Goal: Transaction & Acquisition: Purchase product/service

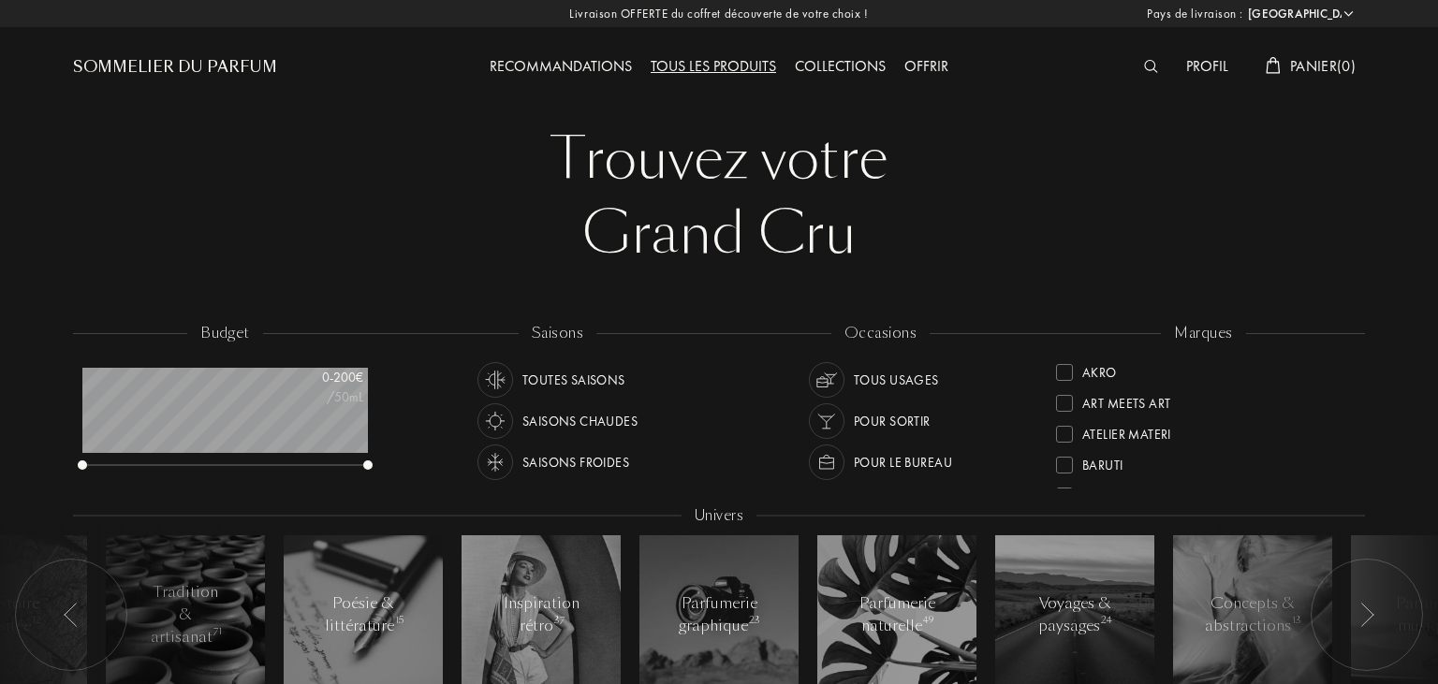
select select "FR"
click at [1322, 61] on span "Panier ( 0 )" at bounding box center [1323, 66] width 66 height 20
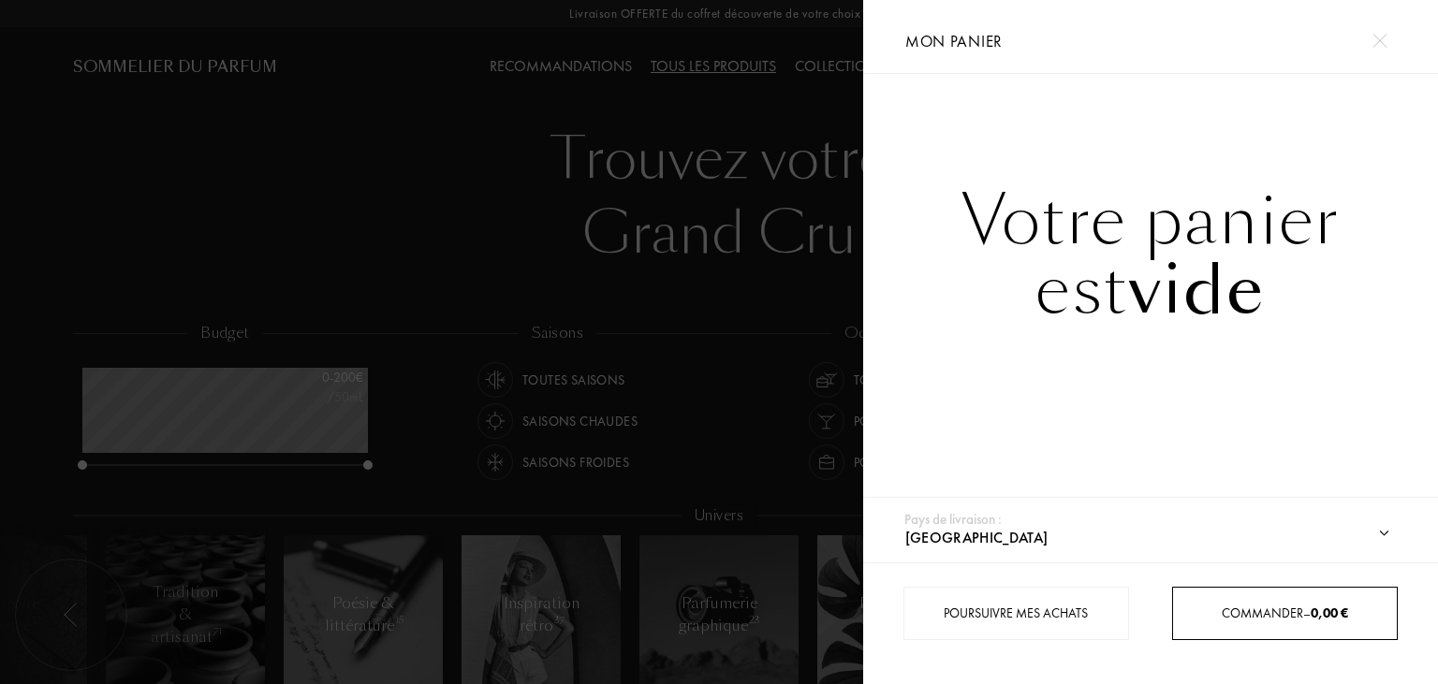
click at [1243, 607] on div "Commander – 0,00 €" at bounding box center [1285, 614] width 224 height 20
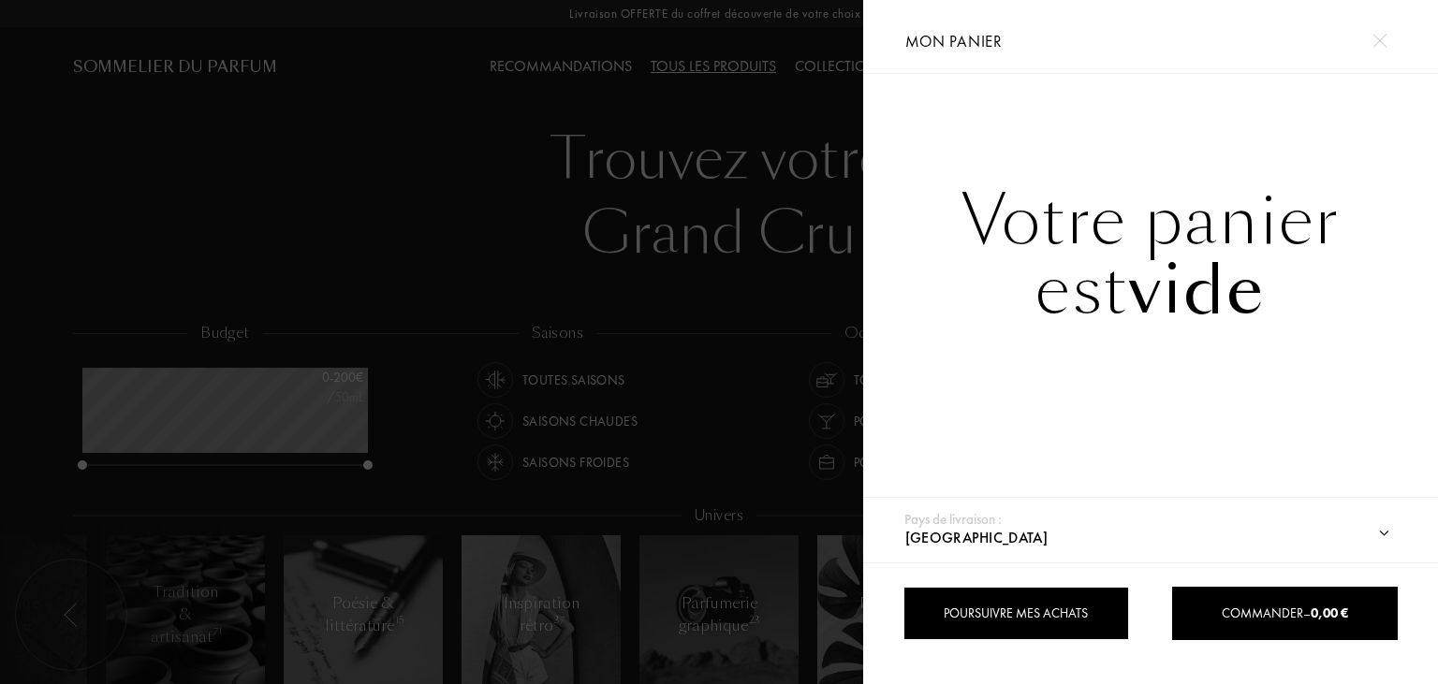
click at [1041, 607] on div "Poursuivre mes achats" at bounding box center [1016, 613] width 226 height 53
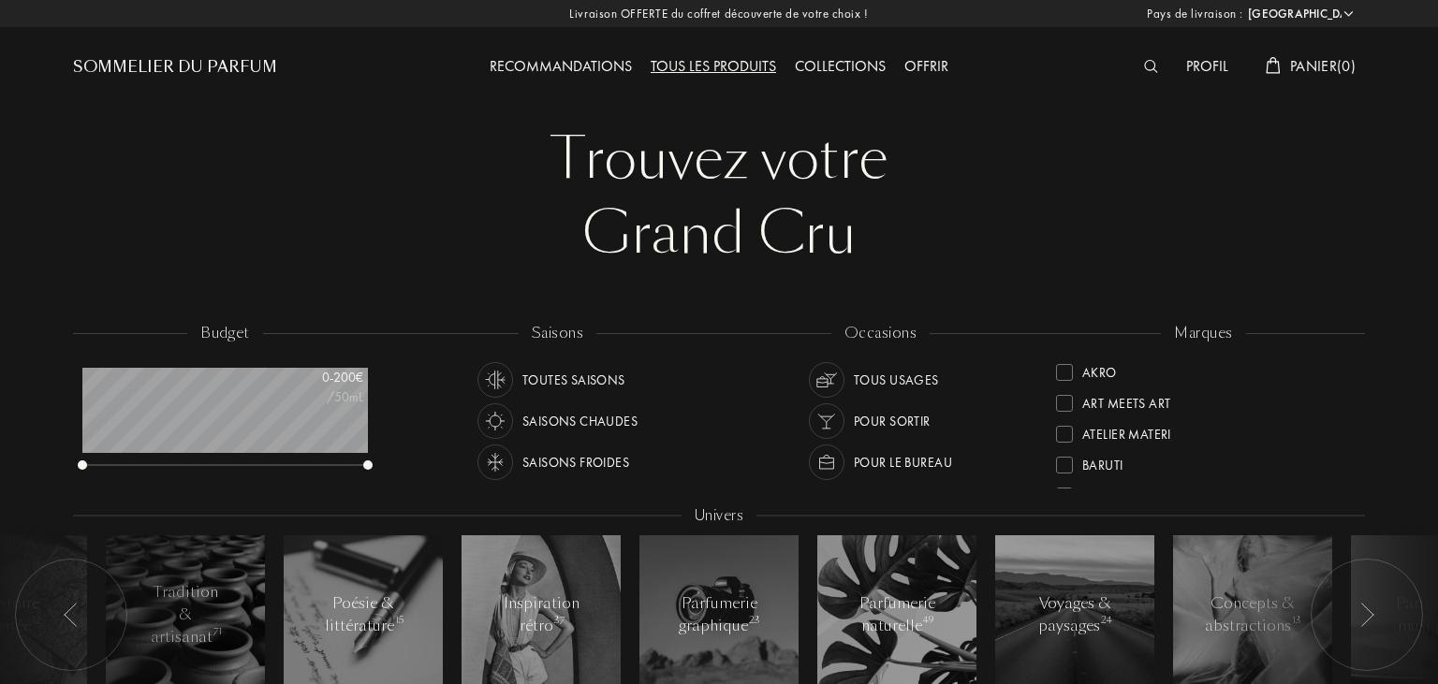
click at [600, 380] on div "Toutes saisons" at bounding box center [573, 380] width 103 height 36
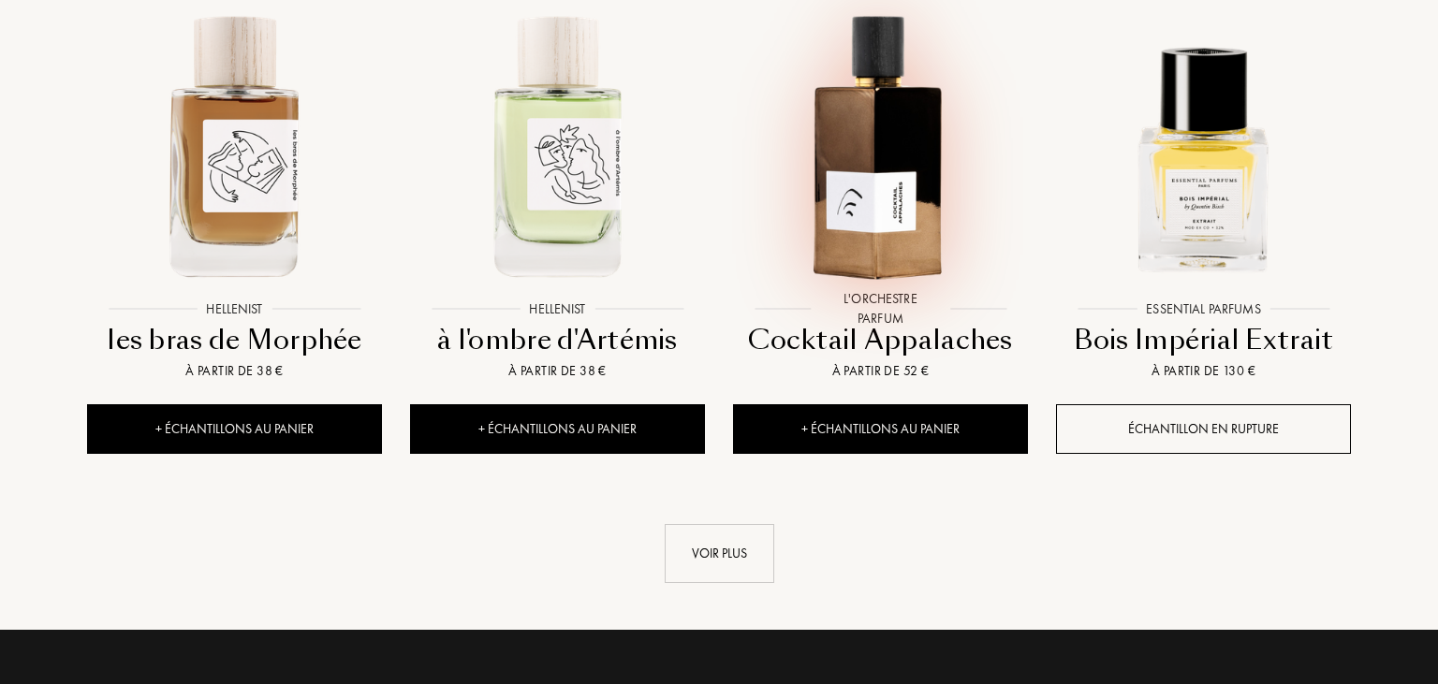
scroll to position [1977, 0]
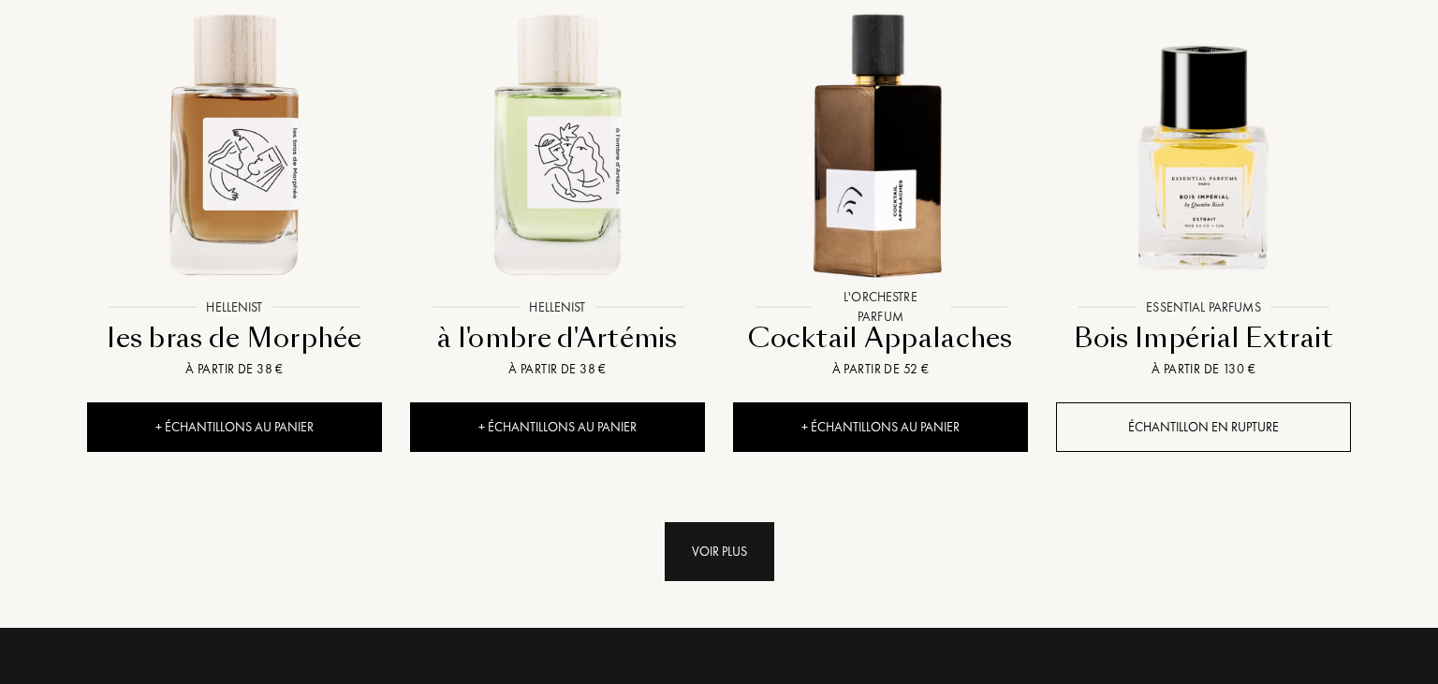
click at [731, 522] on div "Voir plus" at bounding box center [720, 551] width 110 height 59
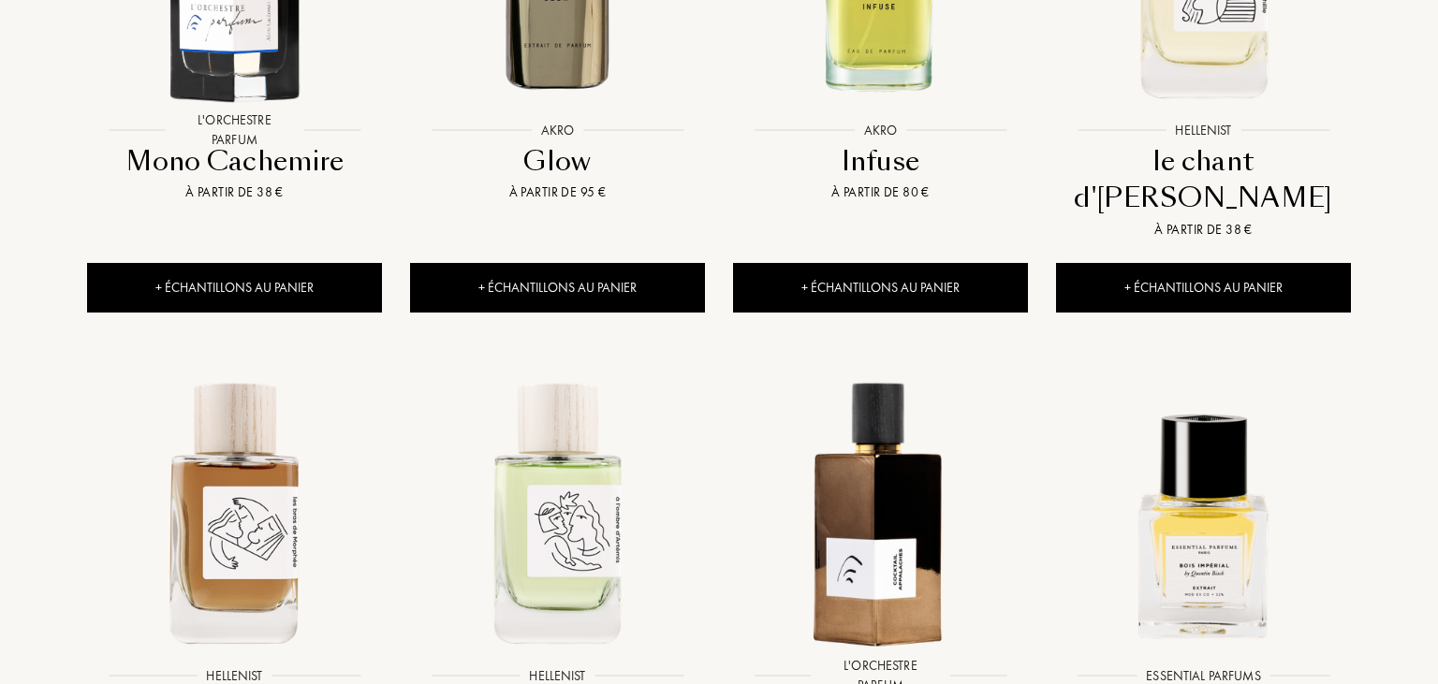
scroll to position [0, 0]
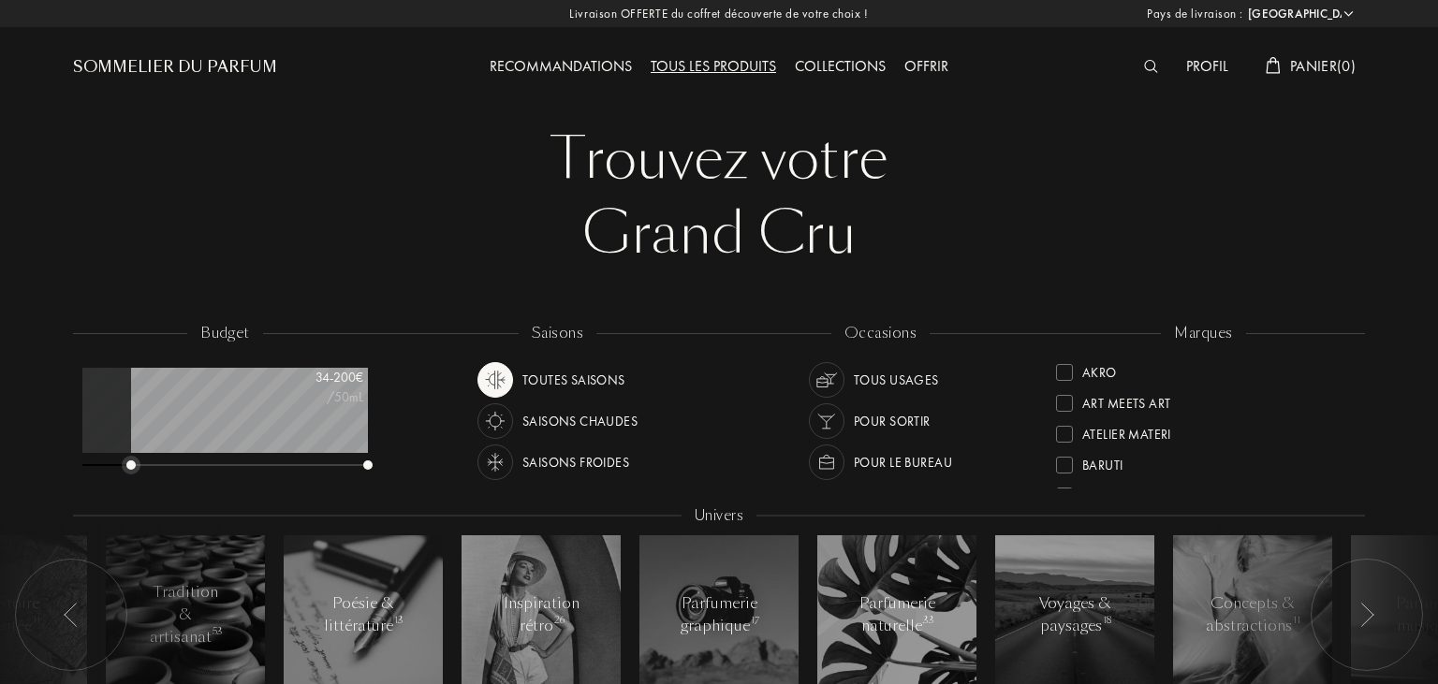
drag, startPoint x: 84, startPoint y: 463, endPoint x: 133, endPoint y: 459, distance: 48.9
click at [133, 459] on div "34 - 200 € /50mL" at bounding box center [224, 420] width 285 height 105
click at [492, 374] on img at bounding box center [495, 380] width 26 height 26
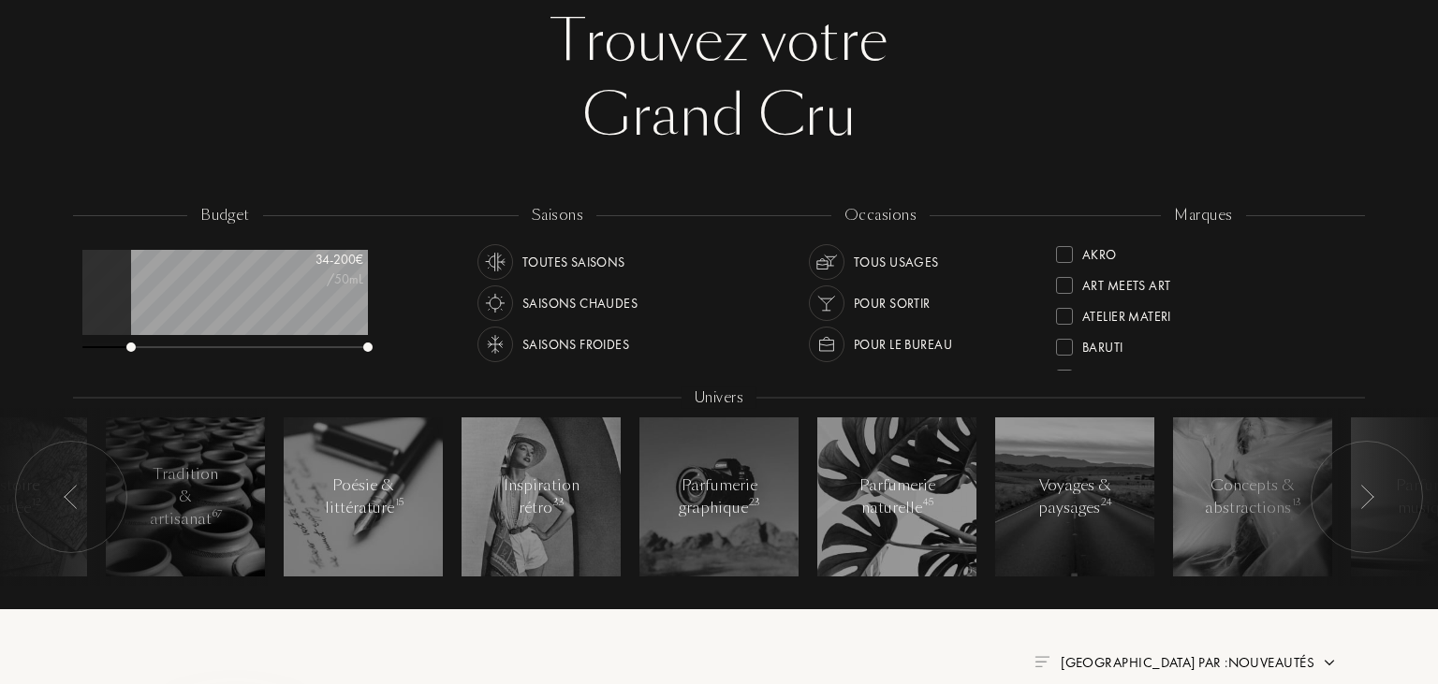
scroll to position [98, 0]
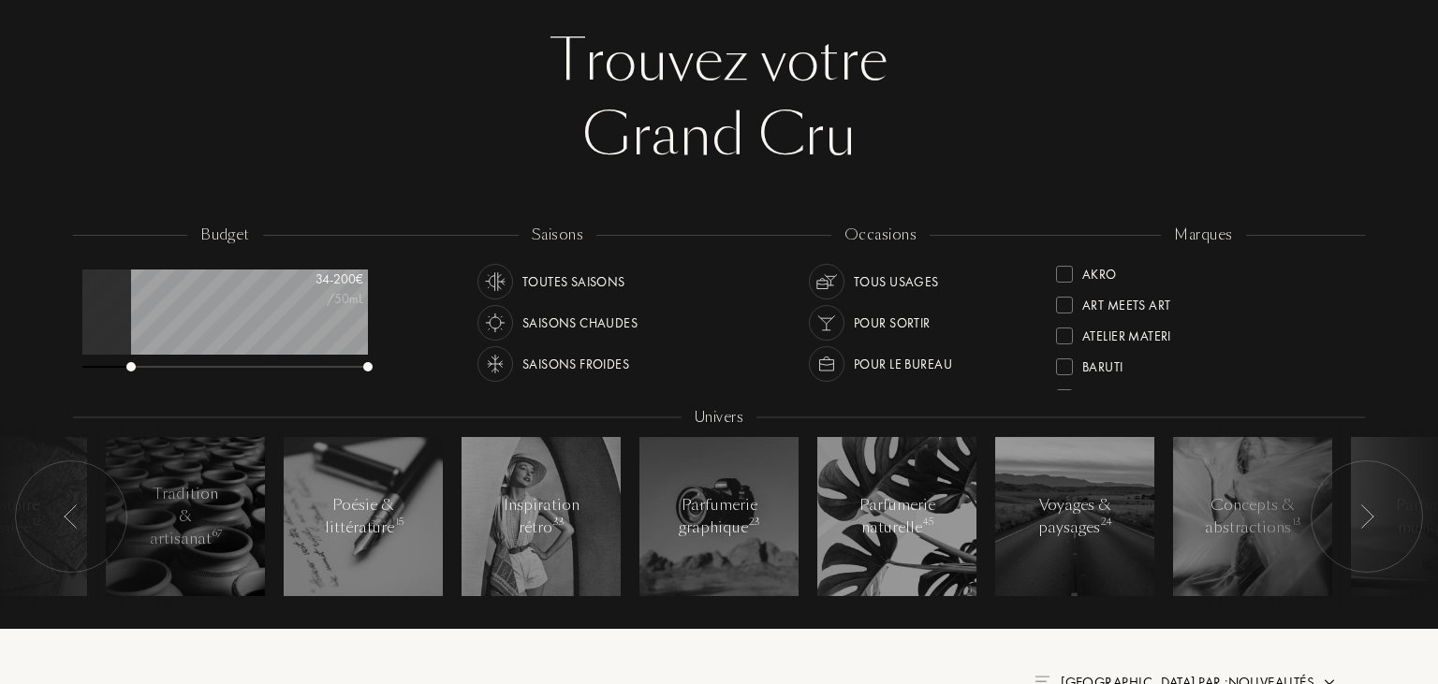
click at [129, 363] on div at bounding box center [130, 366] width 9 height 9
drag, startPoint x: 135, startPoint y: 367, endPoint x: 118, endPoint y: 374, distance: 18.4
click at [118, 374] on div "budget 30 - 200 € /50mL" at bounding box center [234, 309] width 323 height 168
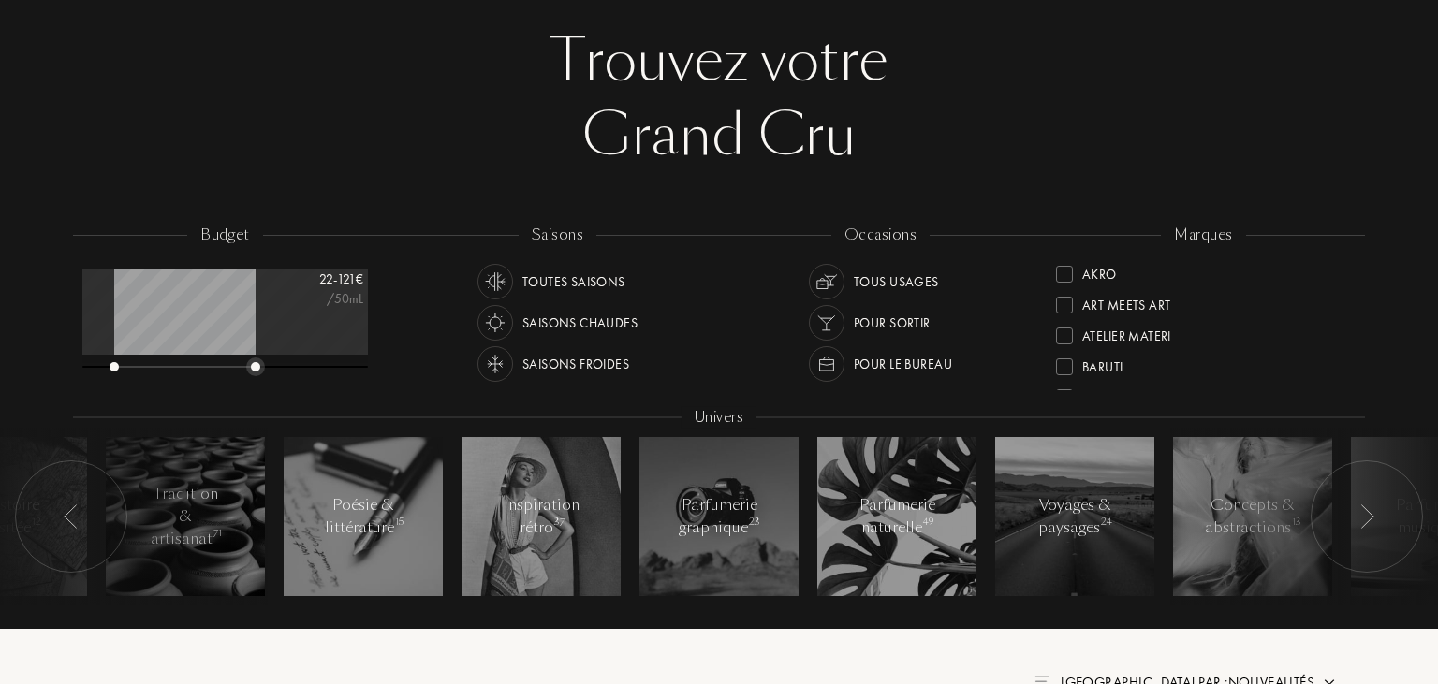
drag, startPoint x: 364, startPoint y: 368, endPoint x: 252, endPoint y: 378, distance: 112.8
click at [252, 378] on div "budget 22 - 121 € /50mL" at bounding box center [234, 309] width 323 height 168
drag, startPoint x: 110, startPoint y: 360, endPoint x: 67, endPoint y: 372, distance: 43.8
click at [67, 372] on div "budget 22 - 121 € /50mL saisons Toutes saisons Saisons chaudes Saisons froides …" at bounding box center [719, 425] width 1438 height 410
drag, startPoint x: 110, startPoint y: 365, endPoint x: 46, endPoint y: 374, distance: 65.3
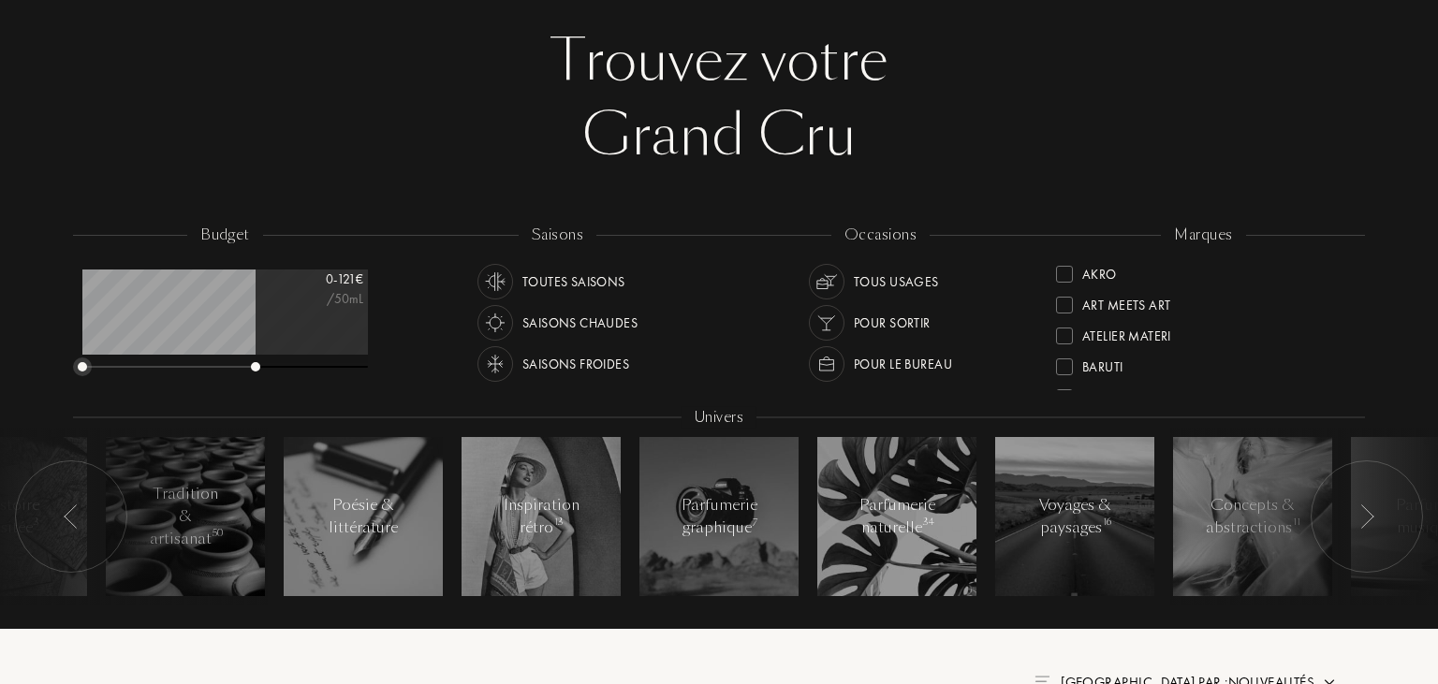
click at [46, 374] on div "budget 0 - 121 € /50mL saisons Toutes saisons Saisons chaudes Saisons froides o…" at bounding box center [719, 425] width 1438 height 410
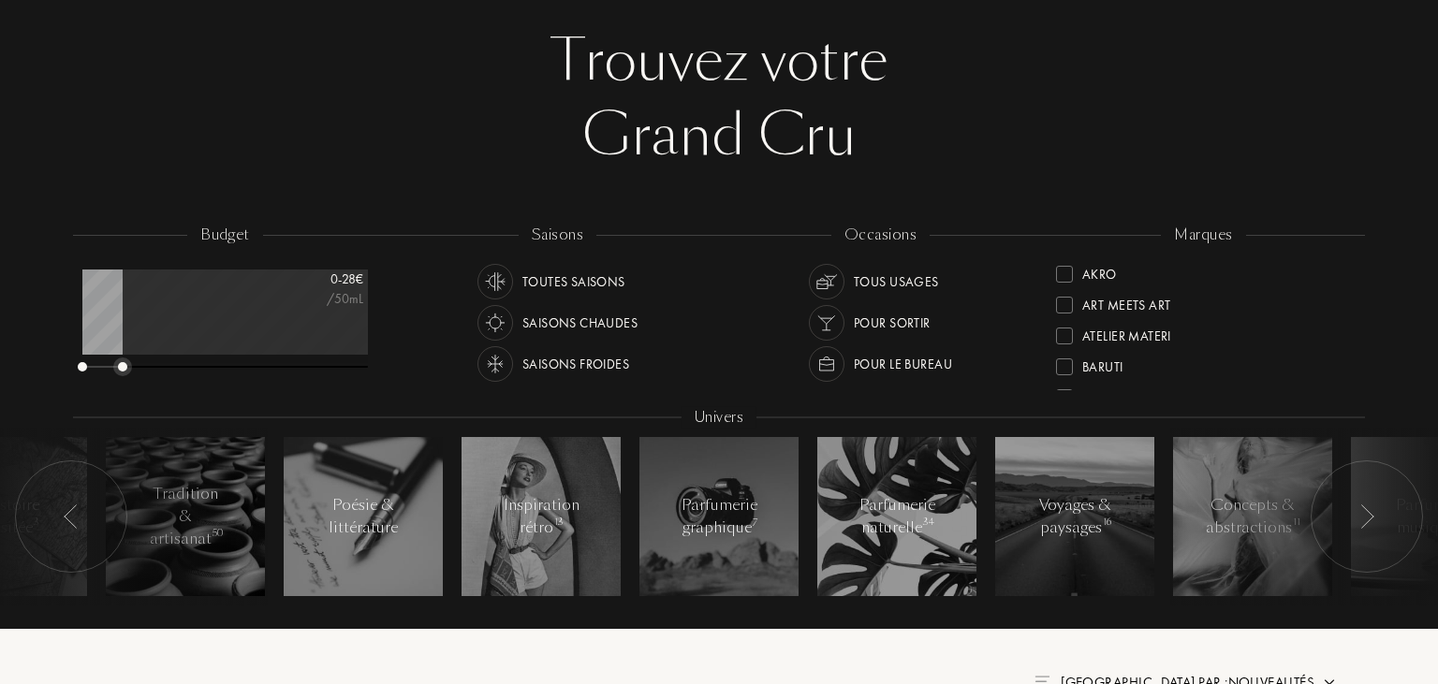
drag, startPoint x: 257, startPoint y: 366, endPoint x: 124, endPoint y: 396, distance: 136.2
click at [124, 396] on div "budget 0 - 28 € /50mL saisons Toutes saisons Saisons chaudes Saisons froides oc…" at bounding box center [719, 425] width 1292 height 401
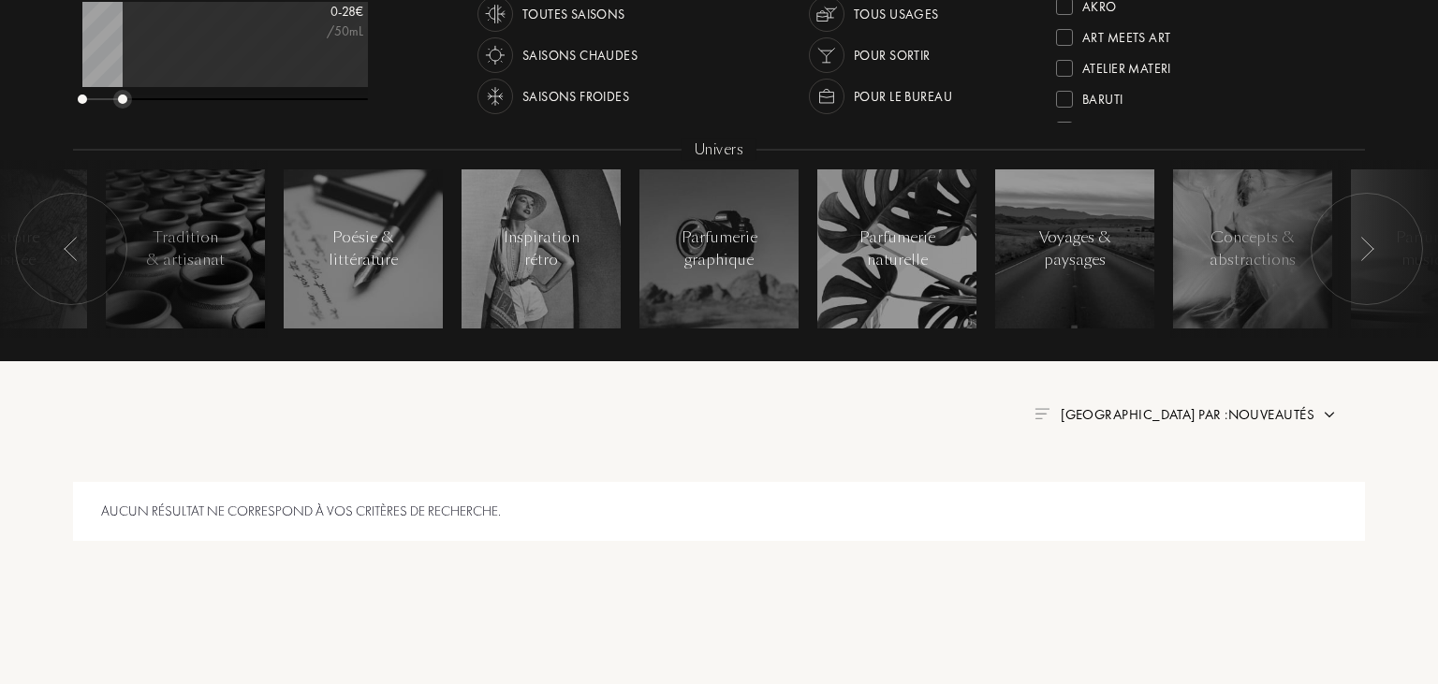
scroll to position [296, 0]
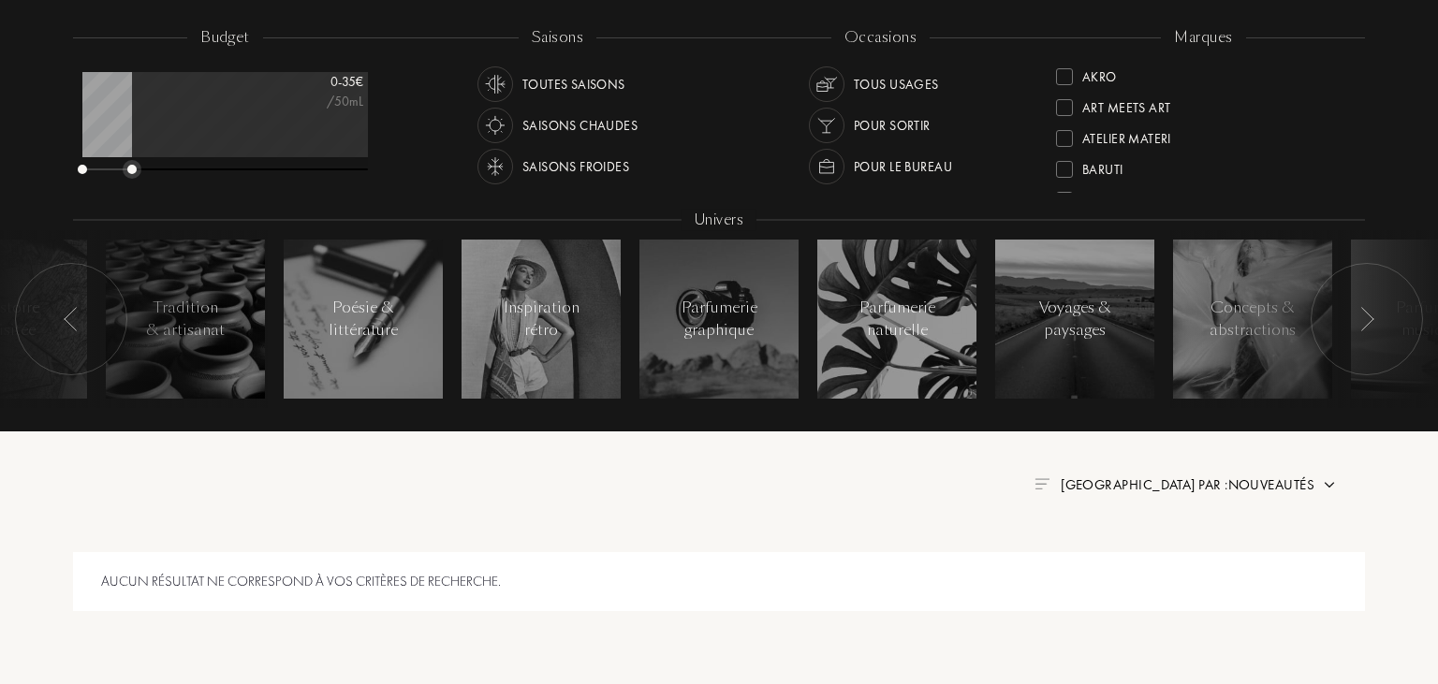
click at [132, 168] on div at bounding box center [131, 169] width 9 height 9
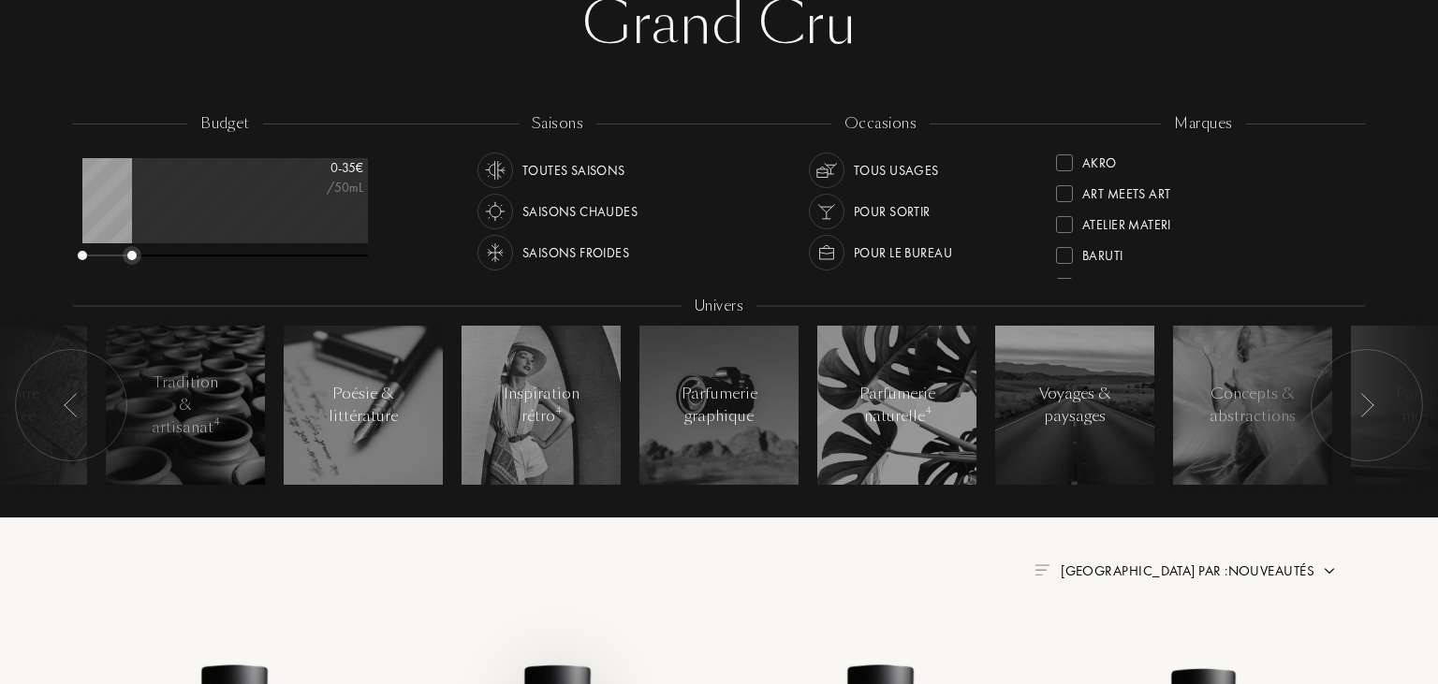
scroll to position [197, 0]
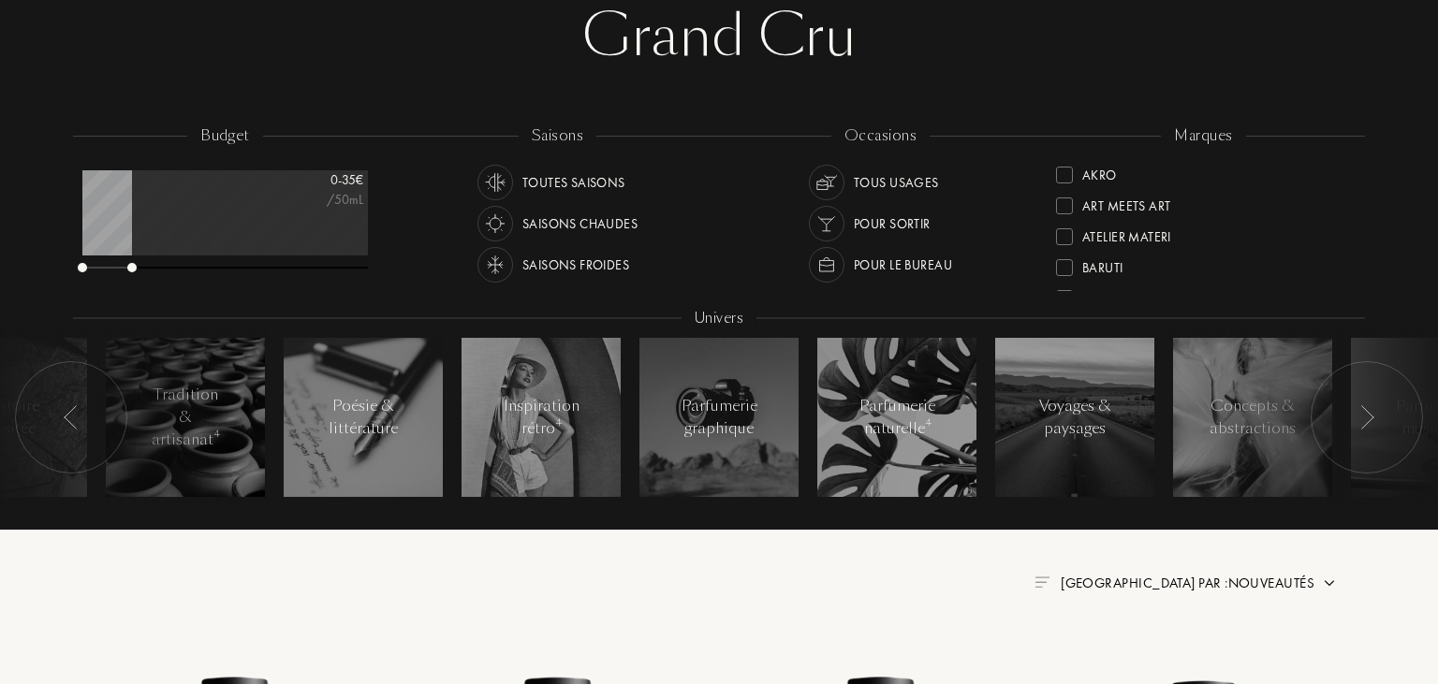
click at [566, 178] on div "Toutes saisons" at bounding box center [573, 183] width 103 height 36
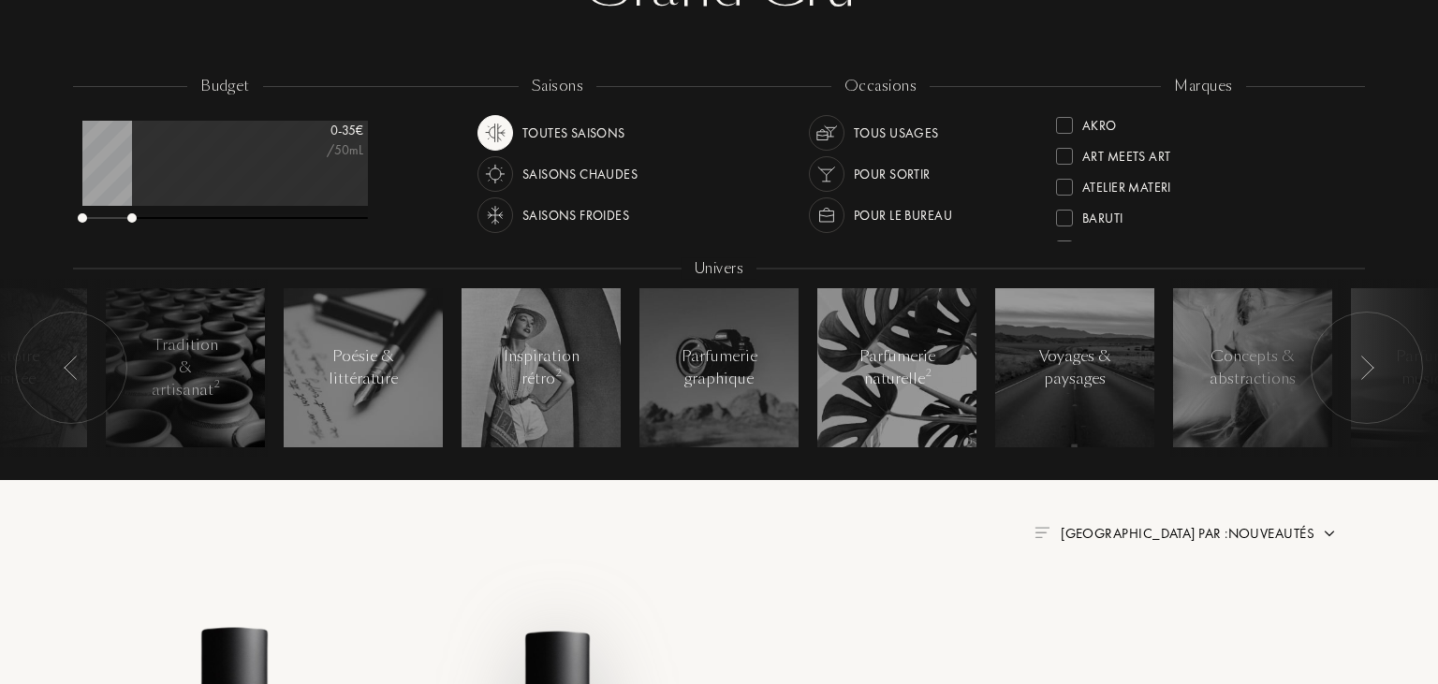
scroll to position [197, 0]
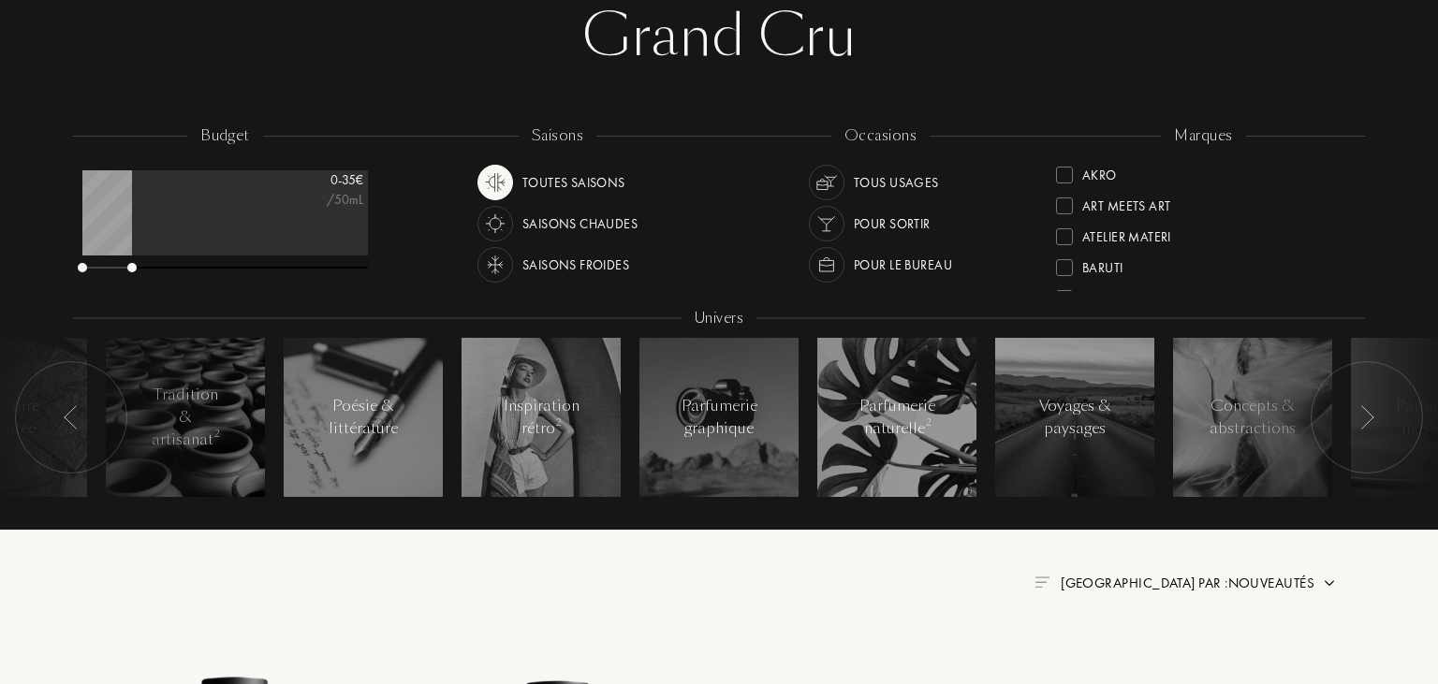
click at [580, 223] on div "Saisons chaudes" at bounding box center [579, 224] width 115 height 36
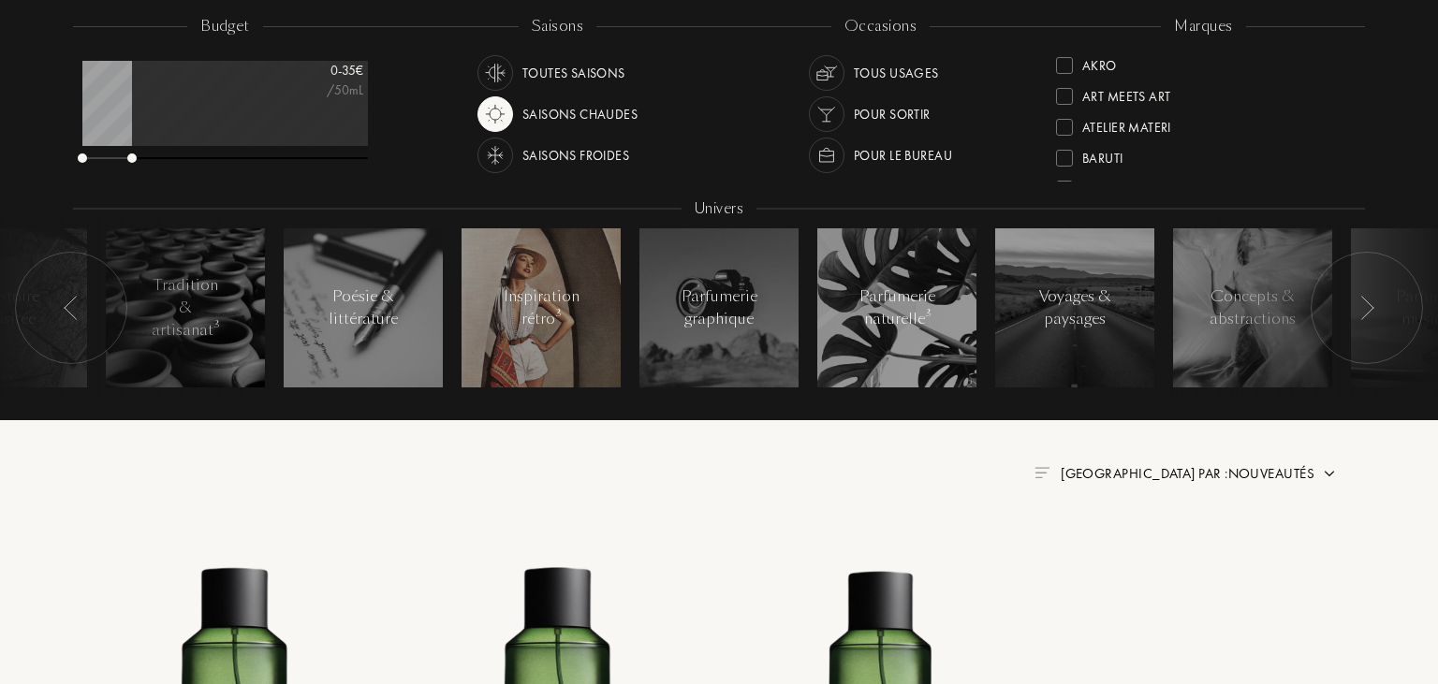
scroll to position [296, 0]
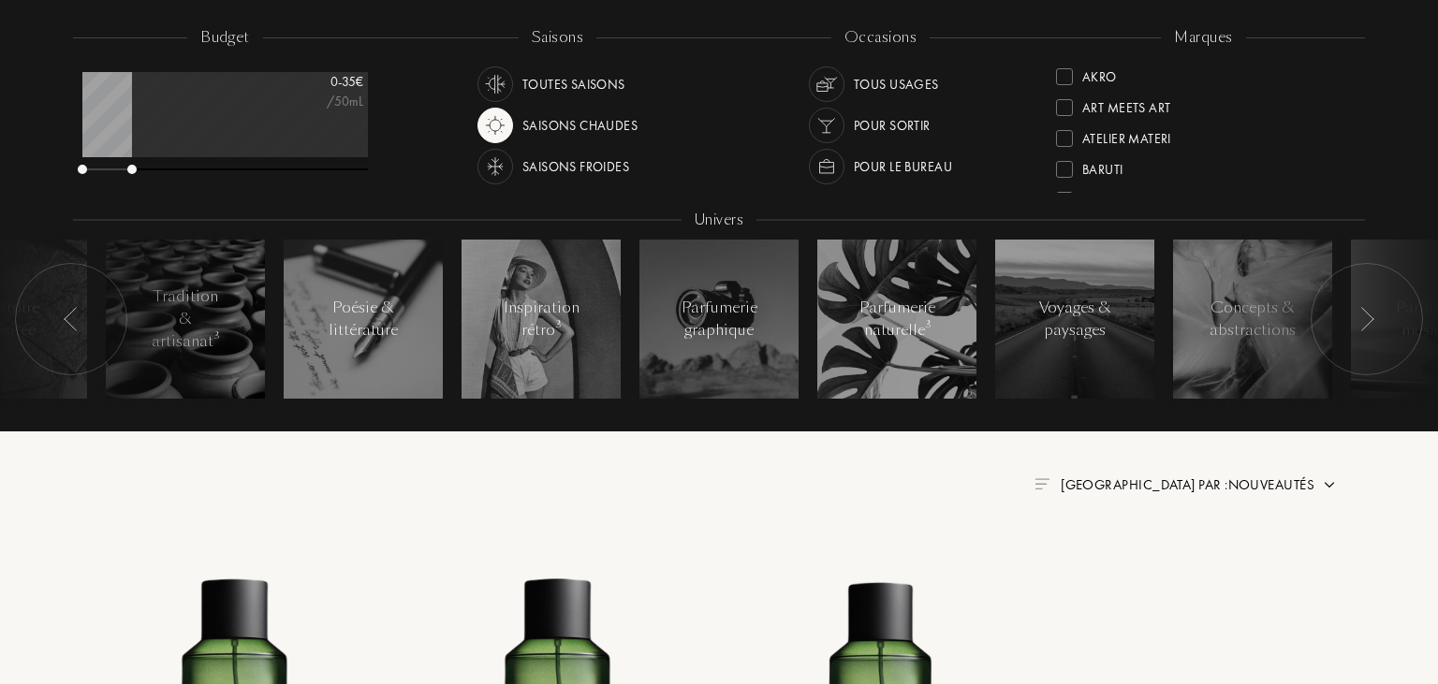
click at [570, 167] on div "Saisons froides" at bounding box center [575, 167] width 107 height 36
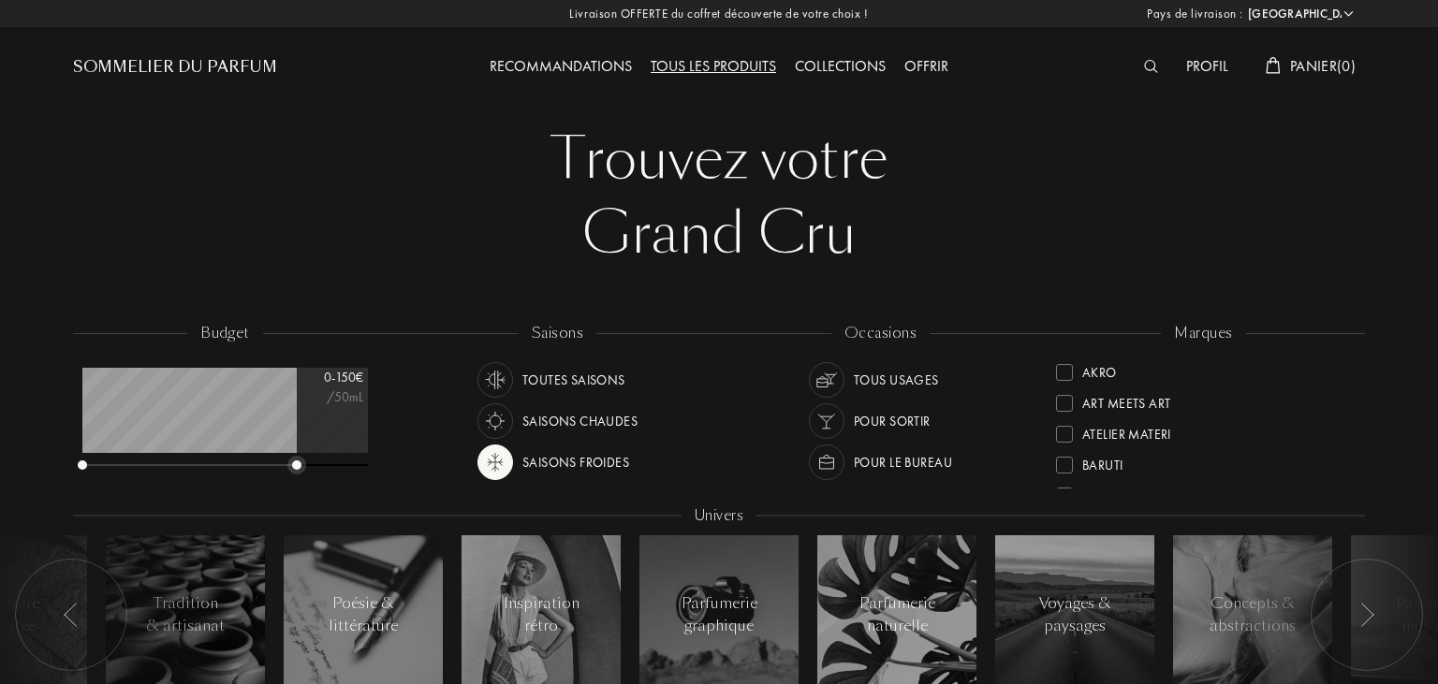
drag, startPoint x: 135, startPoint y: 464, endPoint x: 299, endPoint y: 478, distance: 165.3
click at [299, 478] on div "budget 0 - 150 € /50mL" at bounding box center [234, 407] width 323 height 168
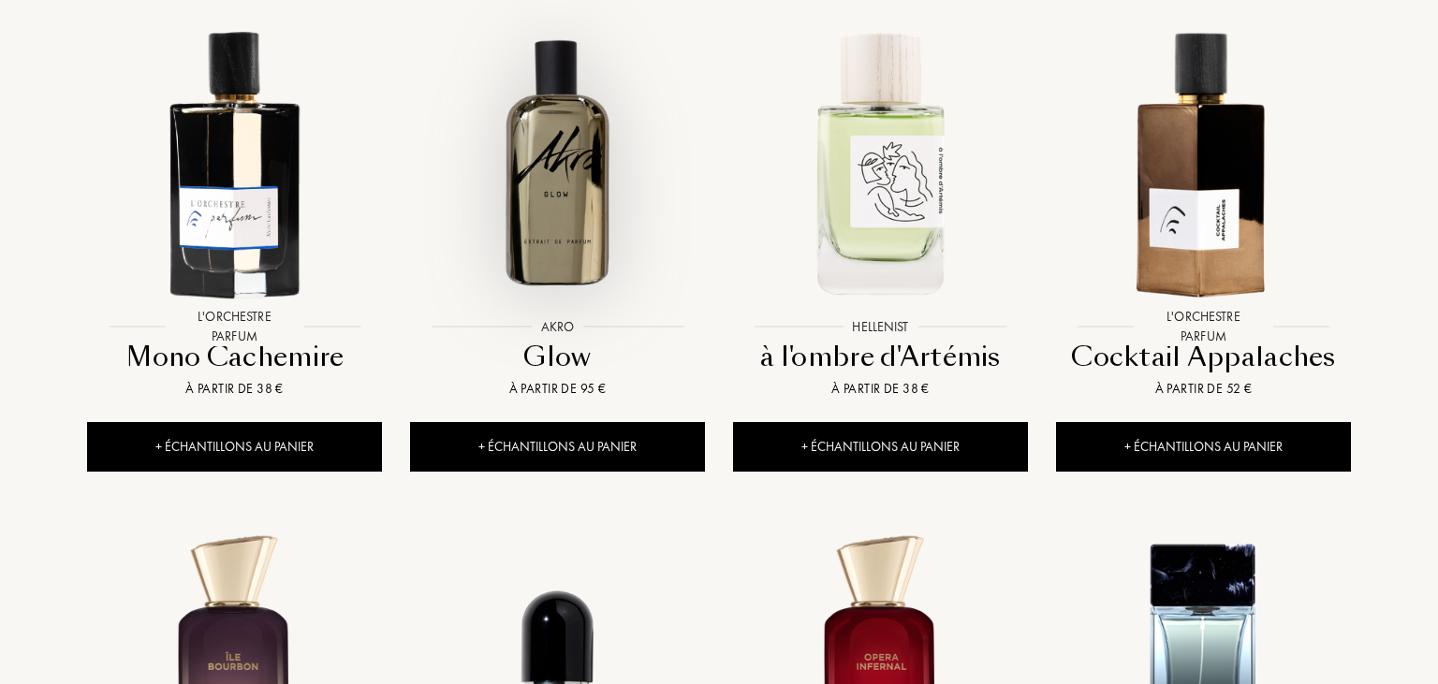
scroll to position [889, 0]
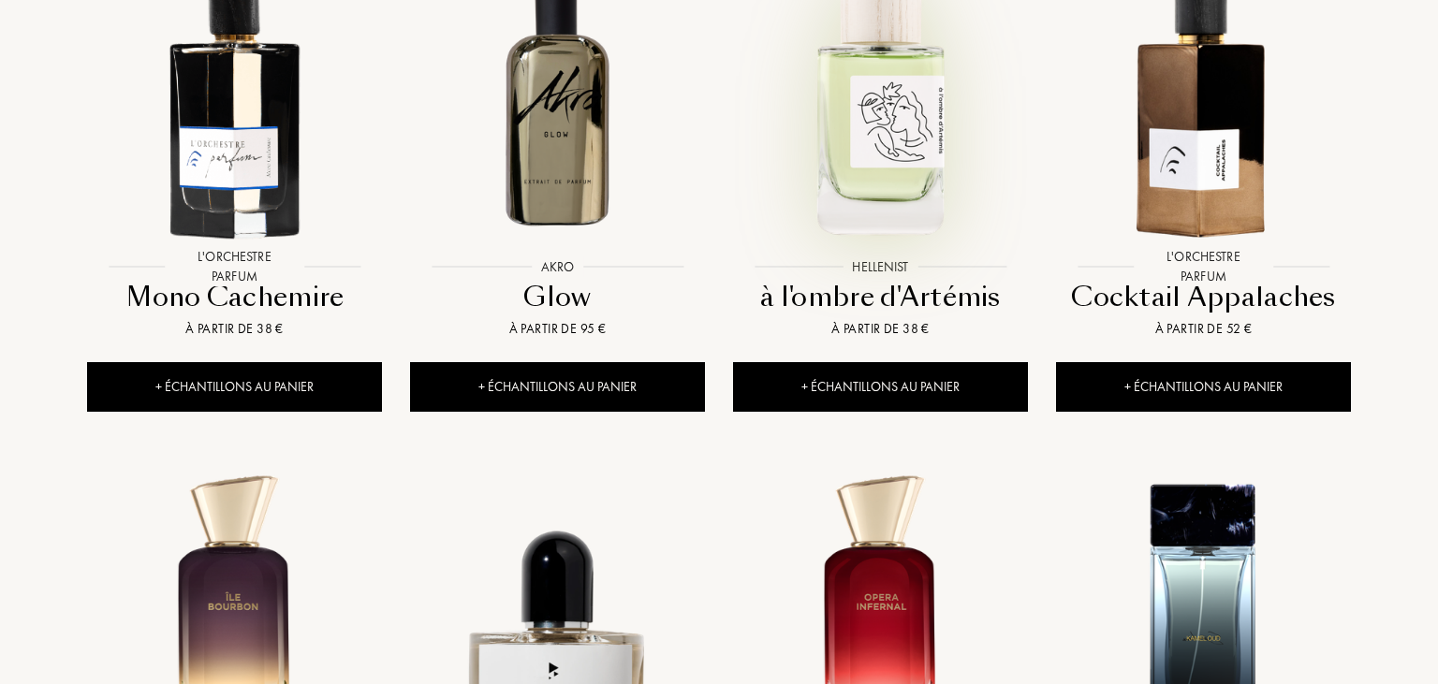
click at [874, 143] on img at bounding box center [880, 101] width 291 height 291
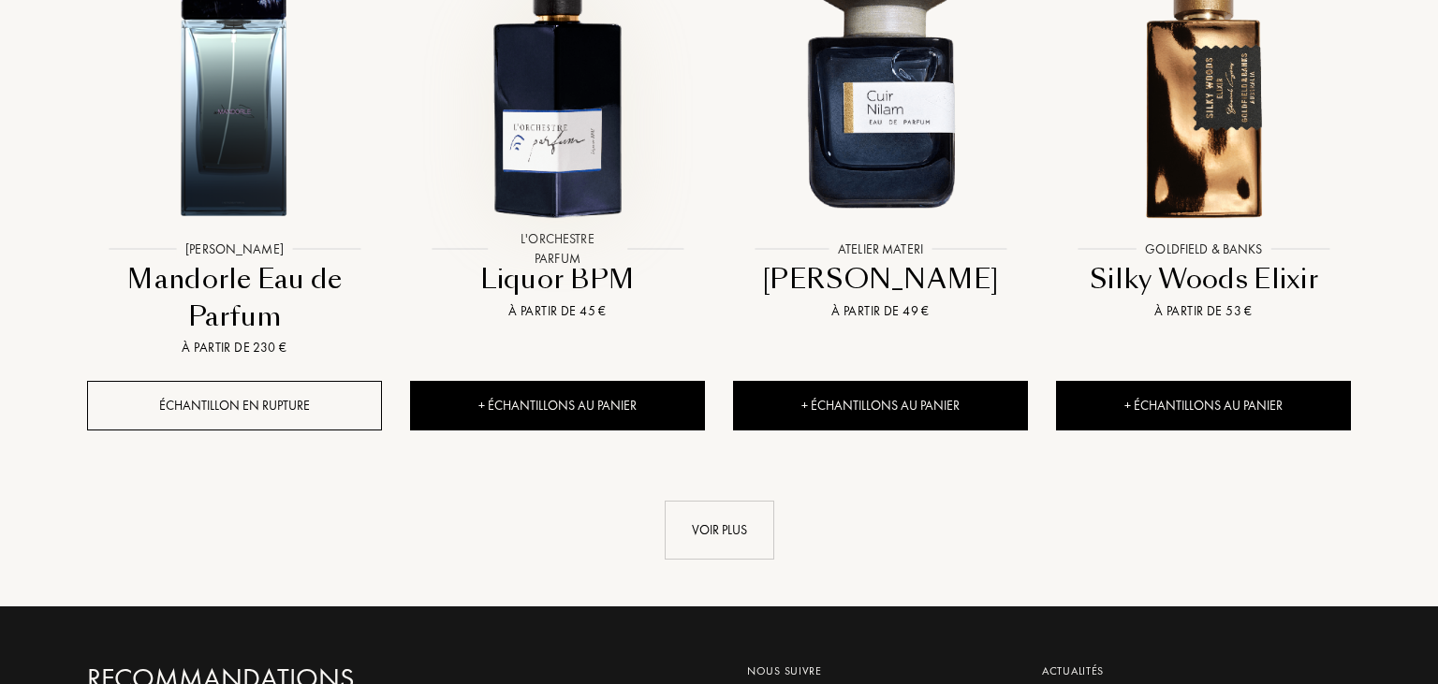
scroll to position [2174, 0]
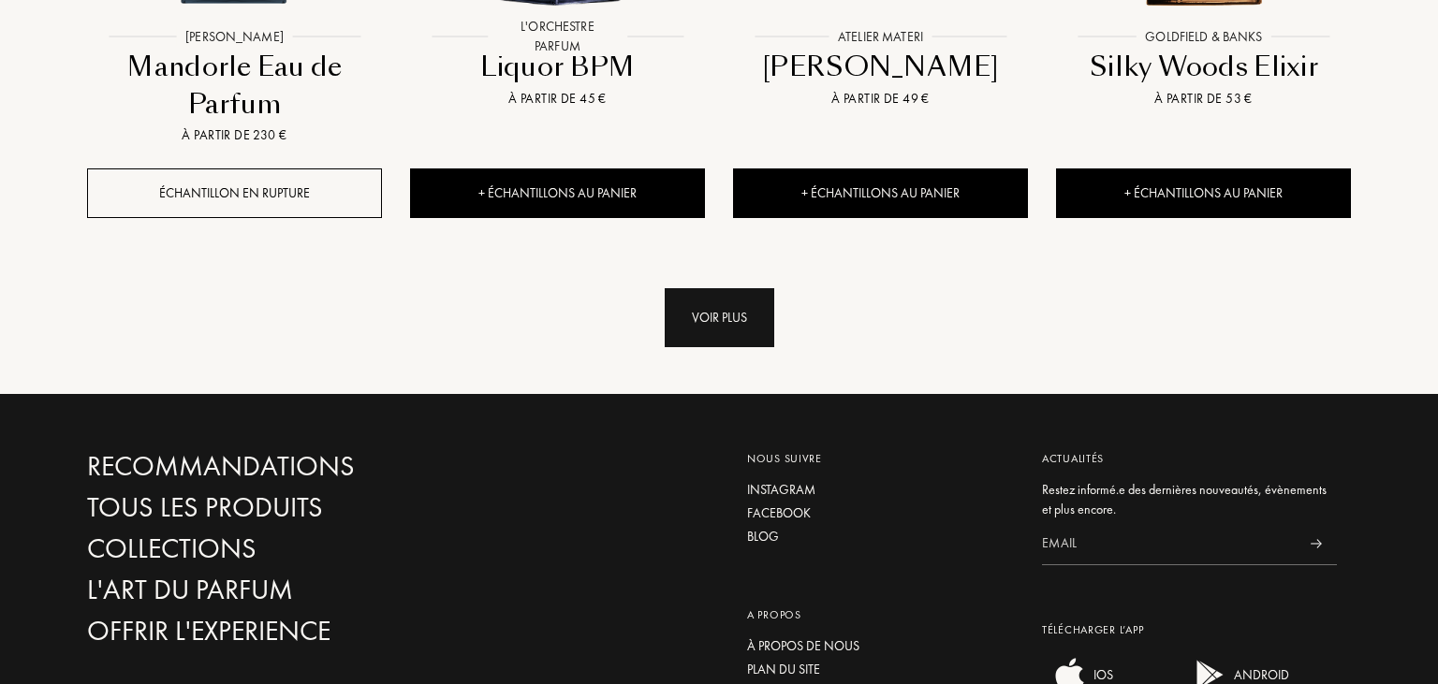
click at [726, 309] on div "Voir plus" at bounding box center [720, 317] width 110 height 59
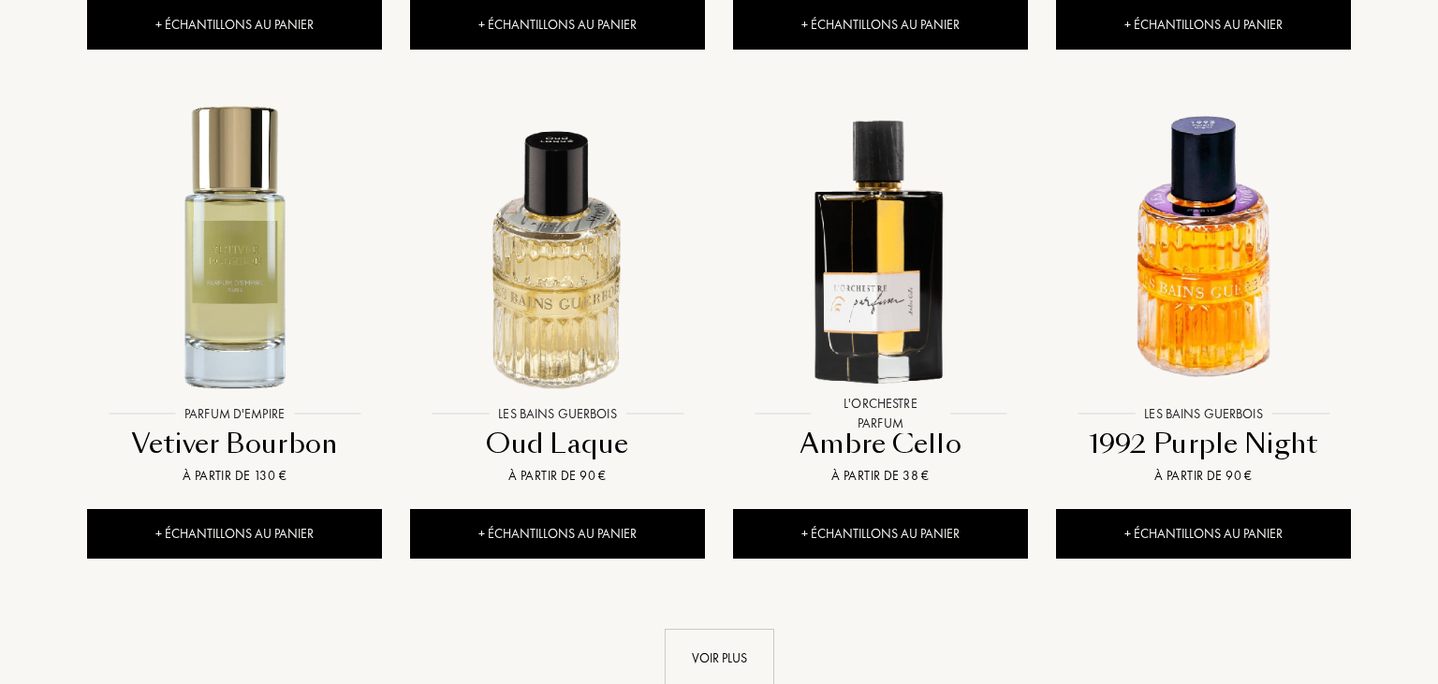
scroll to position [3459, 0]
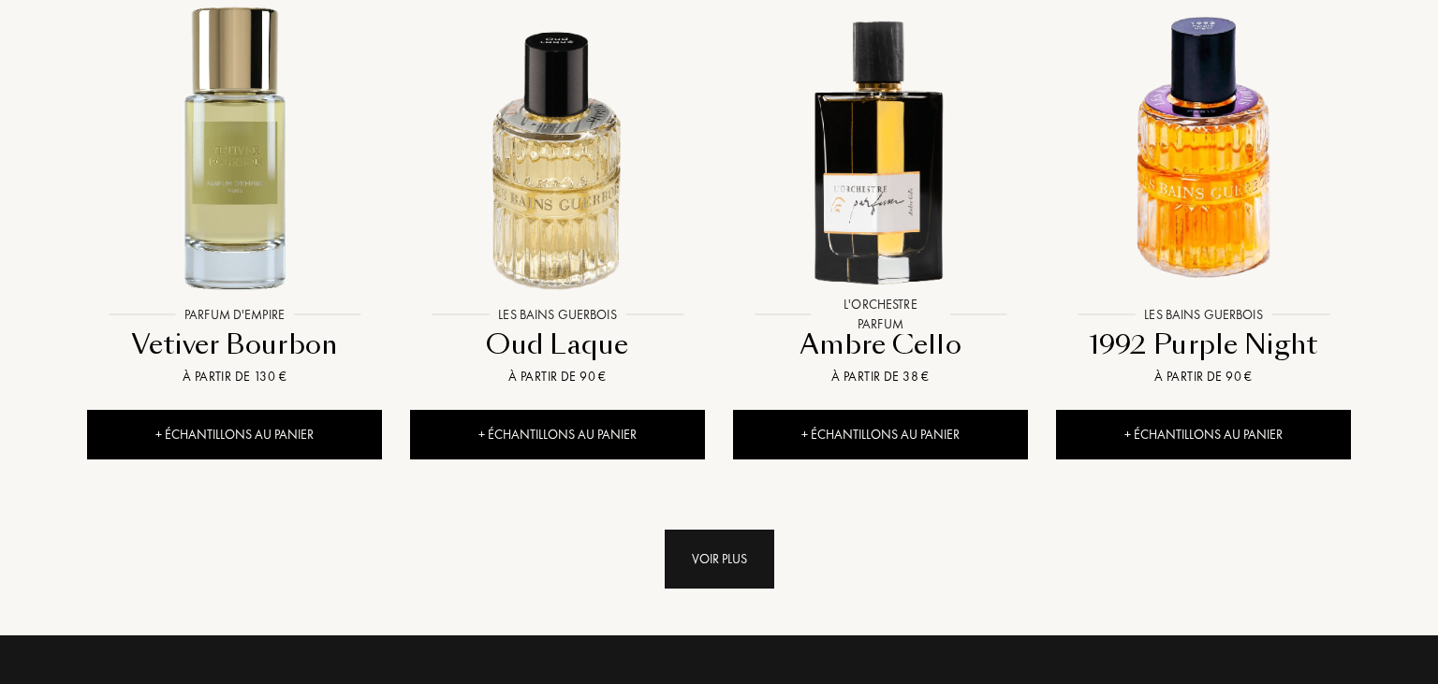
click at [707, 556] on div "Voir plus" at bounding box center [720, 559] width 110 height 59
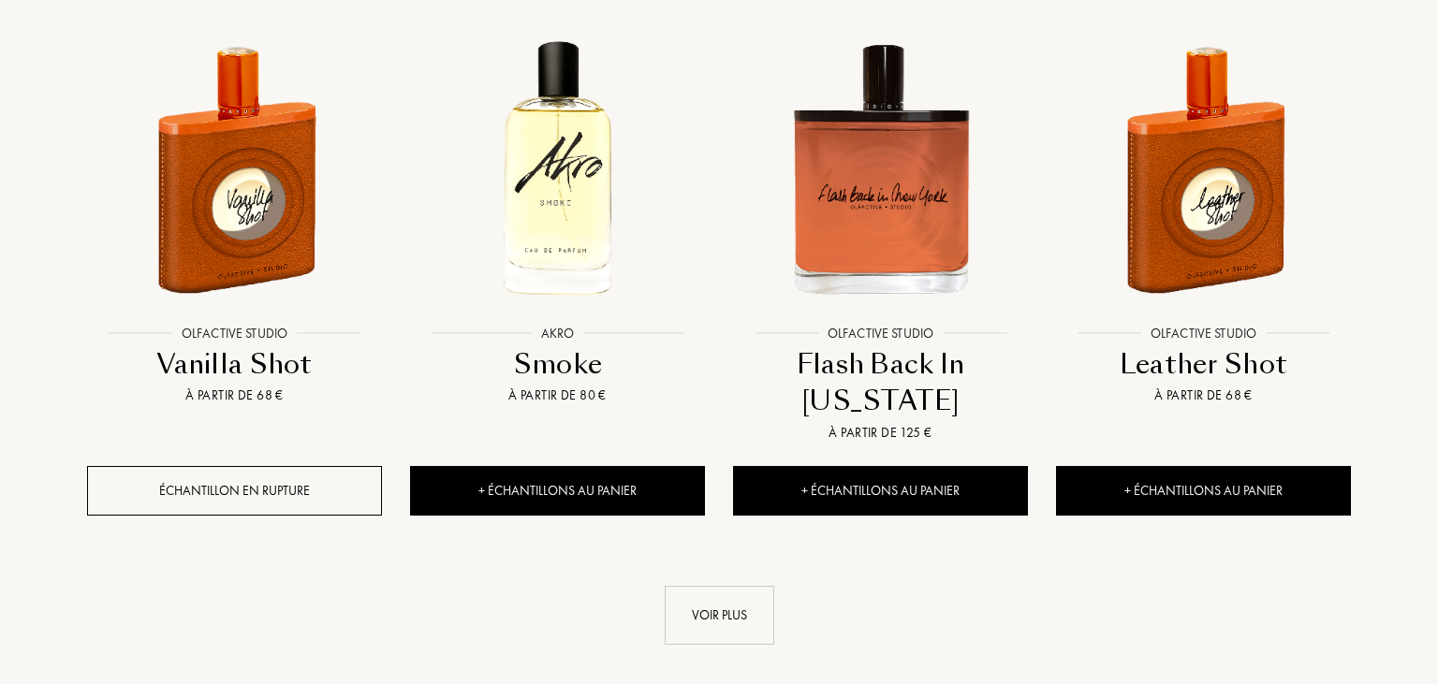
scroll to position [5237, 0]
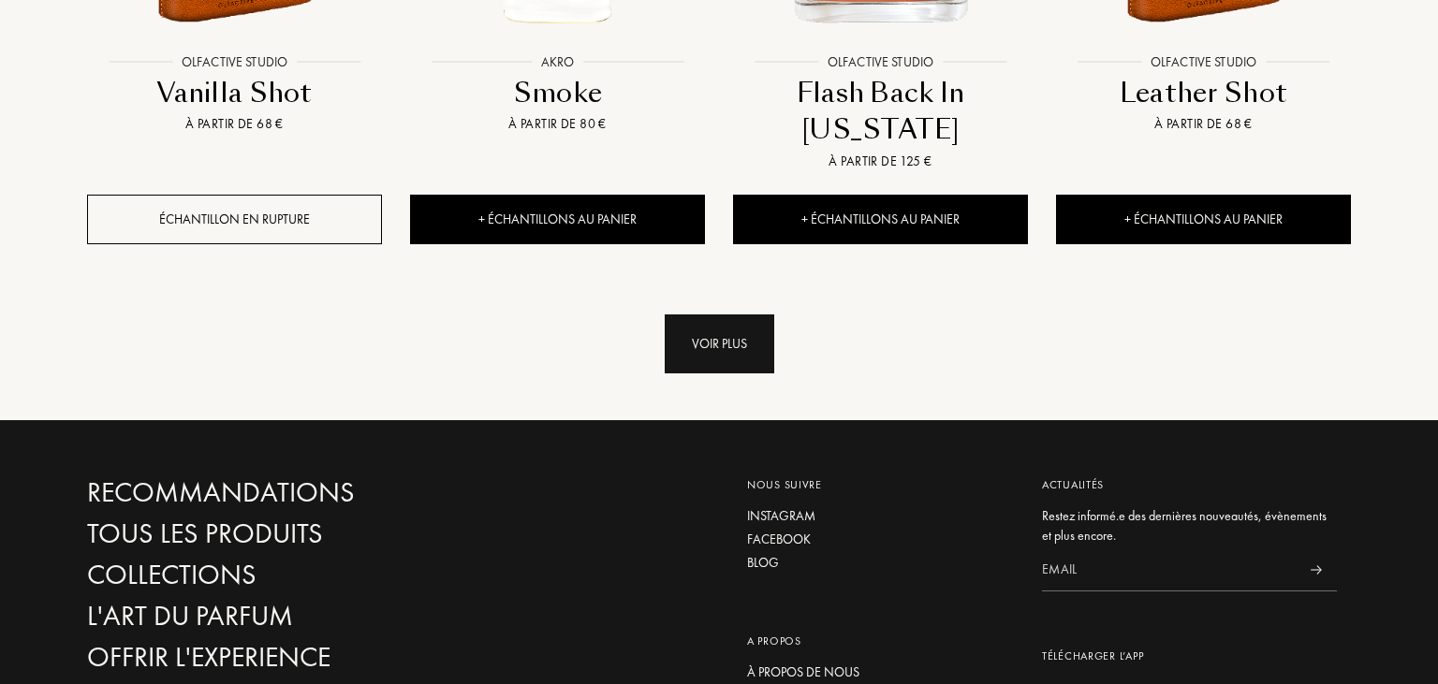
click at [709, 353] on div "Voir plus" at bounding box center [720, 343] width 110 height 59
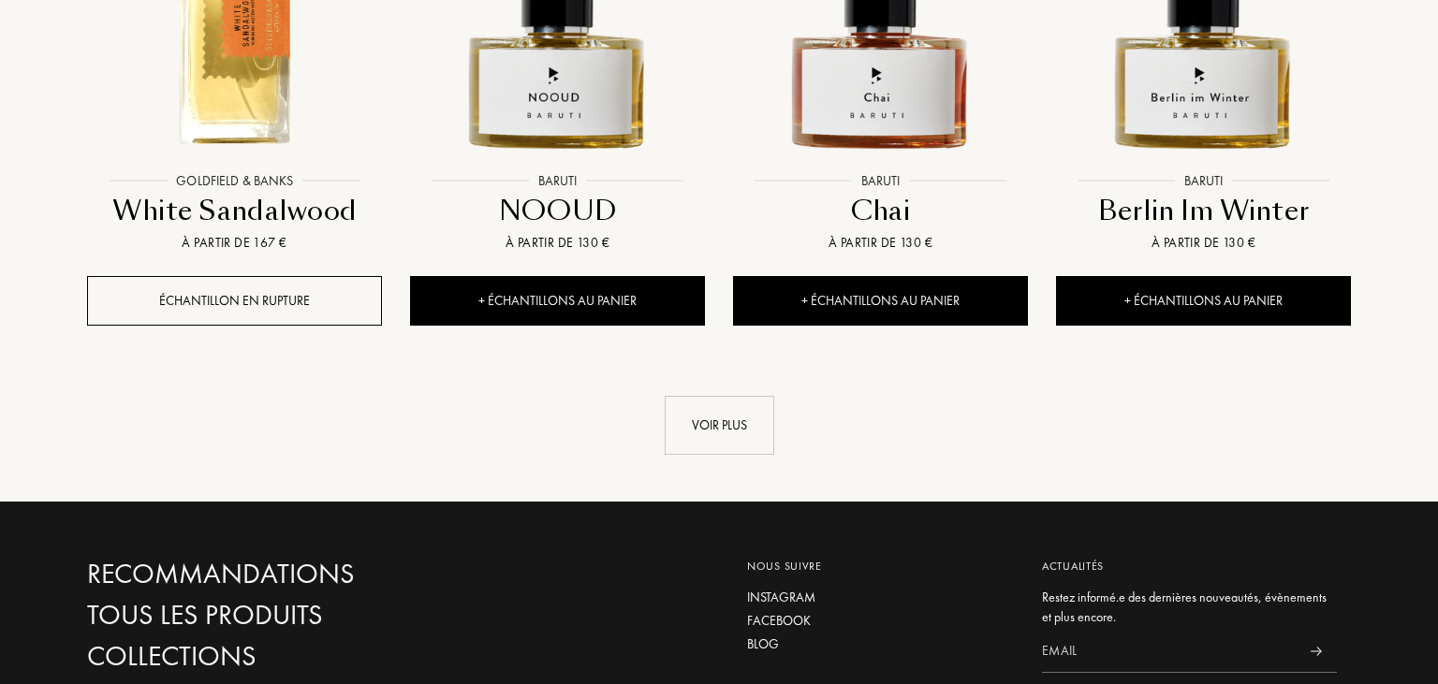
scroll to position [6720, 0]
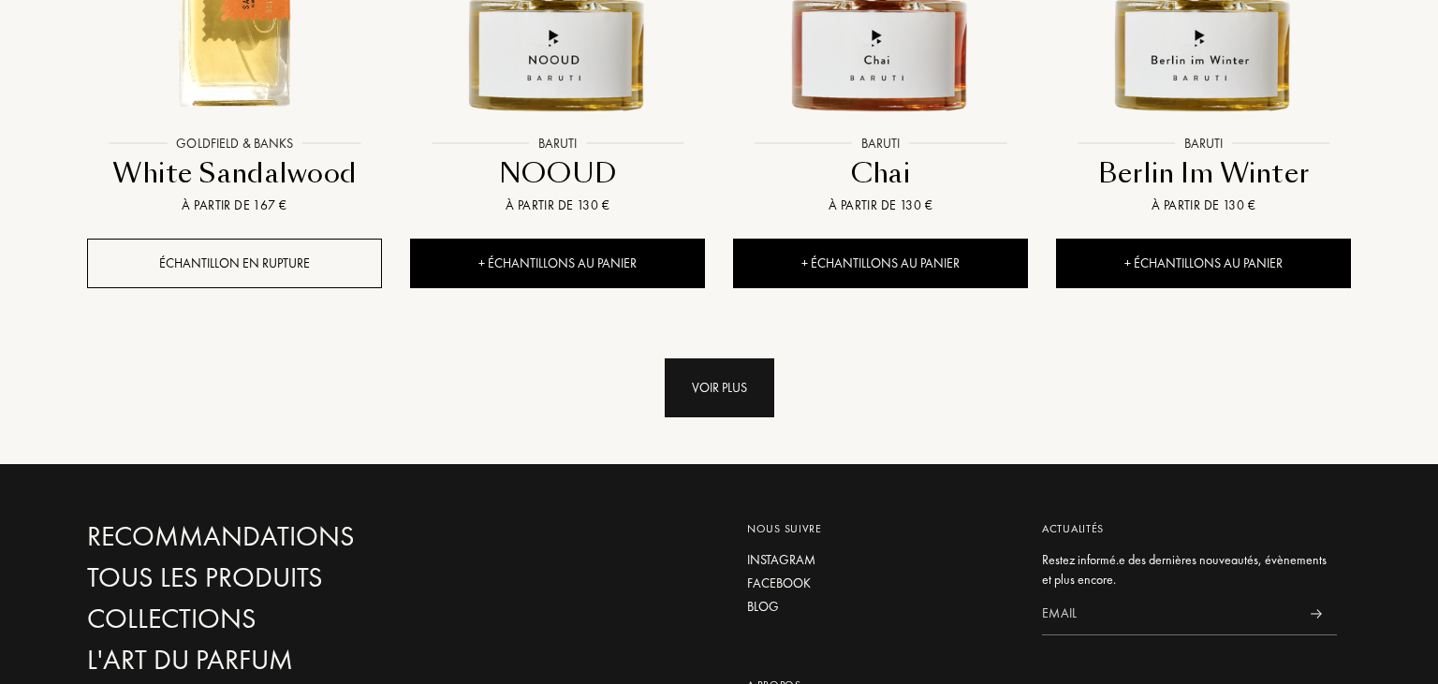
click at [684, 365] on div "Voir plus" at bounding box center [720, 387] width 110 height 59
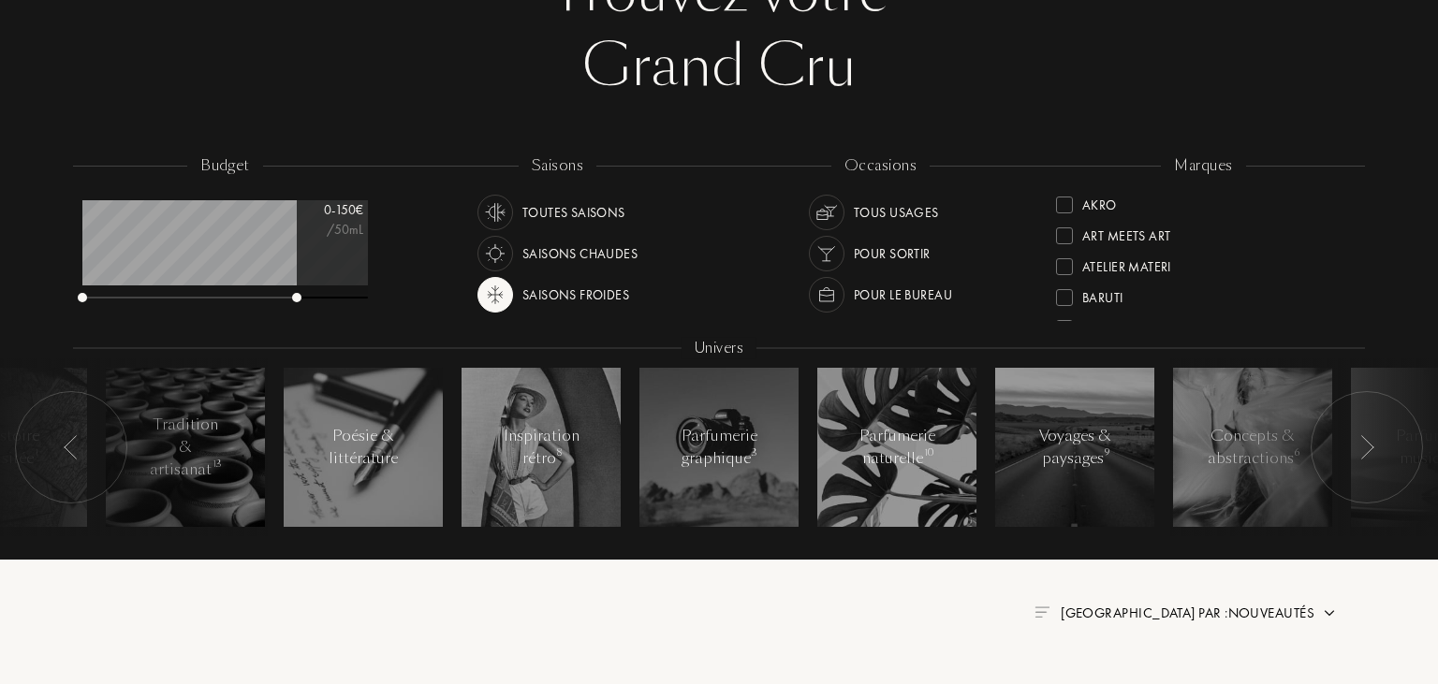
scroll to position [0, 0]
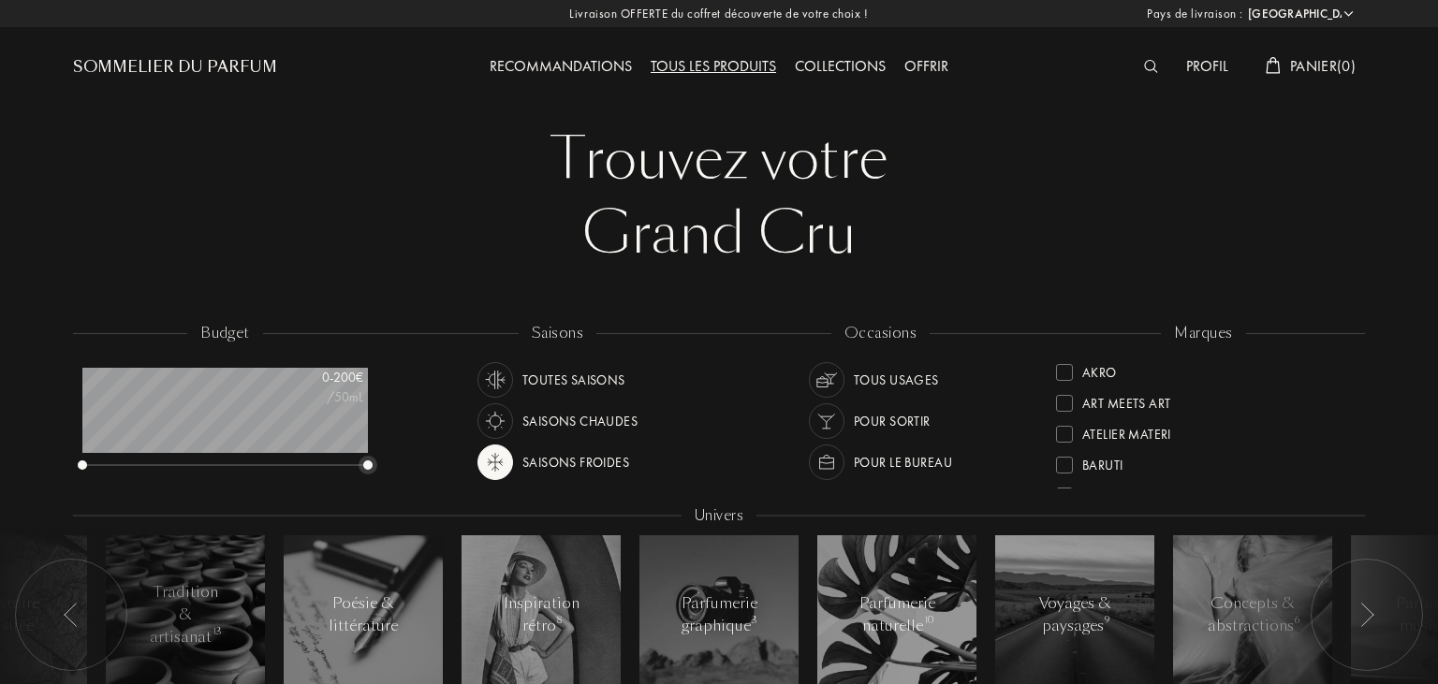
drag, startPoint x: 298, startPoint y: 467, endPoint x: 406, endPoint y: 468, distance: 108.6
click at [406, 468] on div "budget 0 - 200 € /50mL saisons Toutes saisons Saisons chaudes Saisons froides o…" at bounding box center [719, 523] width 1292 height 401
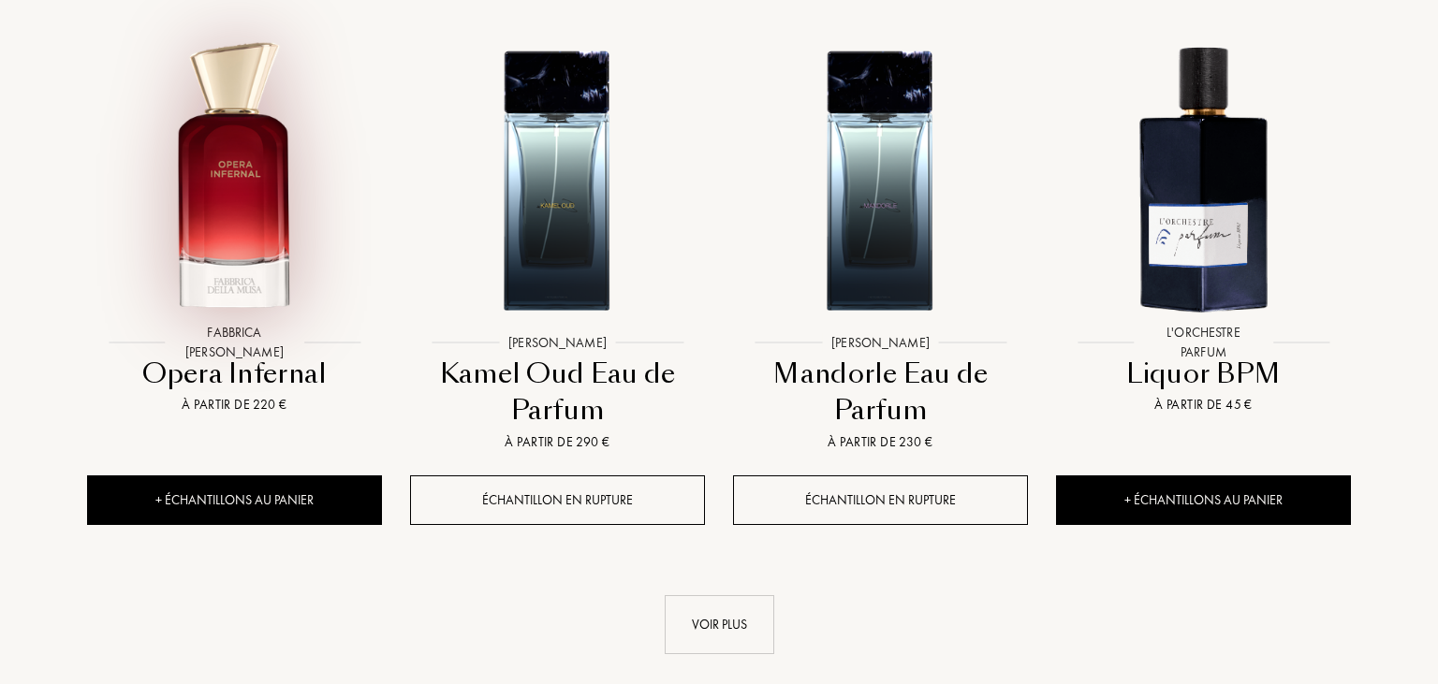
scroll to position [1877, 0]
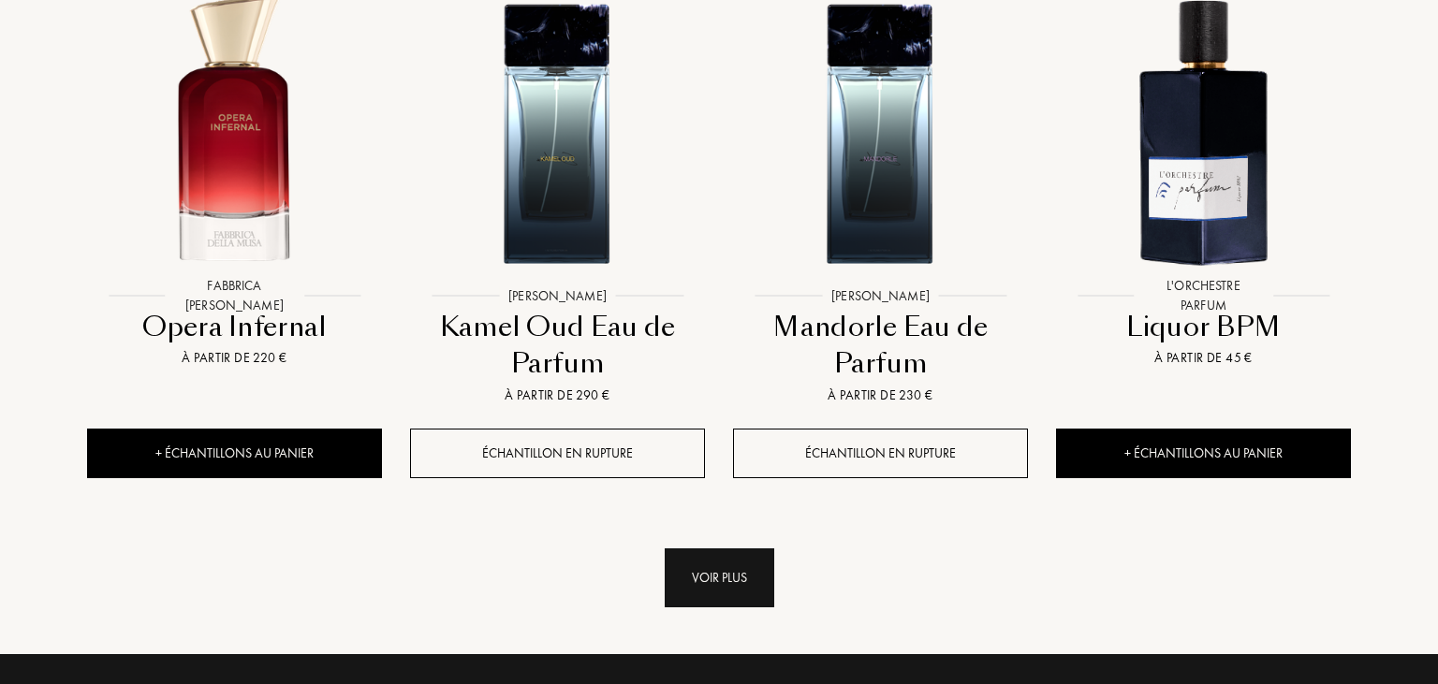
click at [725, 595] on div "Voir plus" at bounding box center [720, 577] width 110 height 59
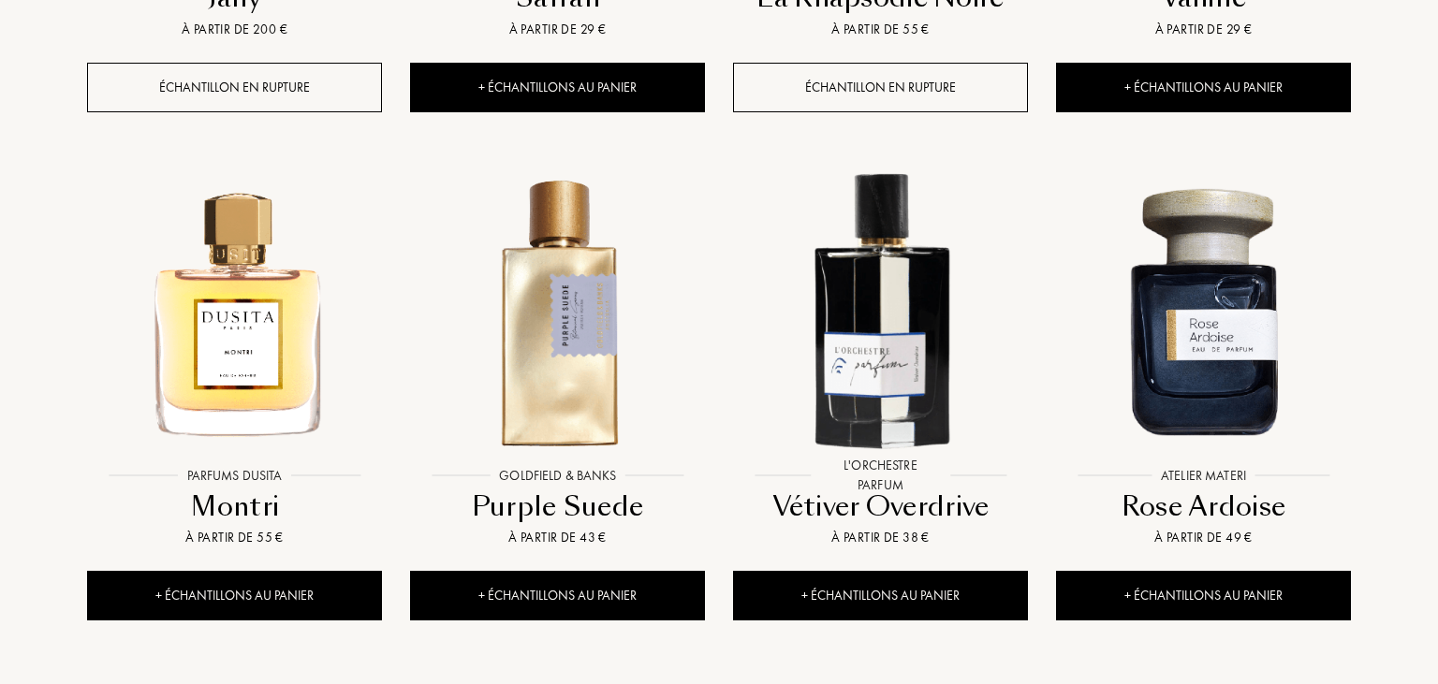
scroll to position [3657, 0]
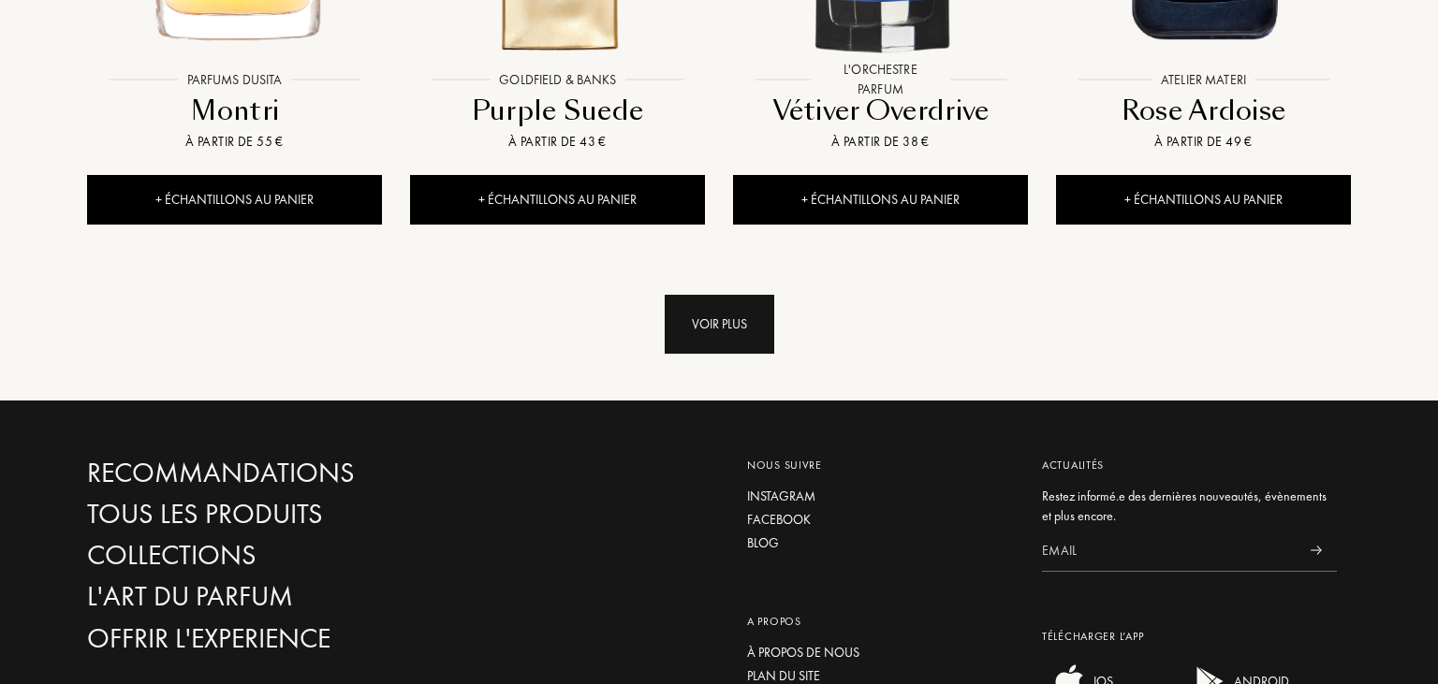
click at [717, 343] on div "Voir plus" at bounding box center [720, 324] width 110 height 59
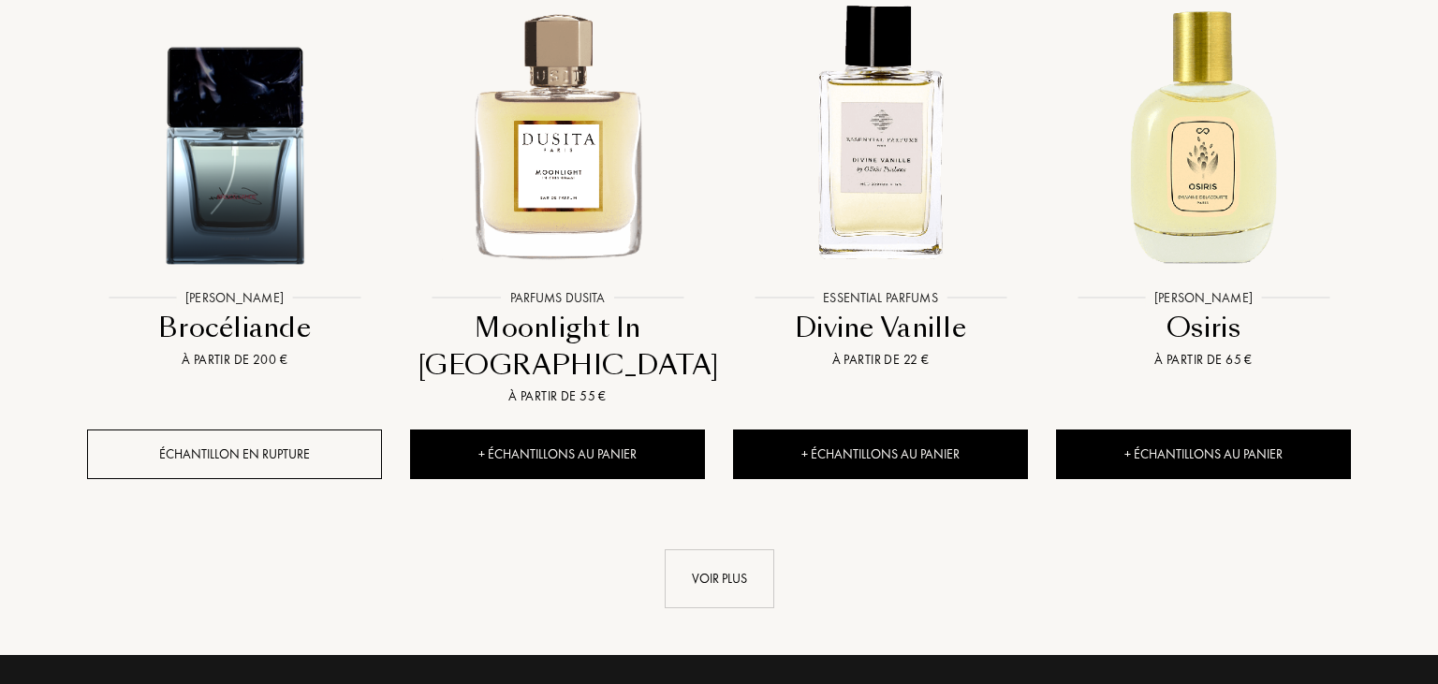
scroll to position [5139, 0]
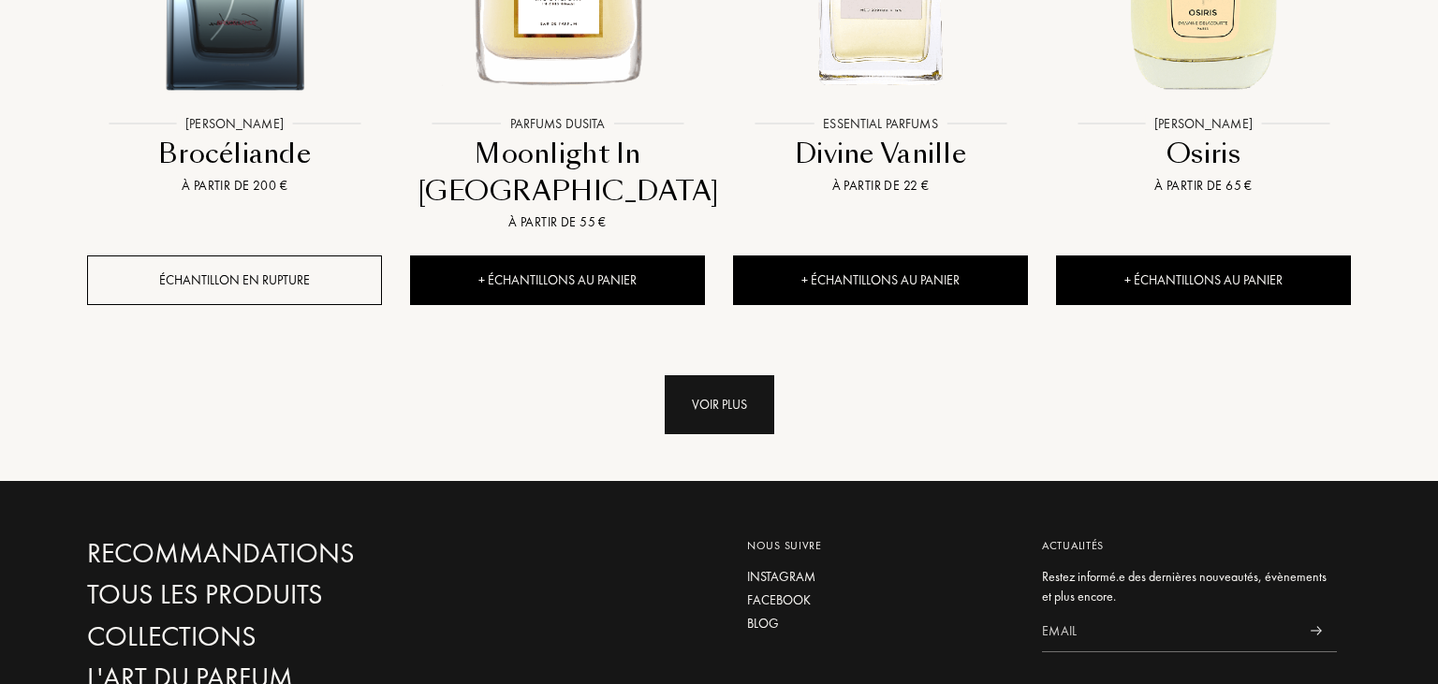
click at [738, 407] on div "Voir plus" at bounding box center [720, 404] width 110 height 59
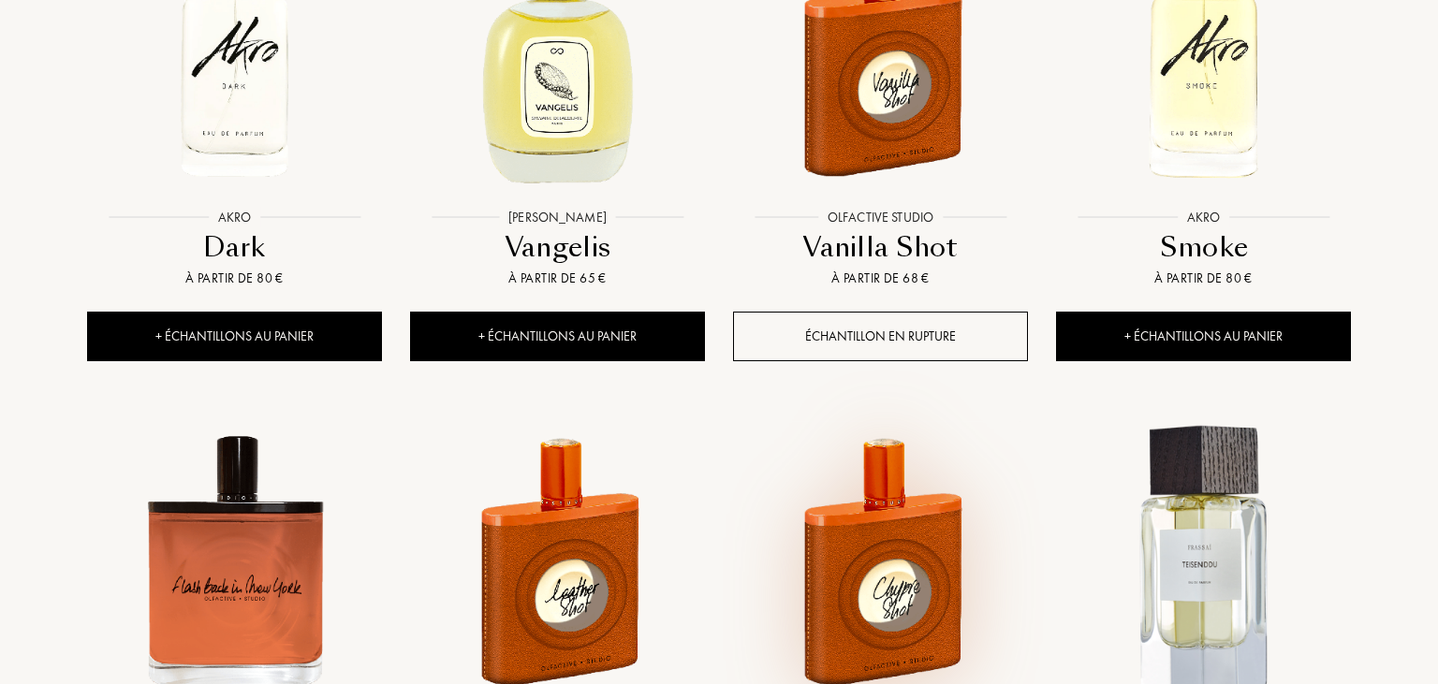
scroll to position [6028, 0]
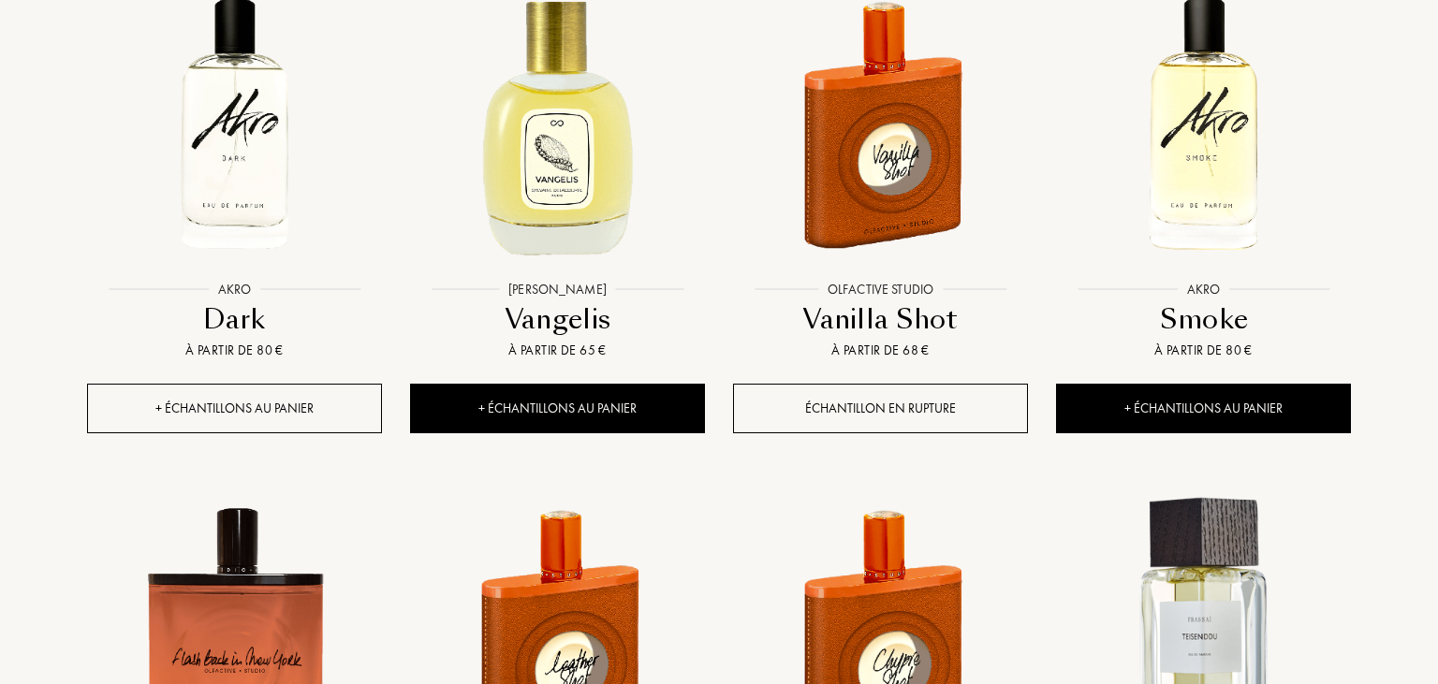
click at [230, 414] on div "+ Échantillons au panier" at bounding box center [234, 409] width 295 height 50
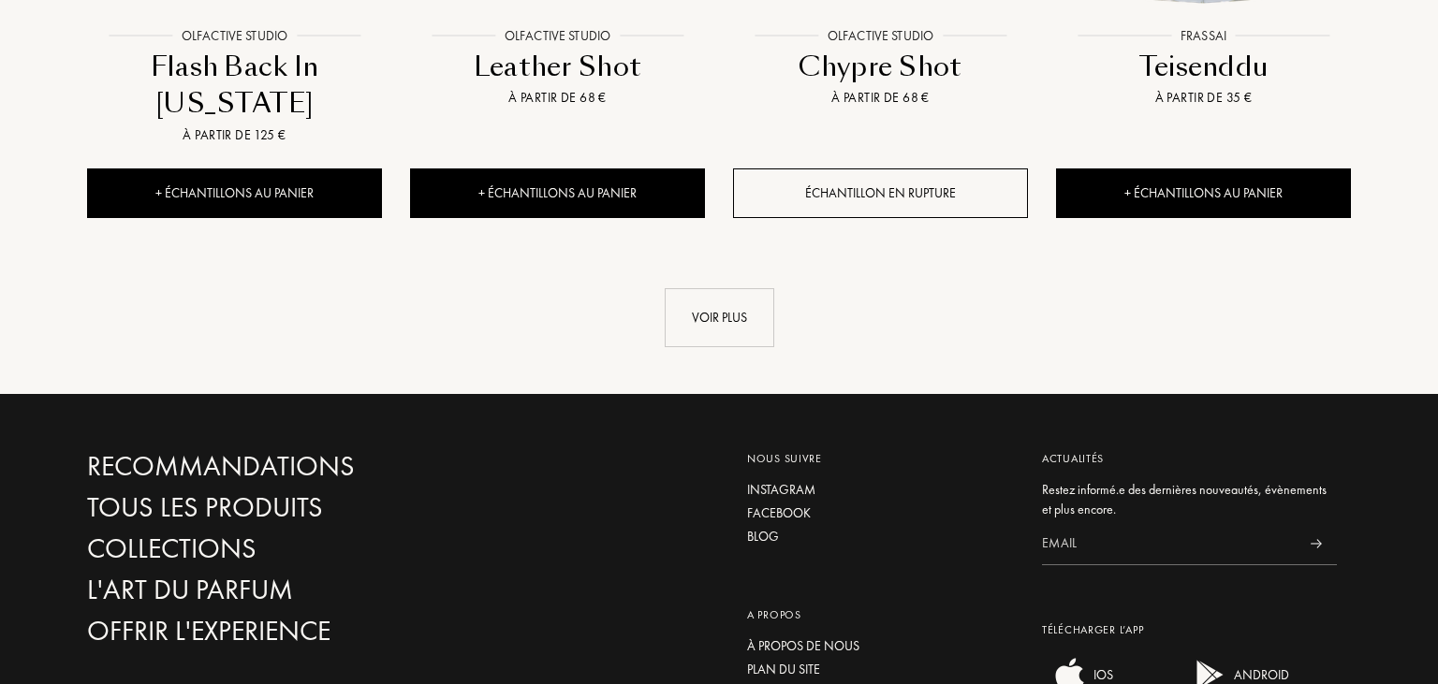
scroll to position [6819, 0]
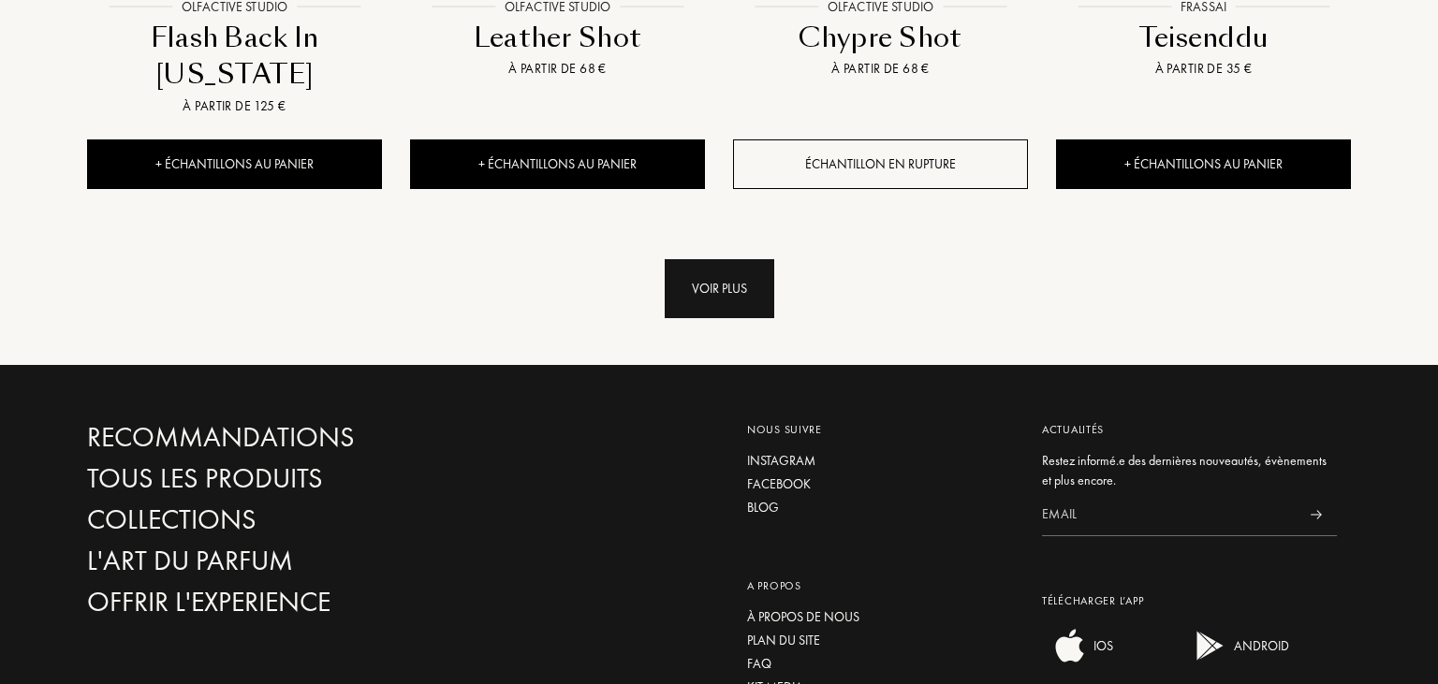
click at [723, 289] on div "Voir plus" at bounding box center [720, 288] width 110 height 59
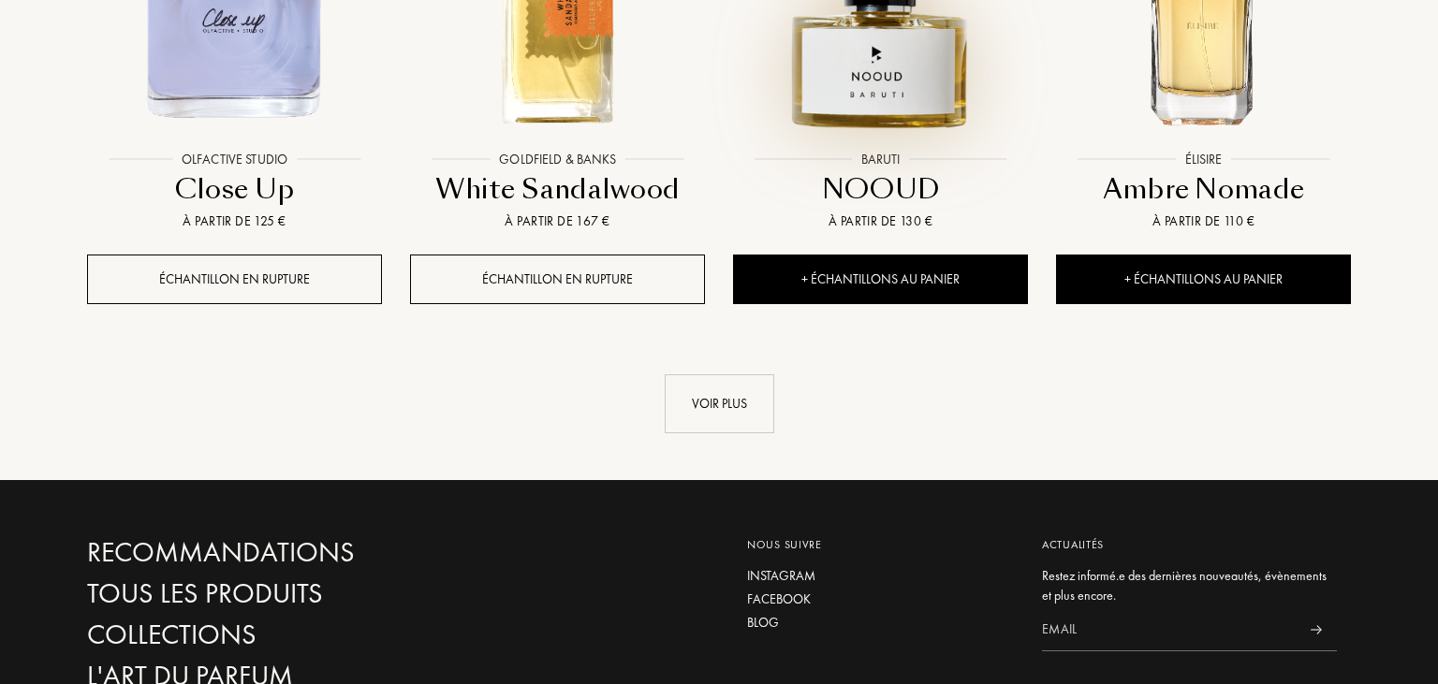
scroll to position [8302, 0]
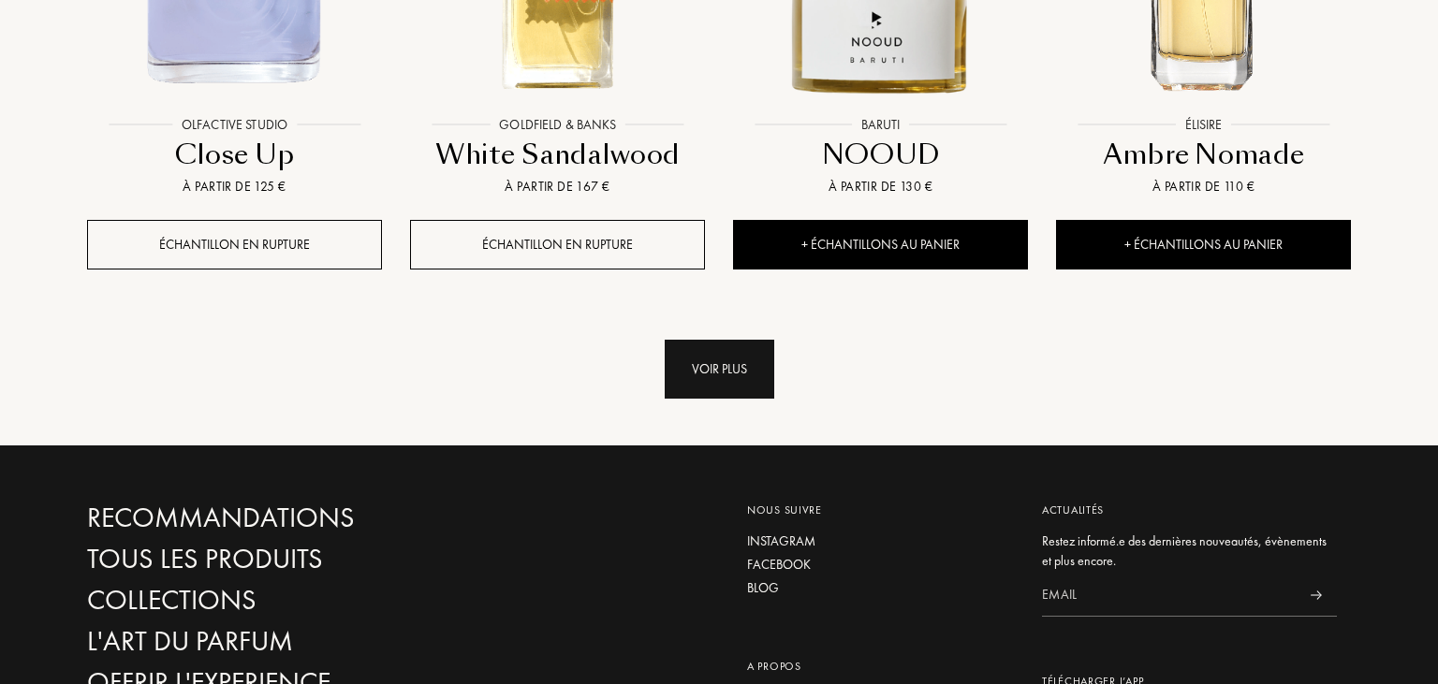
click at [665, 374] on div "Voir plus" at bounding box center [720, 369] width 110 height 59
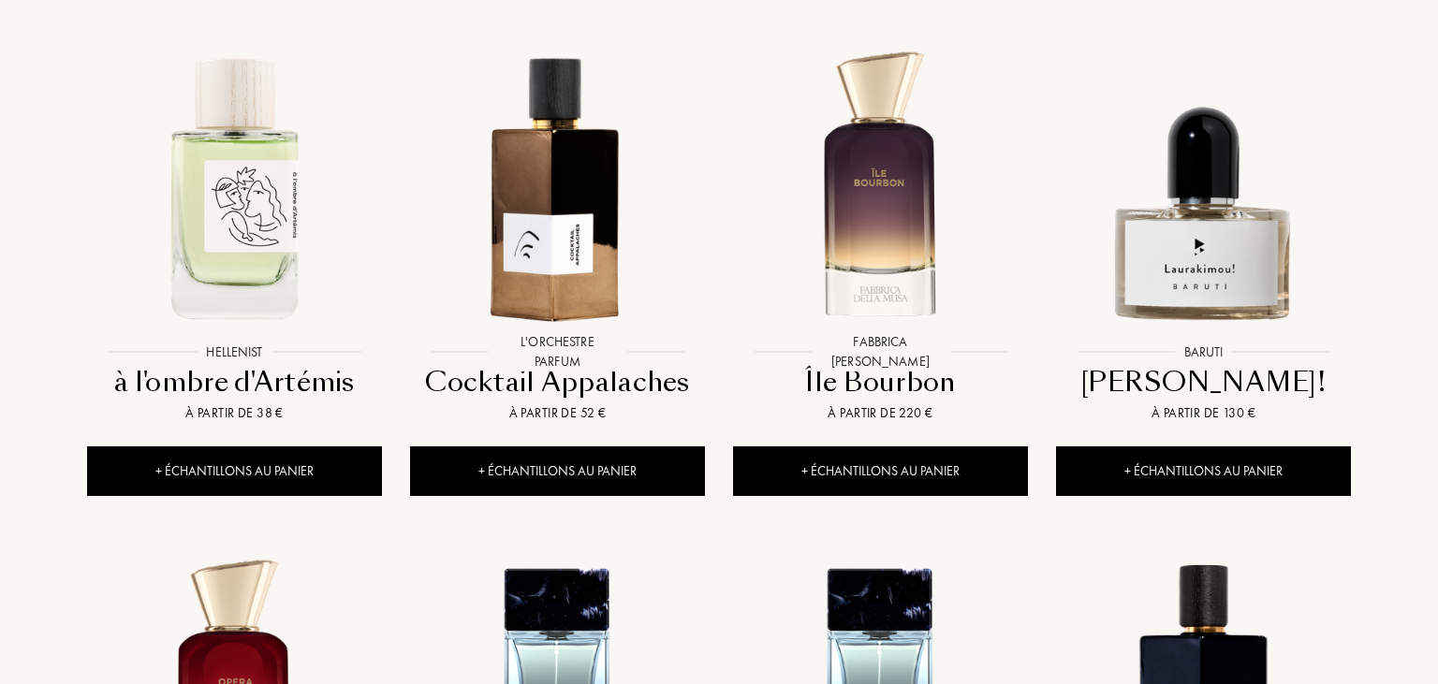
scroll to position [0, 0]
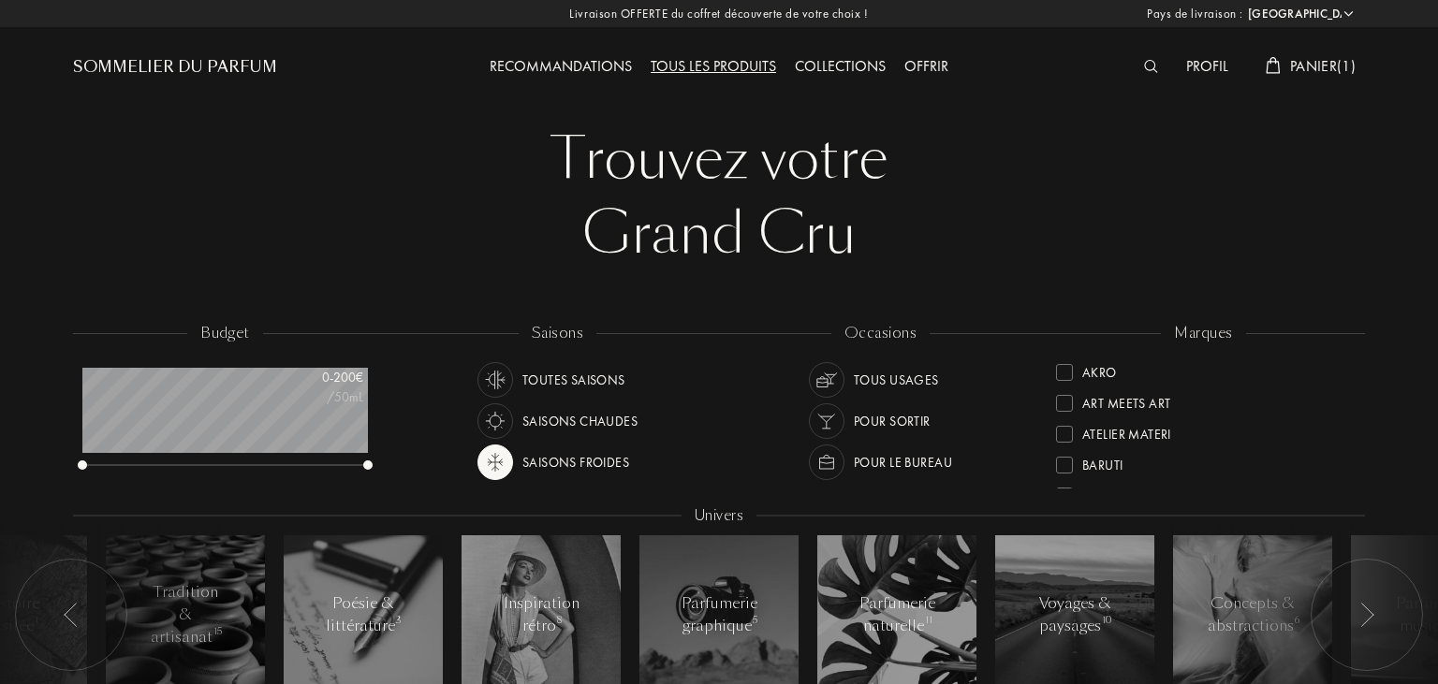
click at [584, 467] on div "Saisons froides" at bounding box center [575, 463] width 107 height 36
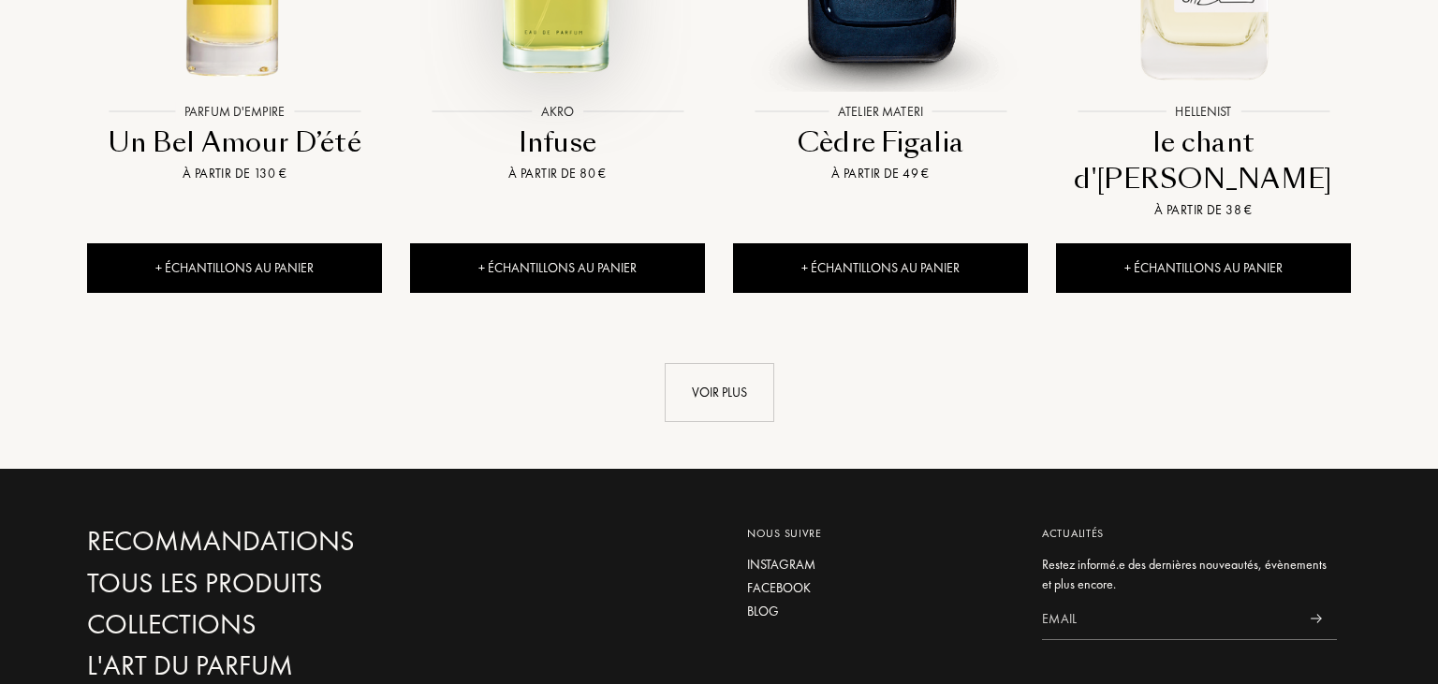
scroll to position [2174, 0]
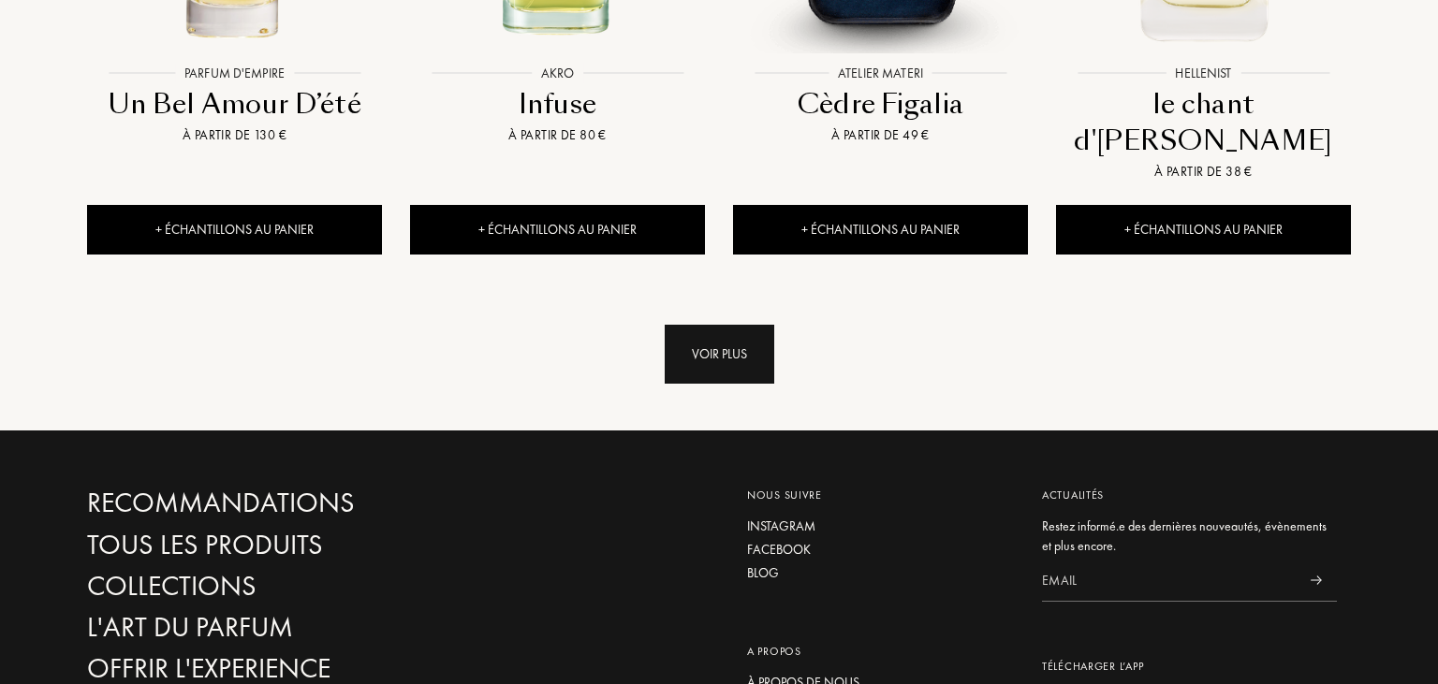
click at [709, 325] on div "Voir plus" at bounding box center [720, 354] width 110 height 59
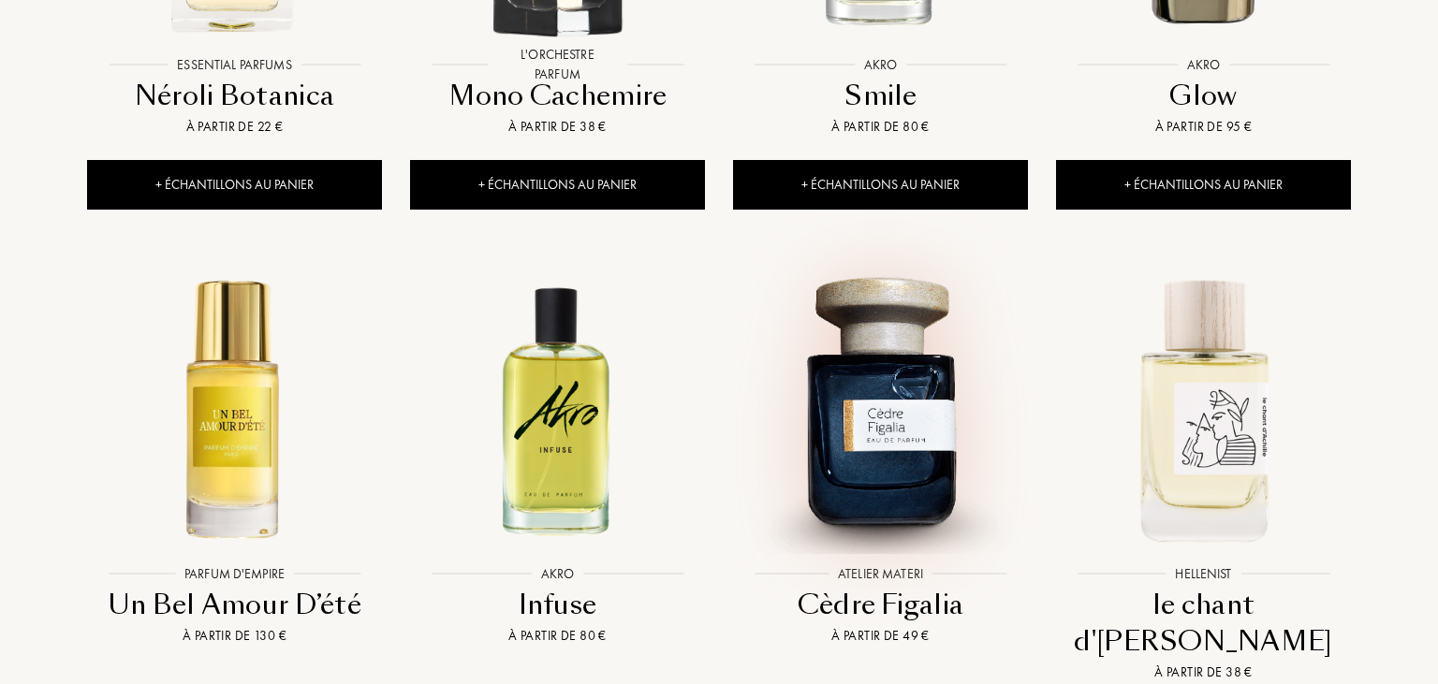
scroll to position [1680, 0]
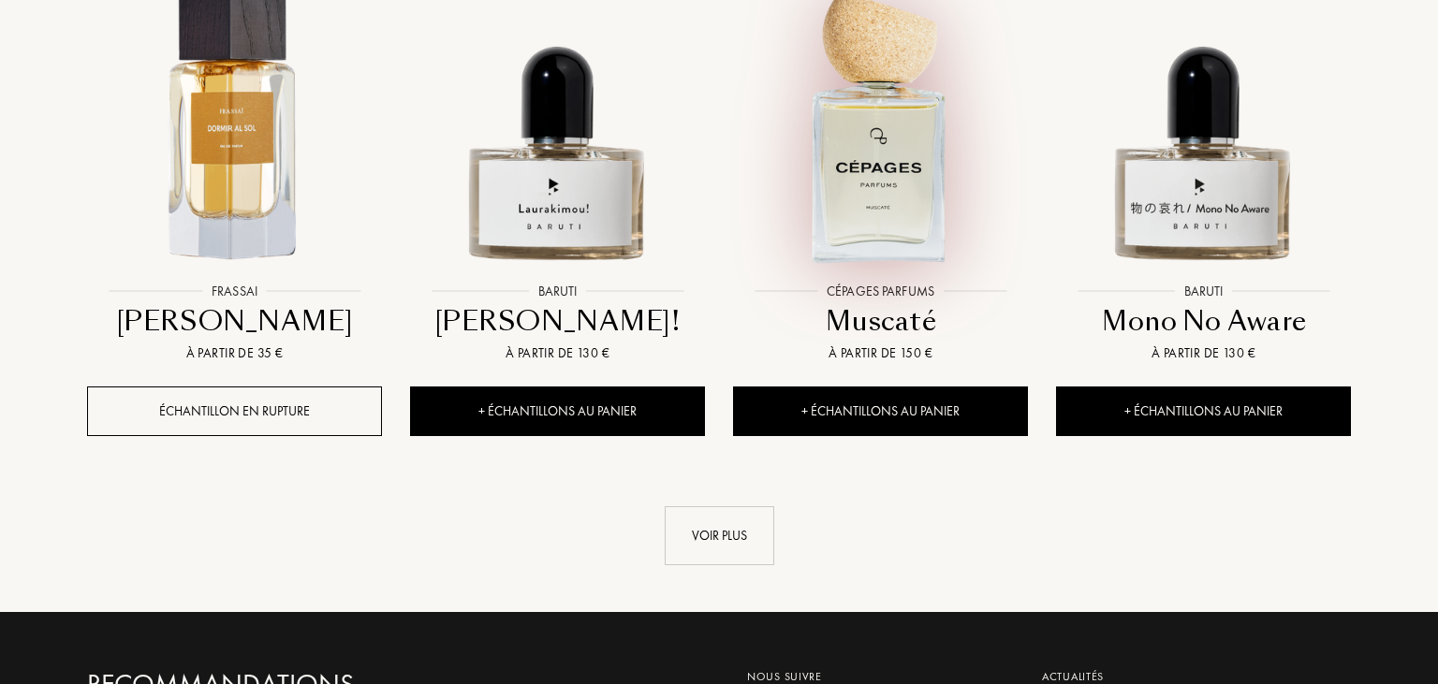
scroll to position [3557, 0]
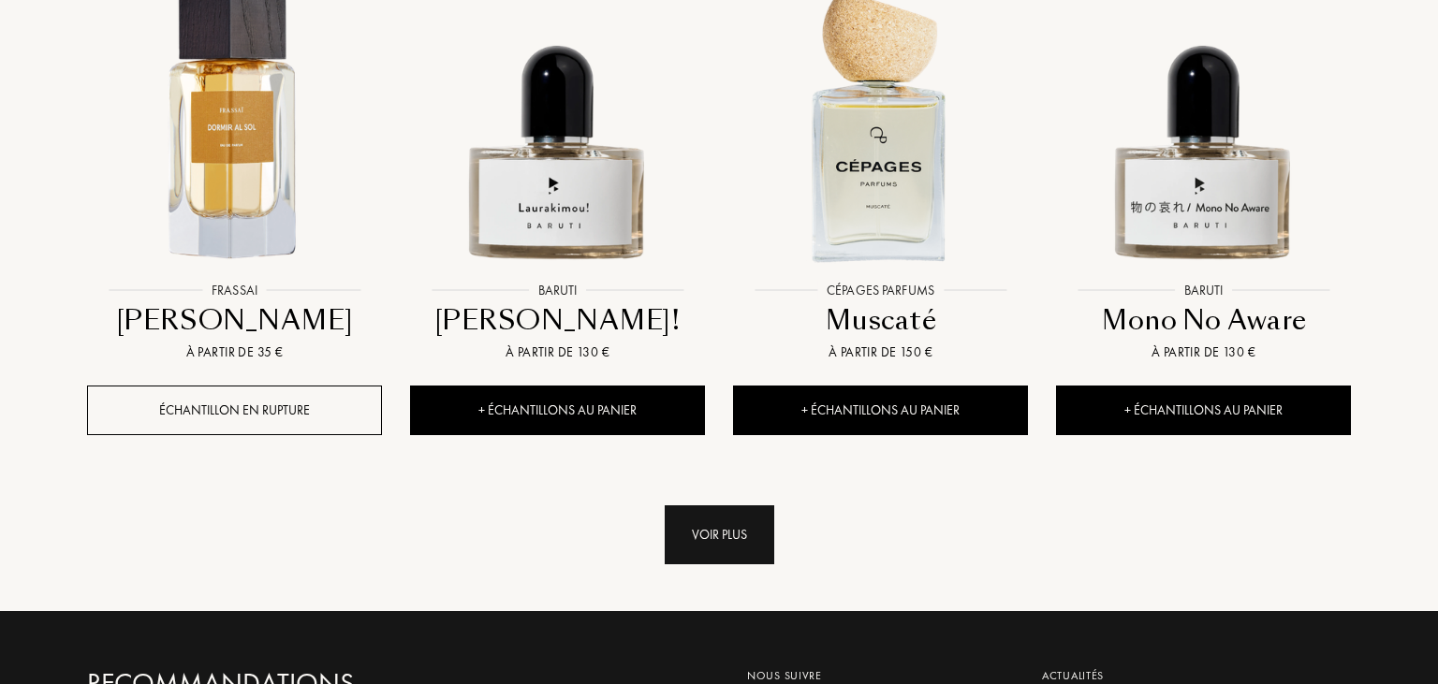
click at [709, 505] on div "Voir plus" at bounding box center [720, 534] width 110 height 59
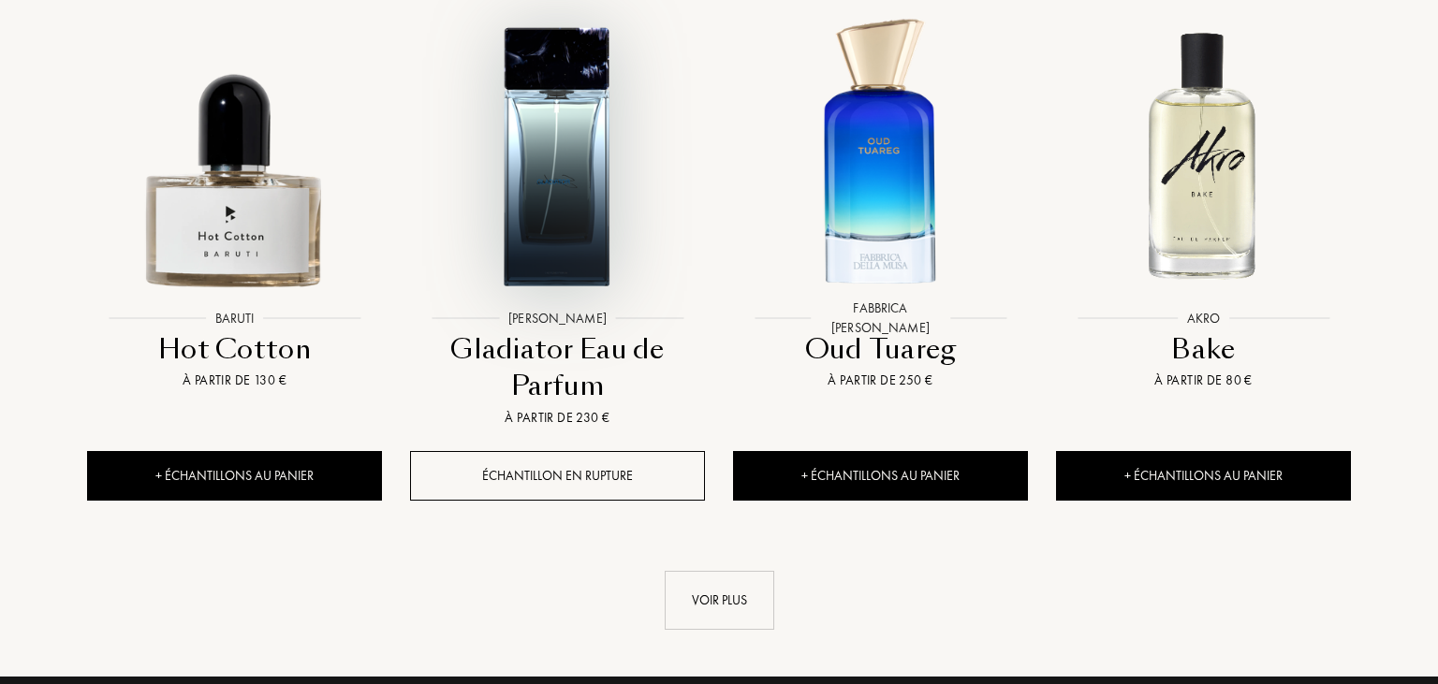
scroll to position [5139, 0]
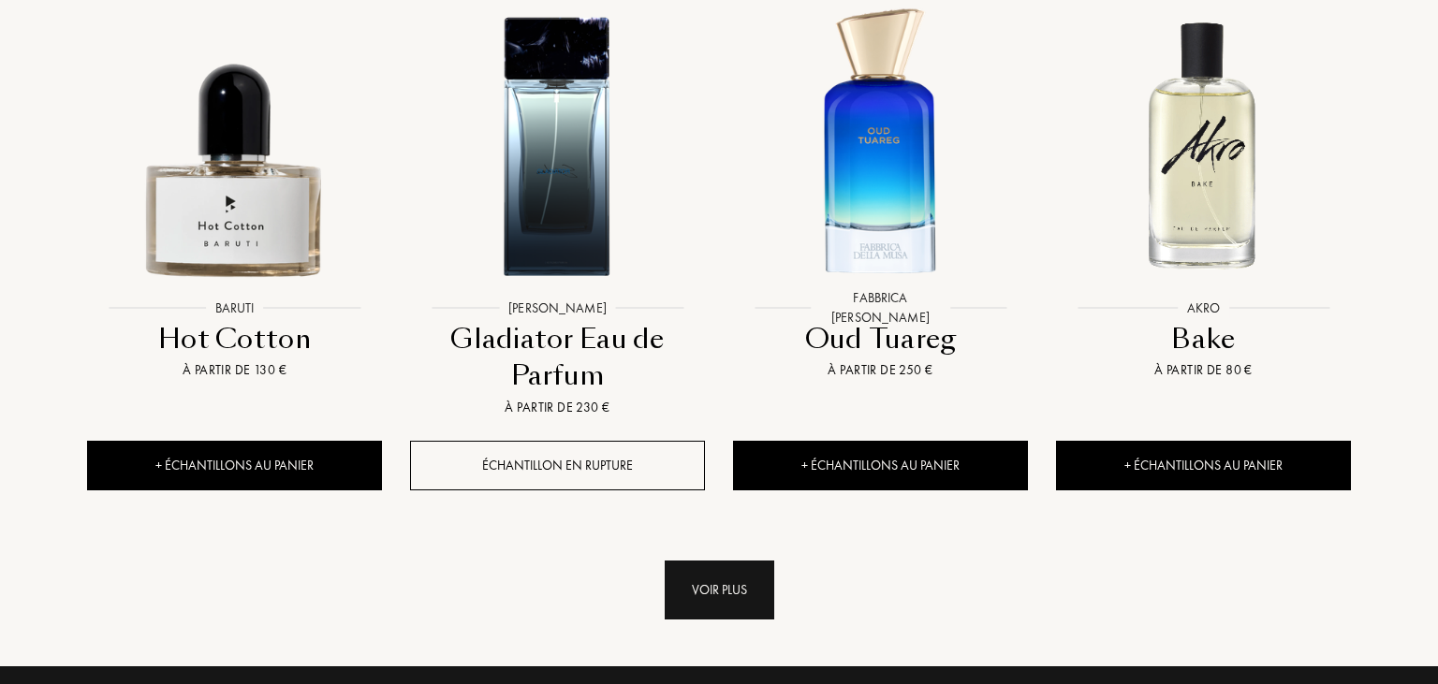
click at [734, 561] on div "Voir plus" at bounding box center [720, 590] width 110 height 59
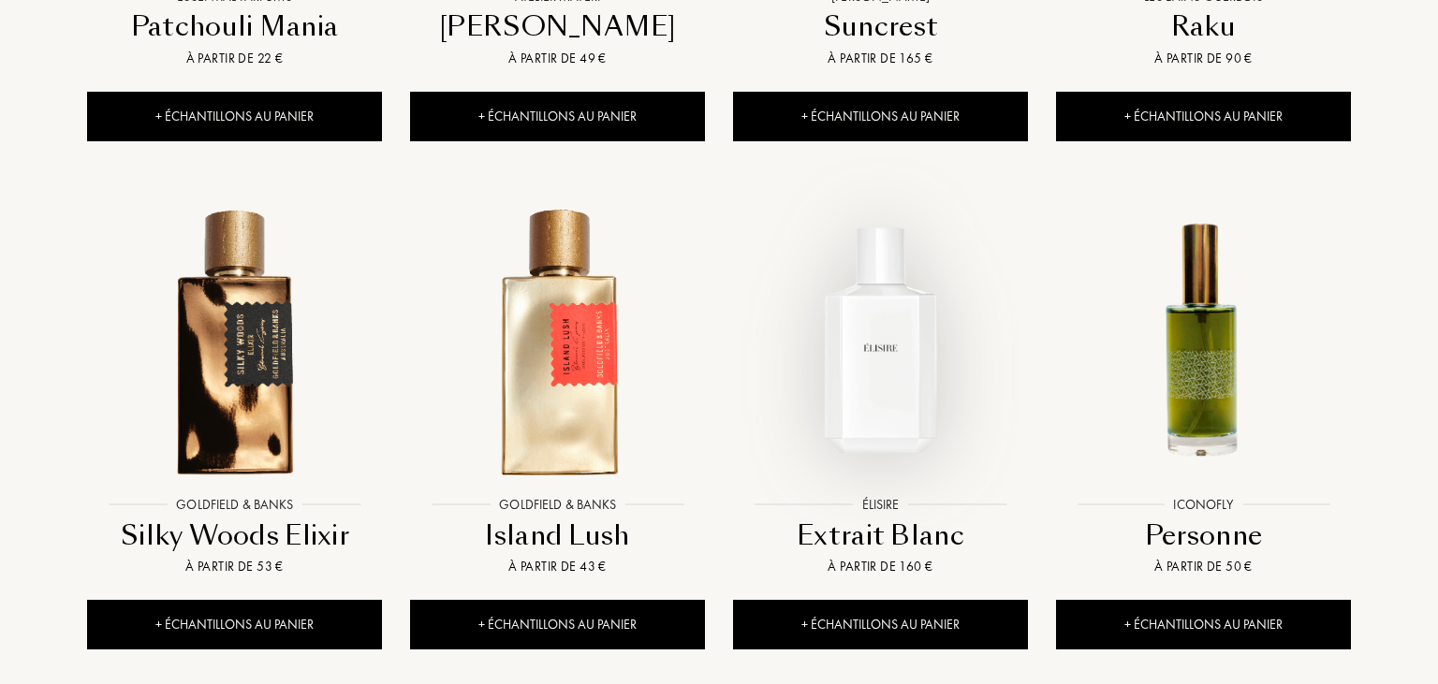
scroll to position [6522, 0]
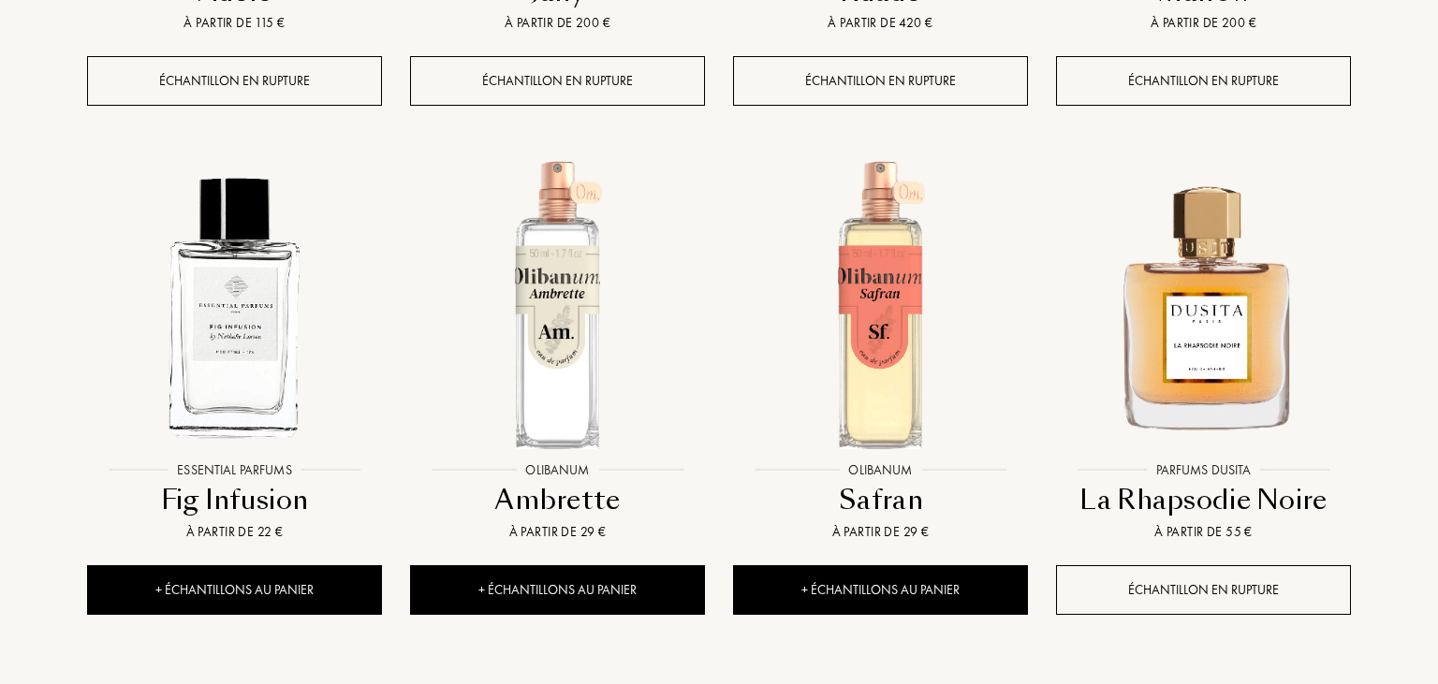
scroll to position [8499, 0]
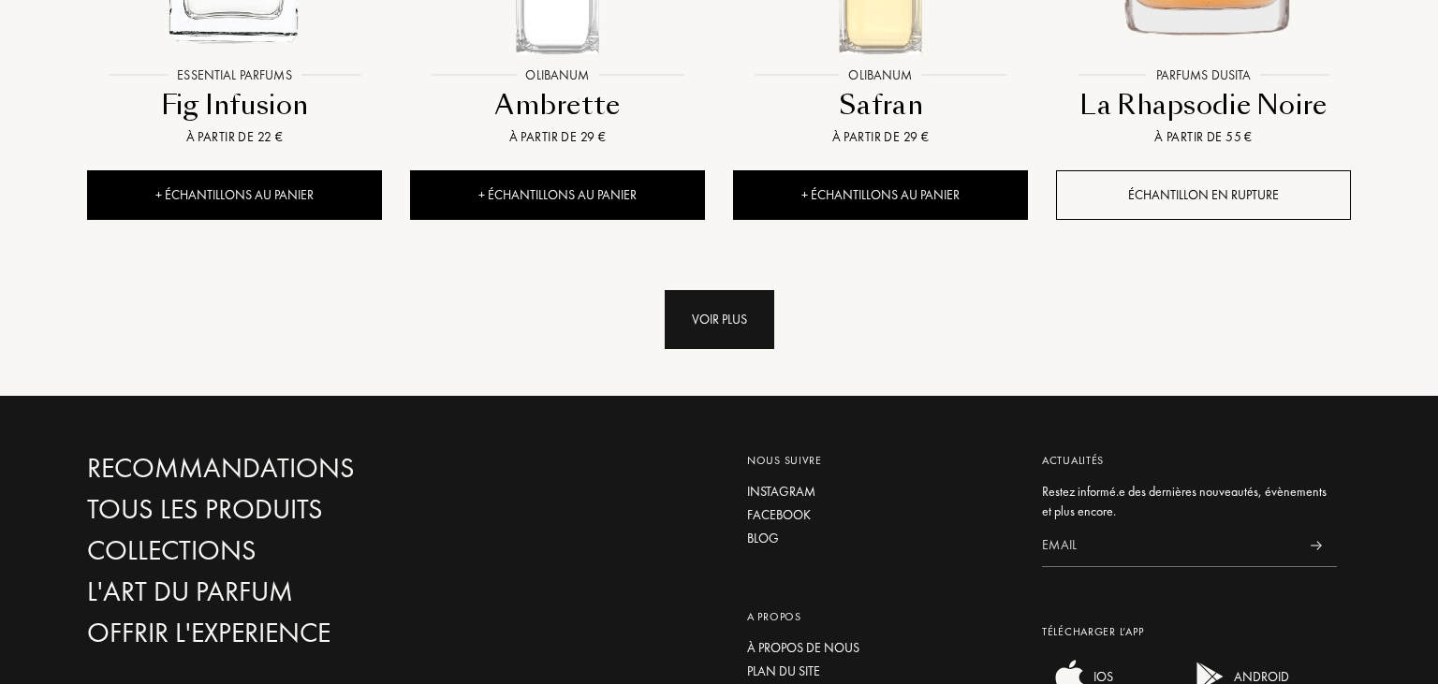
click at [706, 290] on div "Voir plus" at bounding box center [720, 319] width 110 height 59
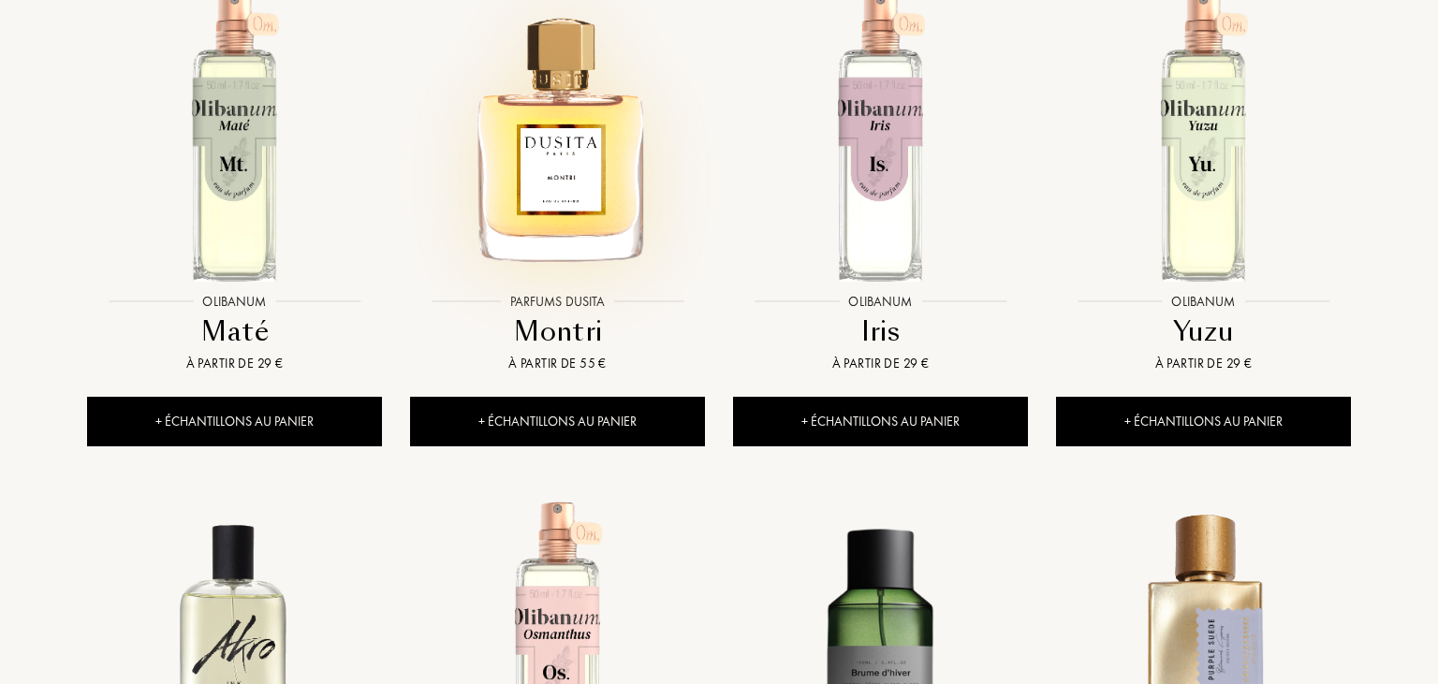
scroll to position [9685, 0]
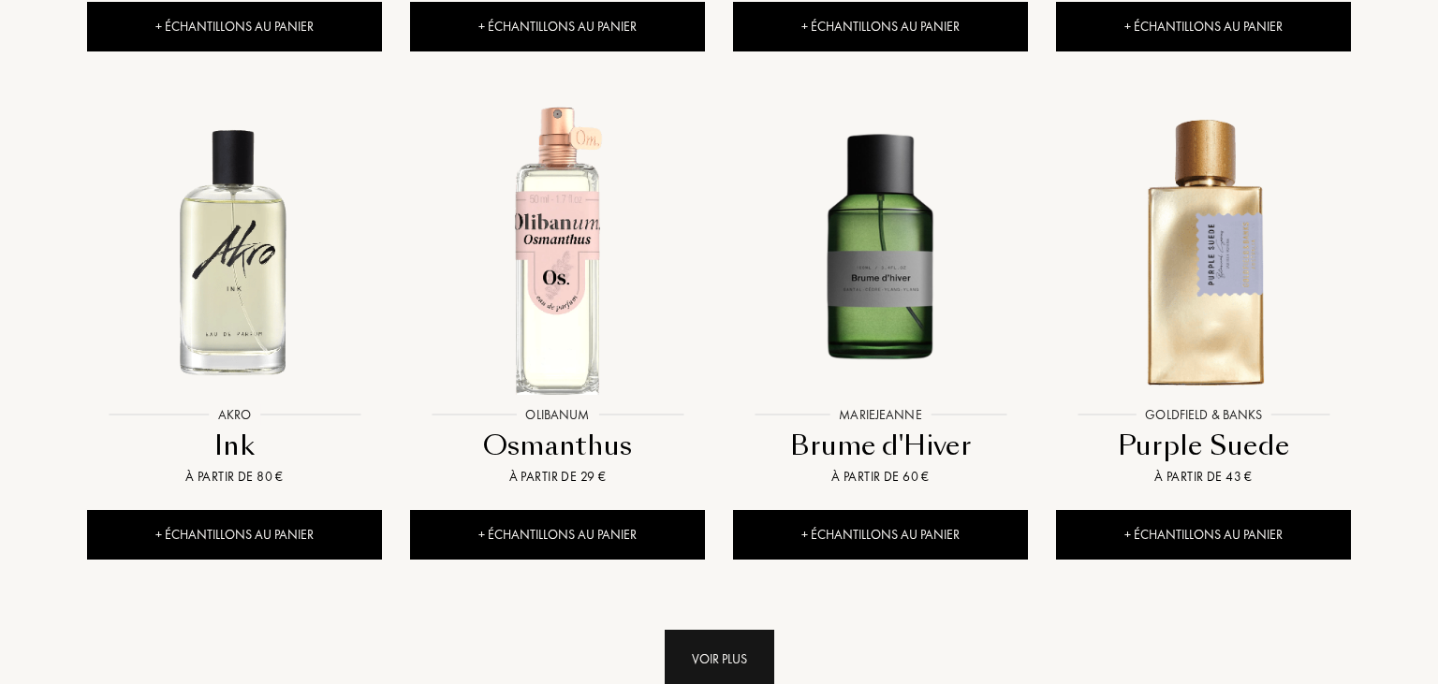
click at [731, 630] on div "Voir plus" at bounding box center [720, 659] width 110 height 59
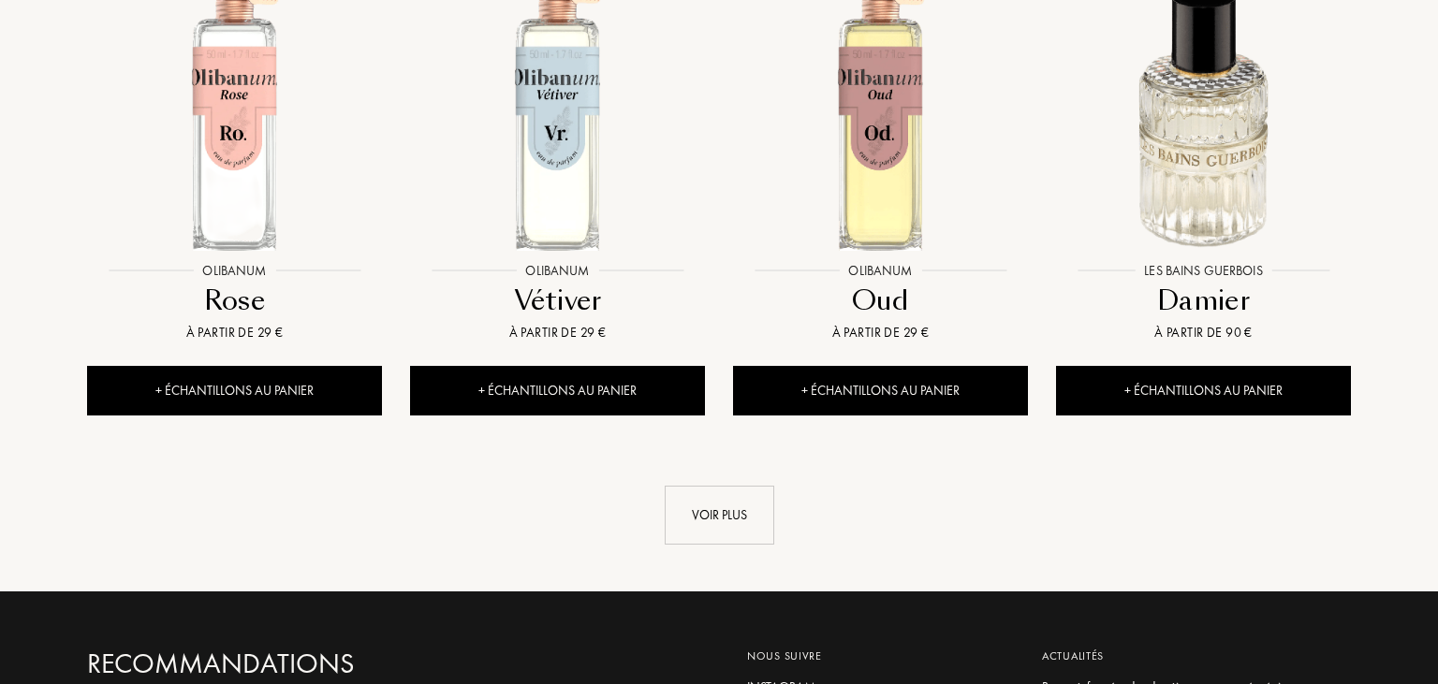
scroll to position [11464, 0]
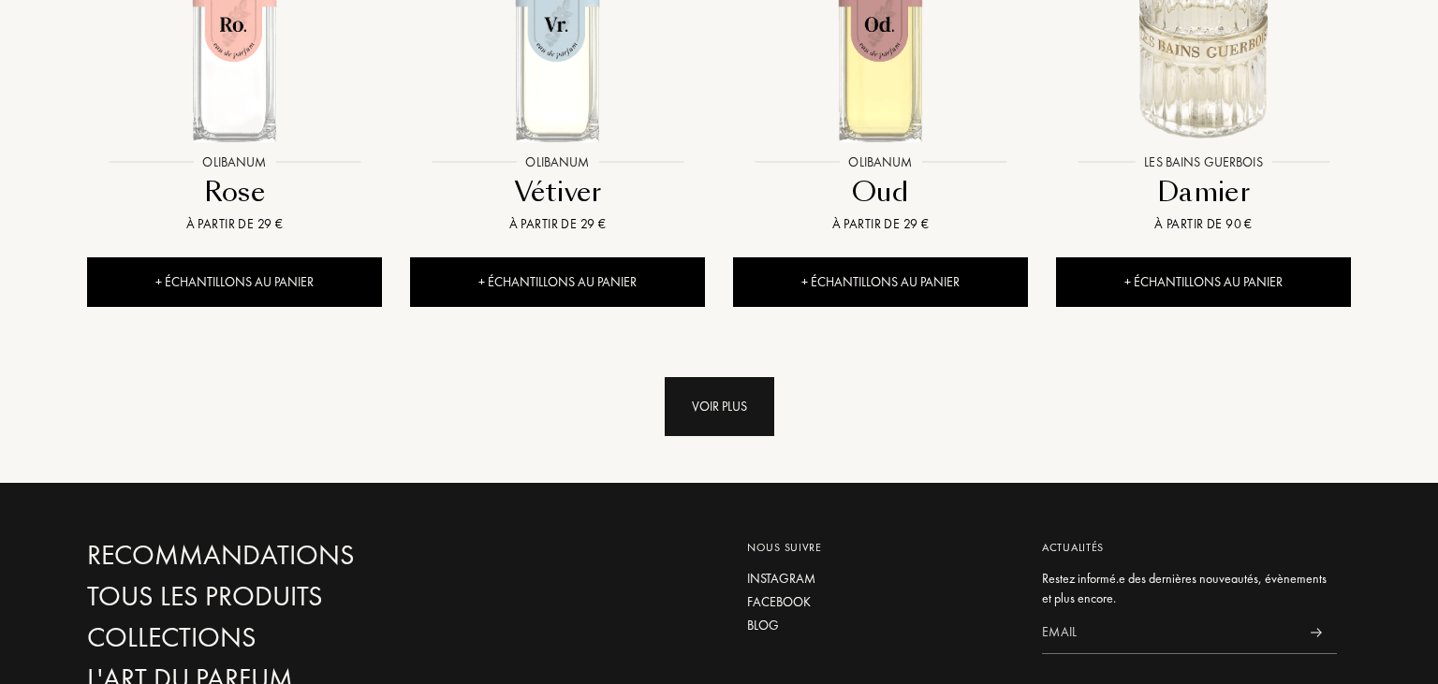
click at [722, 377] on div "Voir plus" at bounding box center [720, 406] width 110 height 59
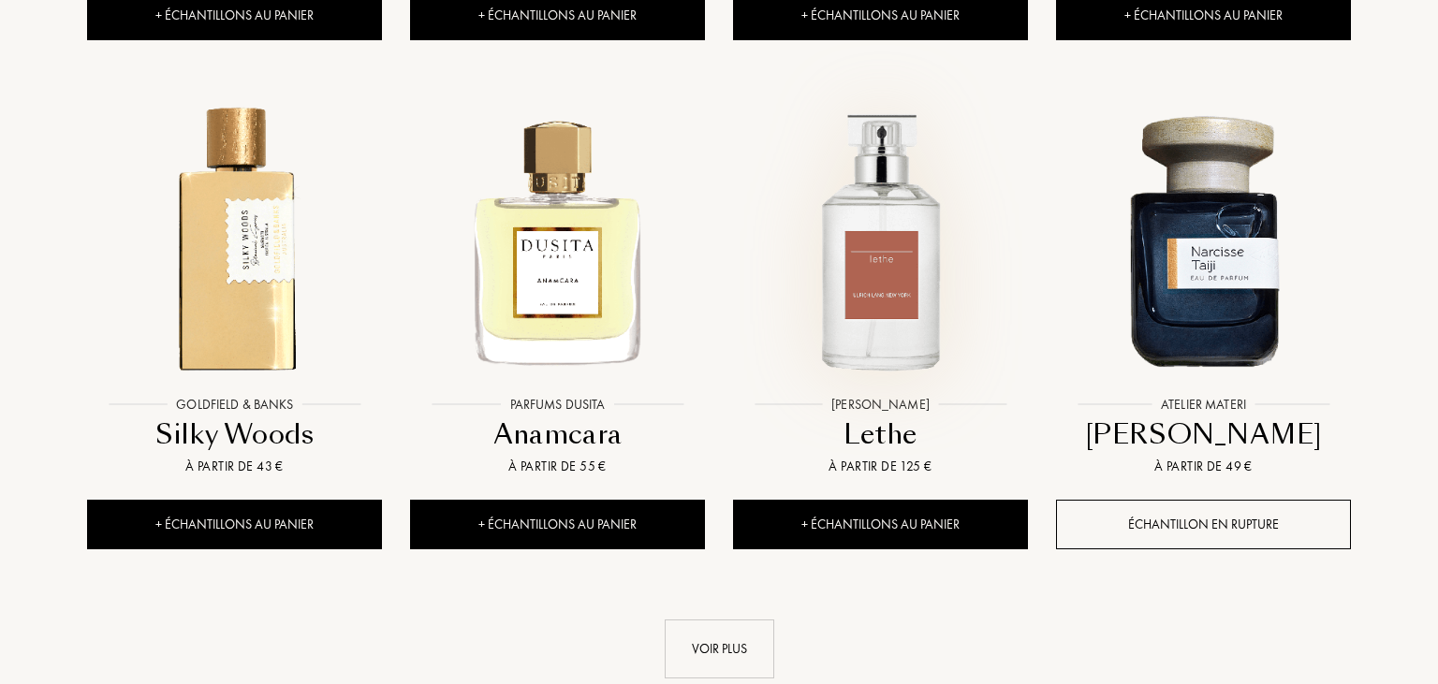
scroll to position [12749, 0]
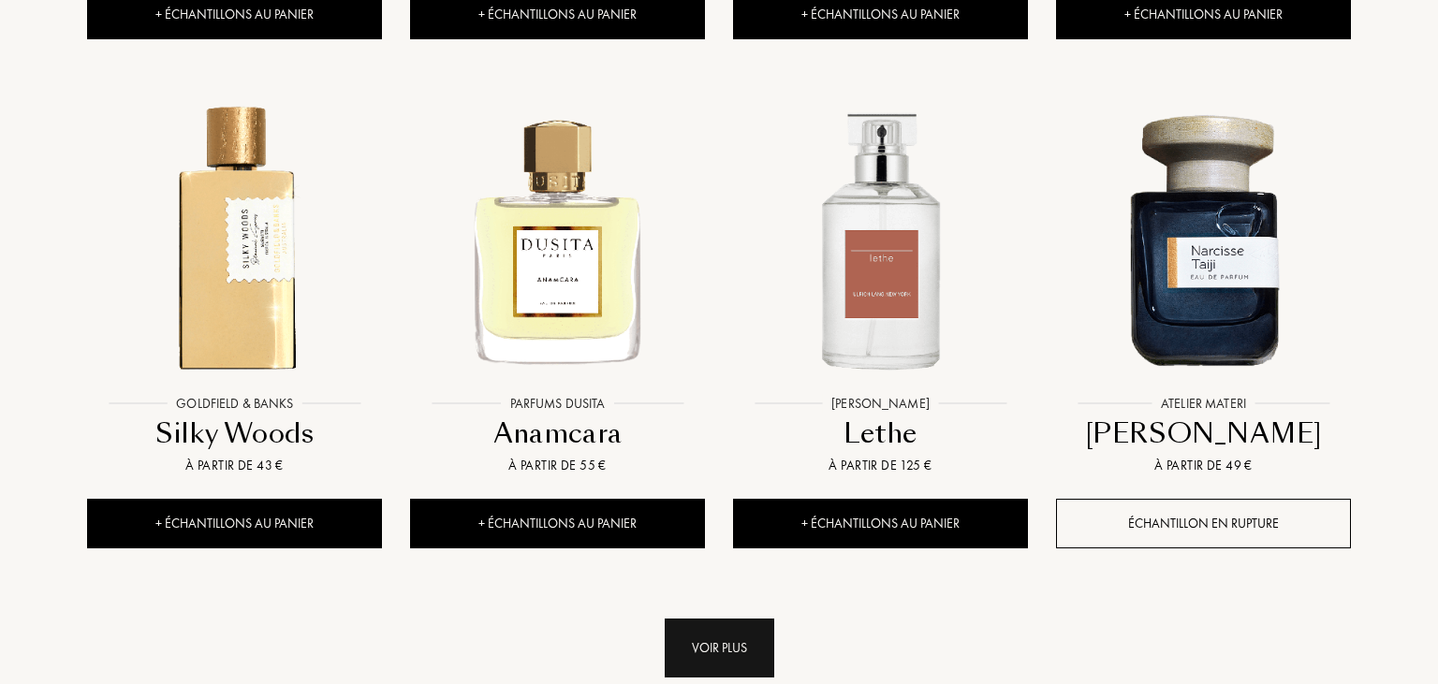
click at [719, 619] on div "Voir plus" at bounding box center [720, 648] width 110 height 59
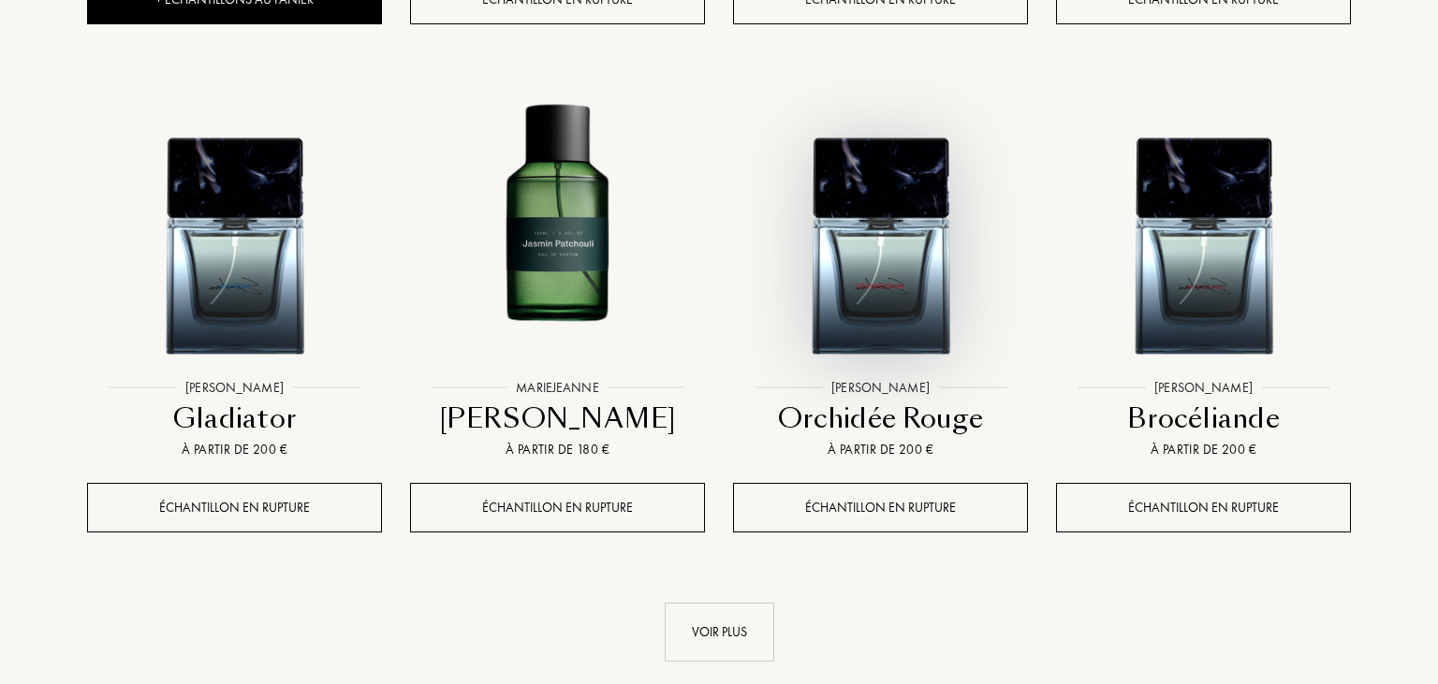
scroll to position [14331, 0]
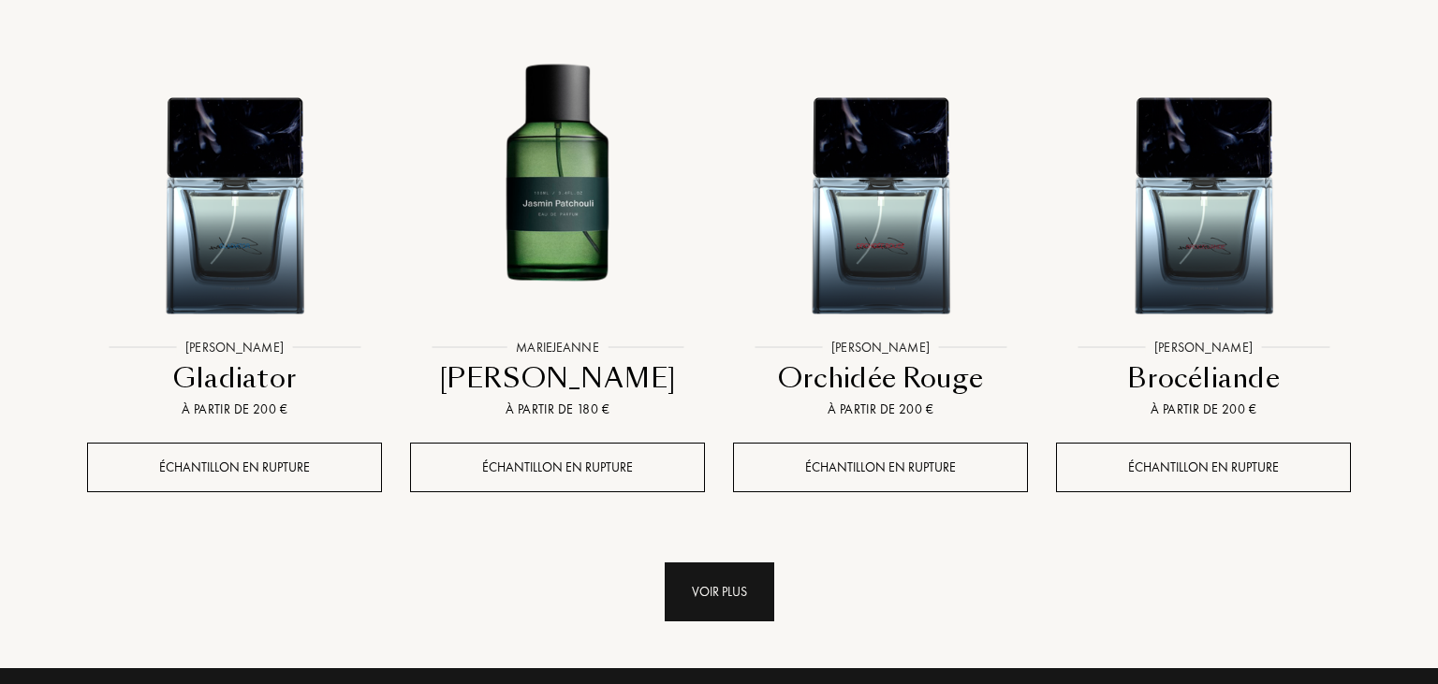
click at [710, 562] on div "Voir plus" at bounding box center [720, 591] width 110 height 59
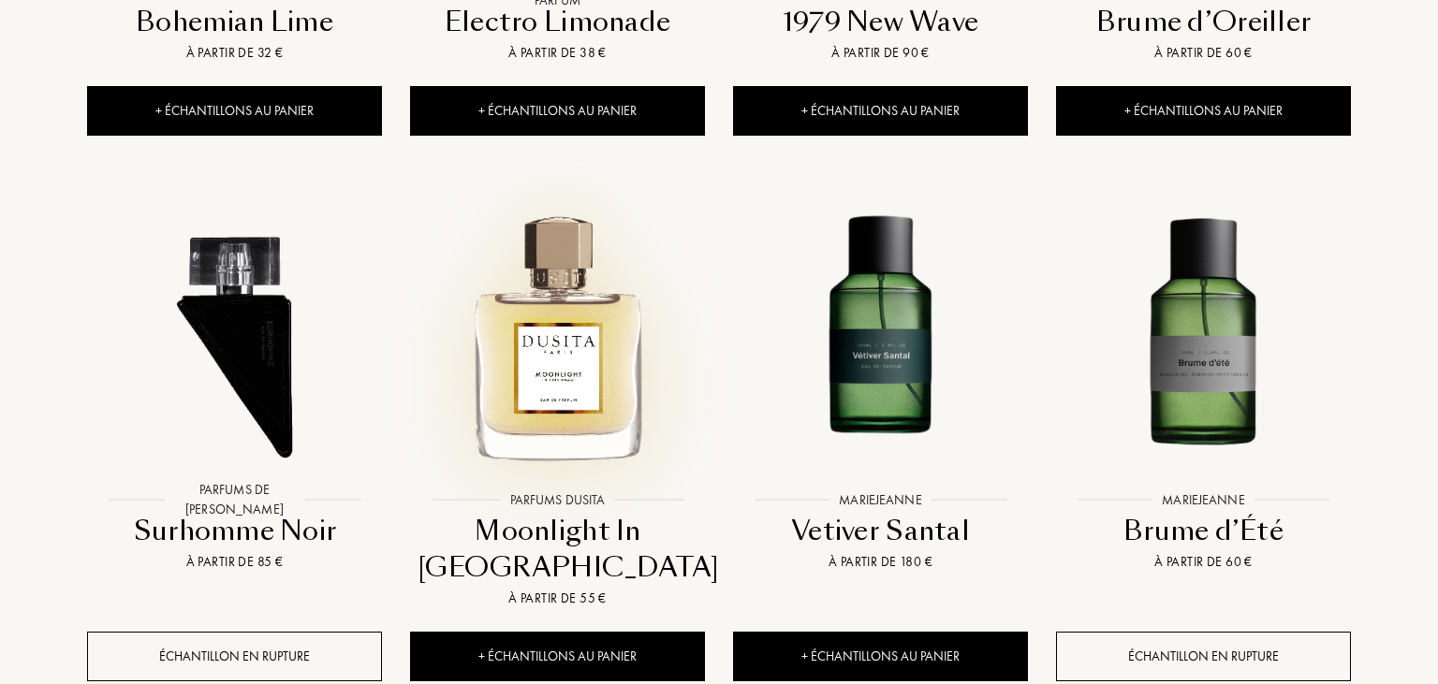
scroll to position [15813, 0]
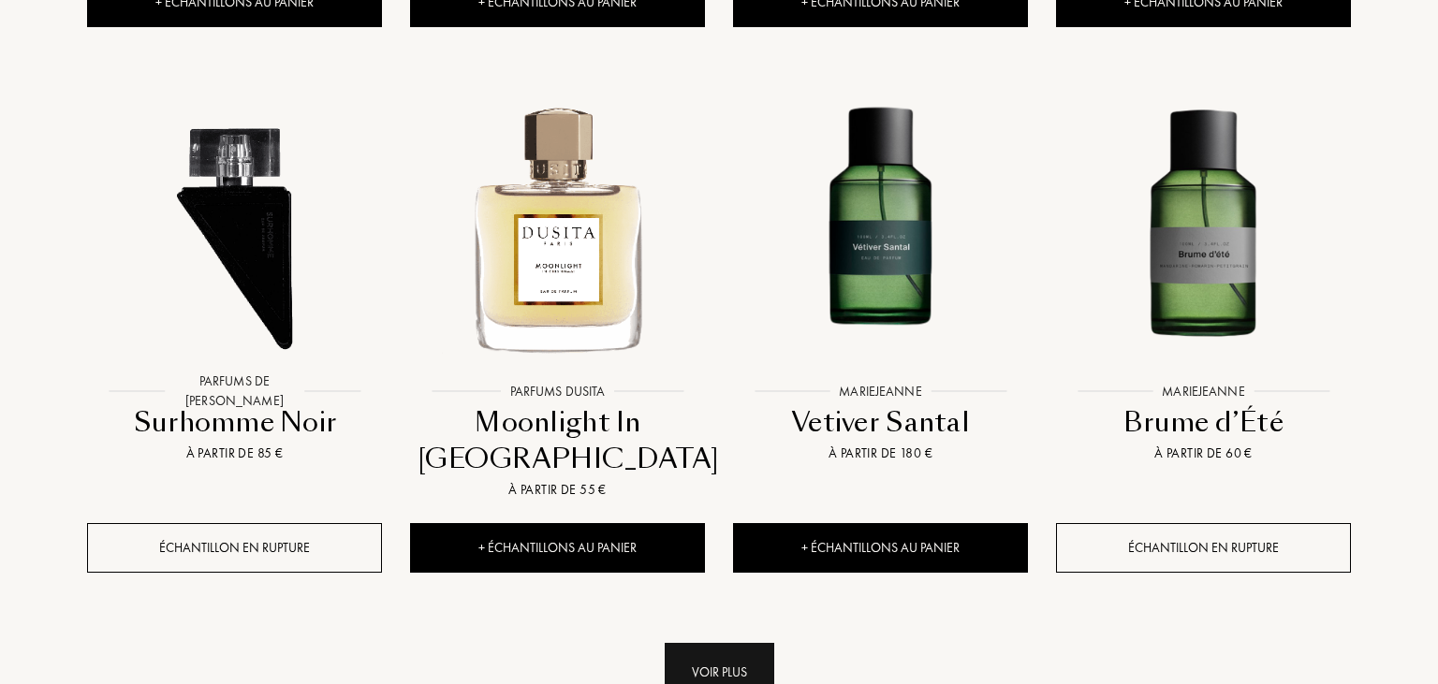
click at [740, 643] on div "Voir plus" at bounding box center [720, 672] width 110 height 59
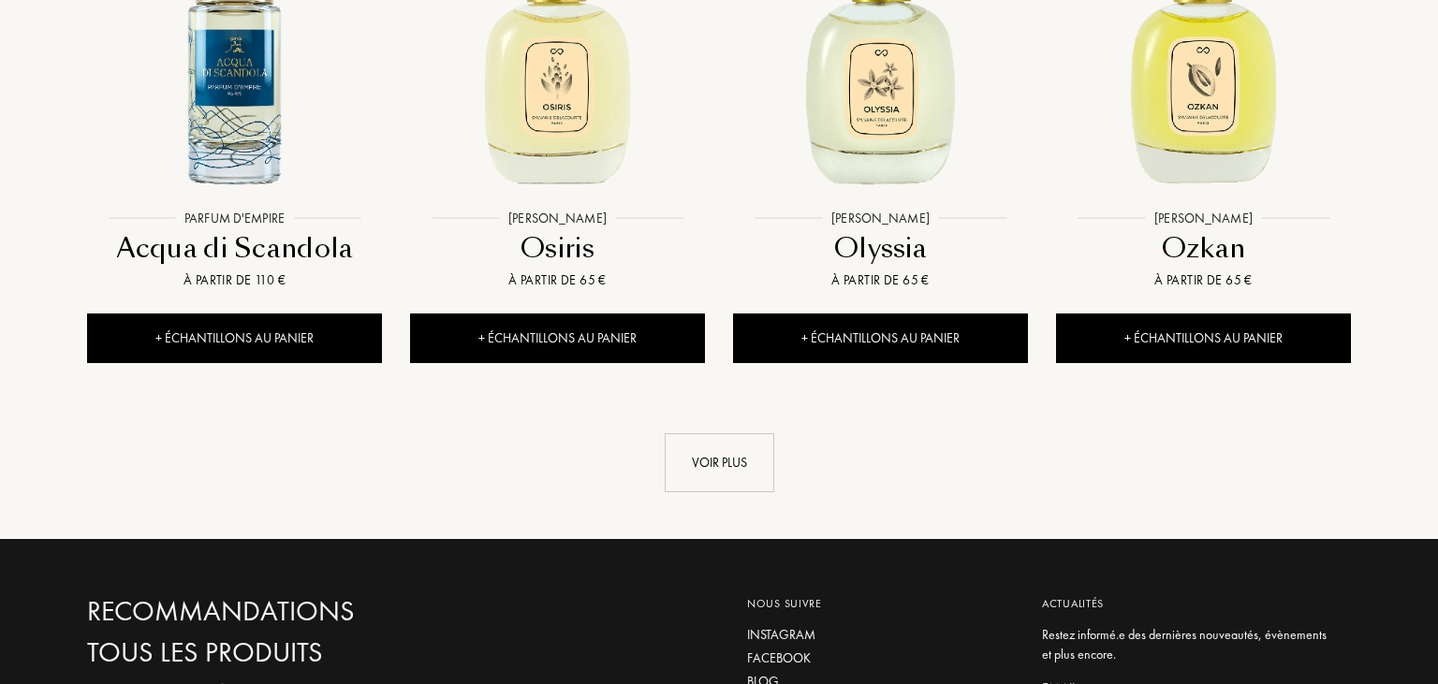
scroll to position [17691, 0]
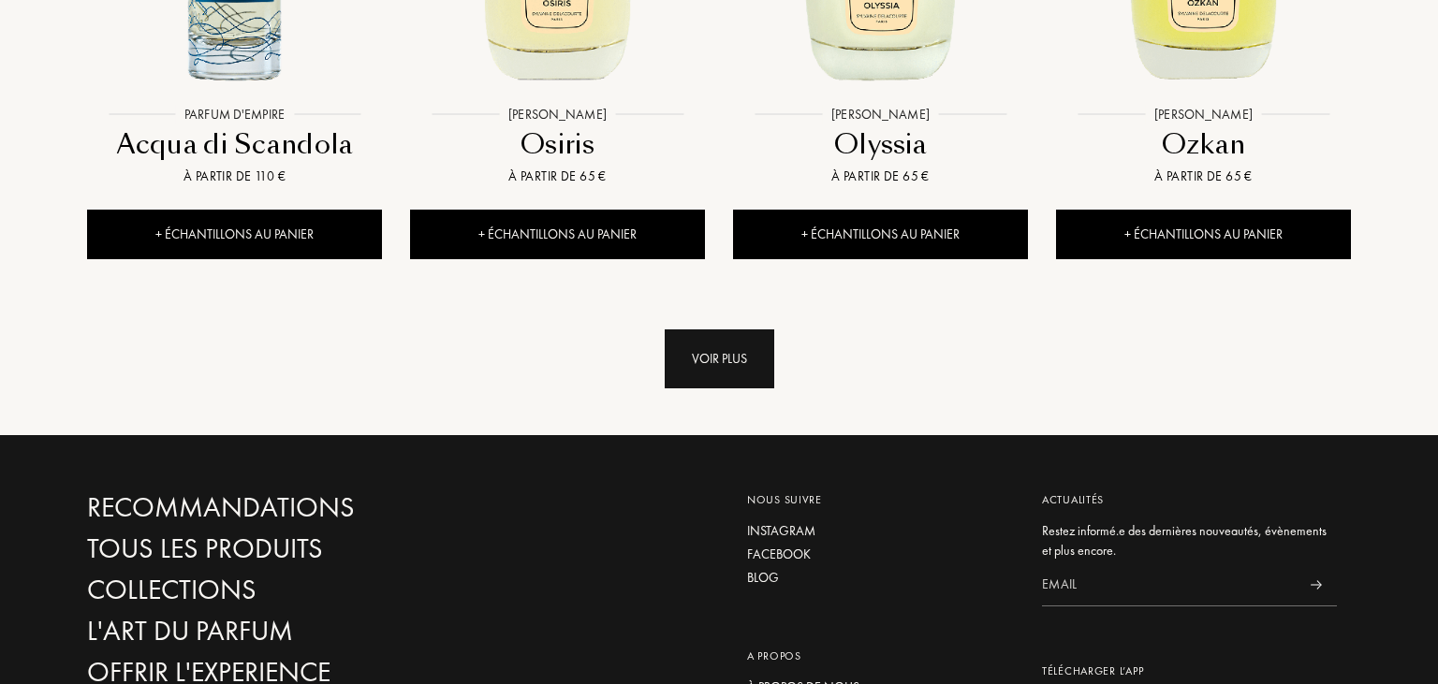
click at [724, 329] on div "Voir plus" at bounding box center [720, 358] width 110 height 59
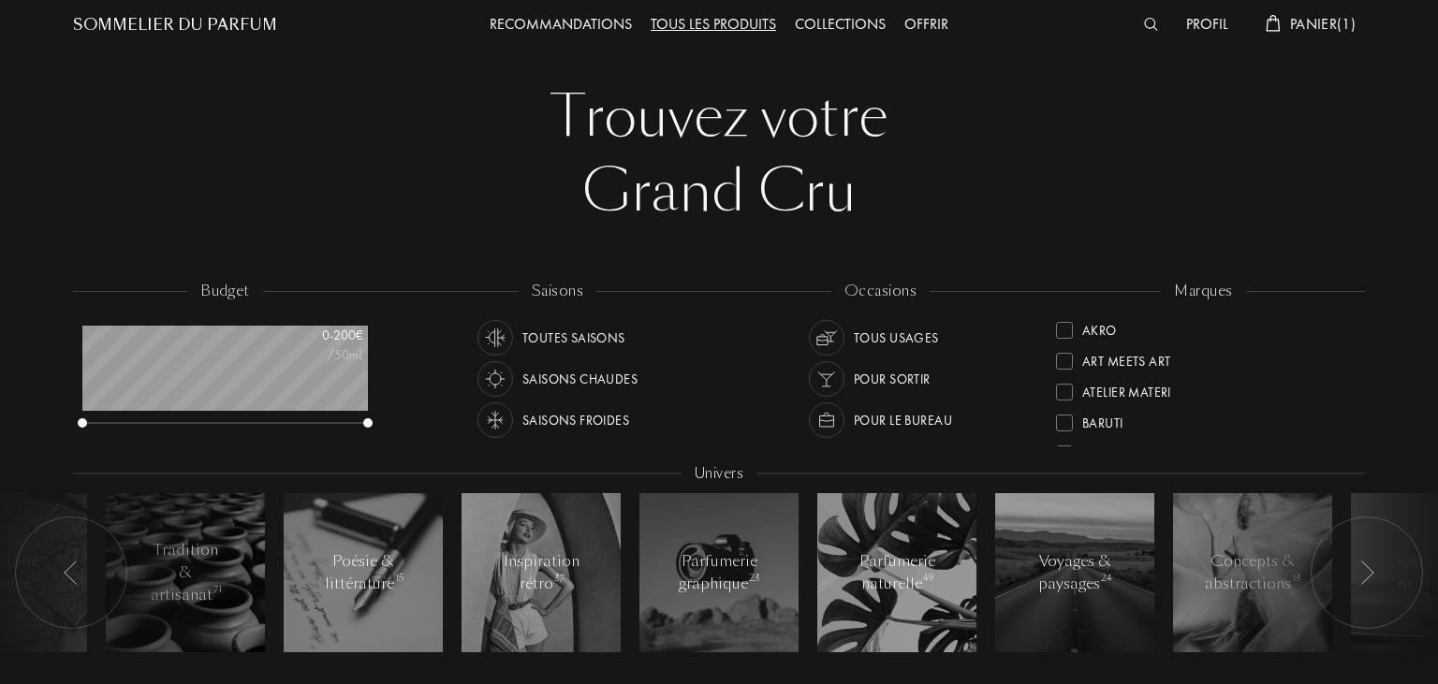
scroll to position [0, 0]
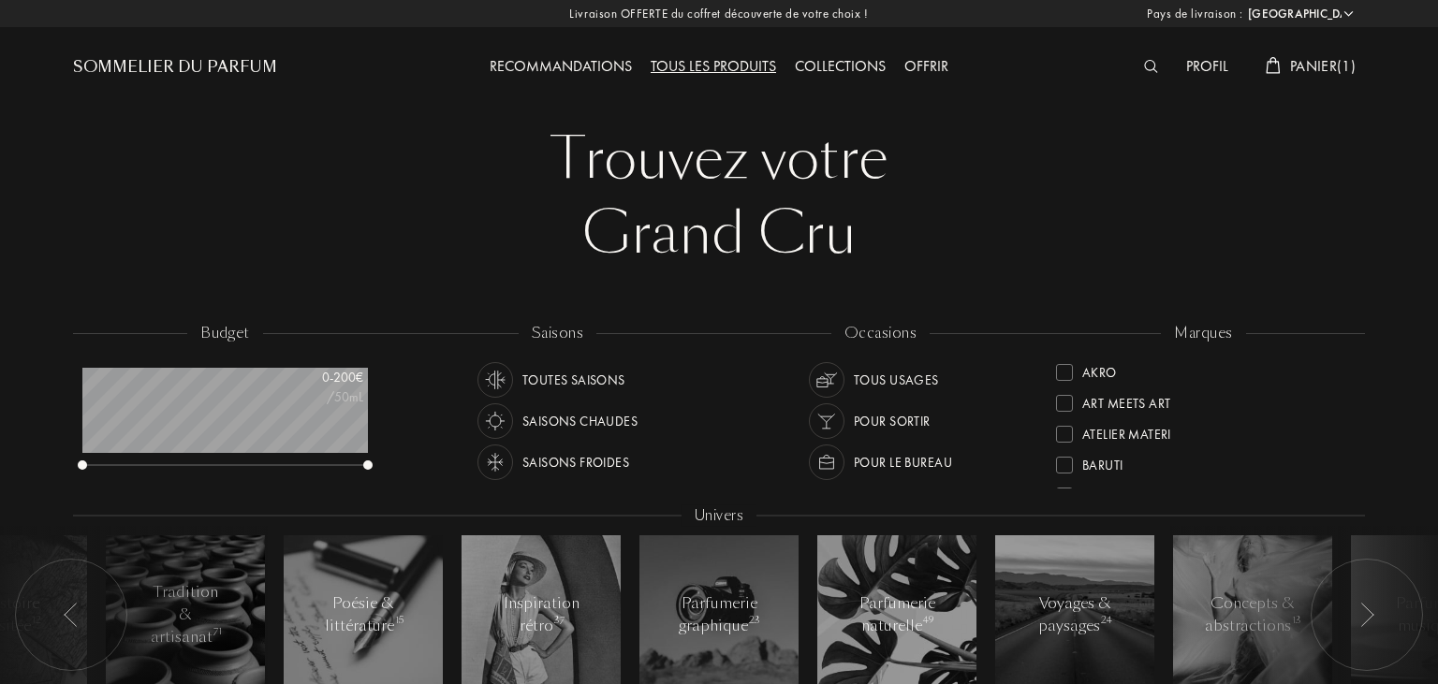
click at [1327, 69] on span "Panier ( 1 )" at bounding box center [1323, 66] width 66 height 20
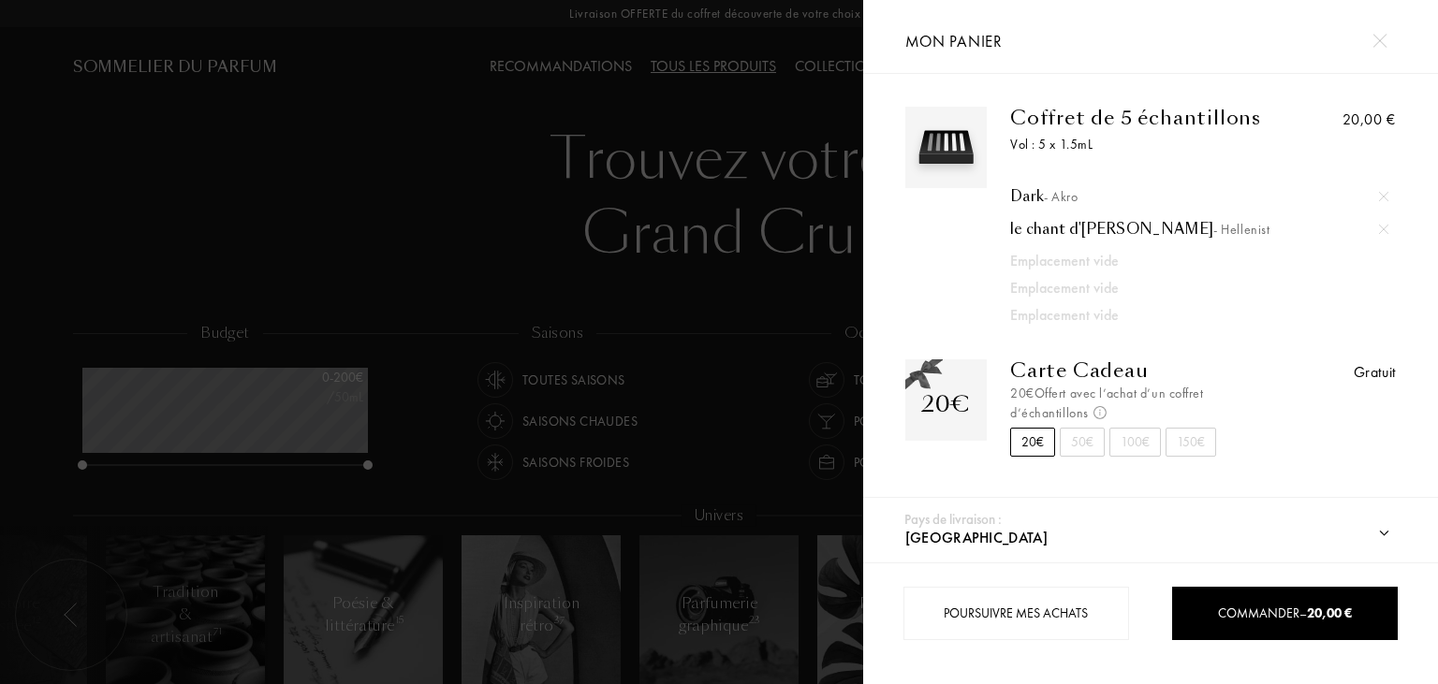
click at [1380, 39] on img at bounding box center [1379, 41] width 14 height 14
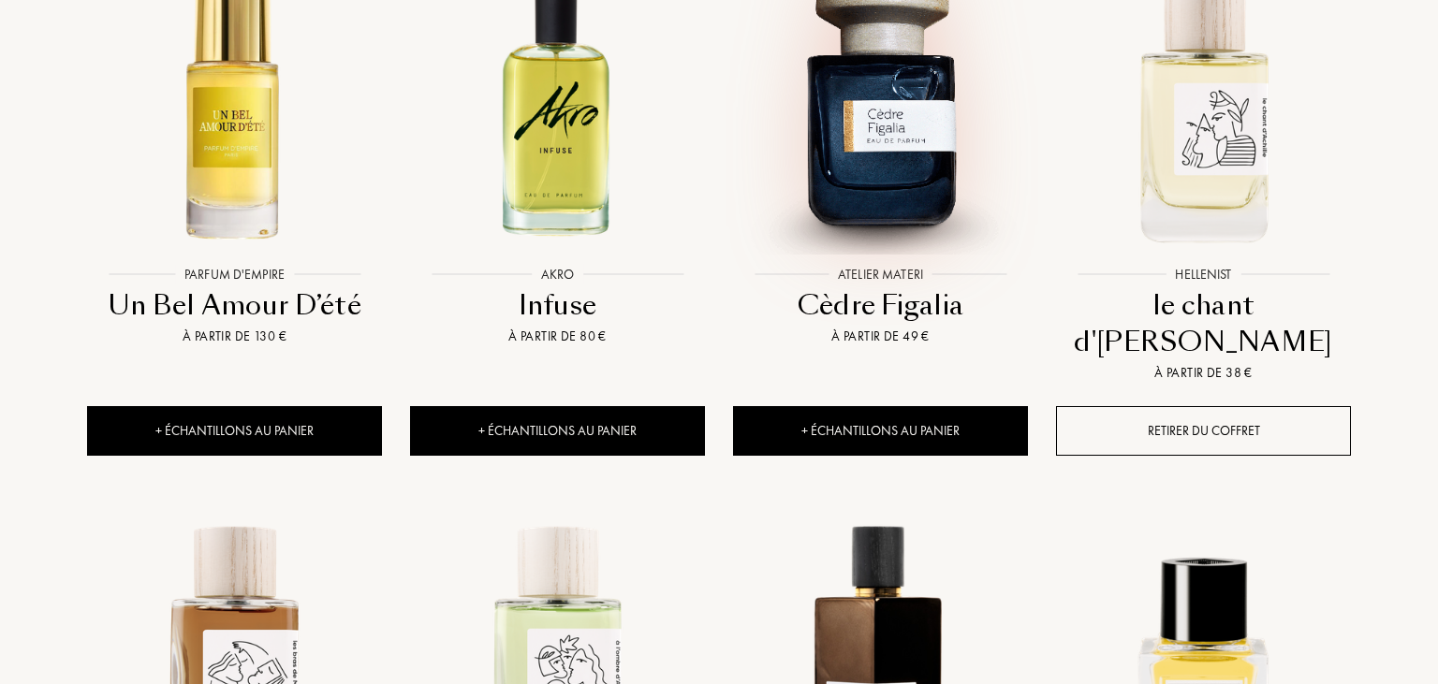
scroll to position [1977, 0]
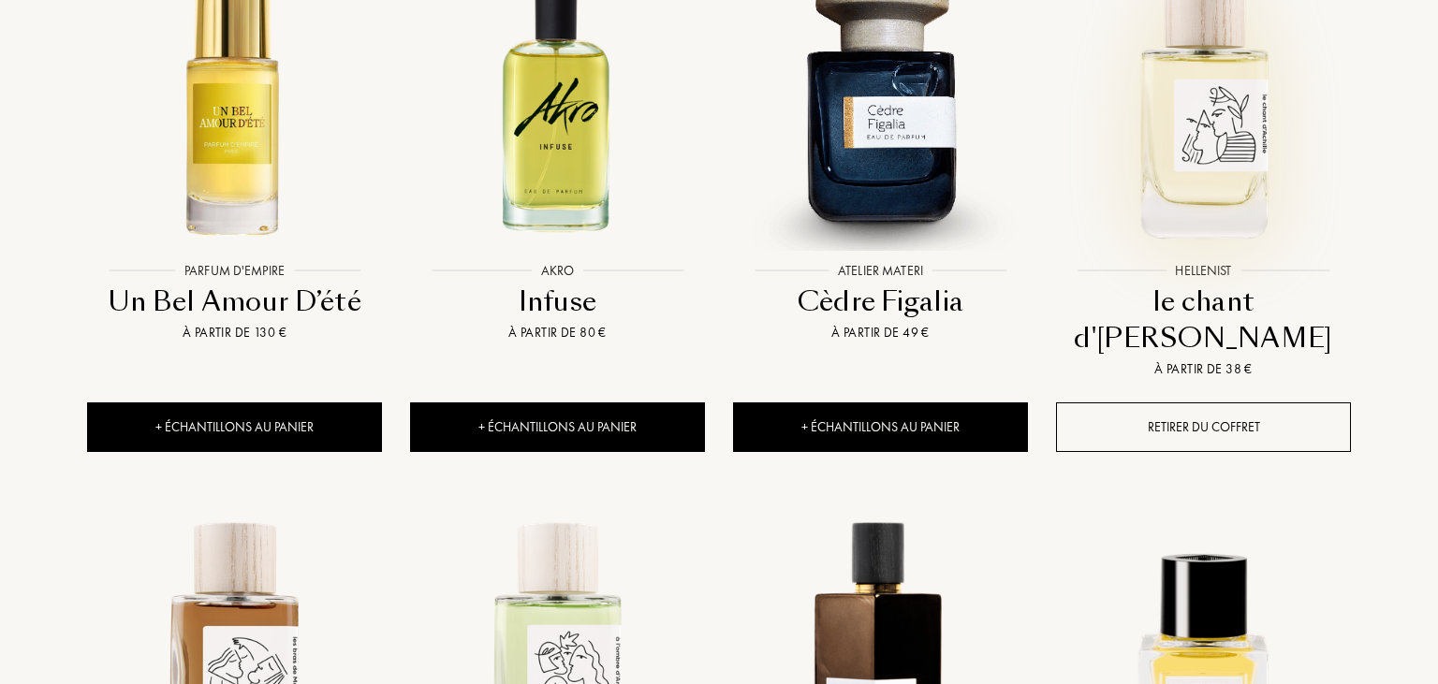
click at [1209, 50] on img at bounding box center [1203, 105] width 291 height 291
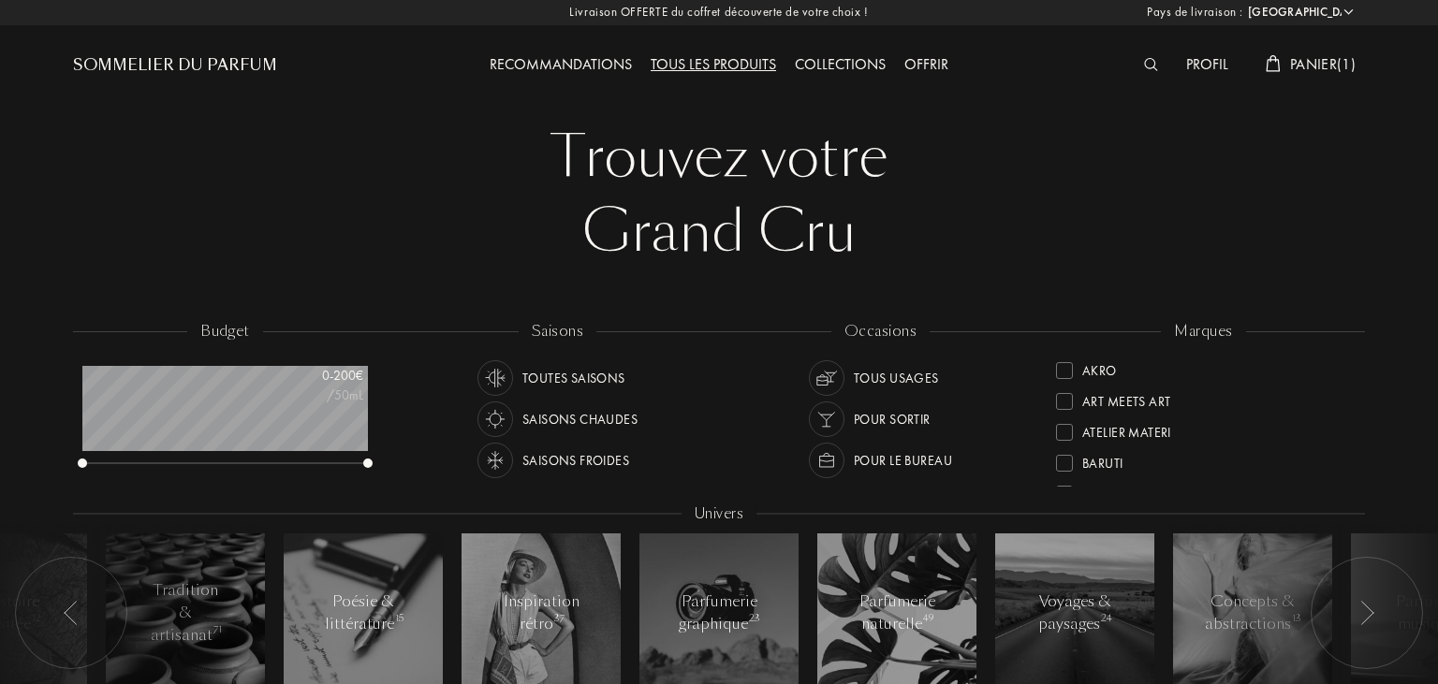
scroll to position [0, 0]
click at [586, 380] on div "Toutes saisons" at bounding box center [573, 380] width 103 height 36
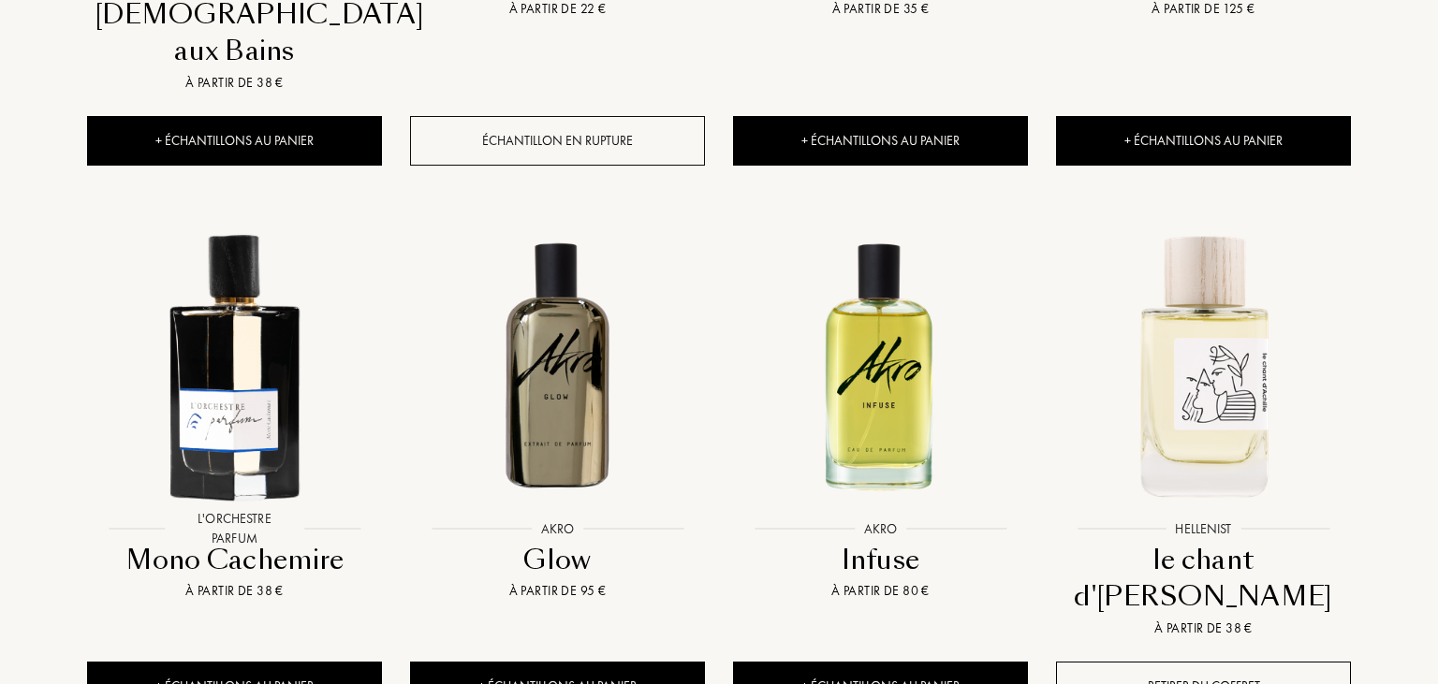
scroll to position [1284, 0]
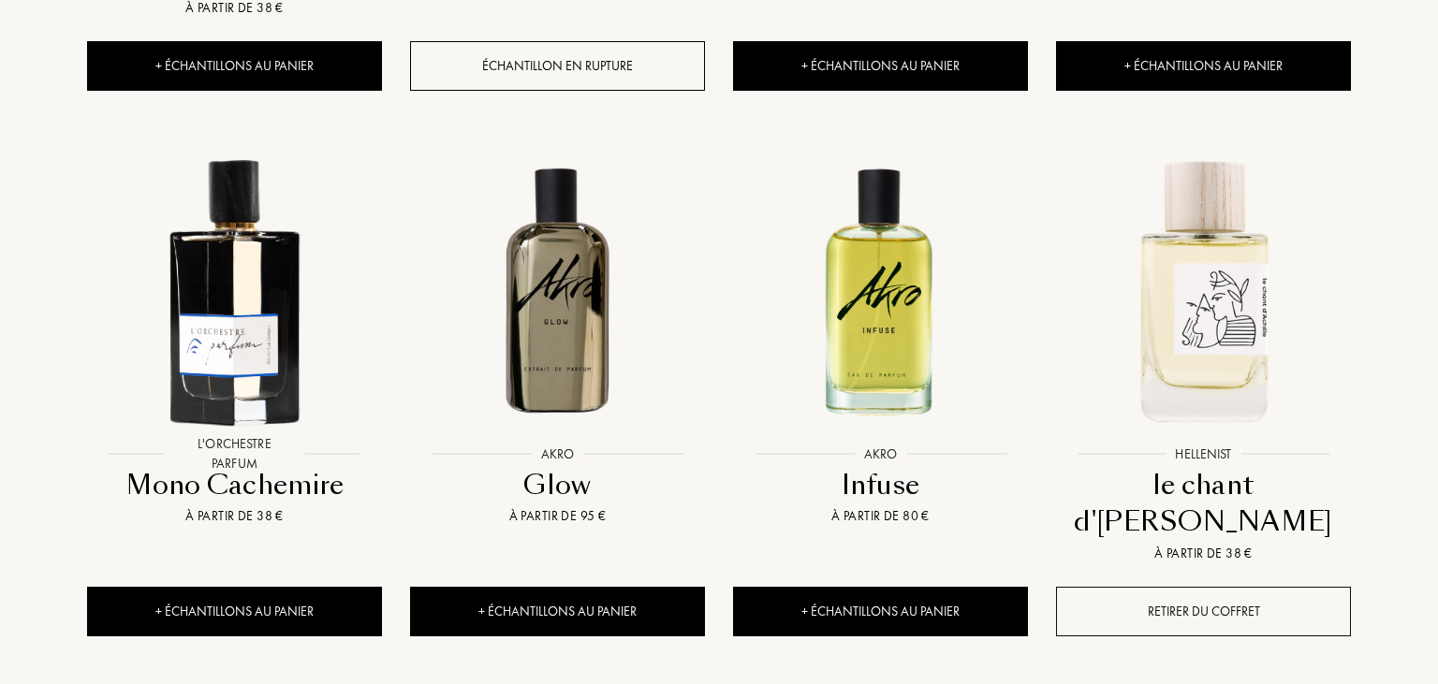
click at [1189, 587] on div "Retirer du coffret" at bounding box center [1203, 612] width 295 height 50
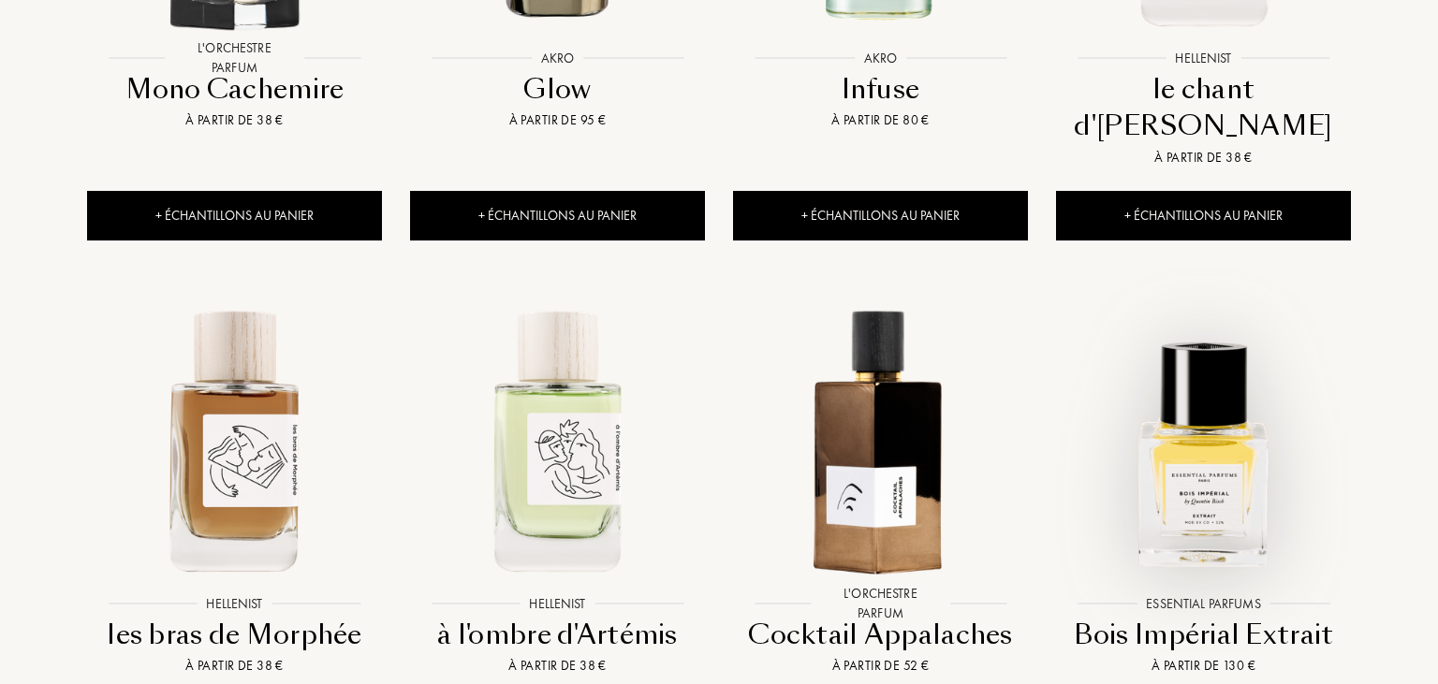
scroll to position [2075, 0]
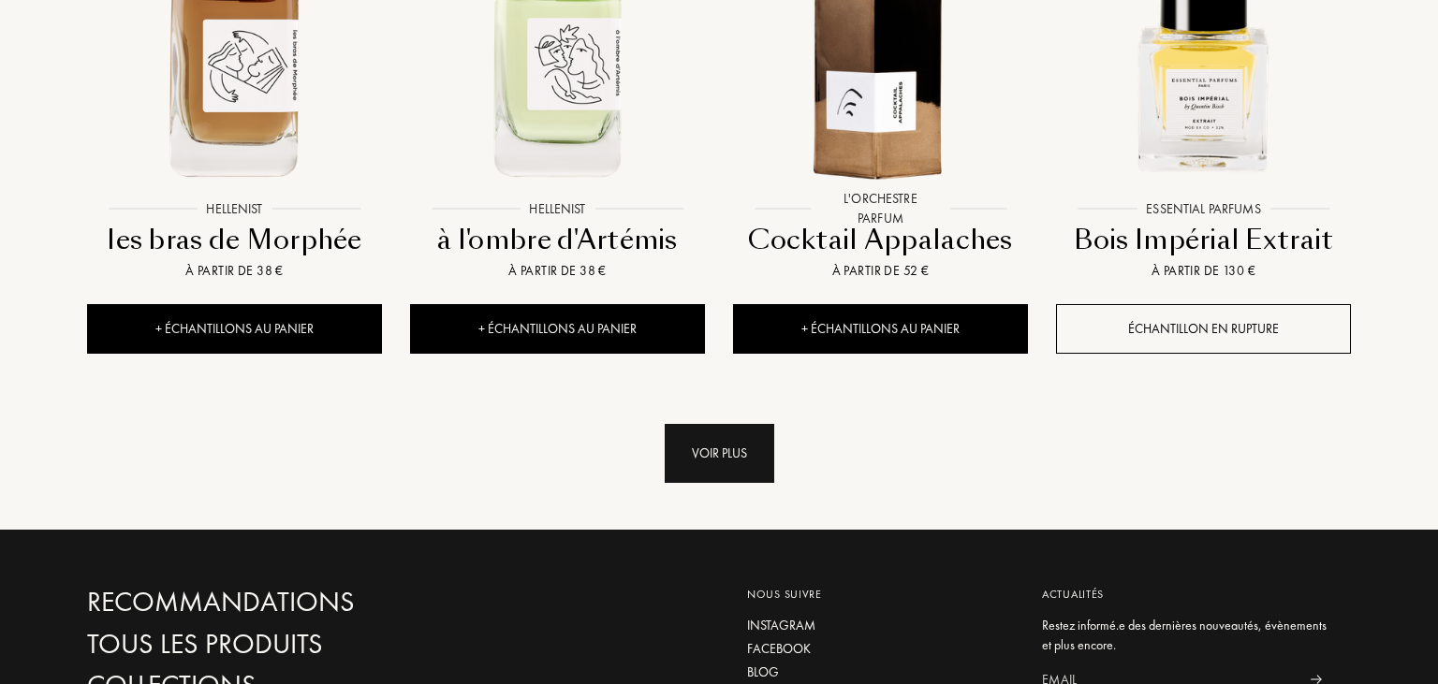
click at [696, 424] on div "Voir plus" at bounding box center [720, 453] width 110 height 59
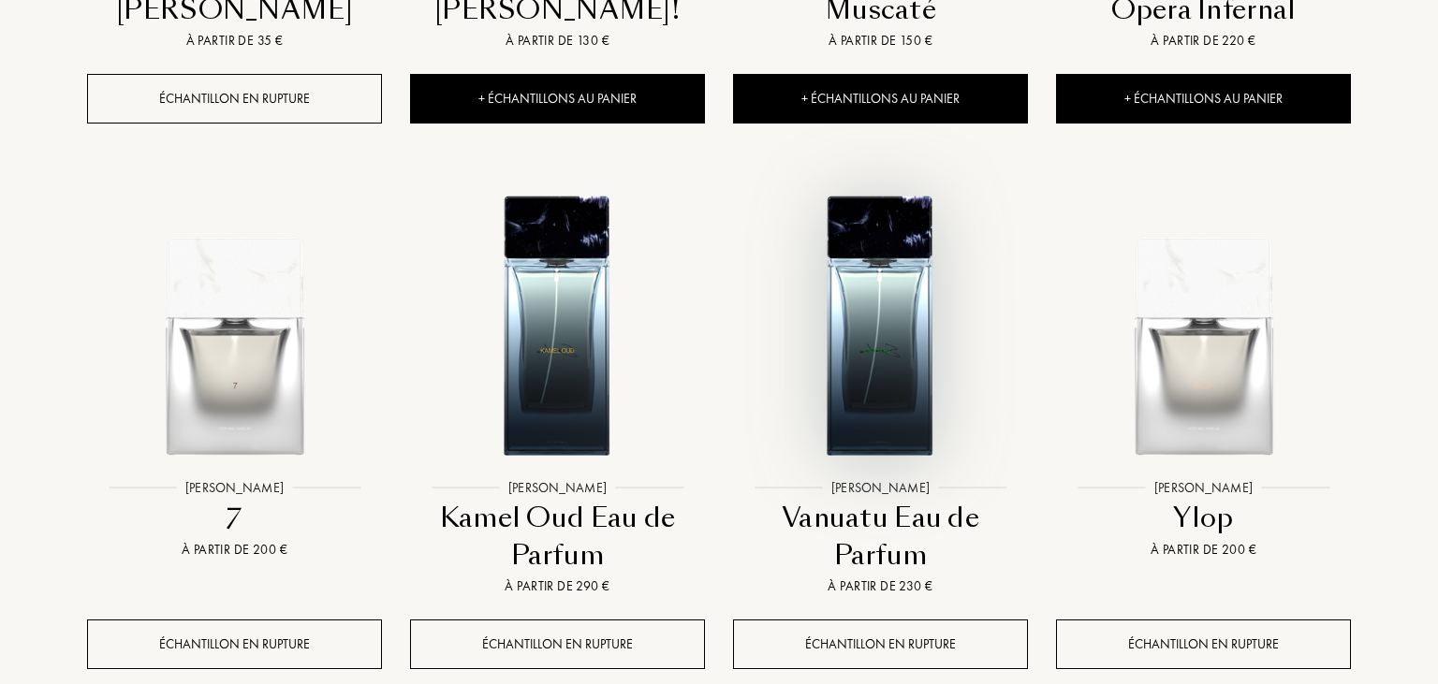
scroll to position [3854, 0]
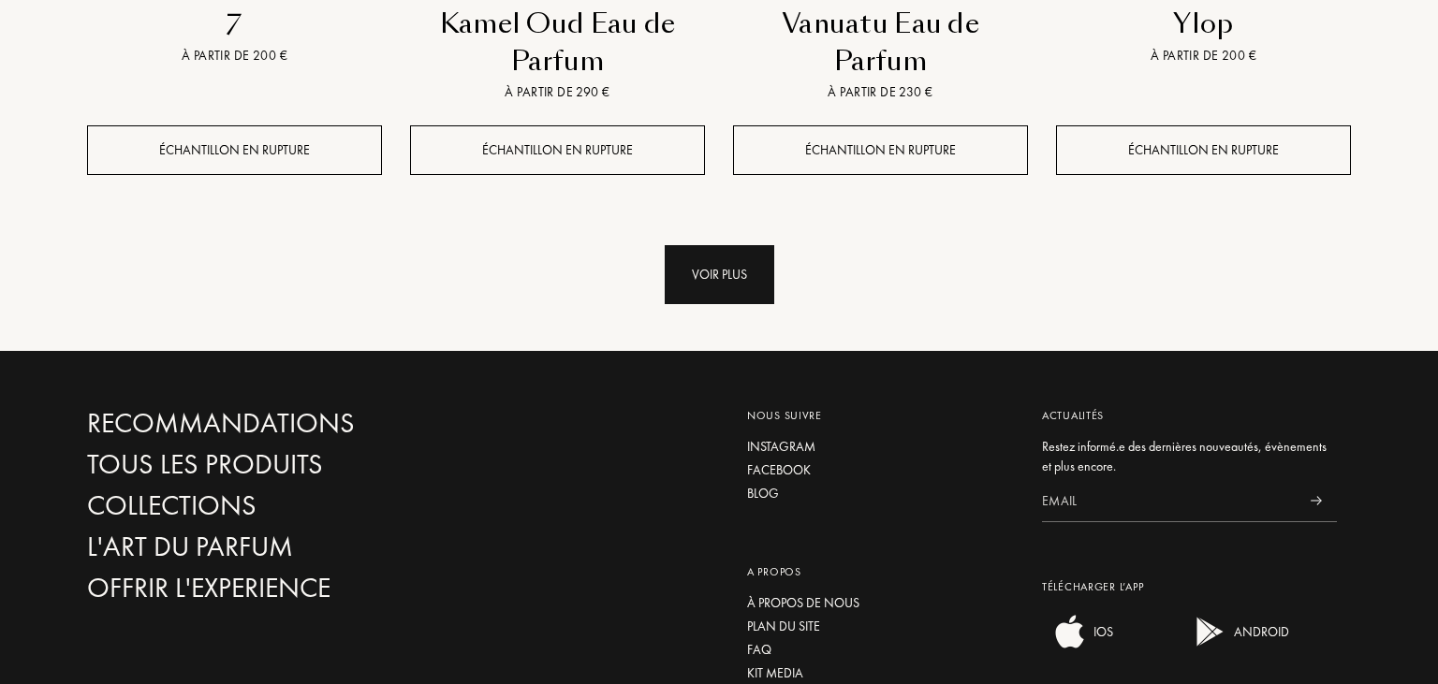
click at [735, 245] on div "Voir plus" at bounding box center [720, 274] width 110 height 59
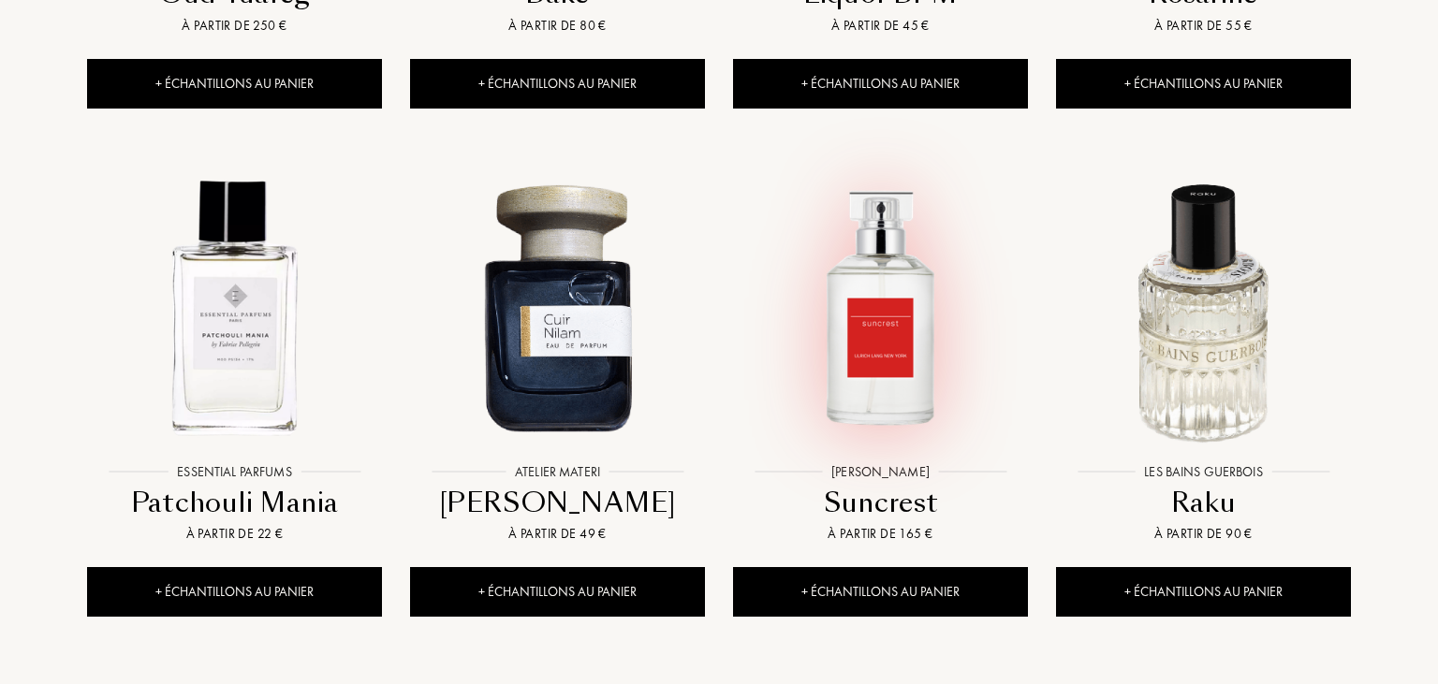
scroll to position [5237, 0]
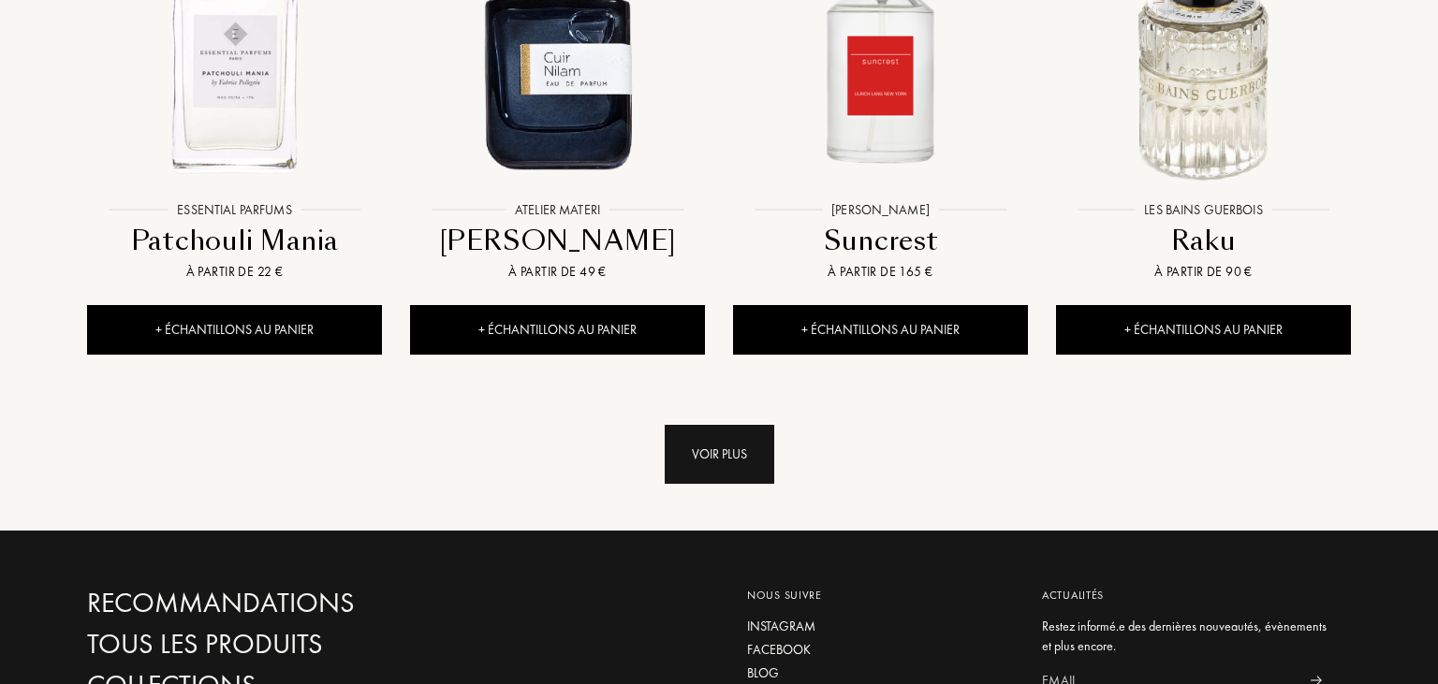
click at [730, 425] on div "Voir plus" at bounding box center [720, 454] width 110 height 59
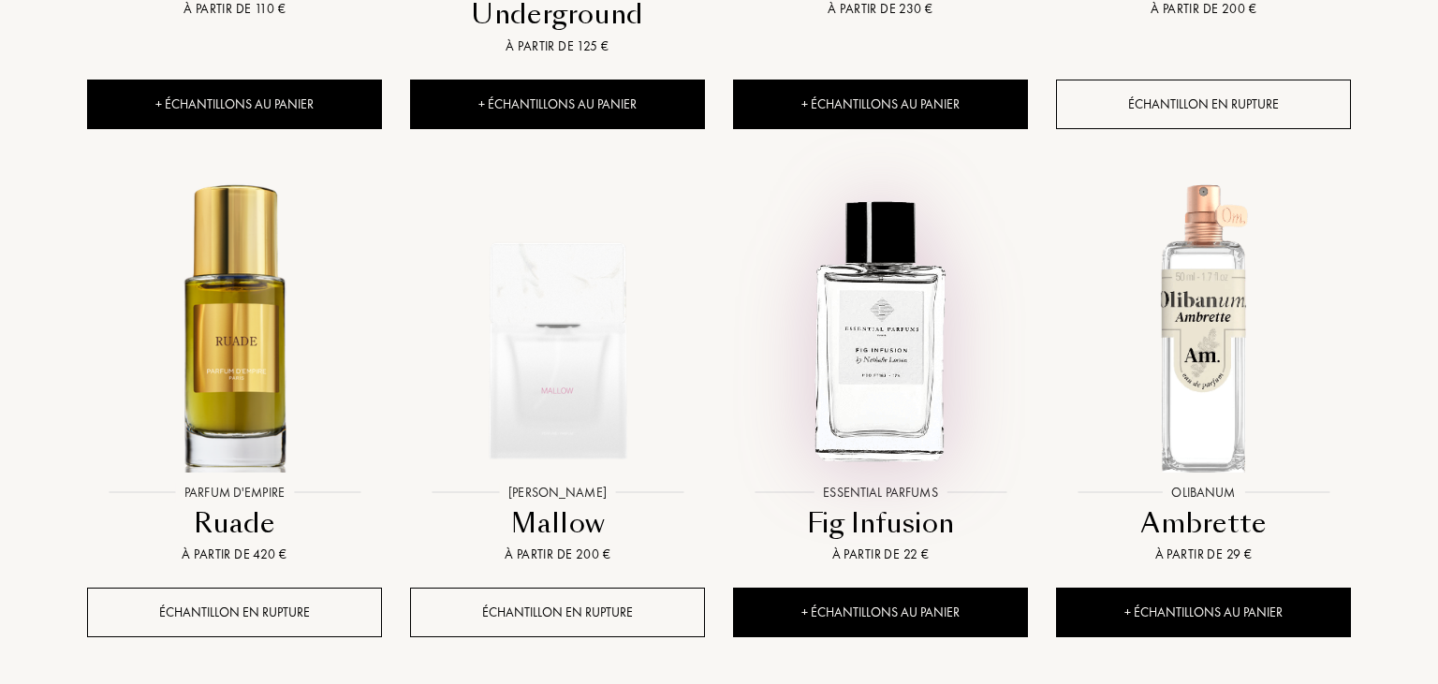
scroll to position [6522, 0]
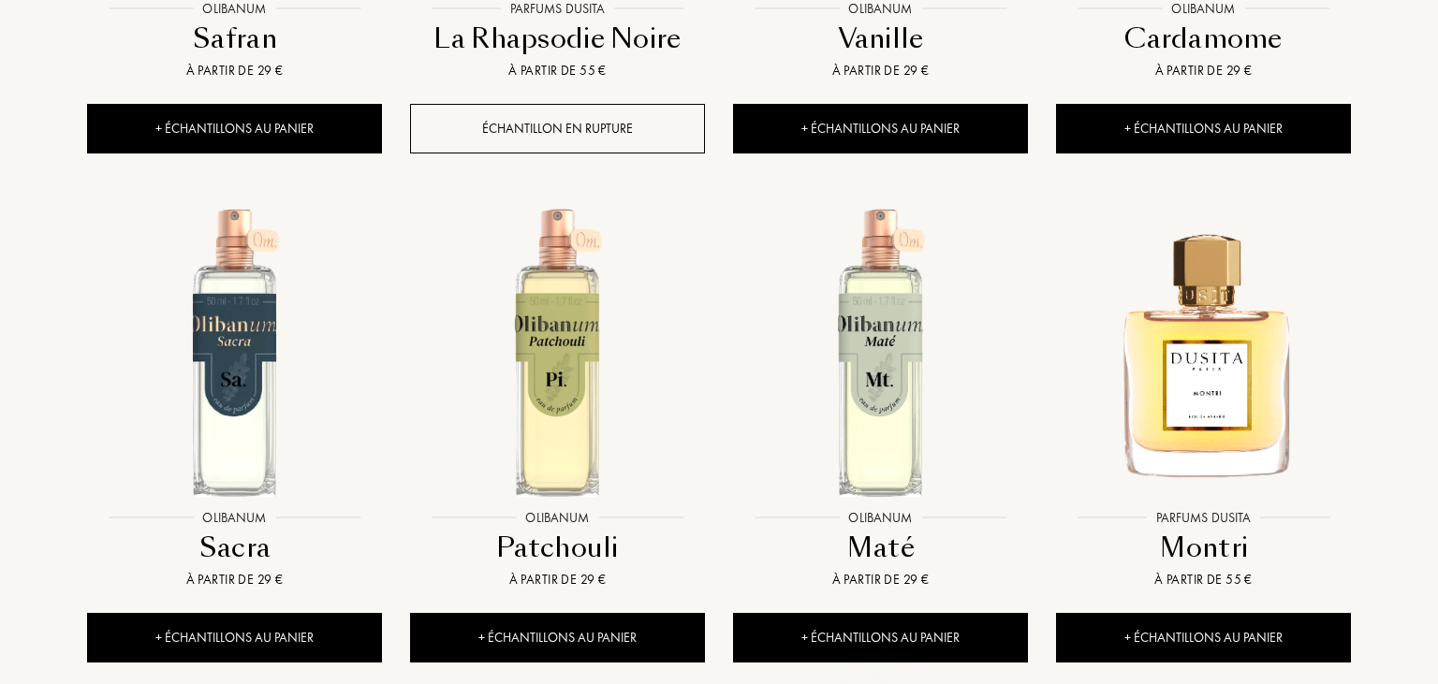
scroll to position [8005, 0]
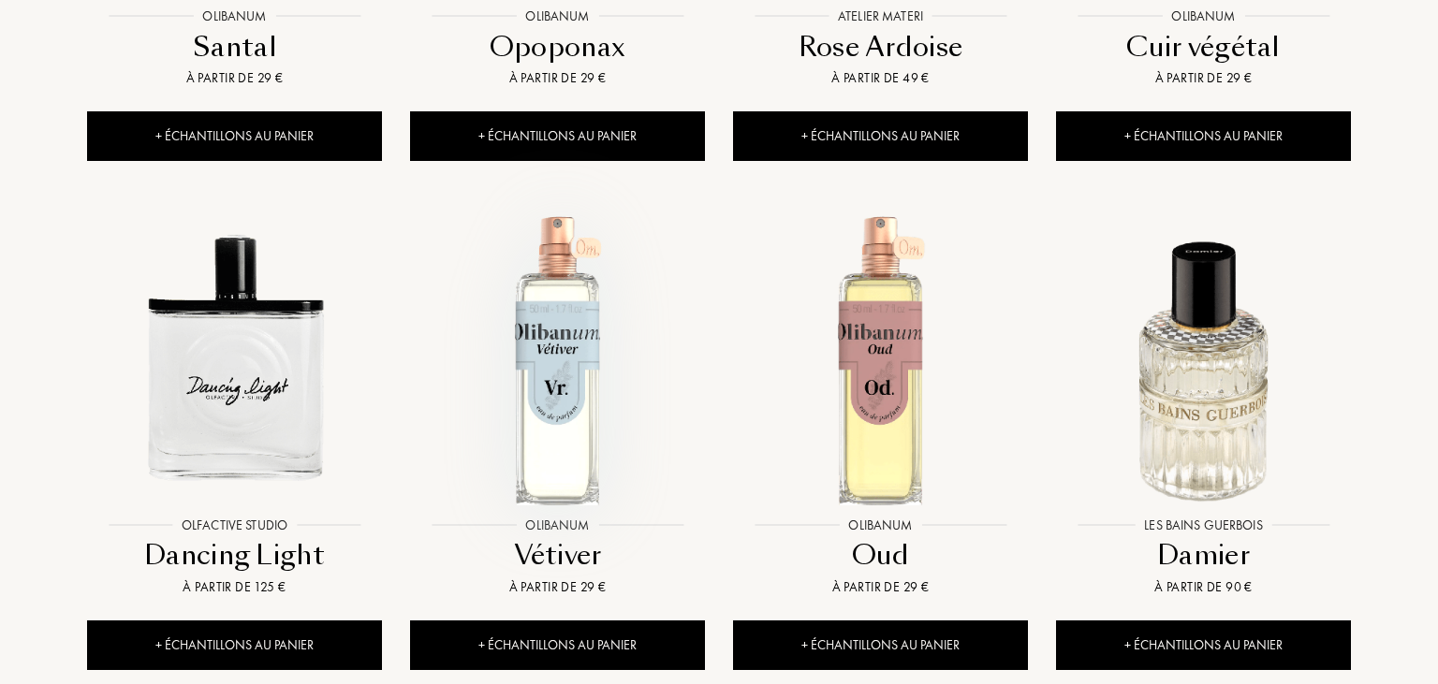
scroll to position [9587, 0]
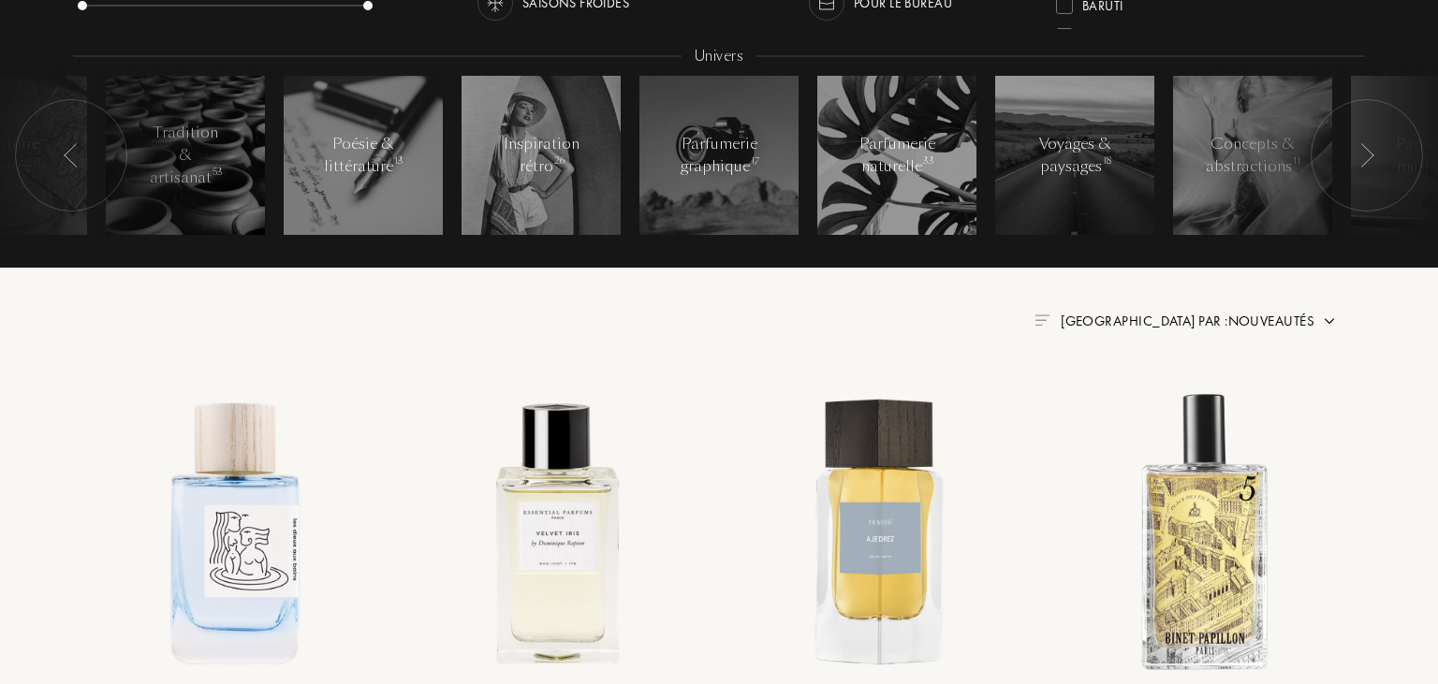
scroll to position [0, 0]
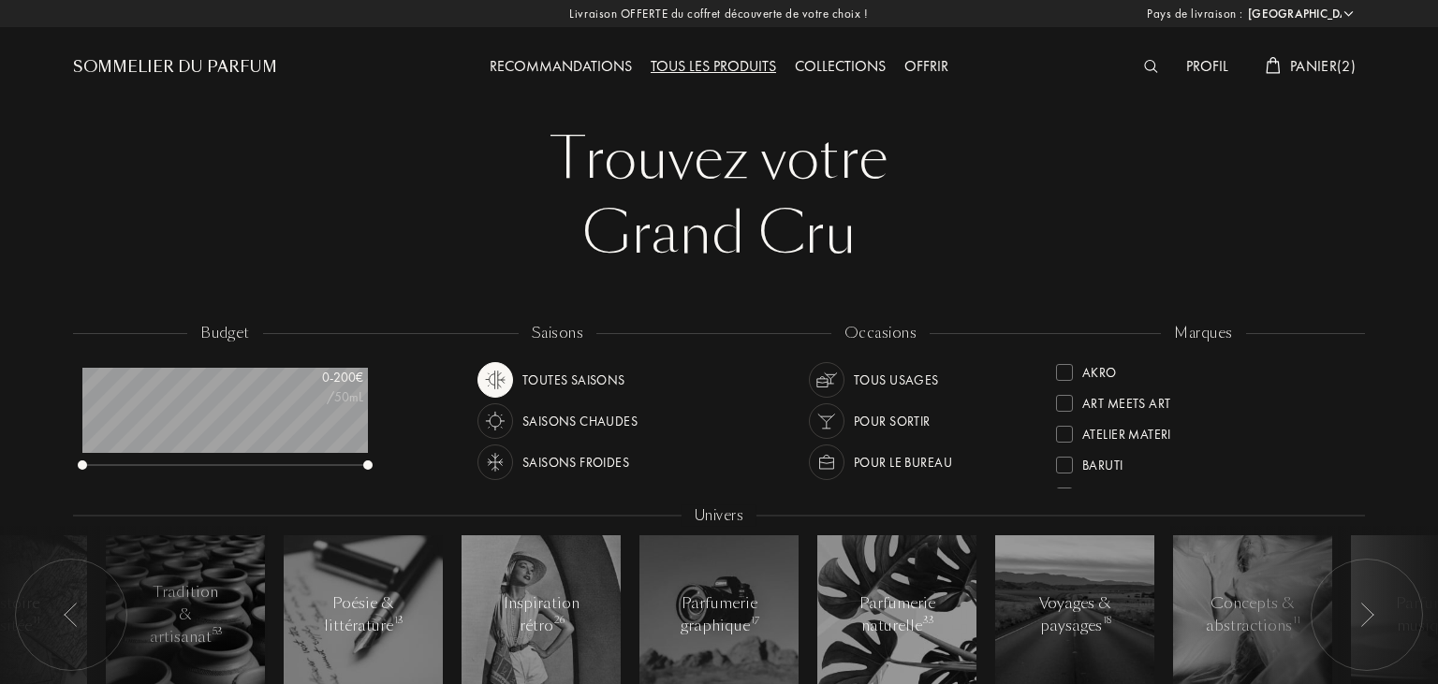
click at [511, 387] on div at bounding box center [495, 380] width 36 height 36
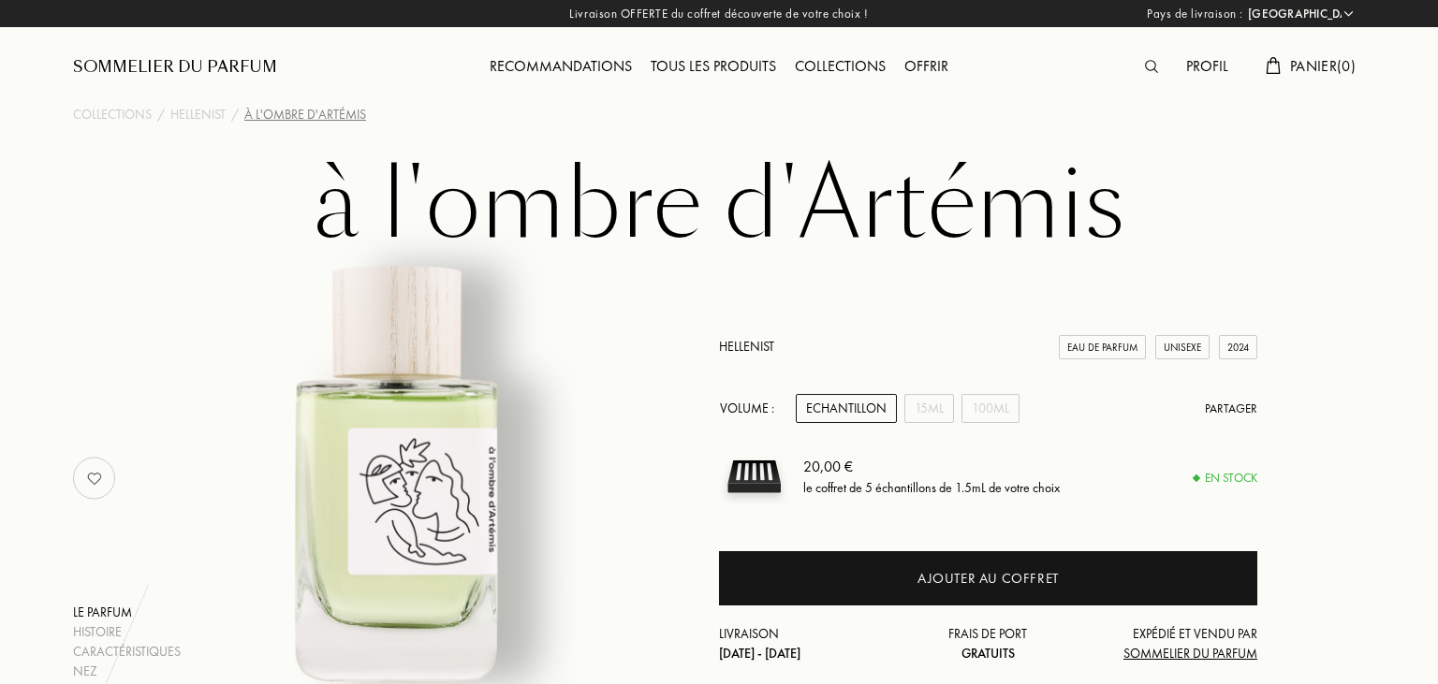
select select "FR"
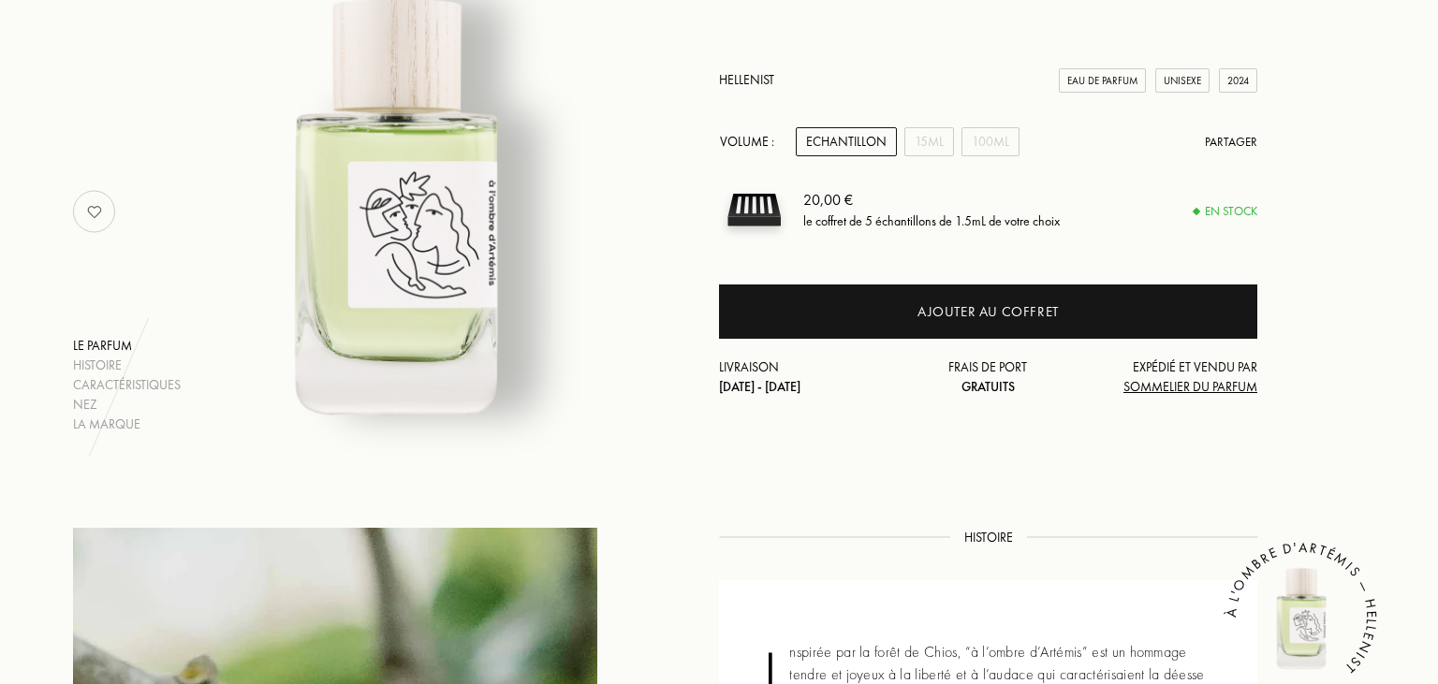
scroll to position [296, 0]
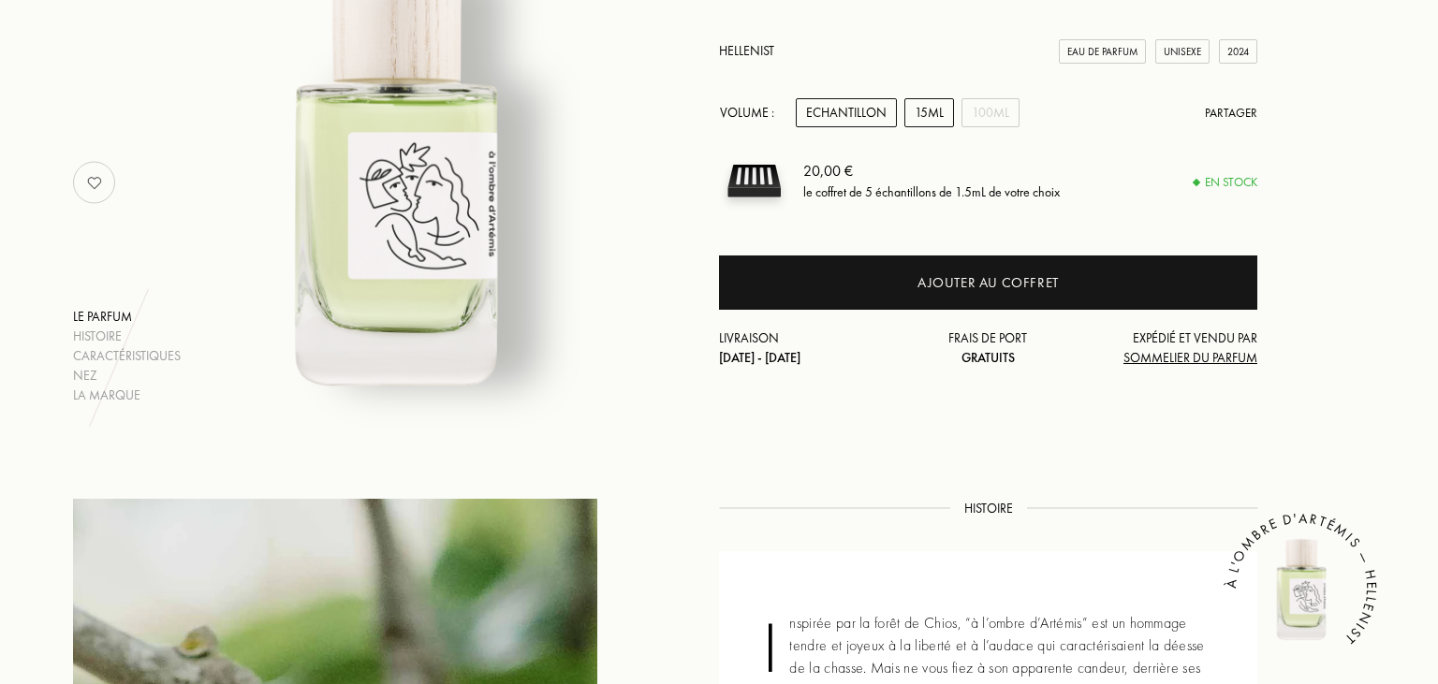
click at [925, 116] on div "15mL" at bounding box center [929, 112] width 50 height 29
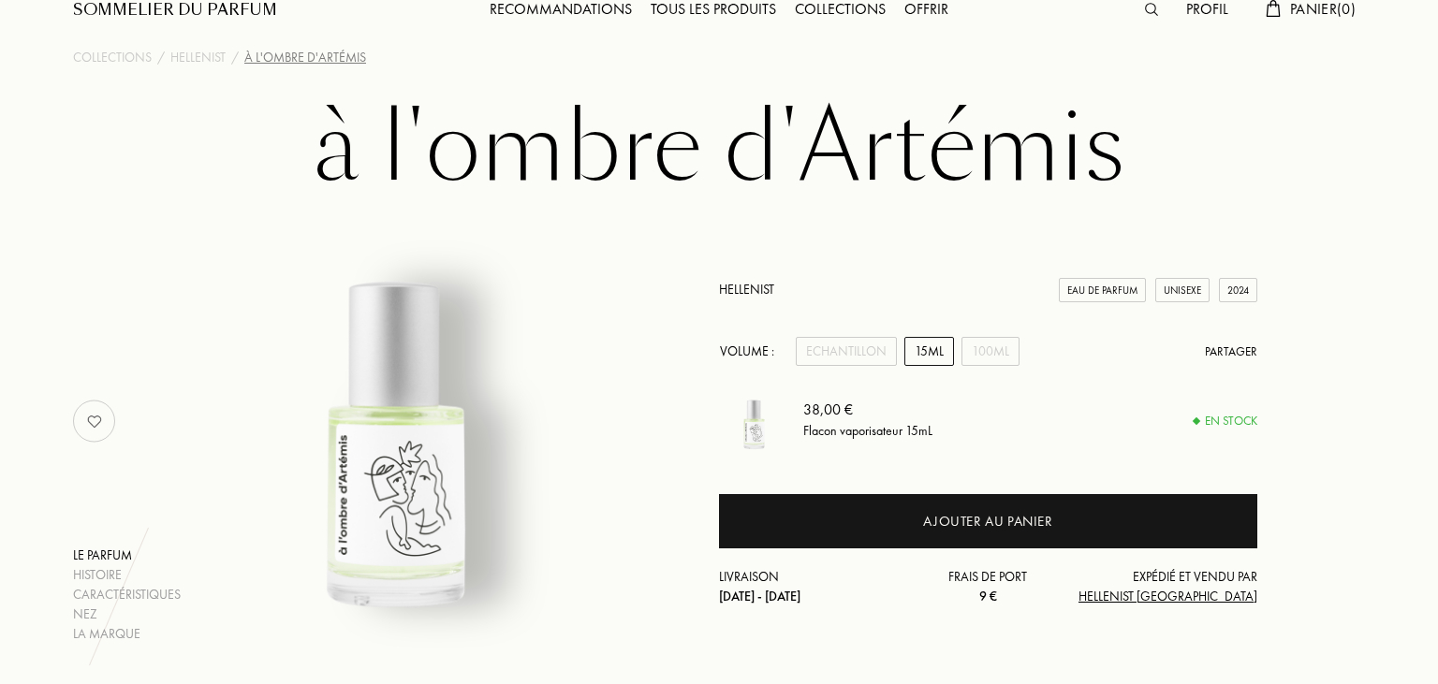
scroll to position [0, 0]
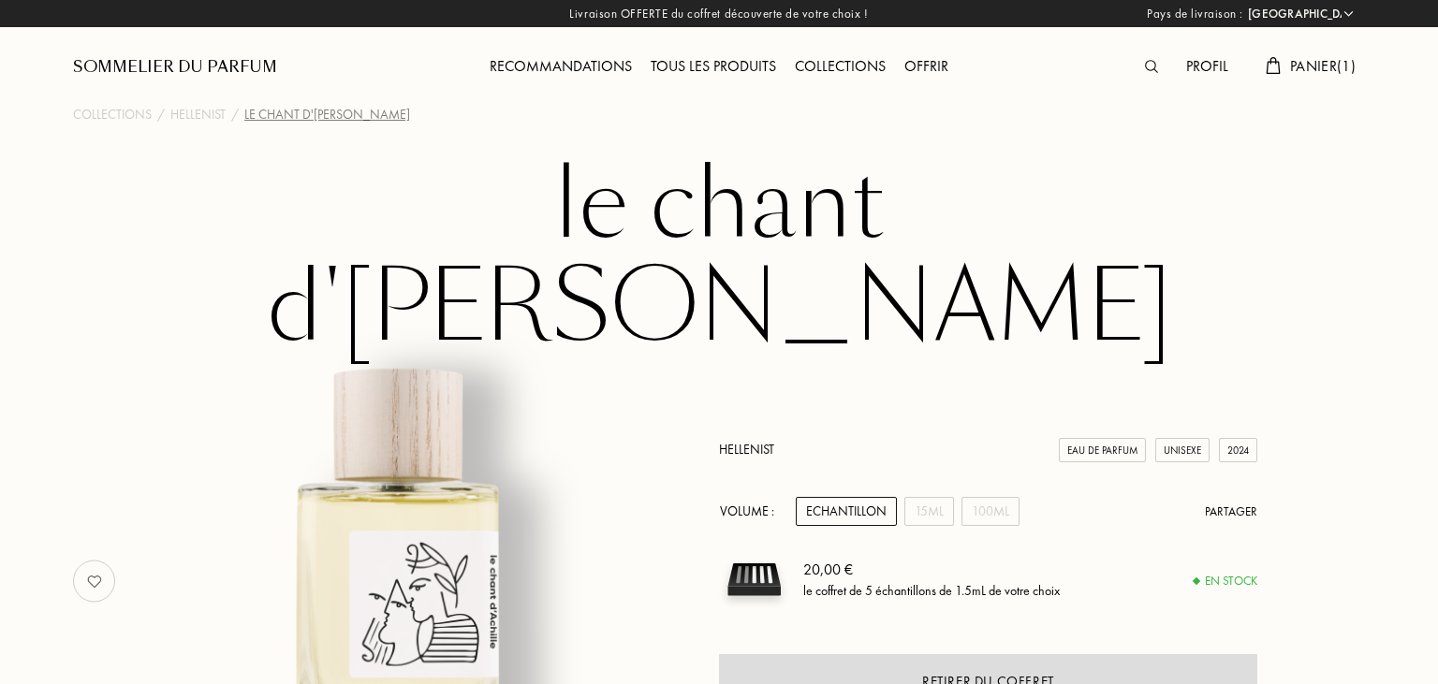
select select "FR"
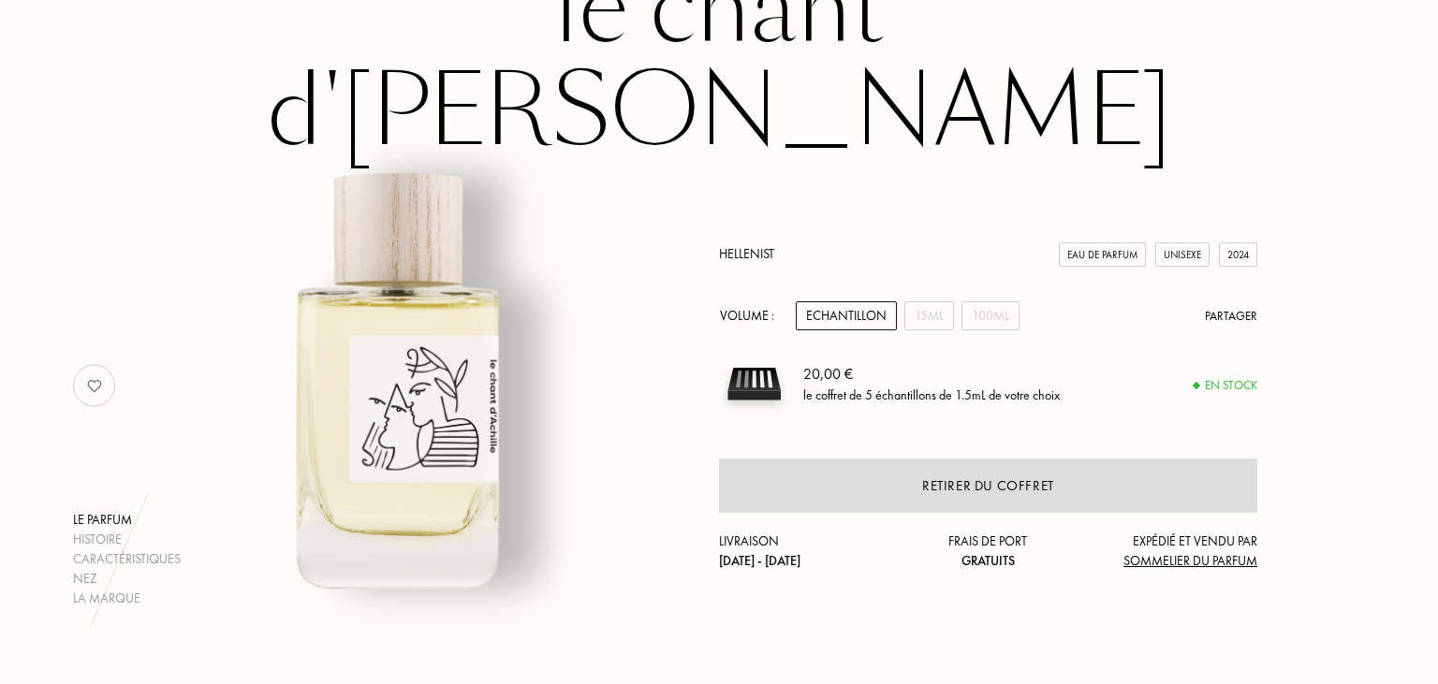
scroll to position [197, 0]
click at [934, 299] on div "15mL" at bounding box center [929, 313] width 50 height 29
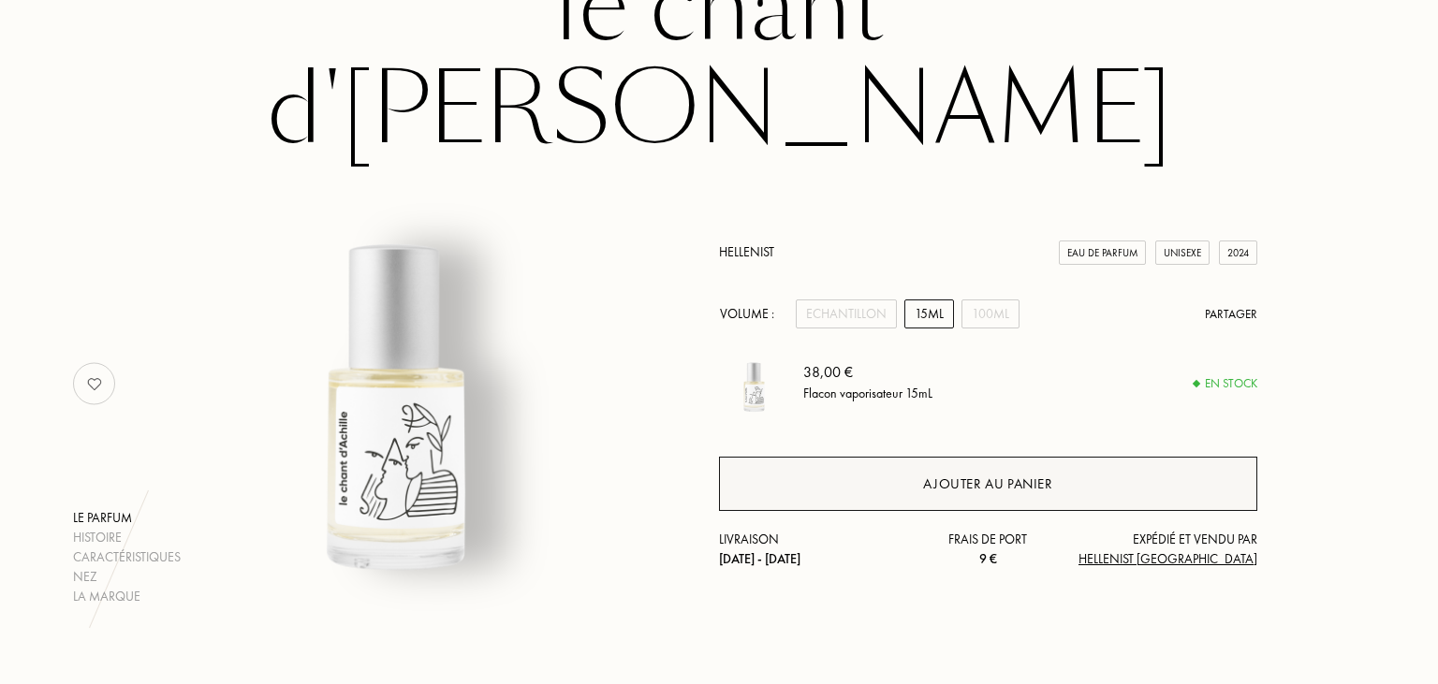
click at [1001, 474] on div "Ajouter au panier" at bounding box center [987, 485] width 129 height 22
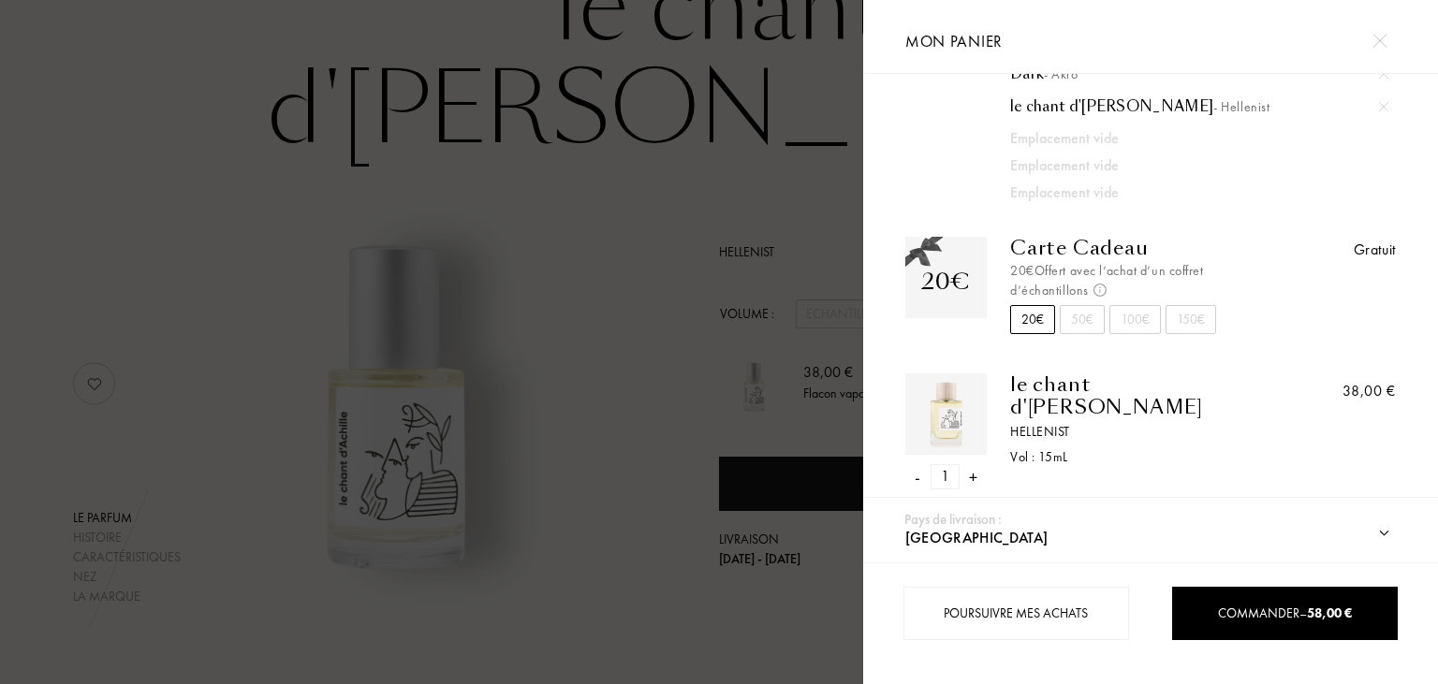
scroll to position [124, 0]
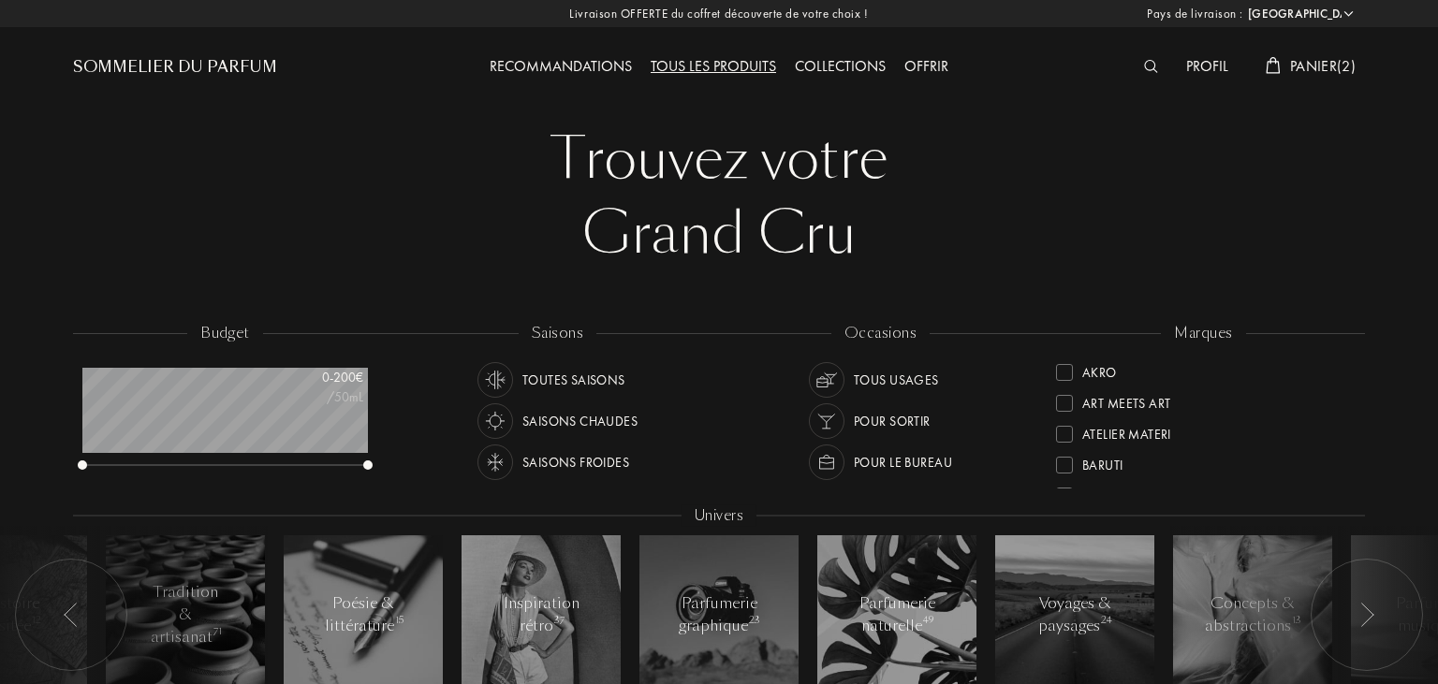
select select "FR"
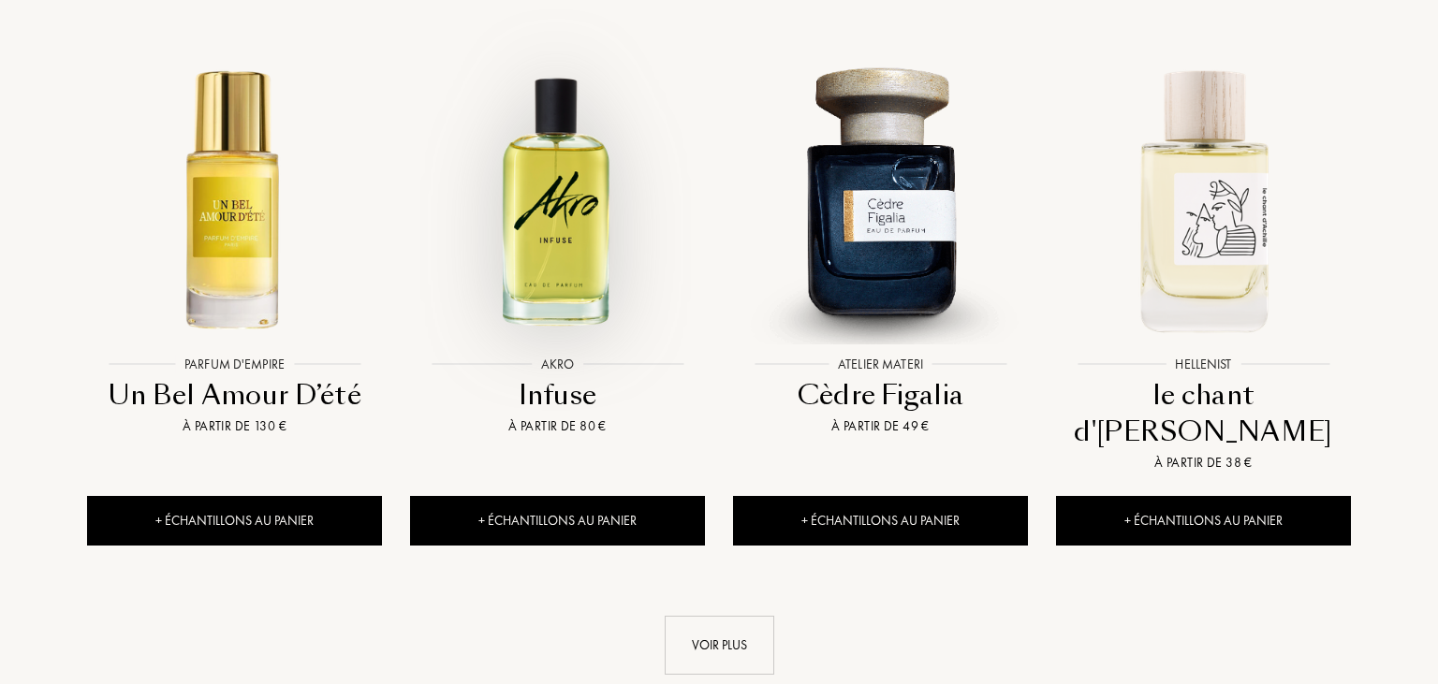
scroll to position [1977, 0]
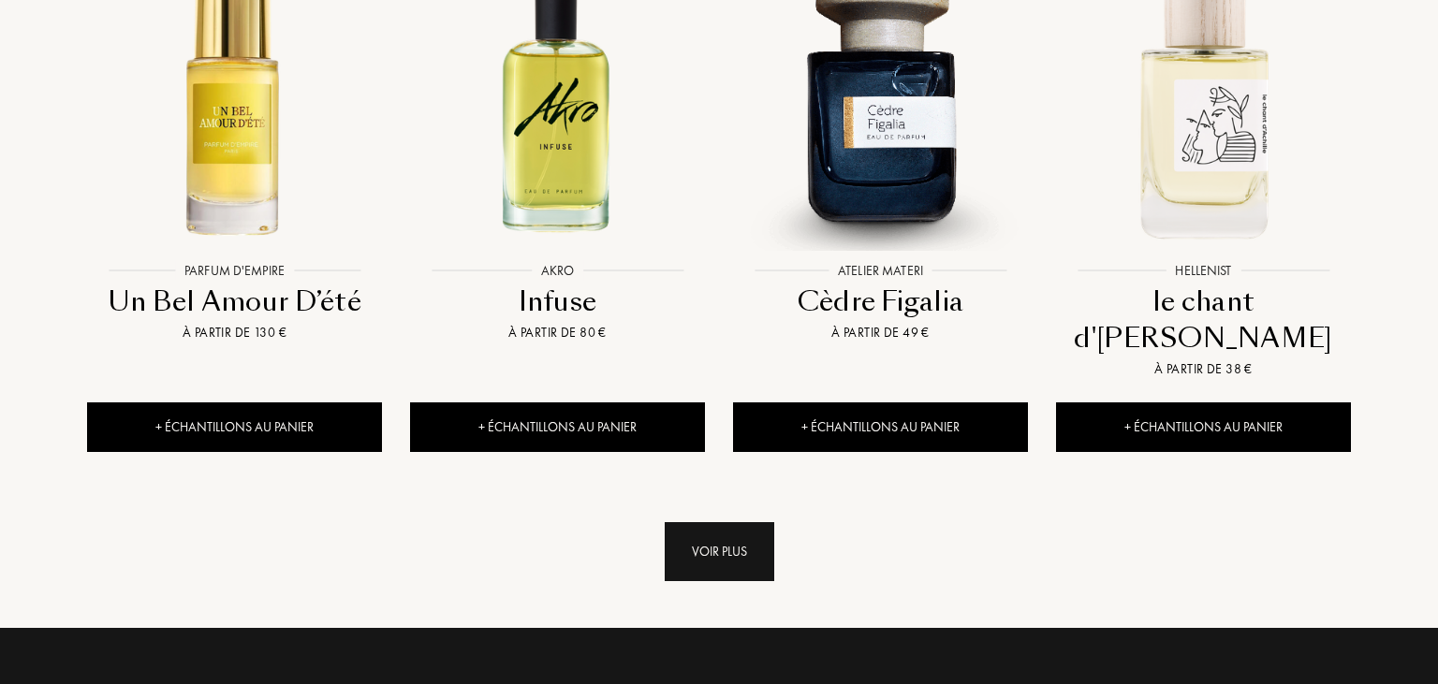
click at [699, 522] on div "Voir plus" at bounding box center [720, 551] width 110 height 59
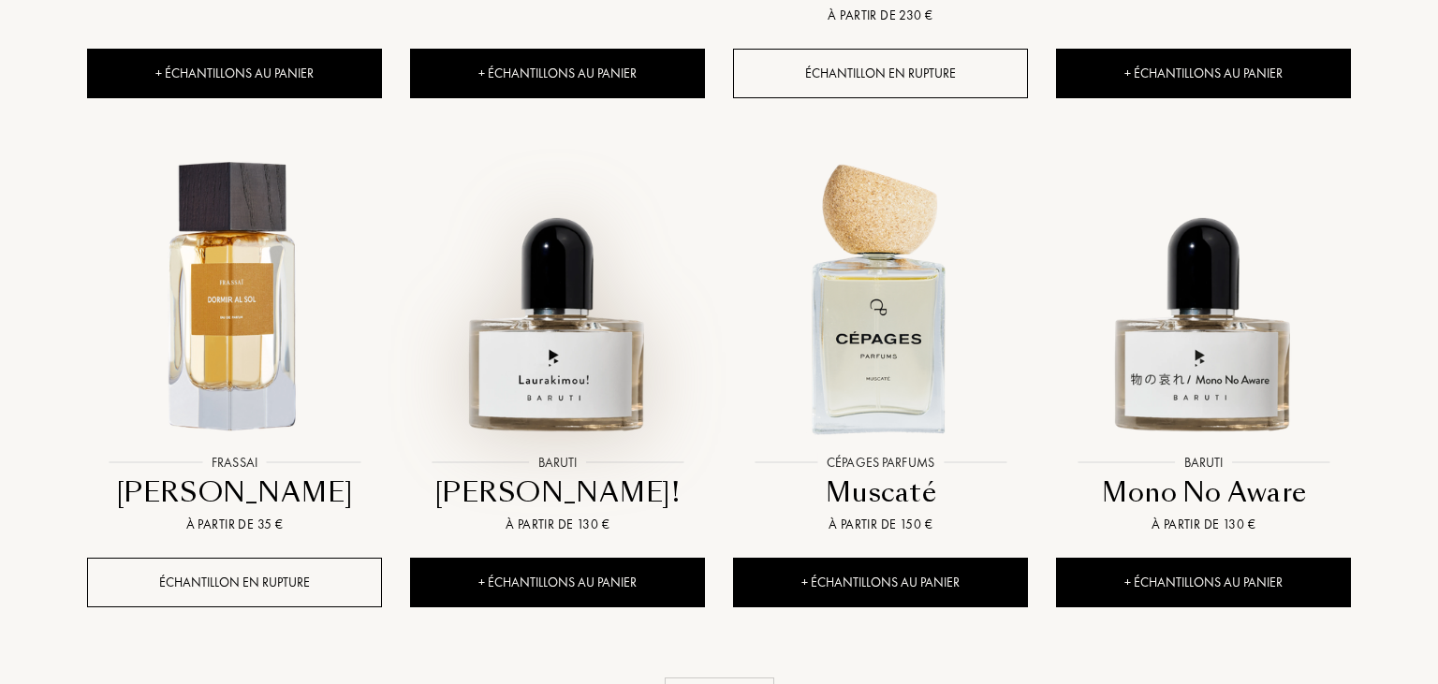
scroll to position [3657, 0]
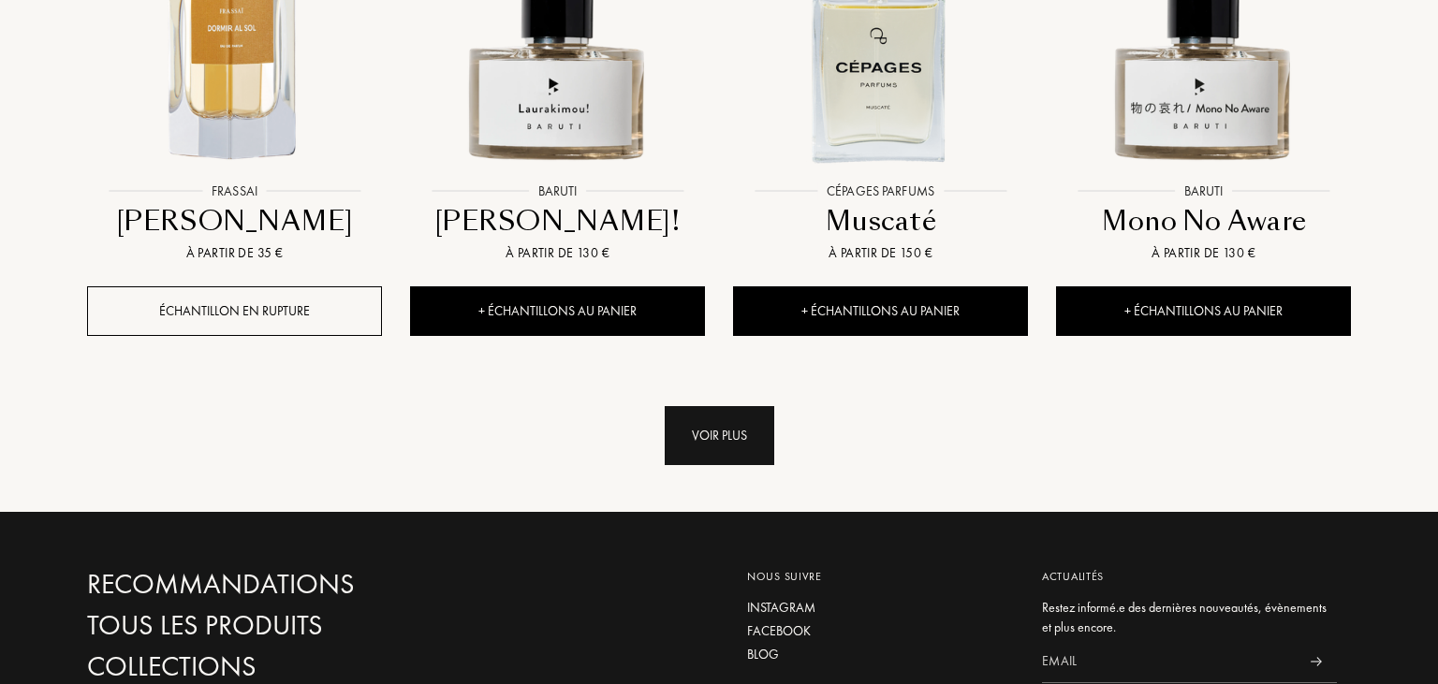
click at [742, 406] on div "Voir plus" at bounding box center [720, 435] width 110 height 59
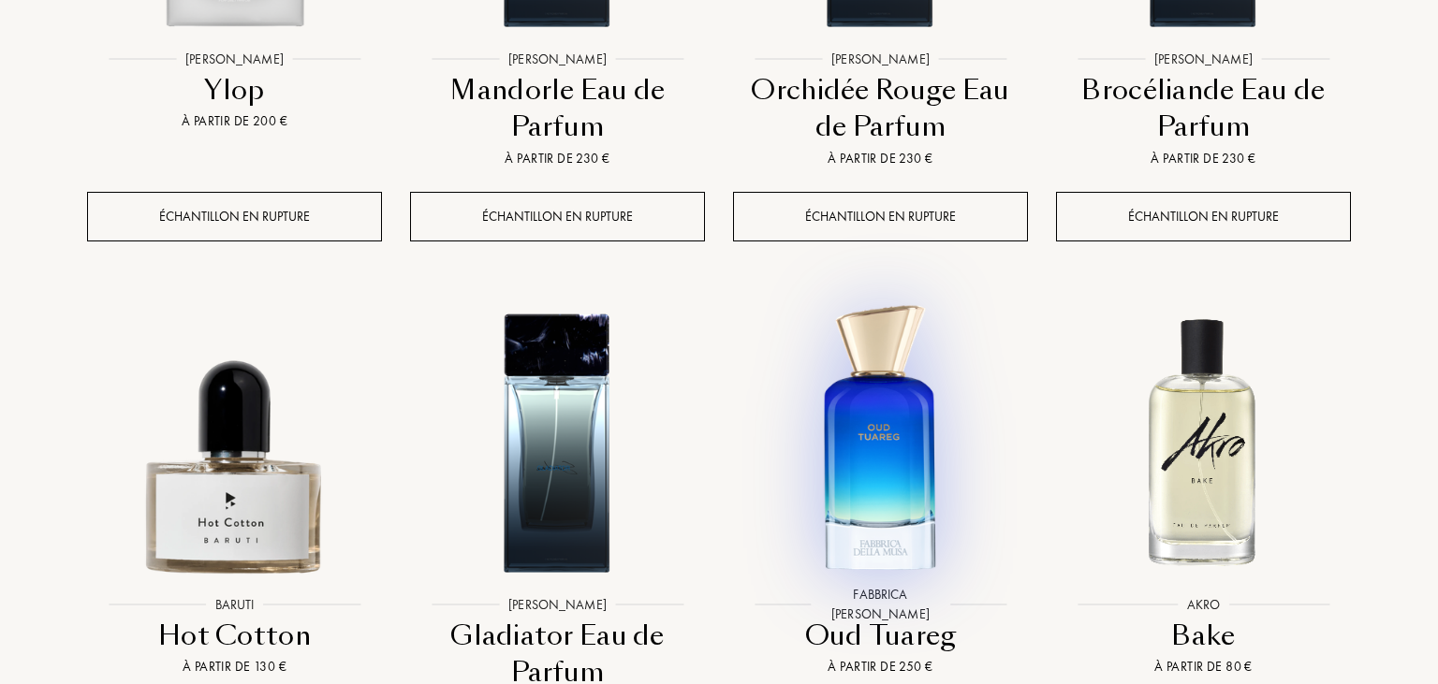
scroll to position [5237, 0]
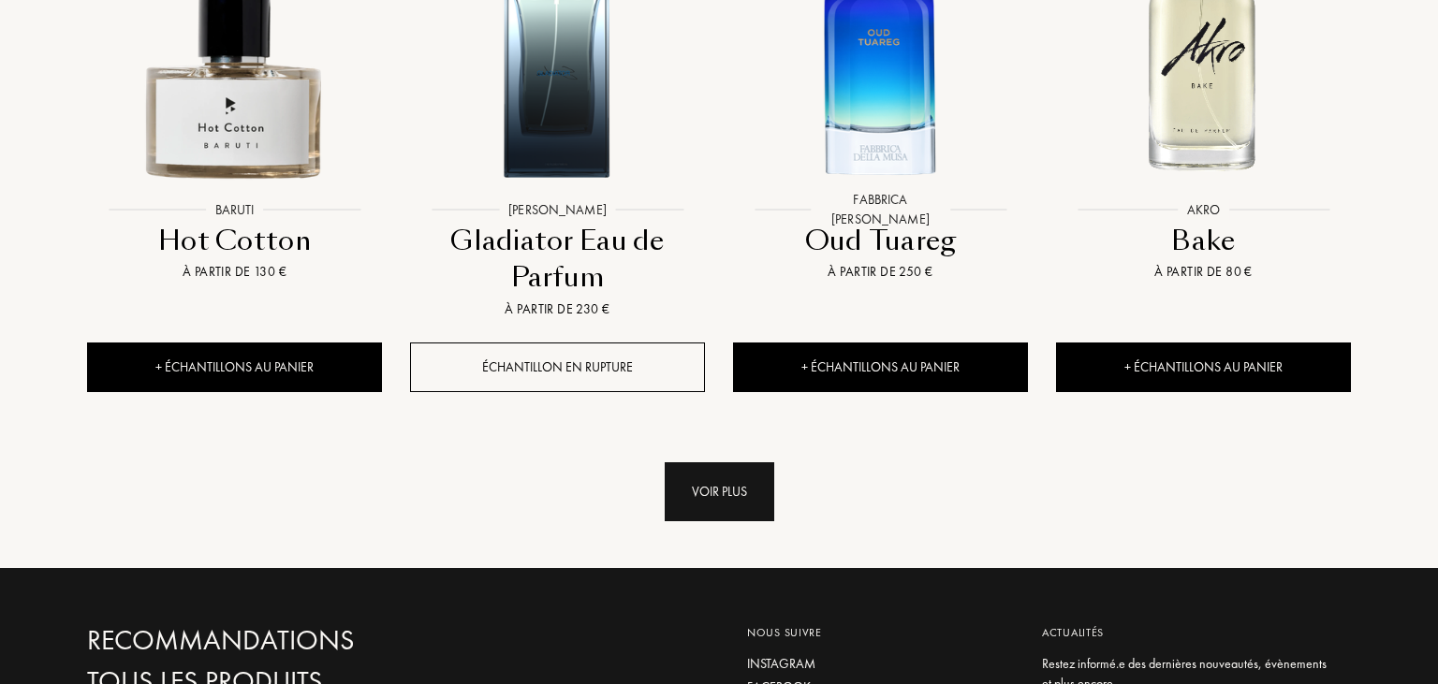
click at [738, 462] on div "Voir plus" at bounding box center [720, 491] width 110 height 59
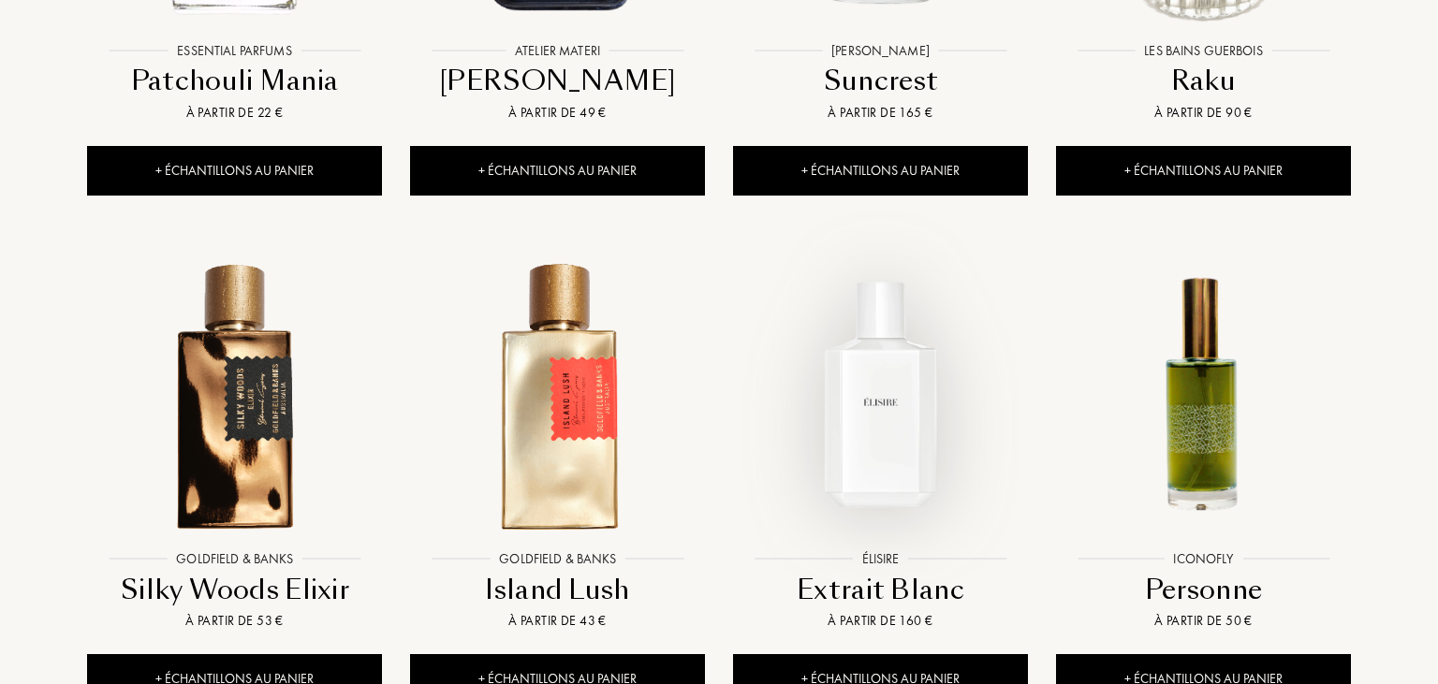
scroll to position [6622, 0]
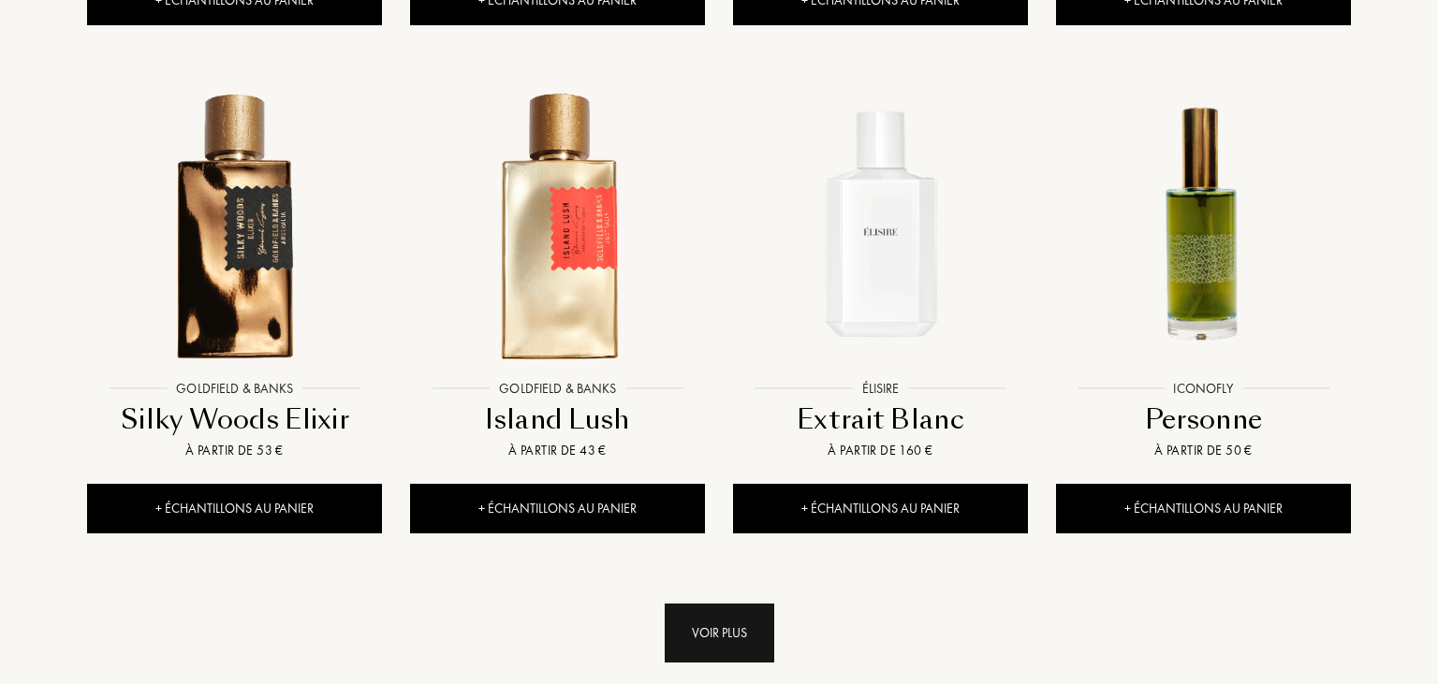
click at [747, 604] on div "Voir plus" at bounding box center [720, 633] width 110 height 59
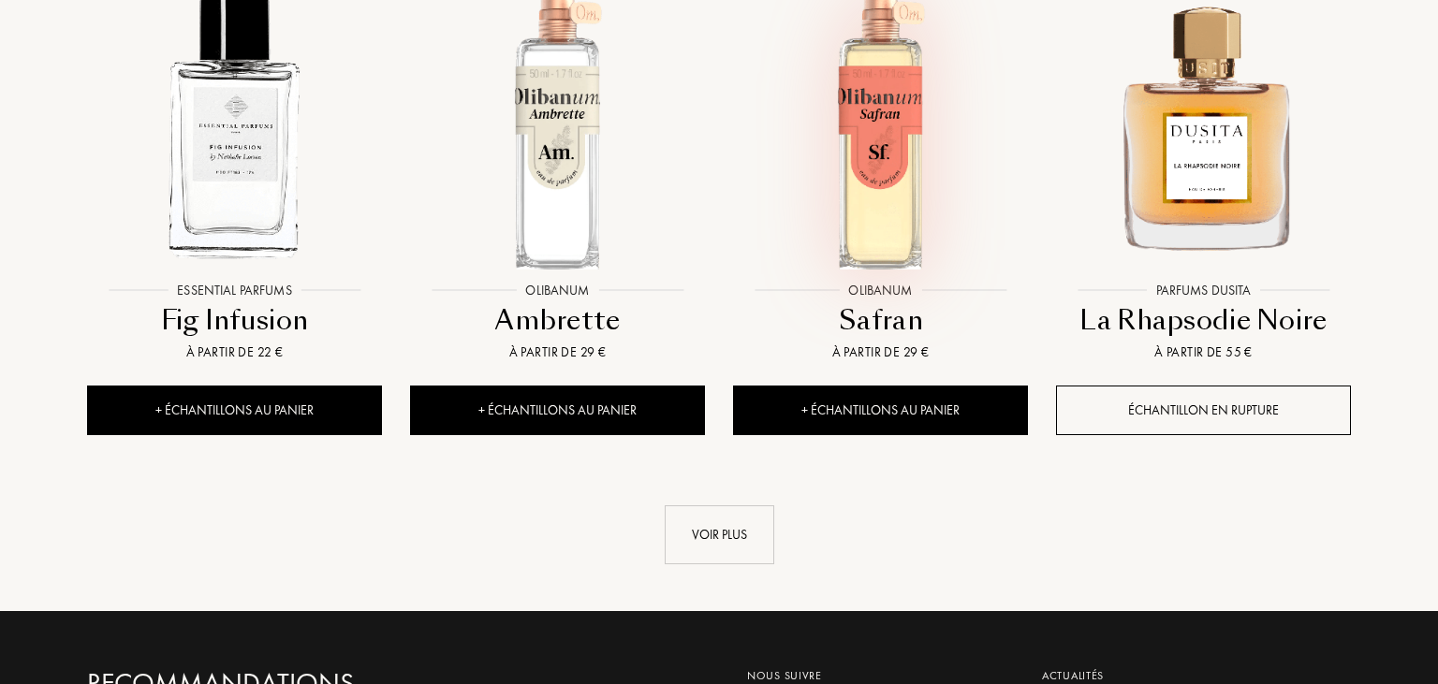
scroll to position [8302, 0]
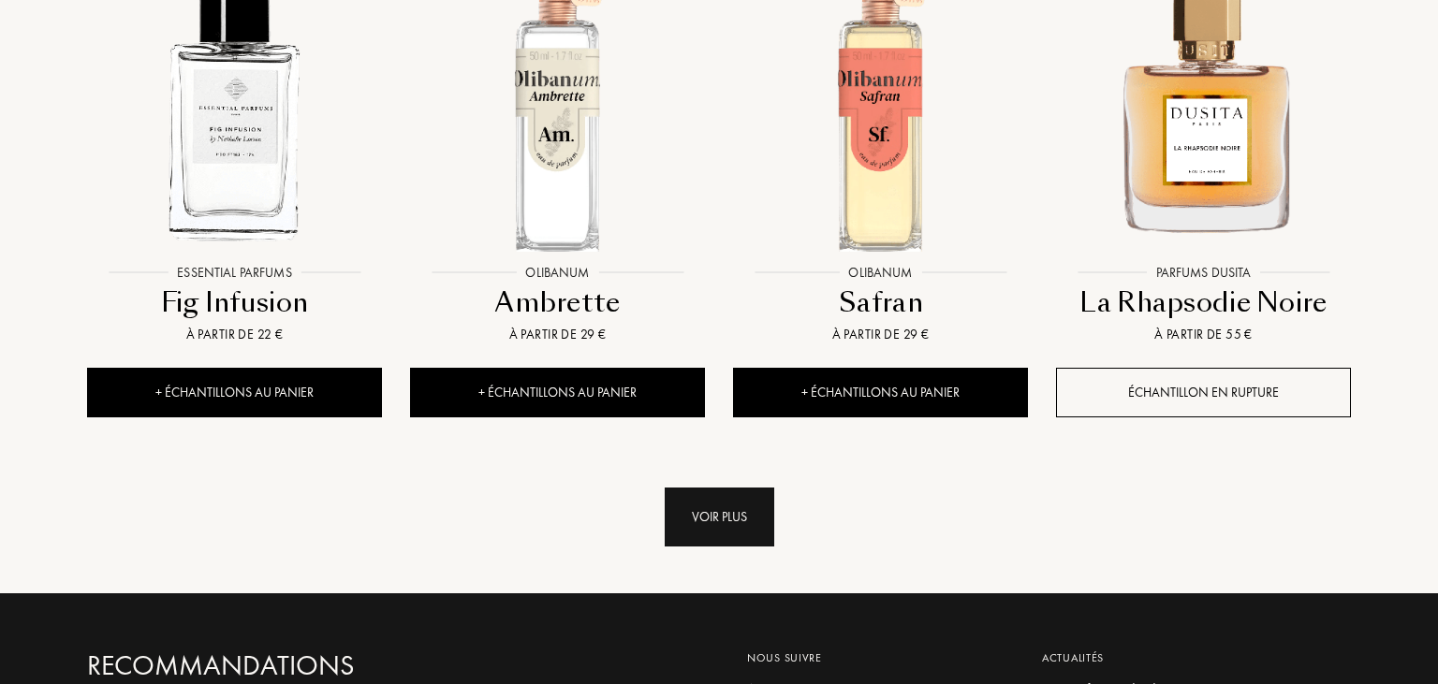
click at [725, 488] on div "Voir plus" at bounding box center [720, 517] width 110 height 59
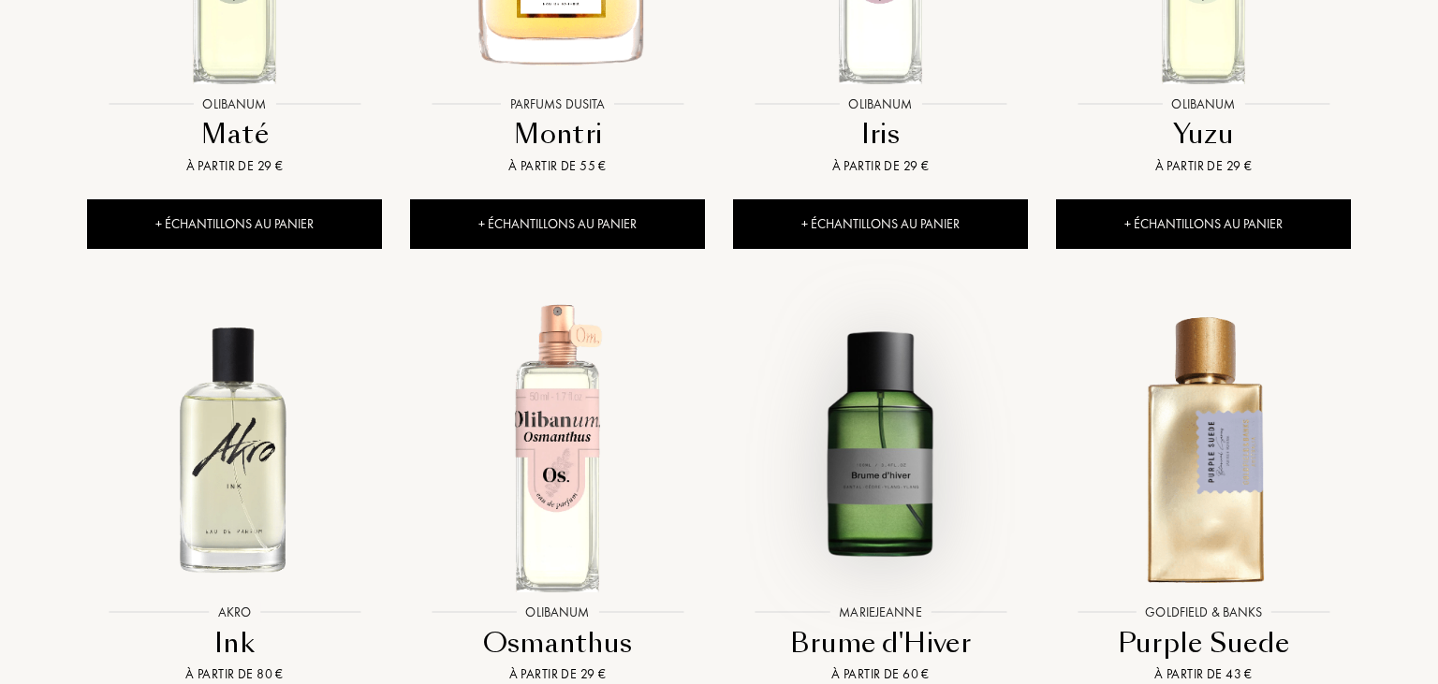
scroll to position [9883, 0]
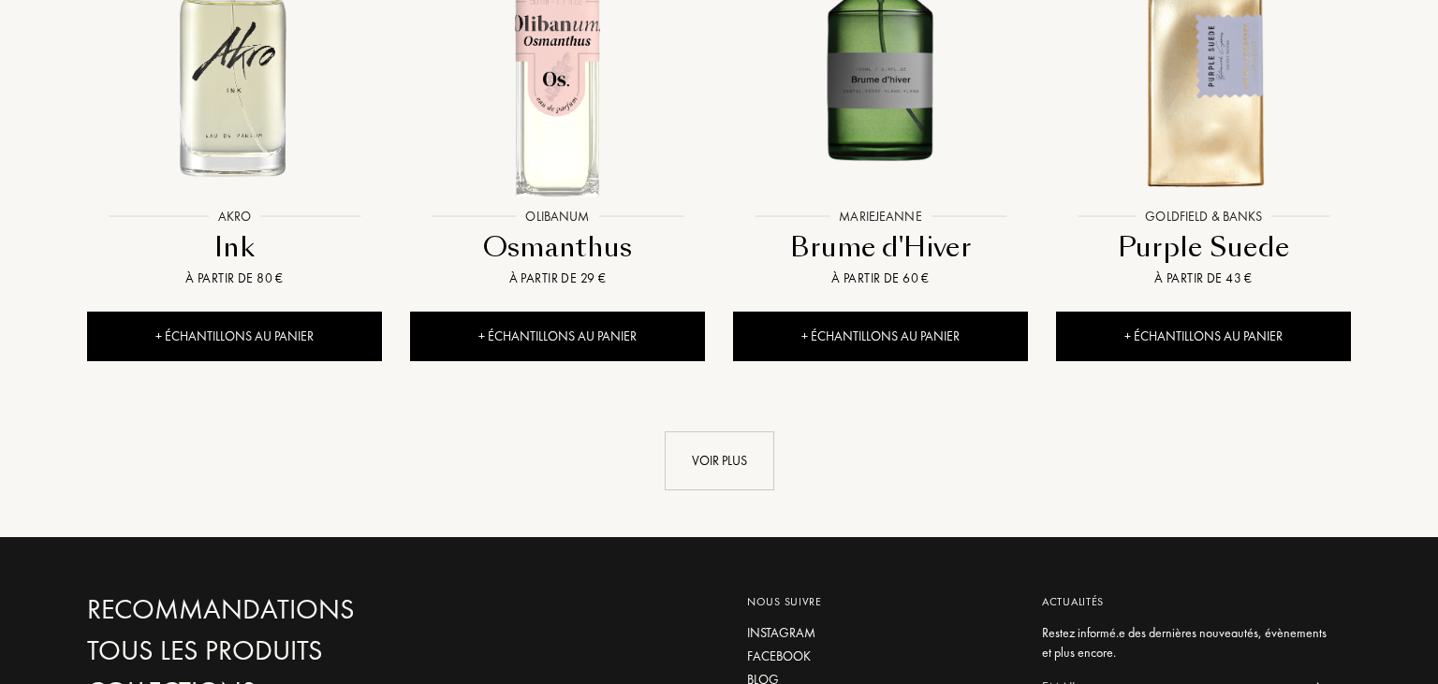
click at [692, 394] on div "Voir plus" at bounding box center [719, 442] width 1292 height 96
click at [694, 431] on div "Voir plus" at bounding box center [720, 460] width 110 height 59
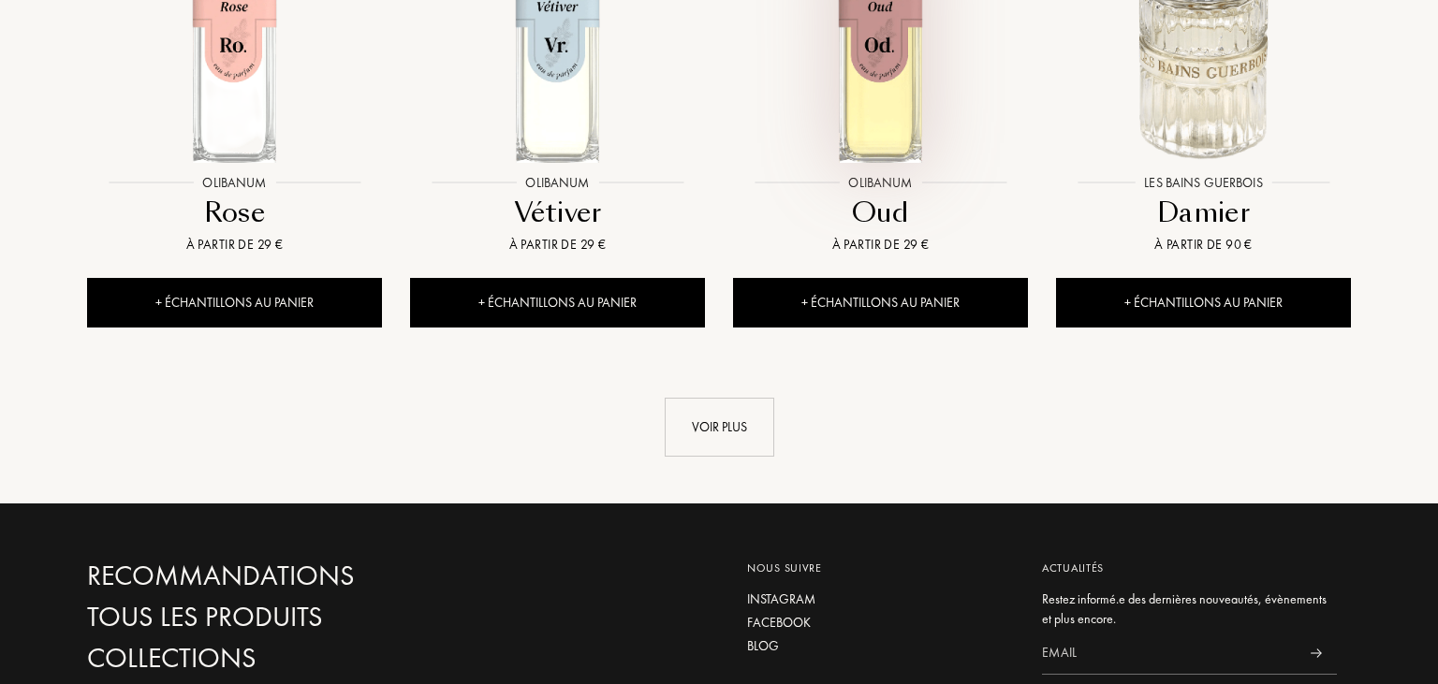
scroll to position [11464, 0]
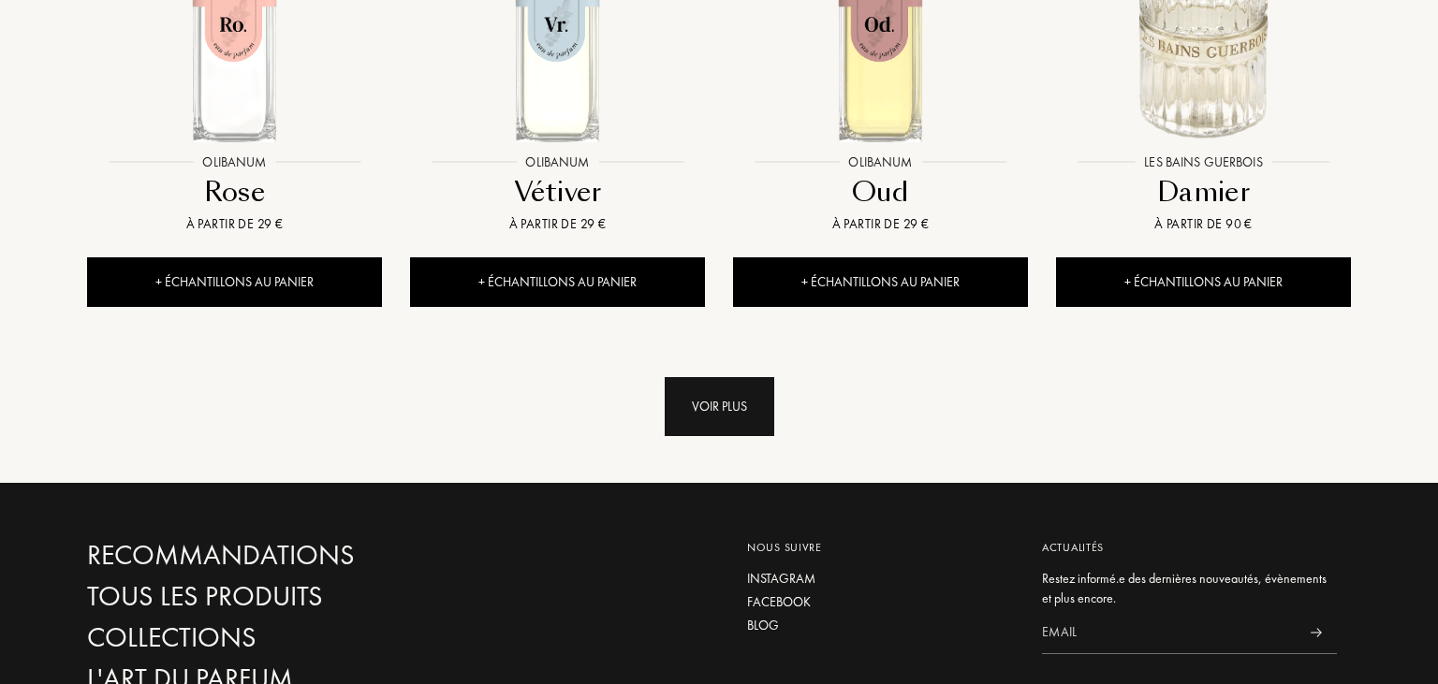
click at [724, 377] on div "Voir plus" at bounding box center [720, 406] width 110 height 59
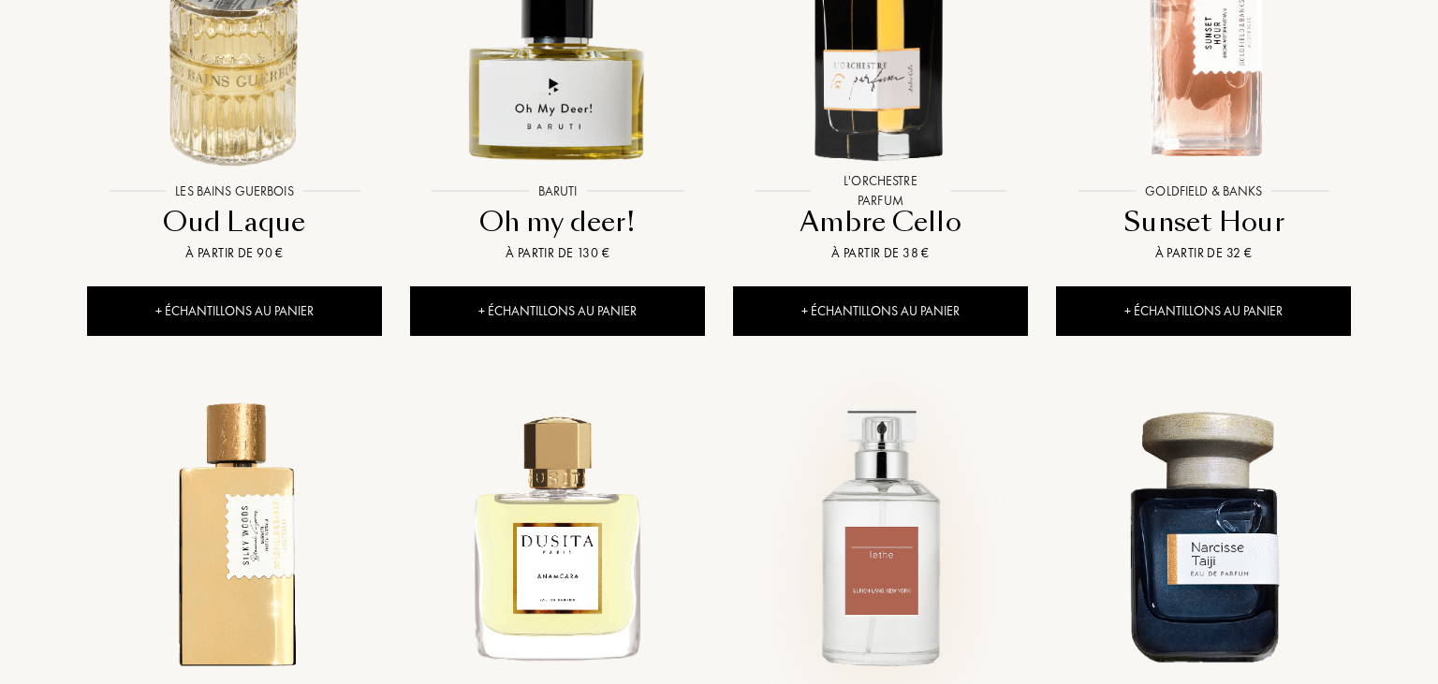
scroll to position [12749, 0]
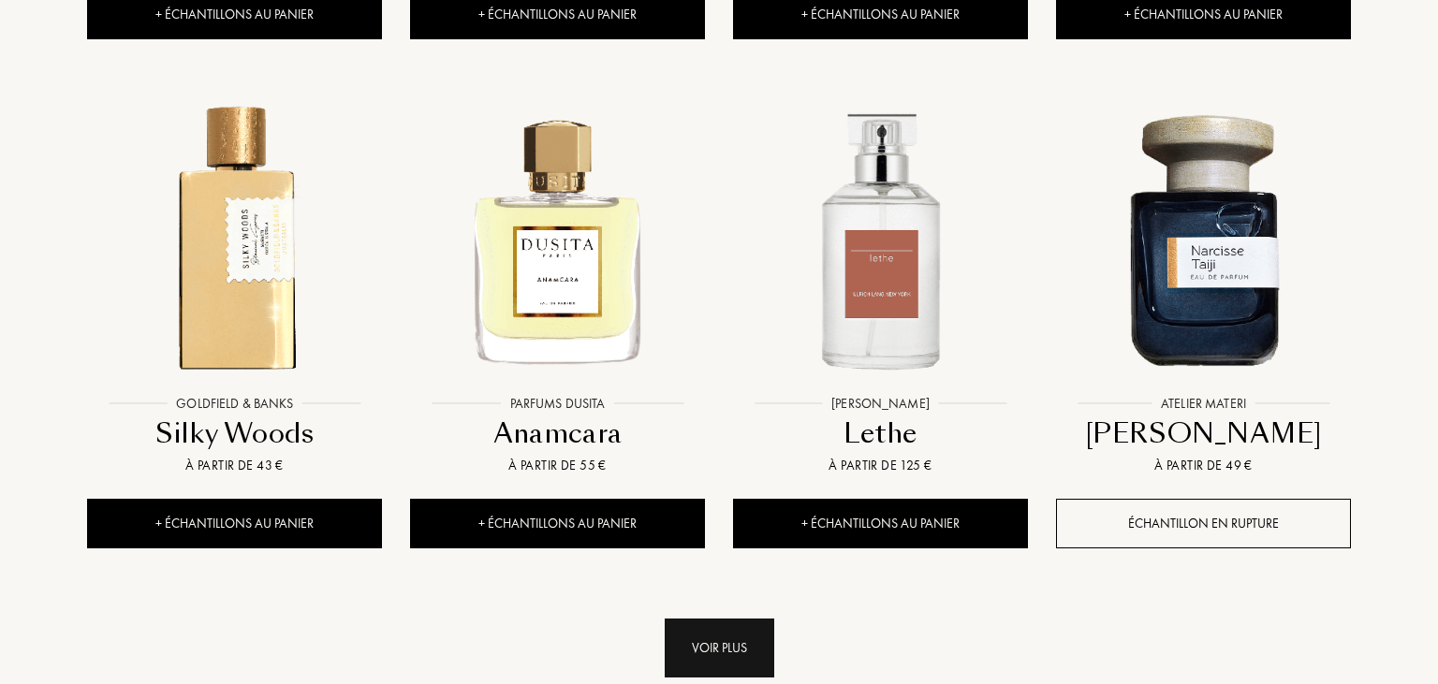
click at [734, 619] on div "Voir plus" at bounding box center [720, 648] width 110 height 59
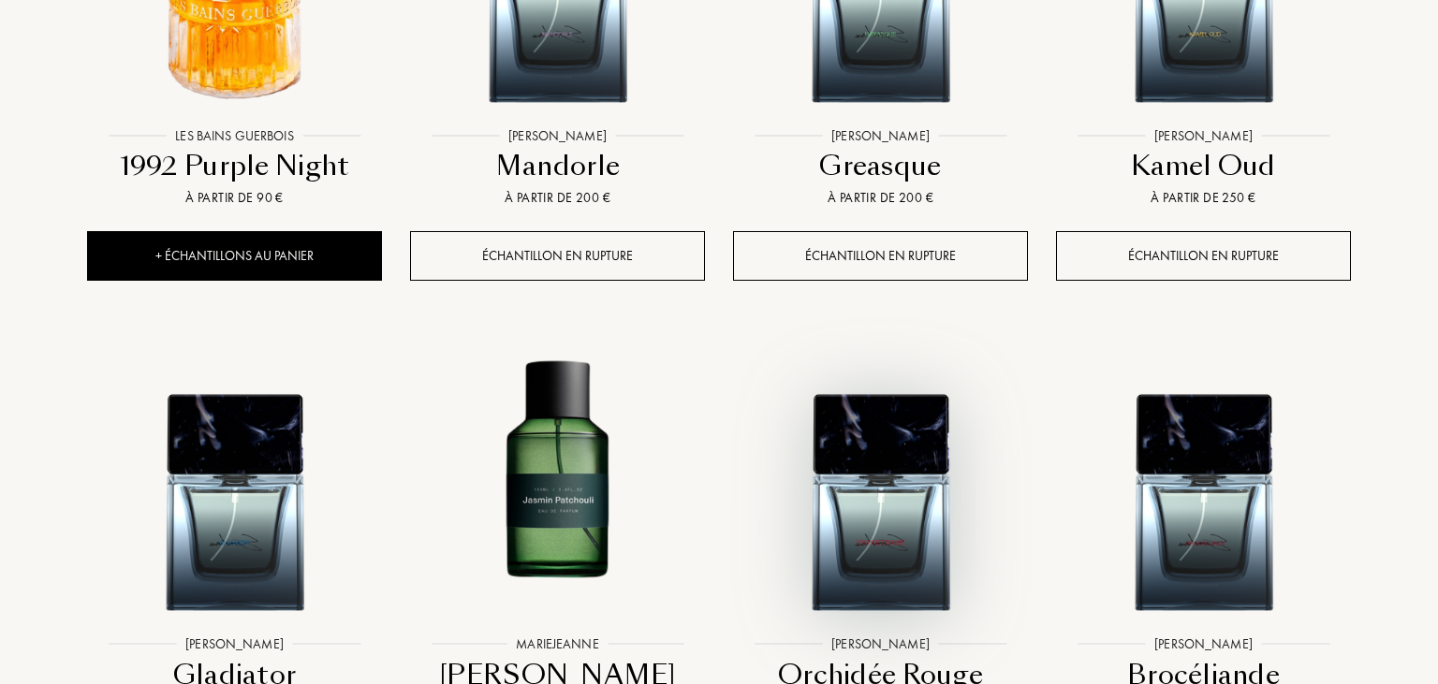
scroll to position [14429, 0]
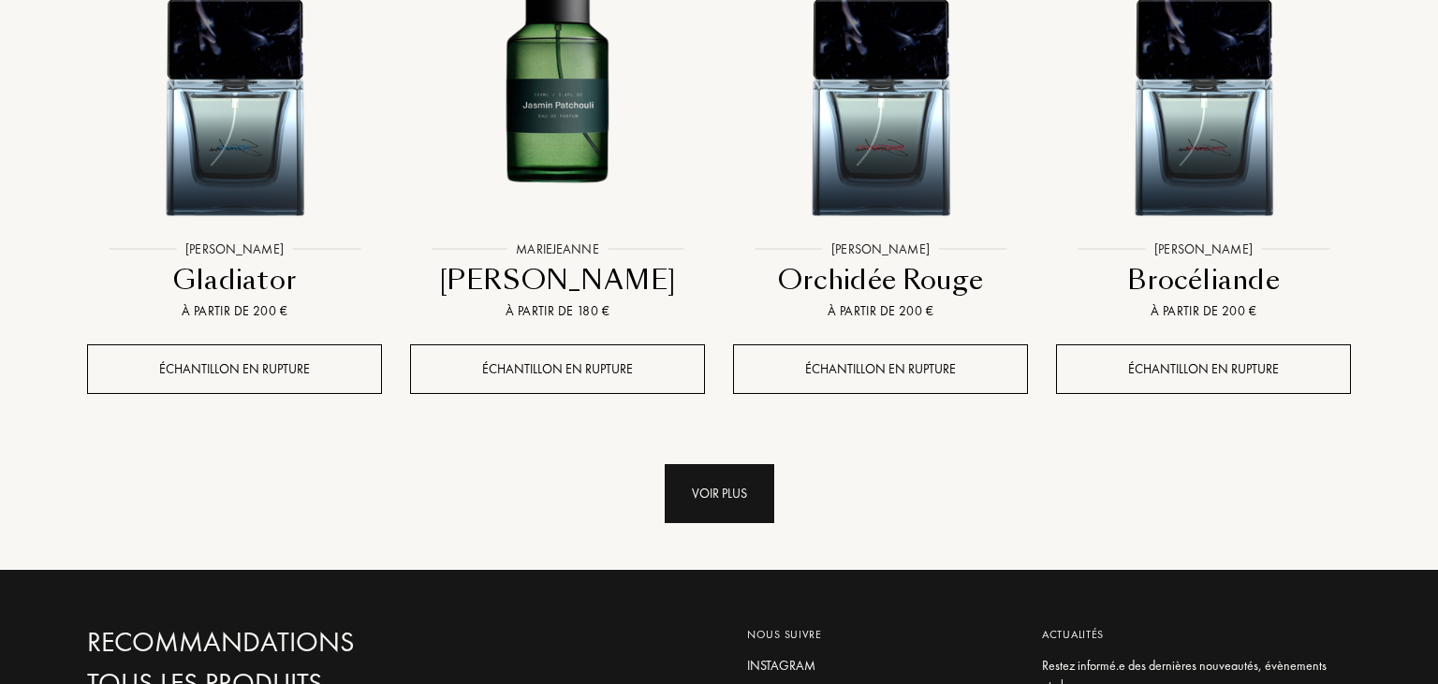
click at [717, 464] on div "Voir plus" at bounding box center [720, 493] width 110 height 59
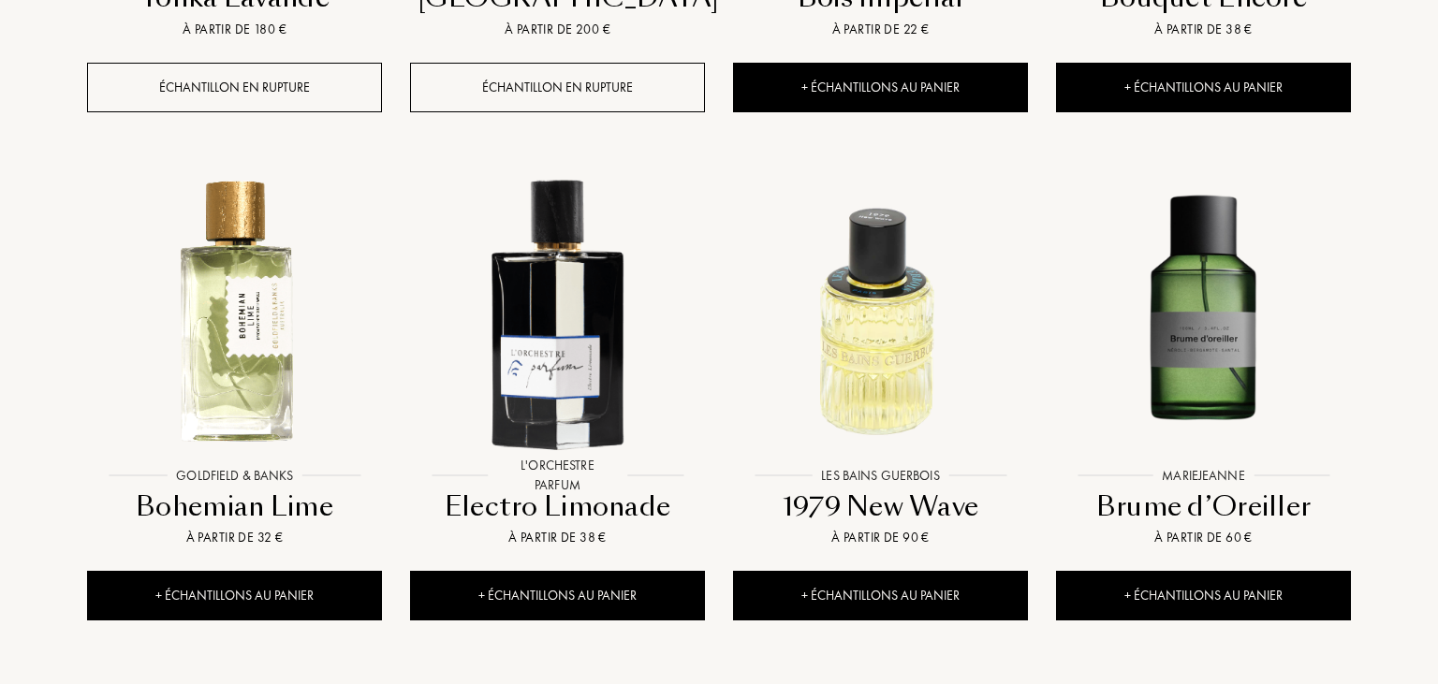
scroll to position [15615, 0]
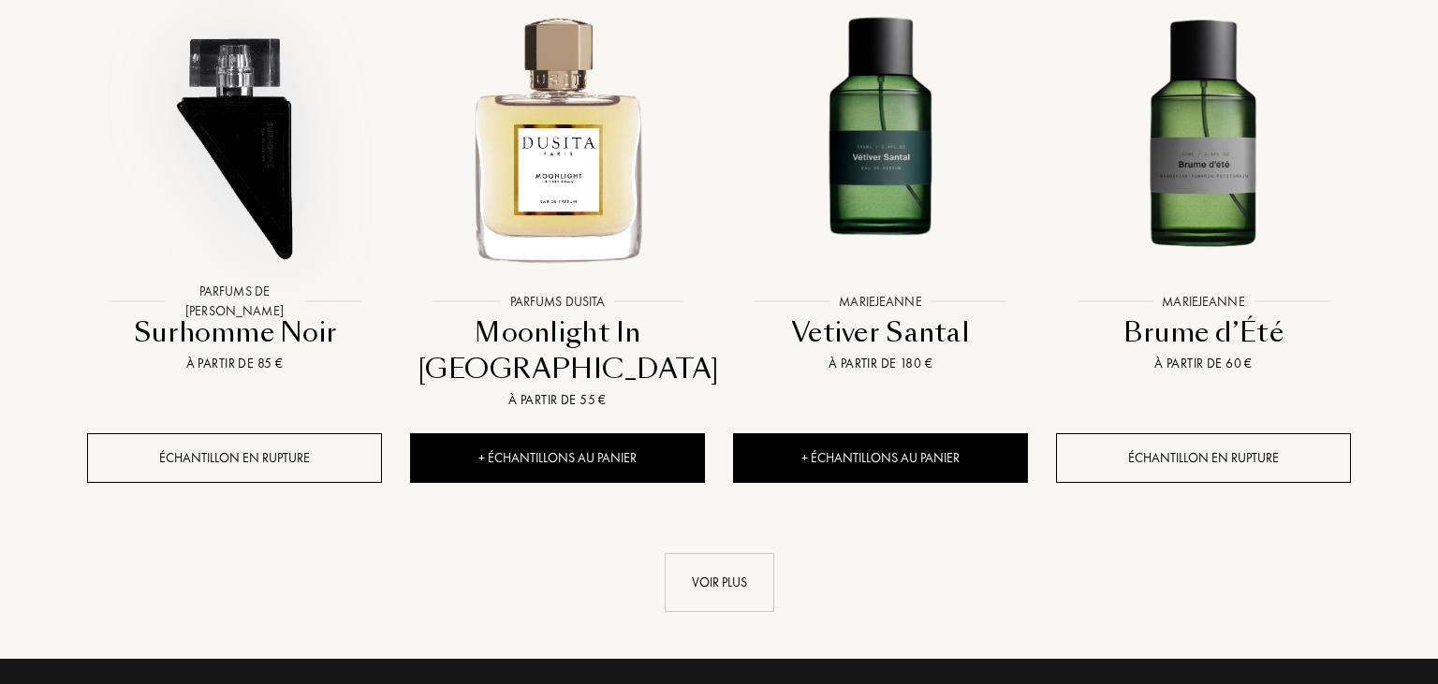
scroll to position [15912, 0]
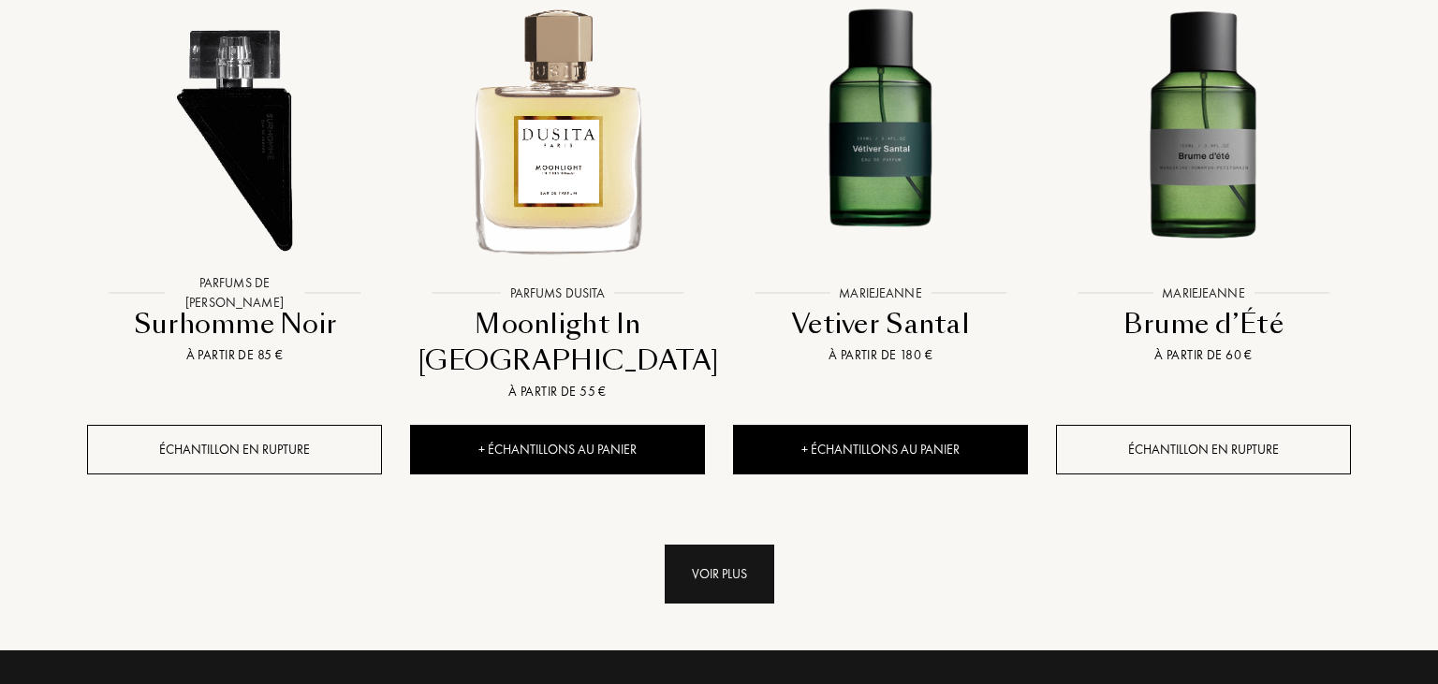
click at [719, 545] on div "Voir plus" at bounding box center [720, 574] width 110 height 59
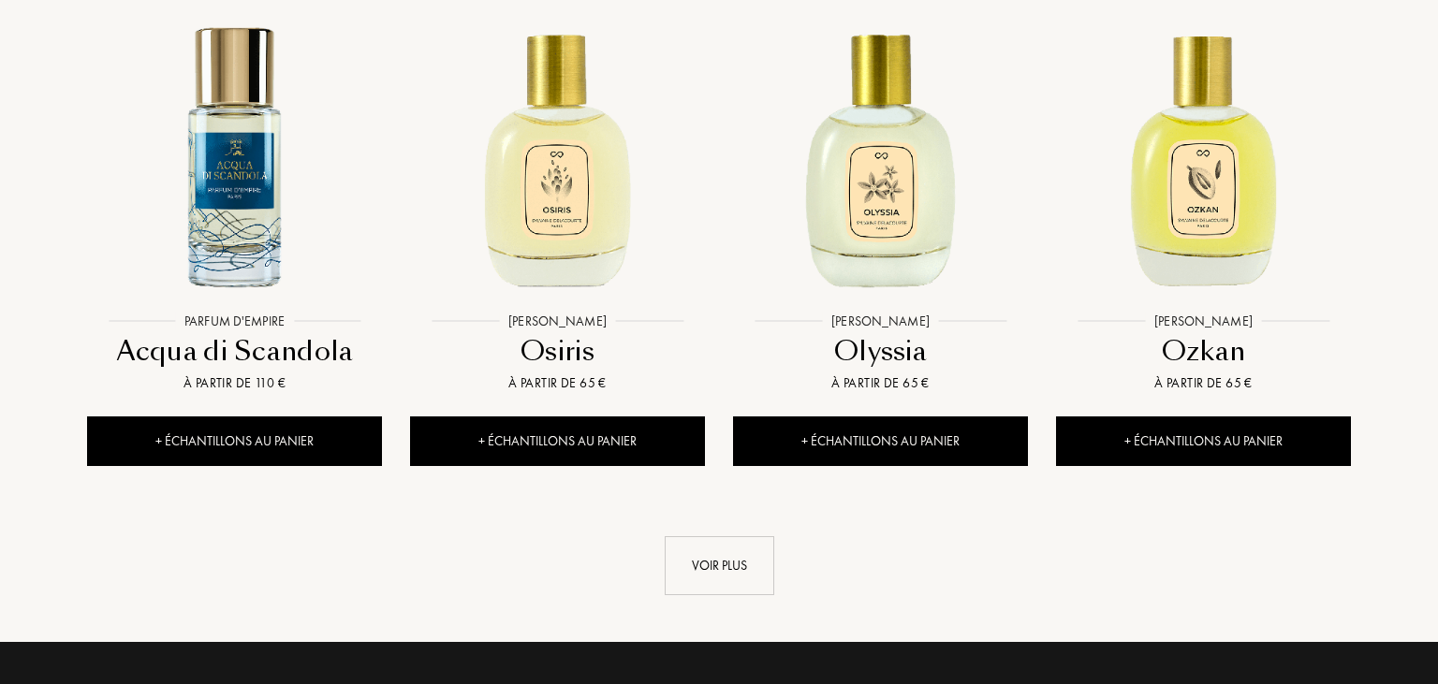
scroll to position [17592, 0]
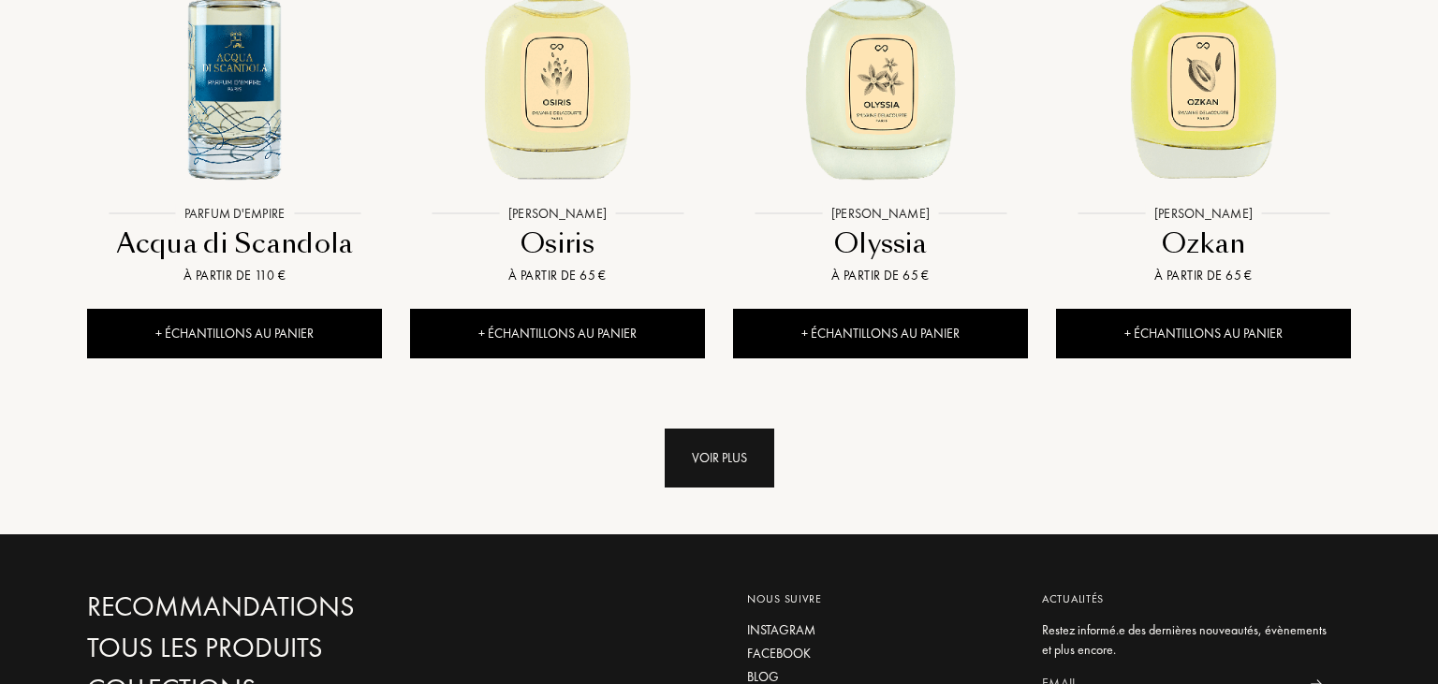
click at [693, 429] on div "Voir plus" at bounding box center [720, 458] width 110 height 59
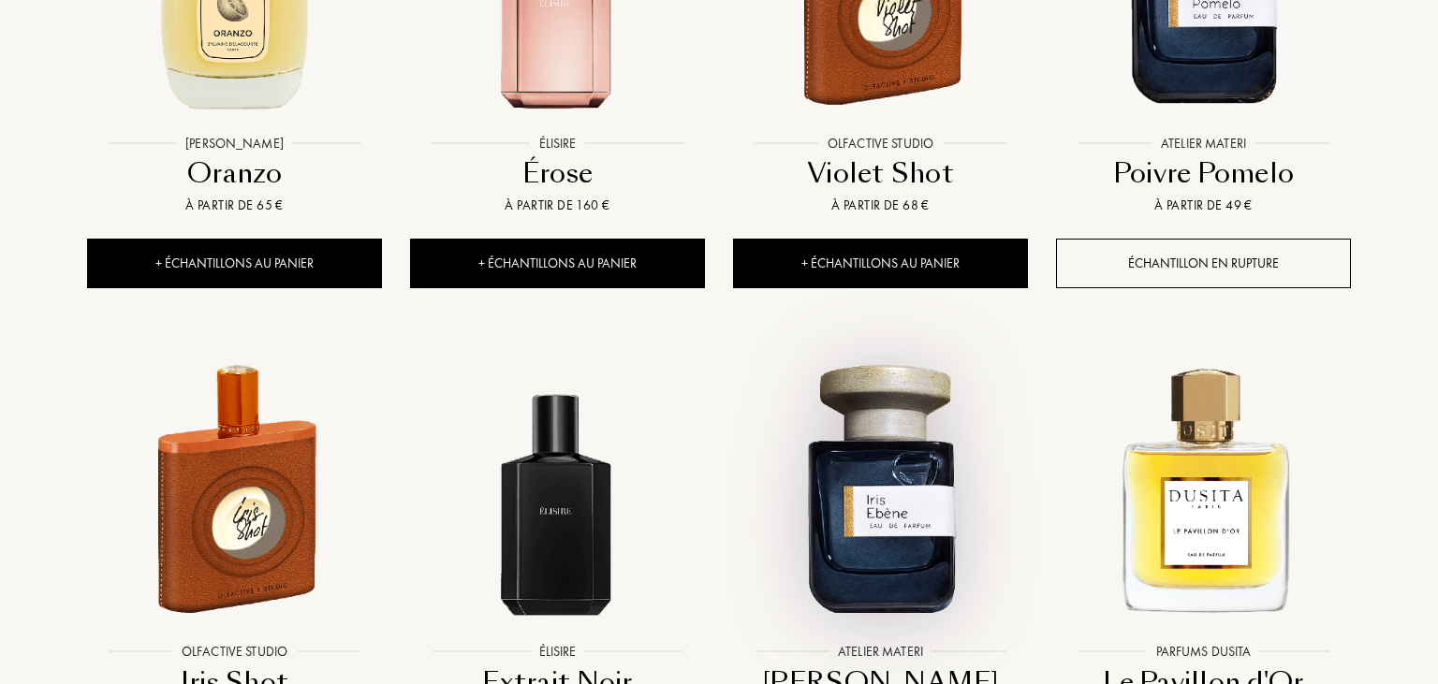
scroll to position [19074, 0]
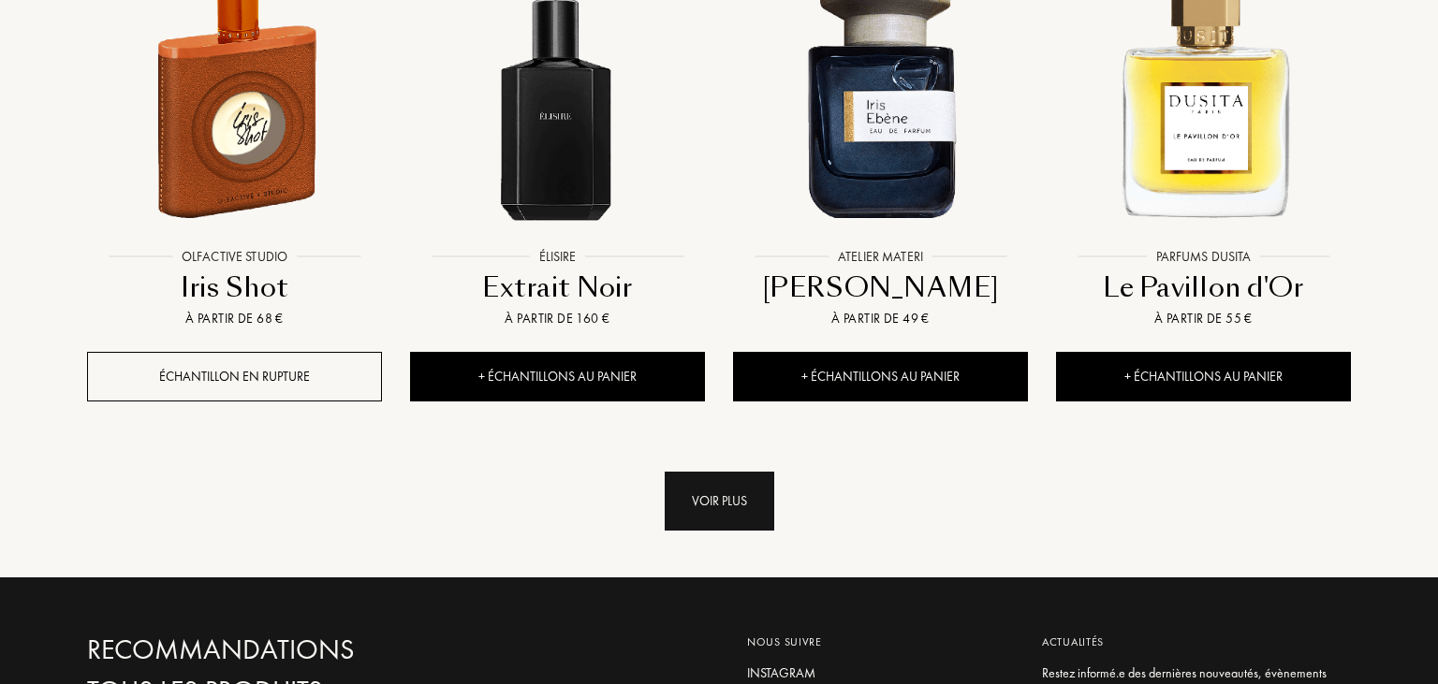
click at [729, 472] on div "Voir plus" at bounding box center [720, 501] width 110 height 59
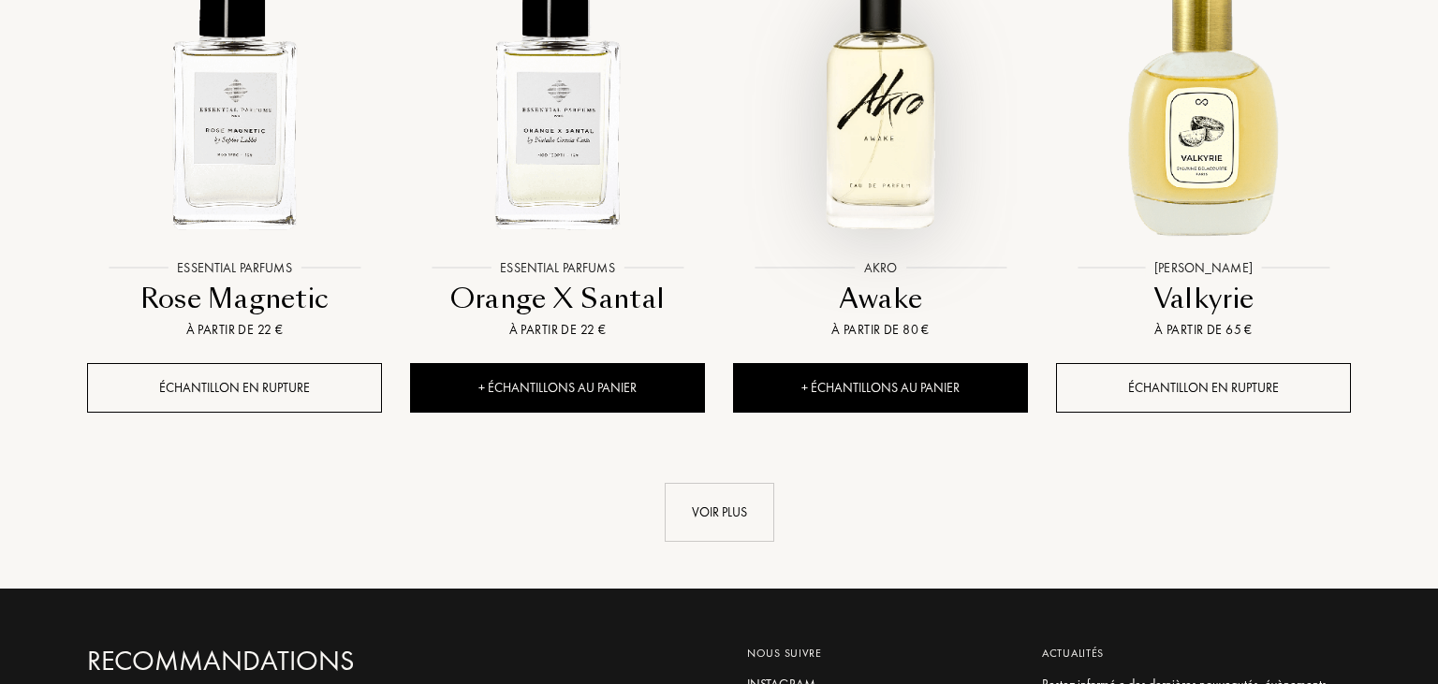
scroll to position [20656, 0]
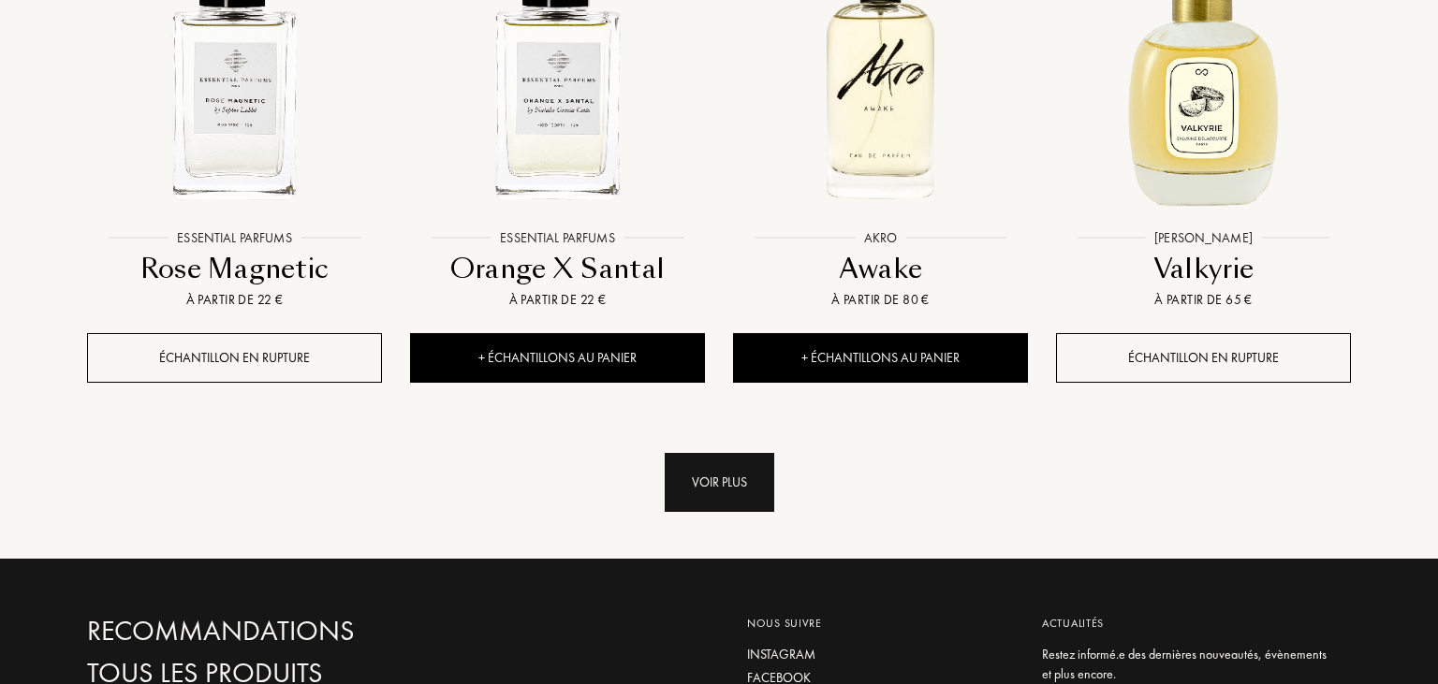
click at [731, 453] on div "Voir plus" at bounding box center [720, 482] width 110 height 59
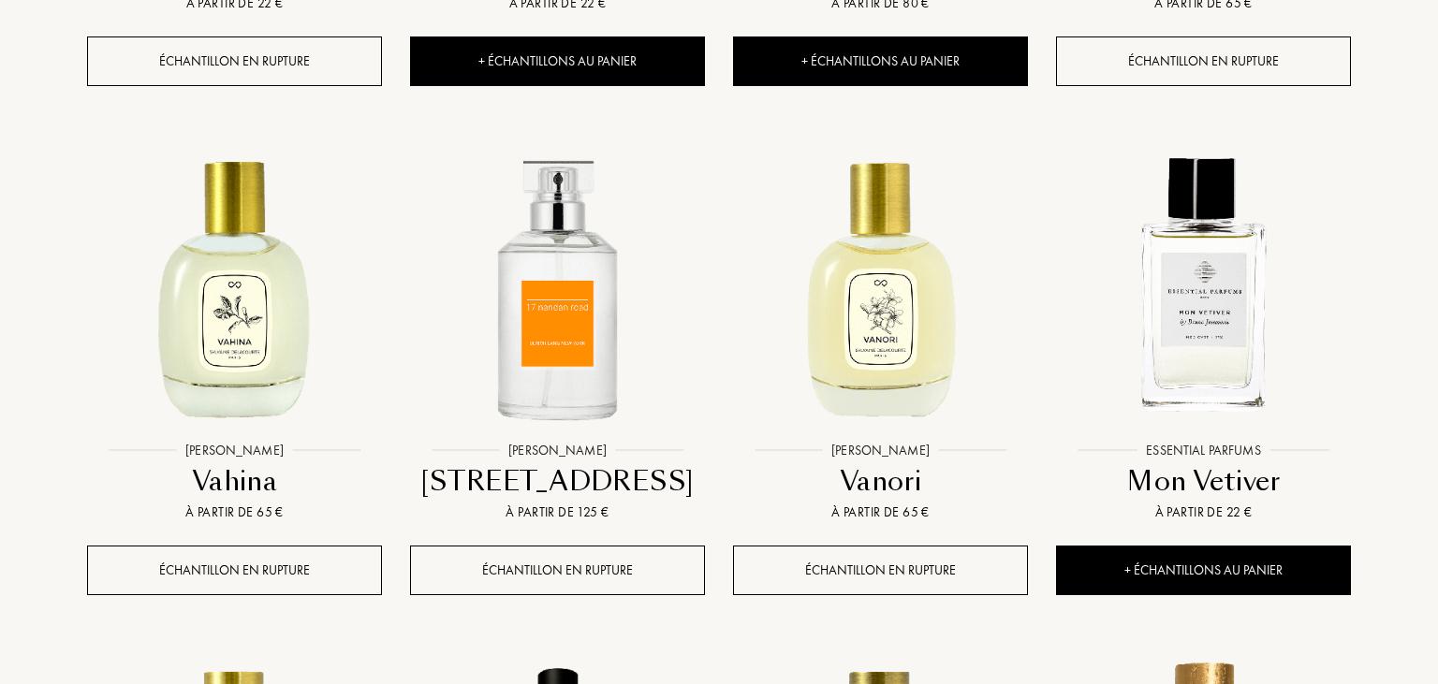
scroll to position [21347, 0]
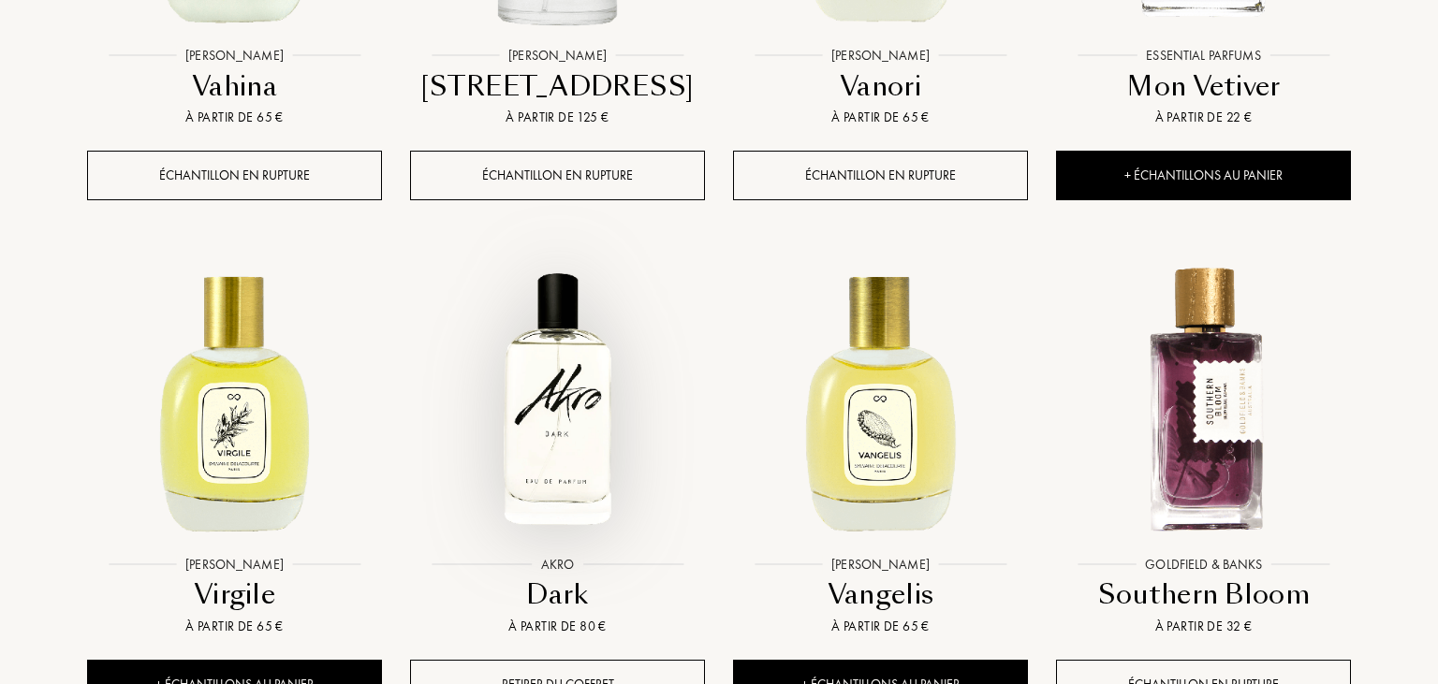
click at [537, 254] on img at bounding box center [557, 399] width 291 height 291
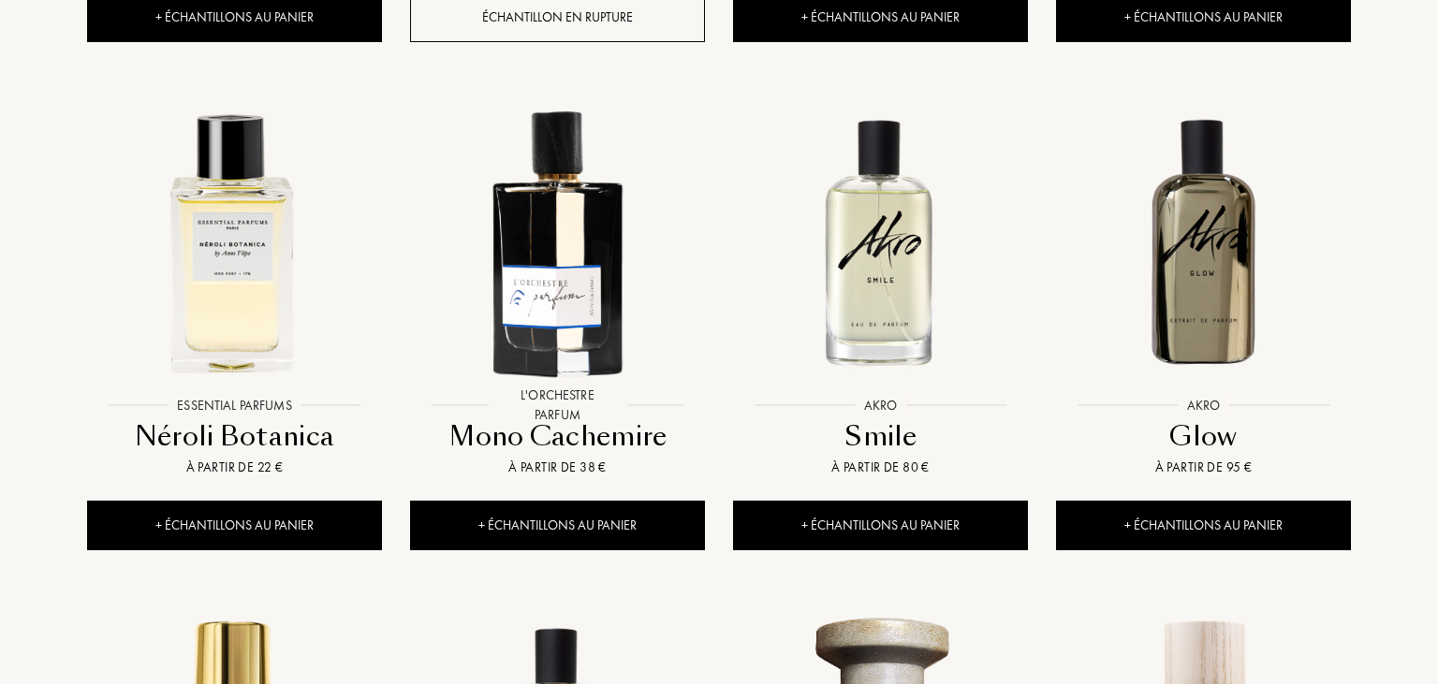
scroll to position [0, 0]
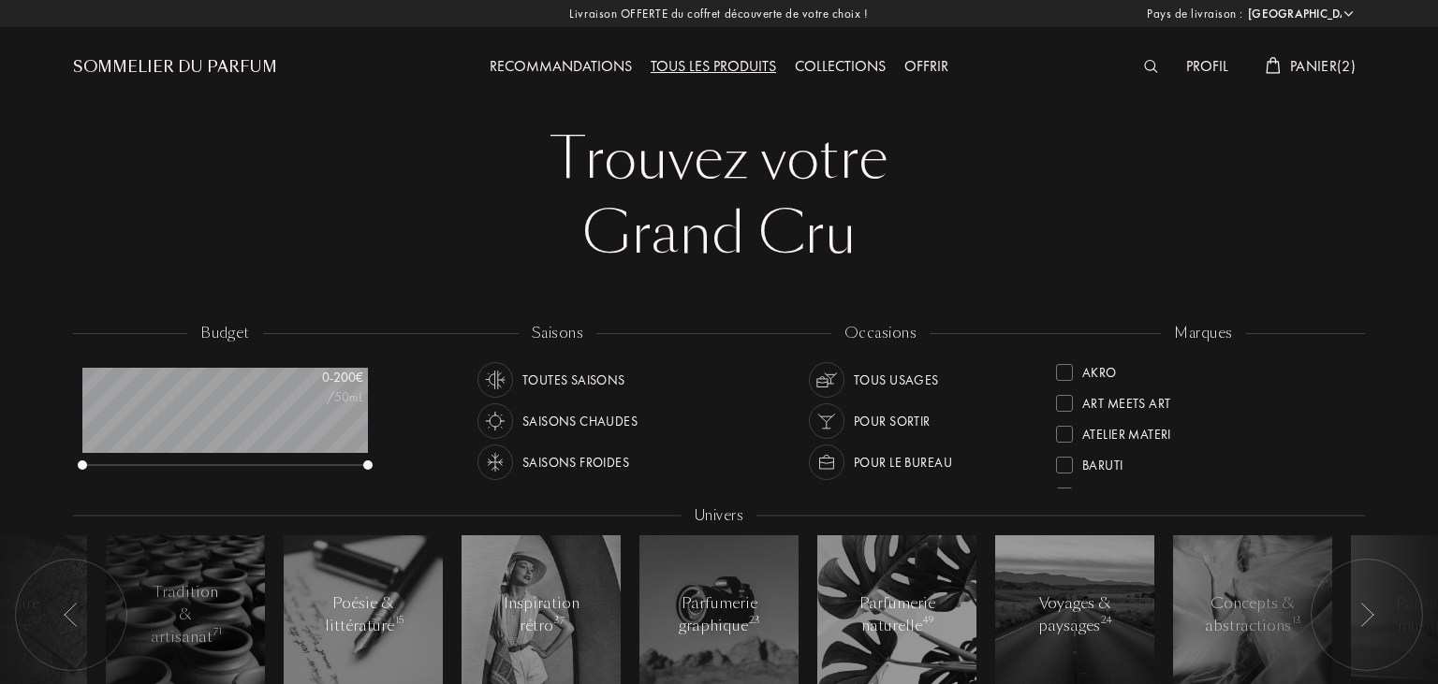
click at [575, 379] on div "Toutes saisons" at bounding box center [573, 380] width 103 height 36
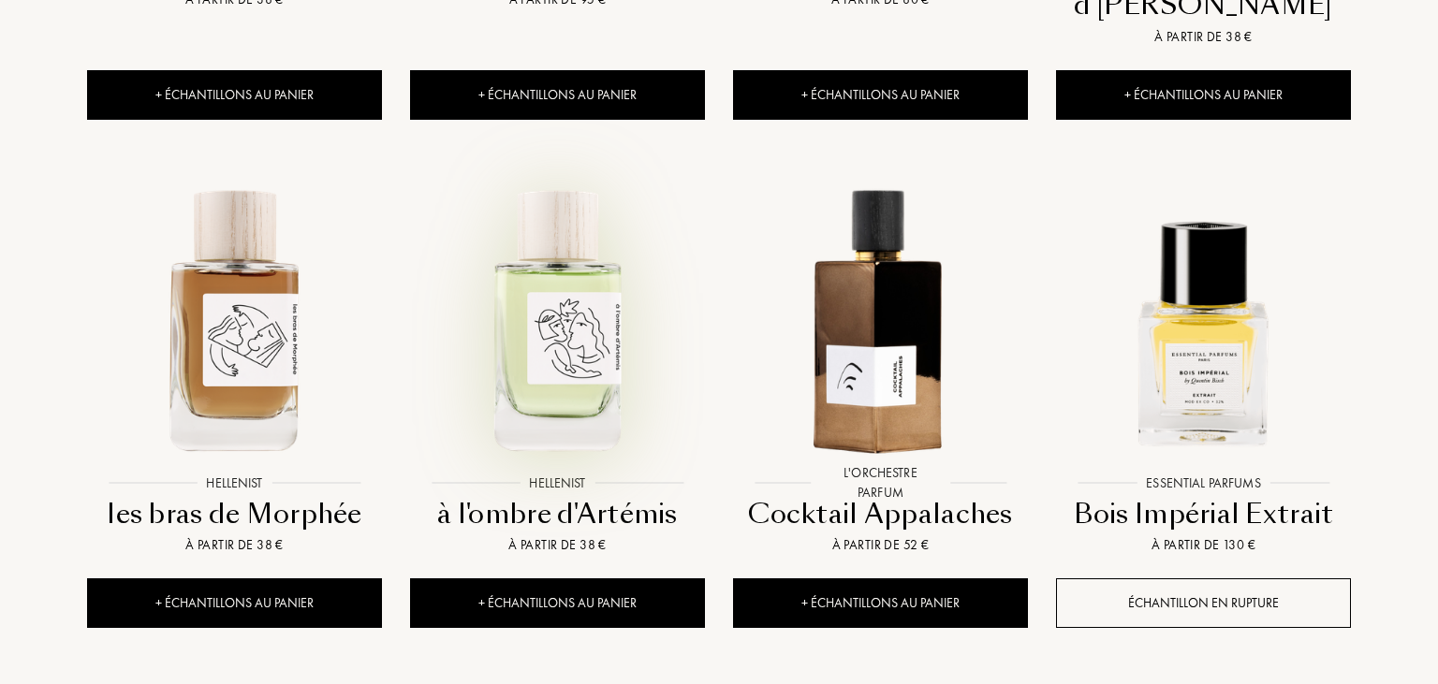
scroll to position [1977, 0]
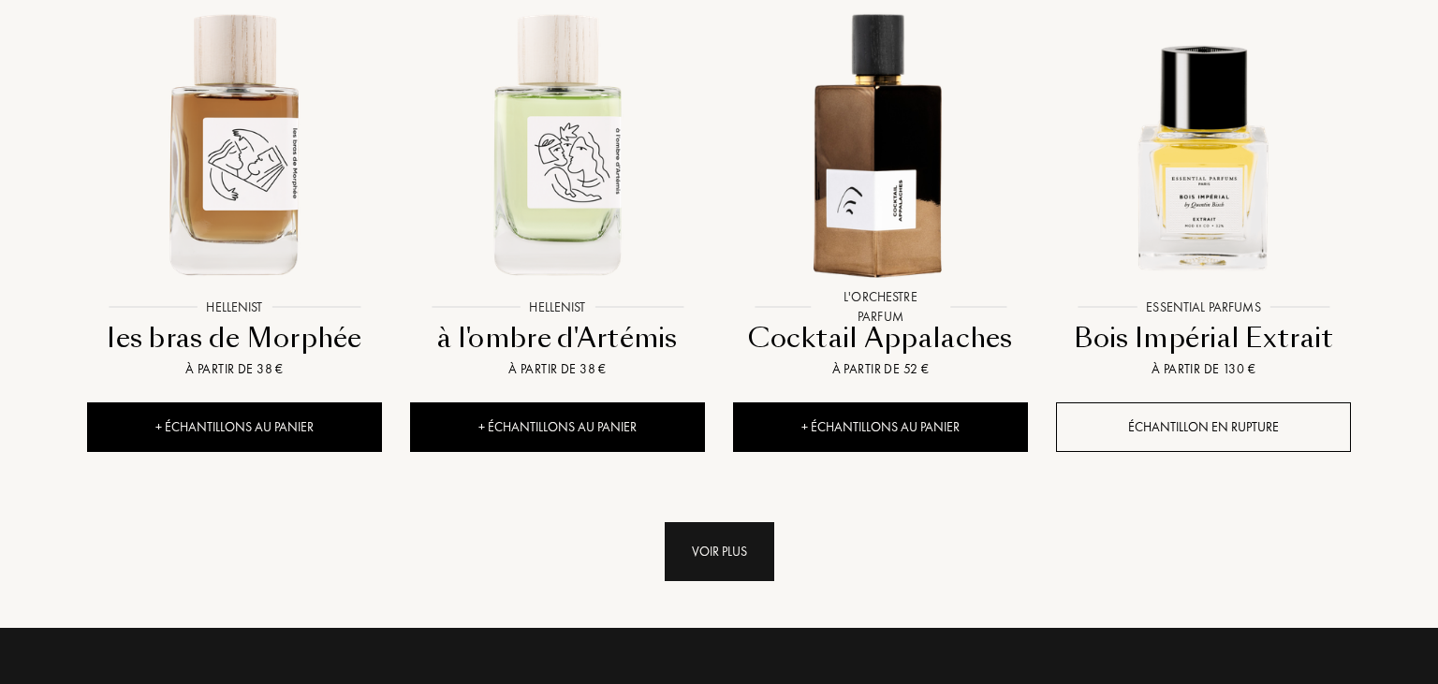
click at [728, 522] on div "Voir plus" at bounding box center [720, 551] width 110 height 59
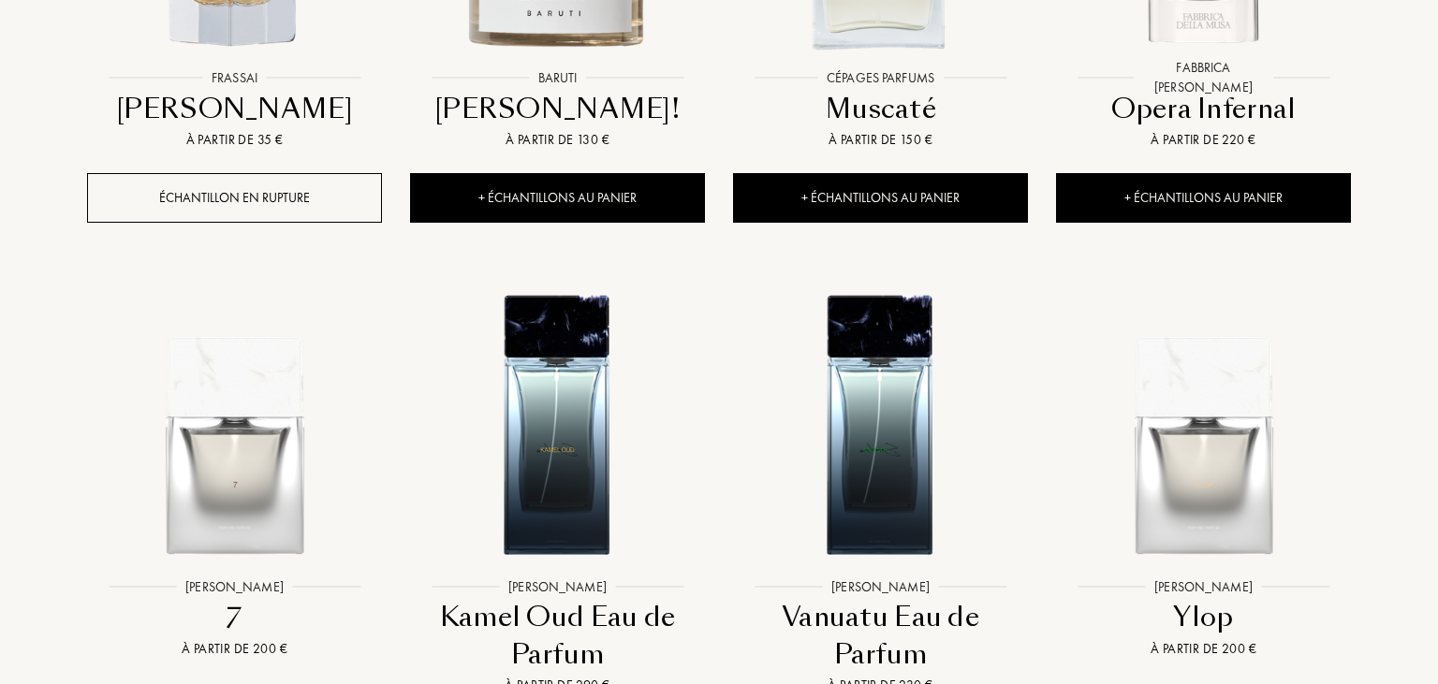
scroll to position [3755, 0]
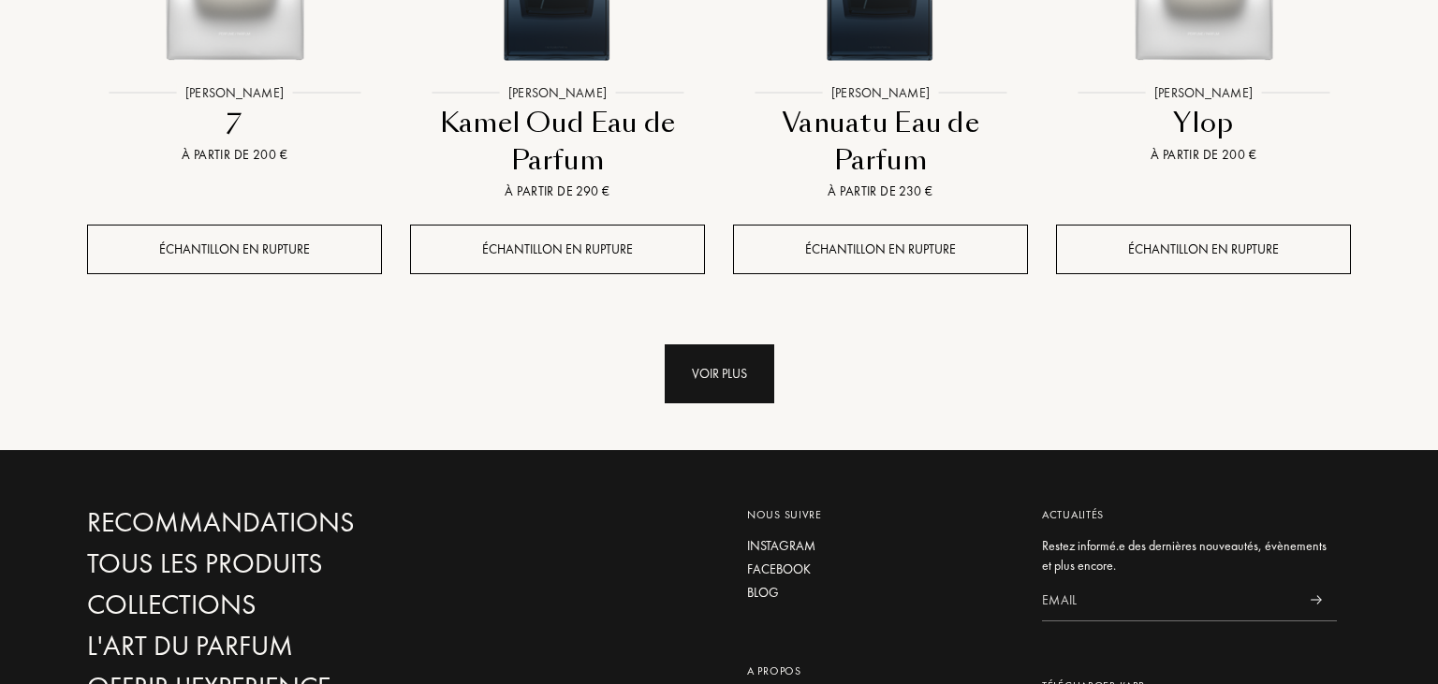
click at [738, 344] on div "Voir plus" at bounding box center [720, 373] width 110 height 59
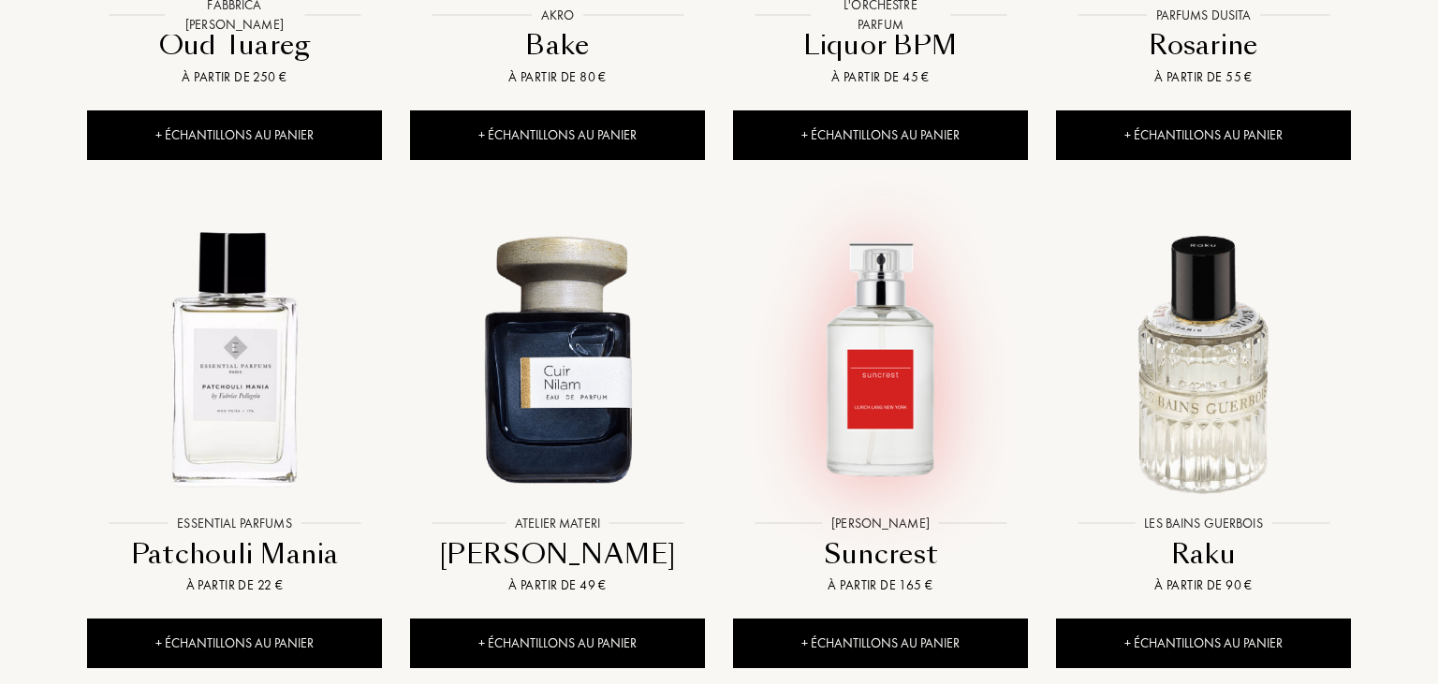
scroll to position [4942, 0]
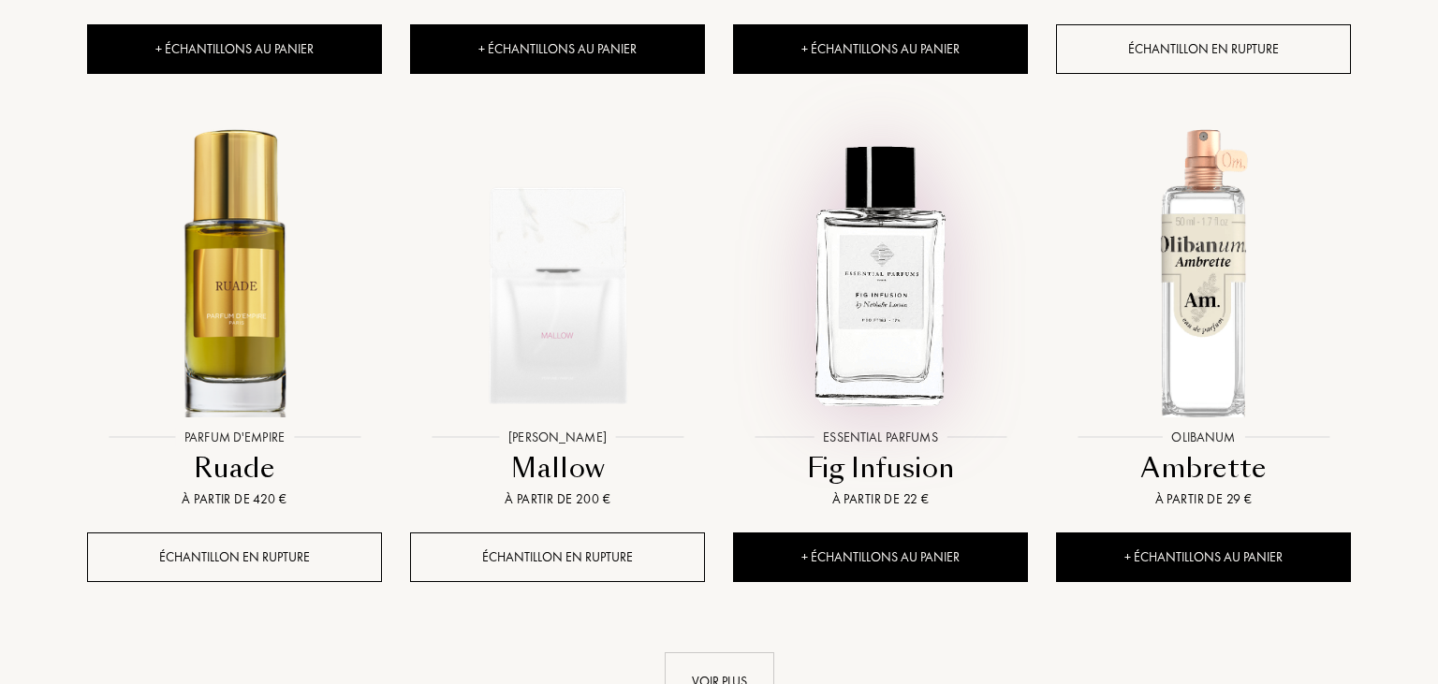
scroll to position [6622, 0]
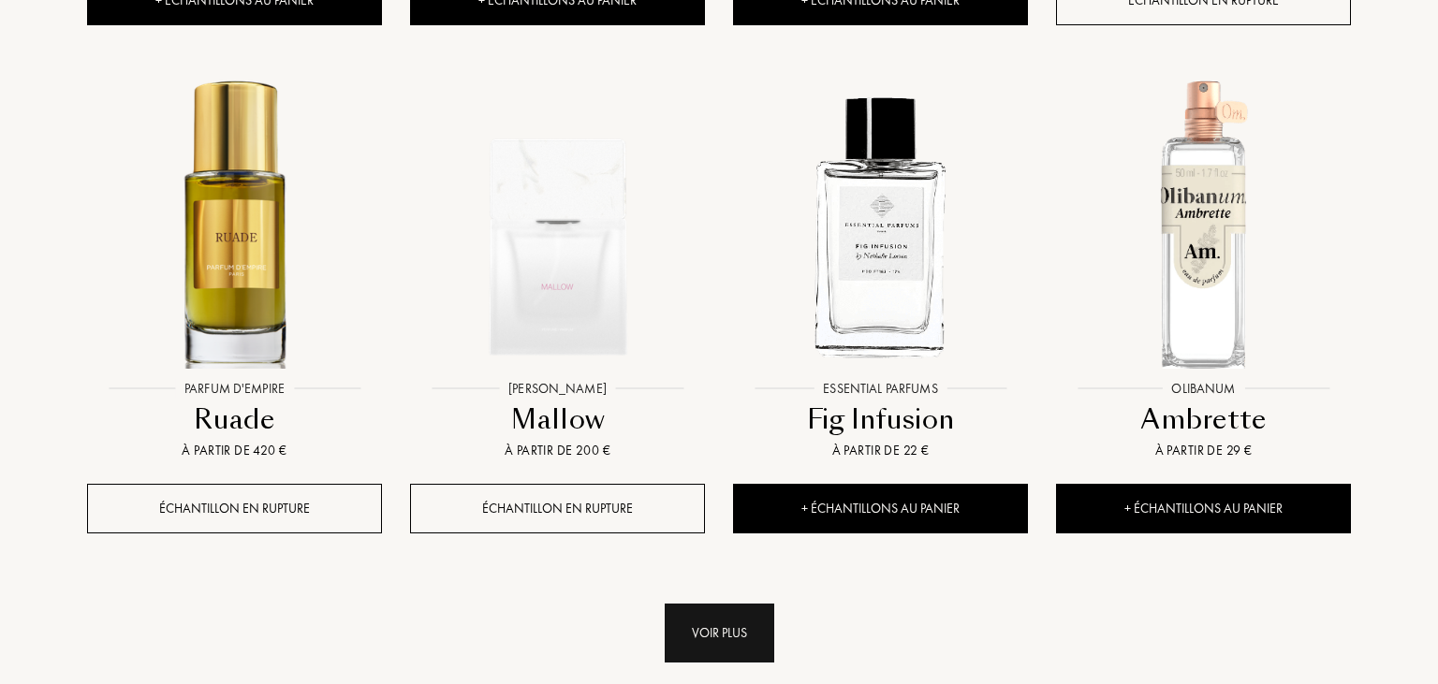
click at [696, 604] on div "Voir plus" at bounding box center [720, 633] width 110 height 59
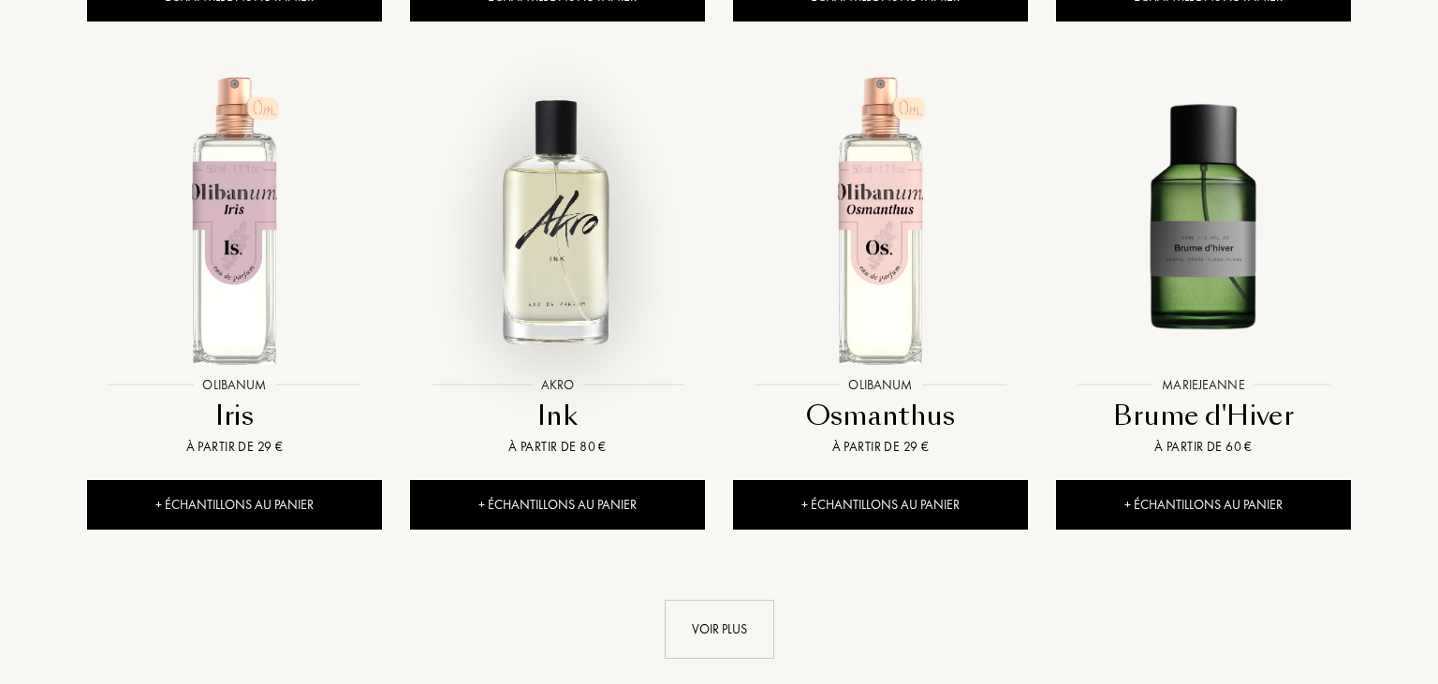
scroll to position [8302, 0]
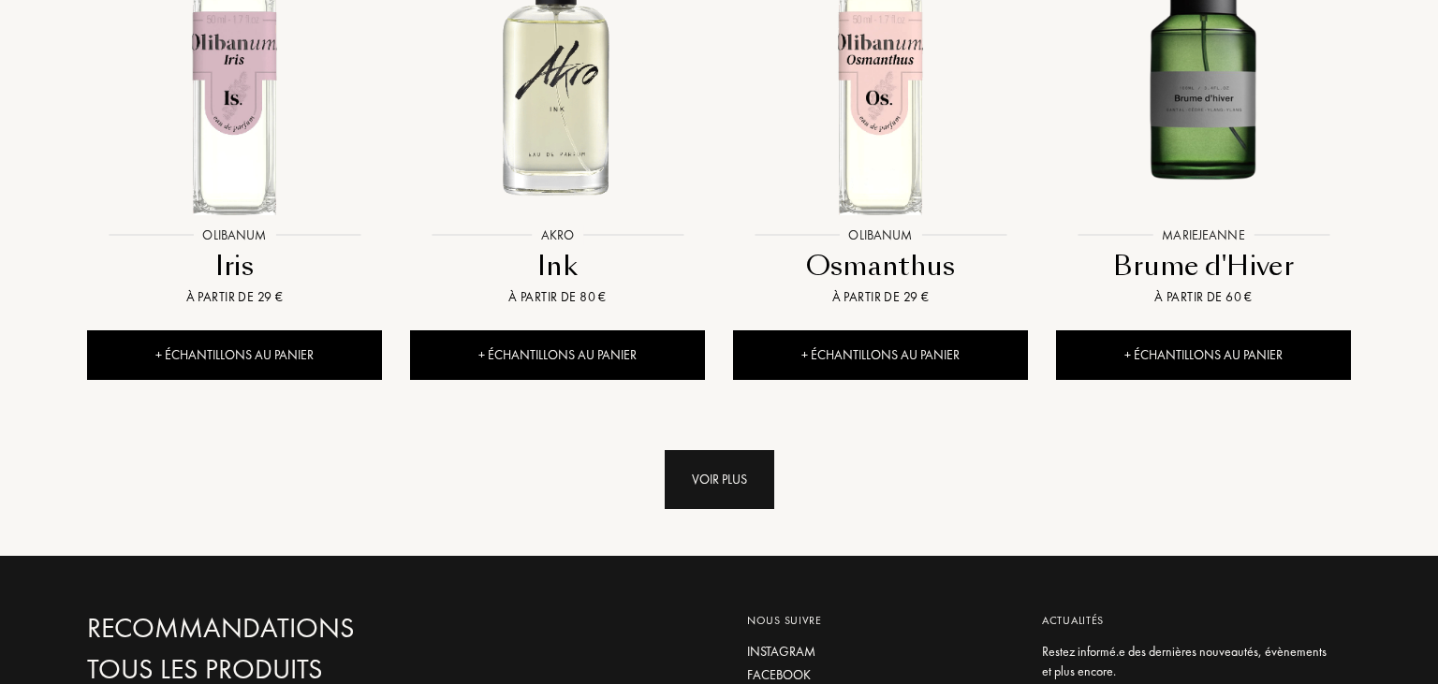
click at [726, 450] on div "Voir plus" at bounding box center [720, 479] width 110 height 59
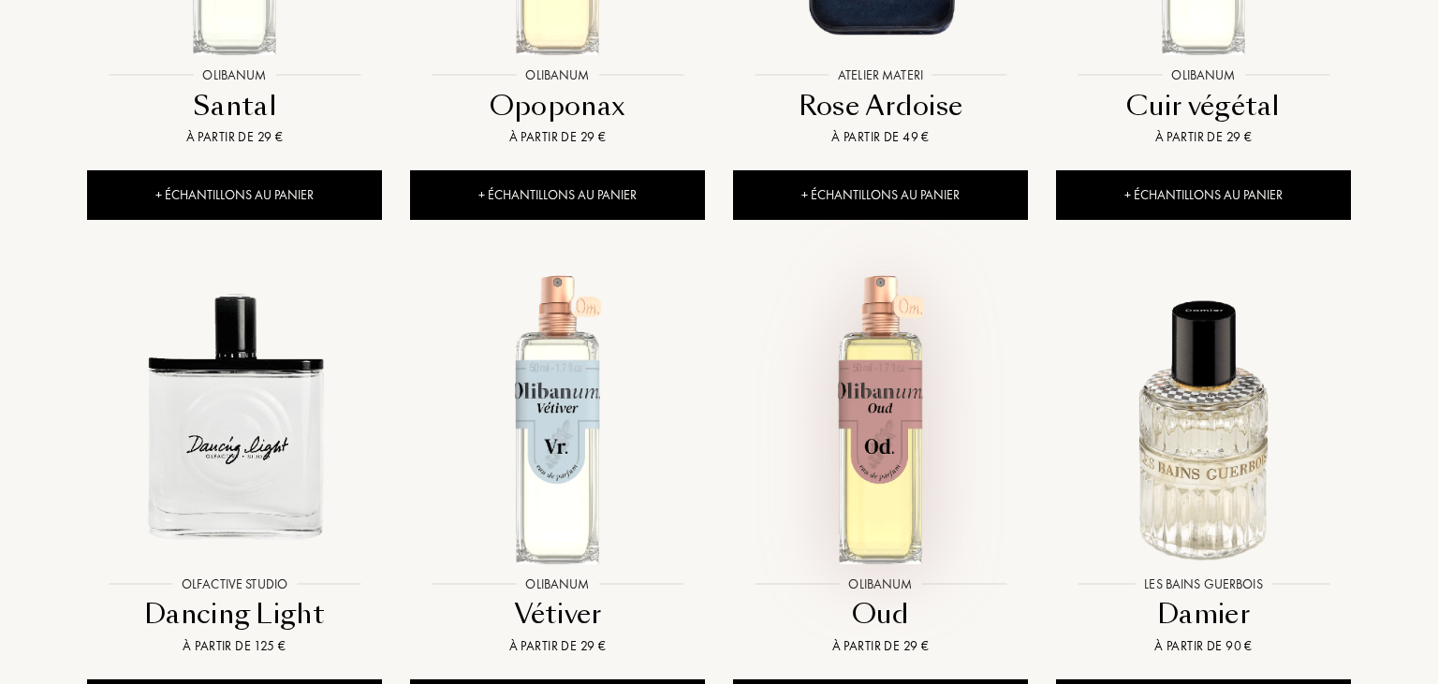
scroll to position [9587, 0]
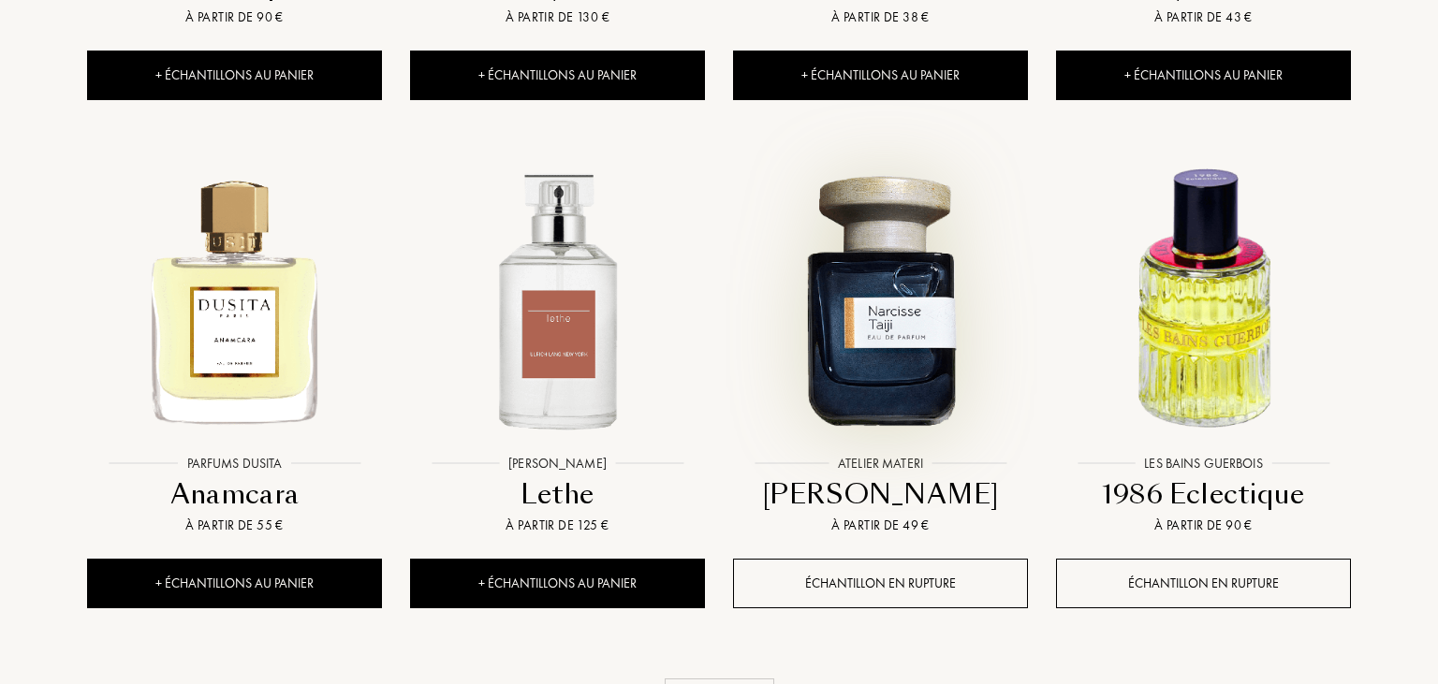
scroll to position [11267, 0]
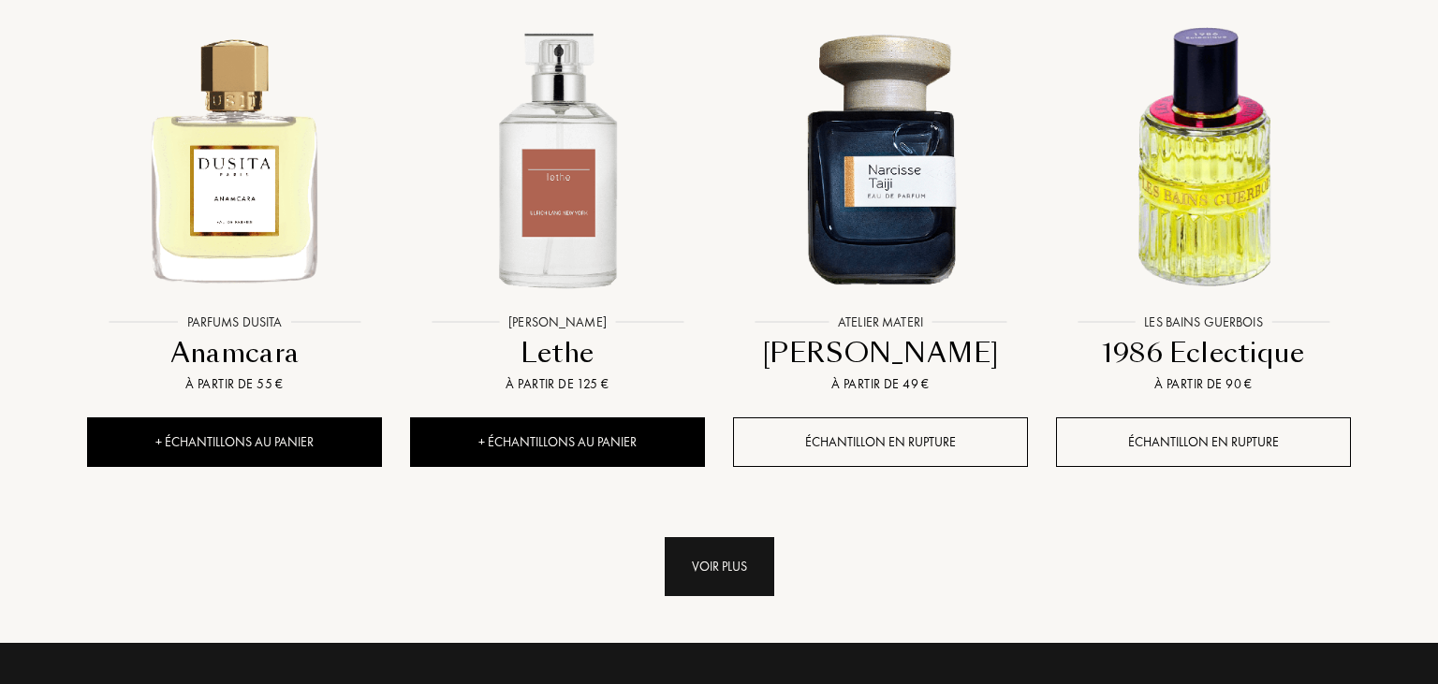
click at [725, 537] on div "Voir plus" at bounding box center [720, 566] width 110 height 59
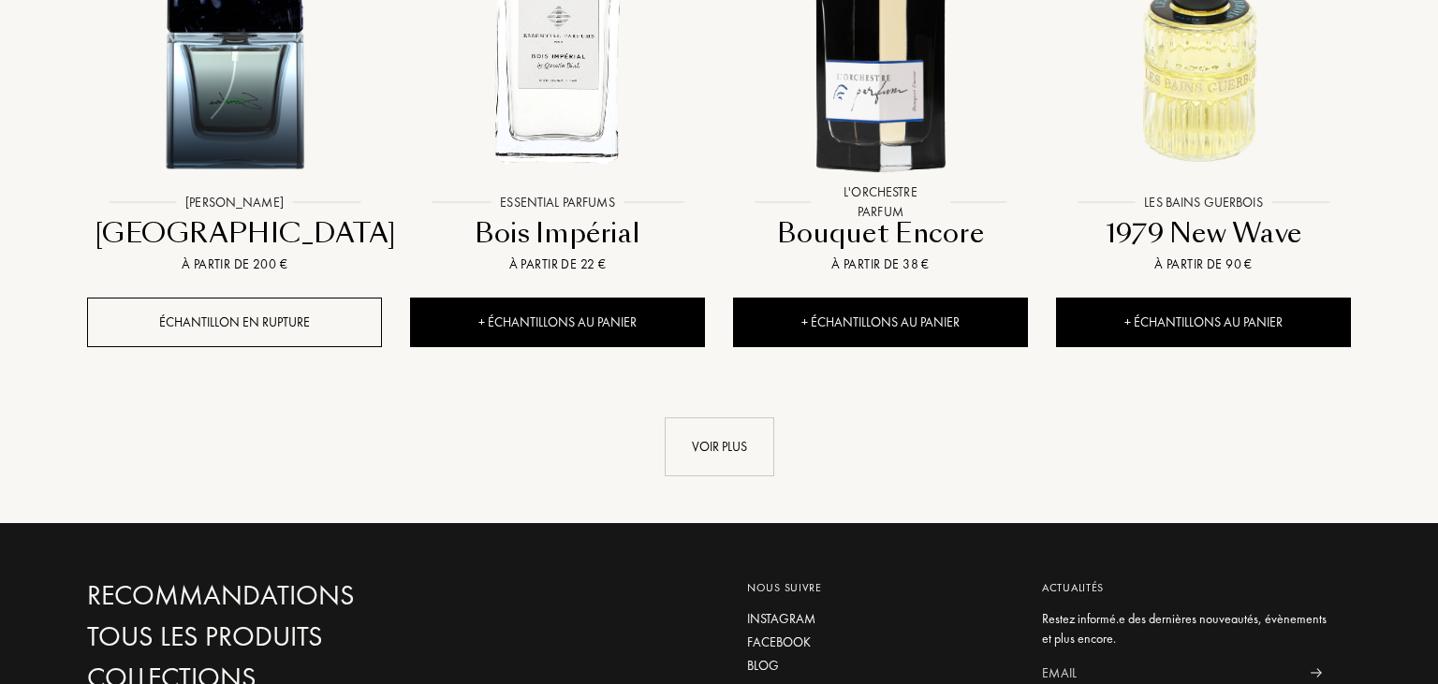
scroll to position [12947, 0]
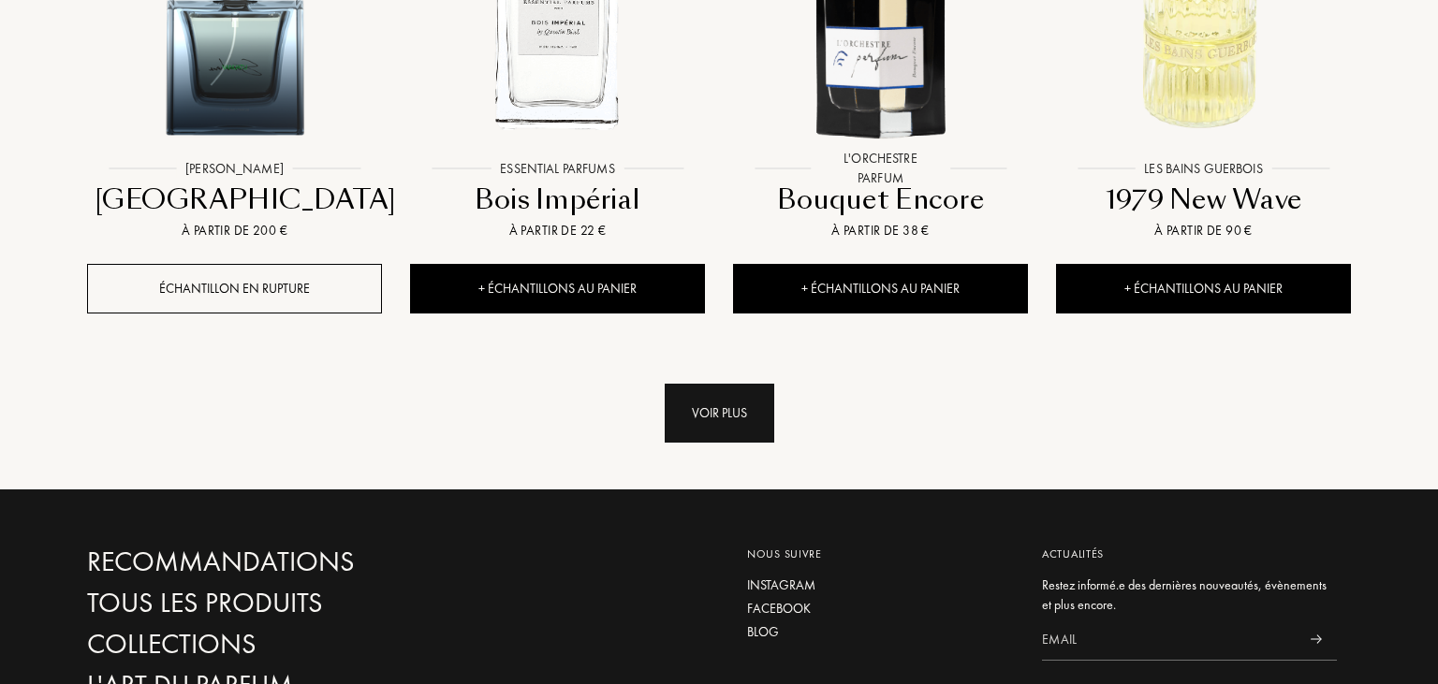
click at [693, 384] on div "Voir plus" at bounding box center [720, 413] width 110 height 59
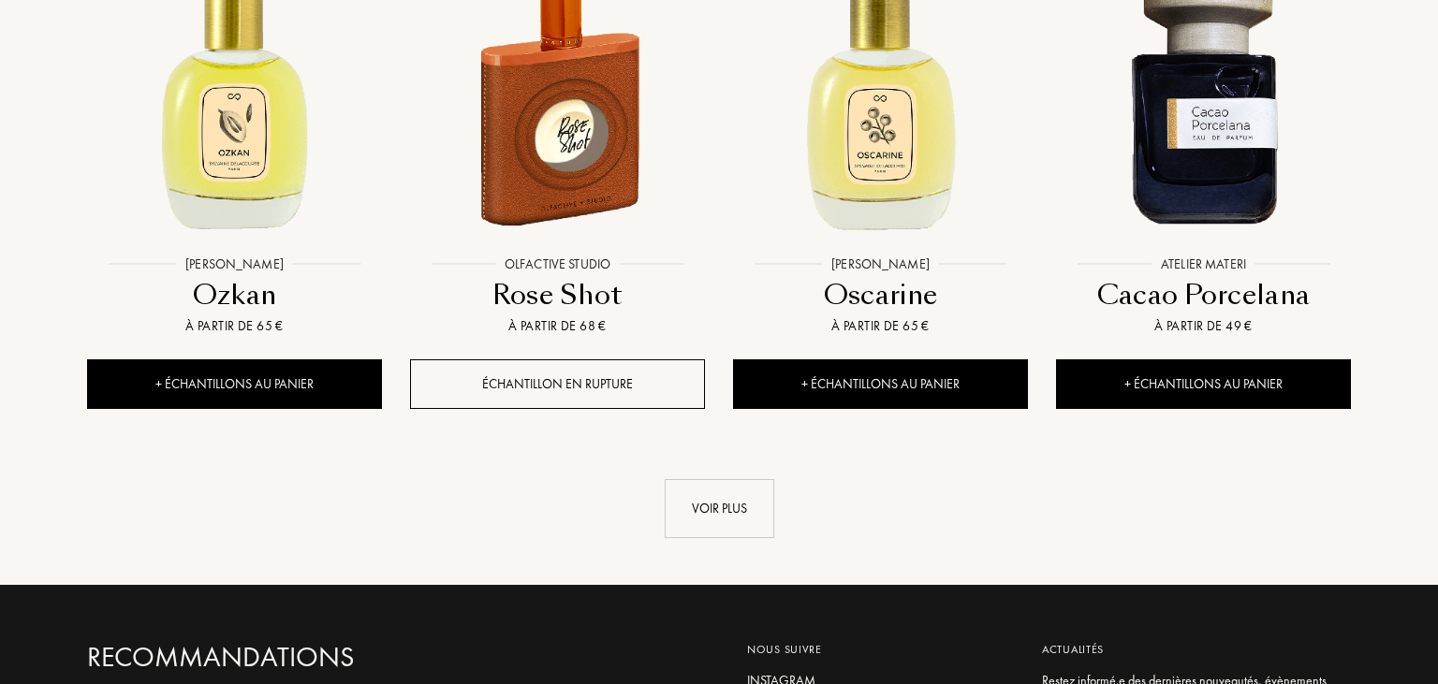
scroll to position [14528, 0]
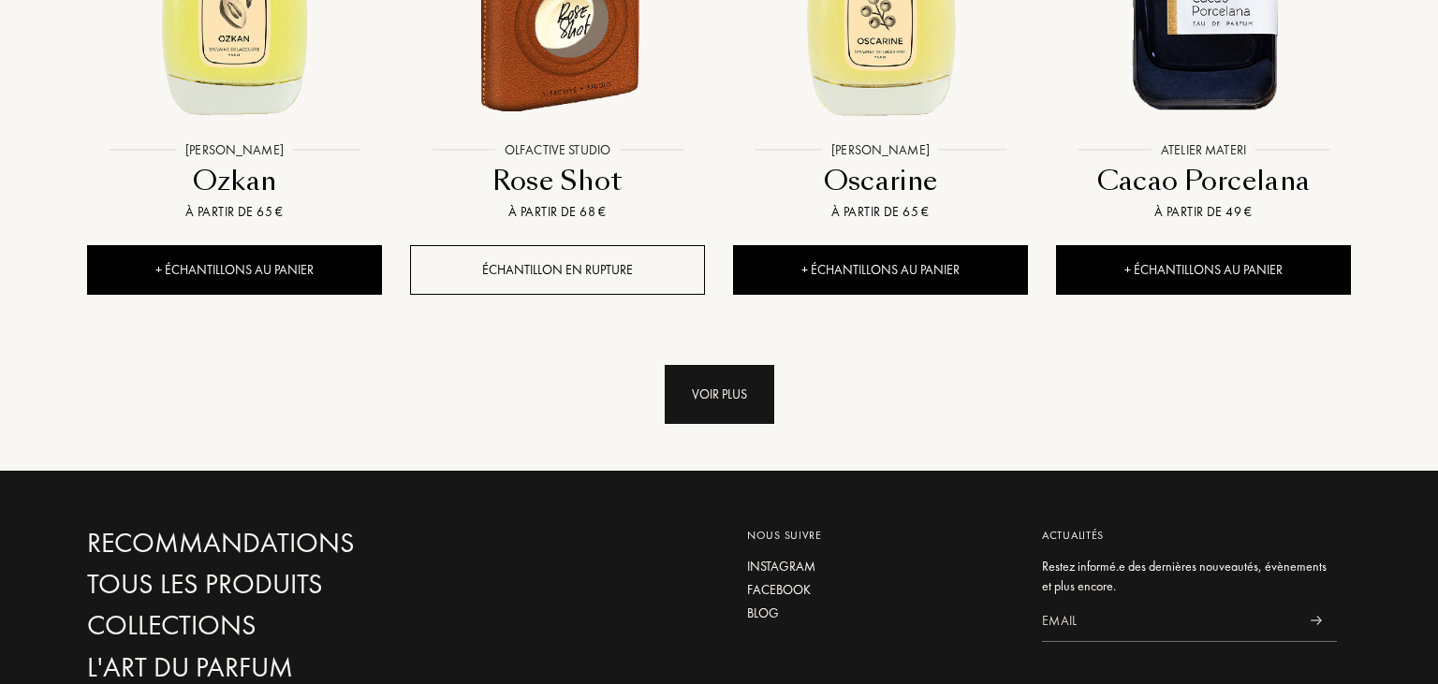
click at [708, 365] on div "Voir plus" at bounding box center [720, 394] width 110 height 59
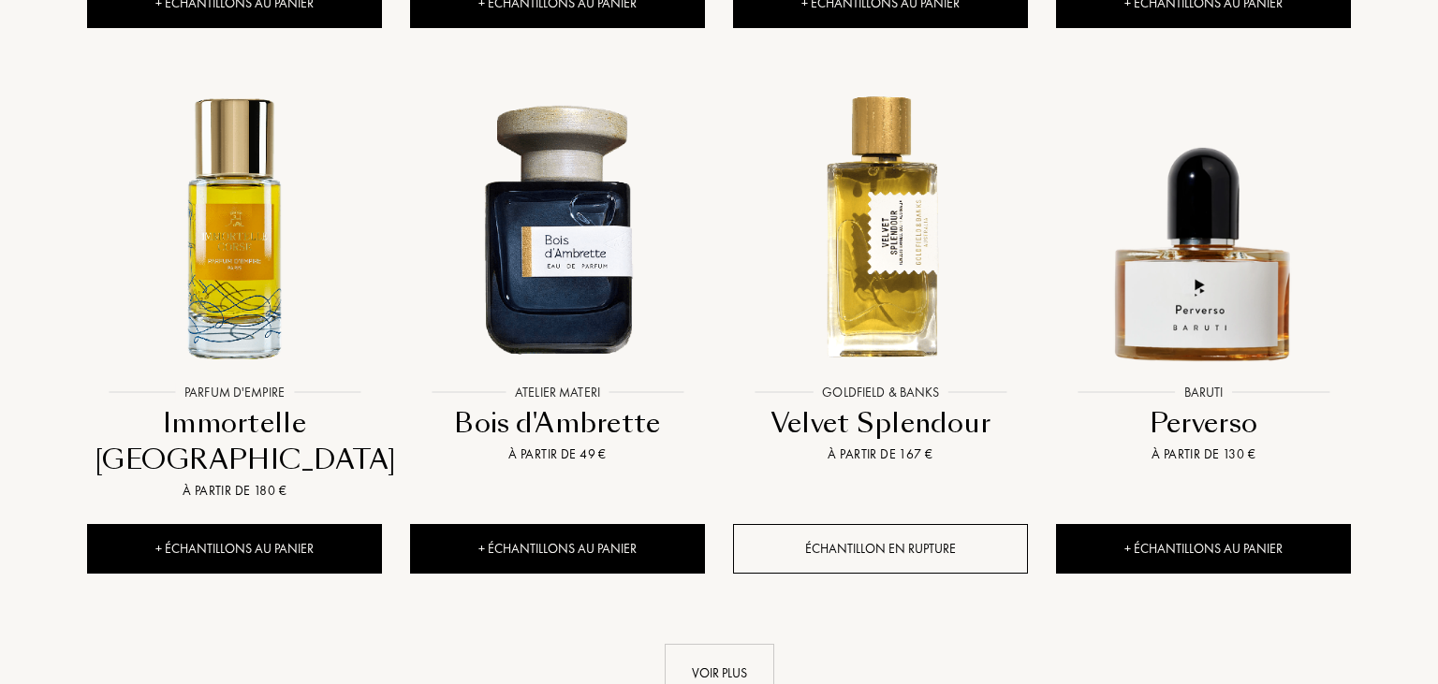
scroll to position [16011, 0]
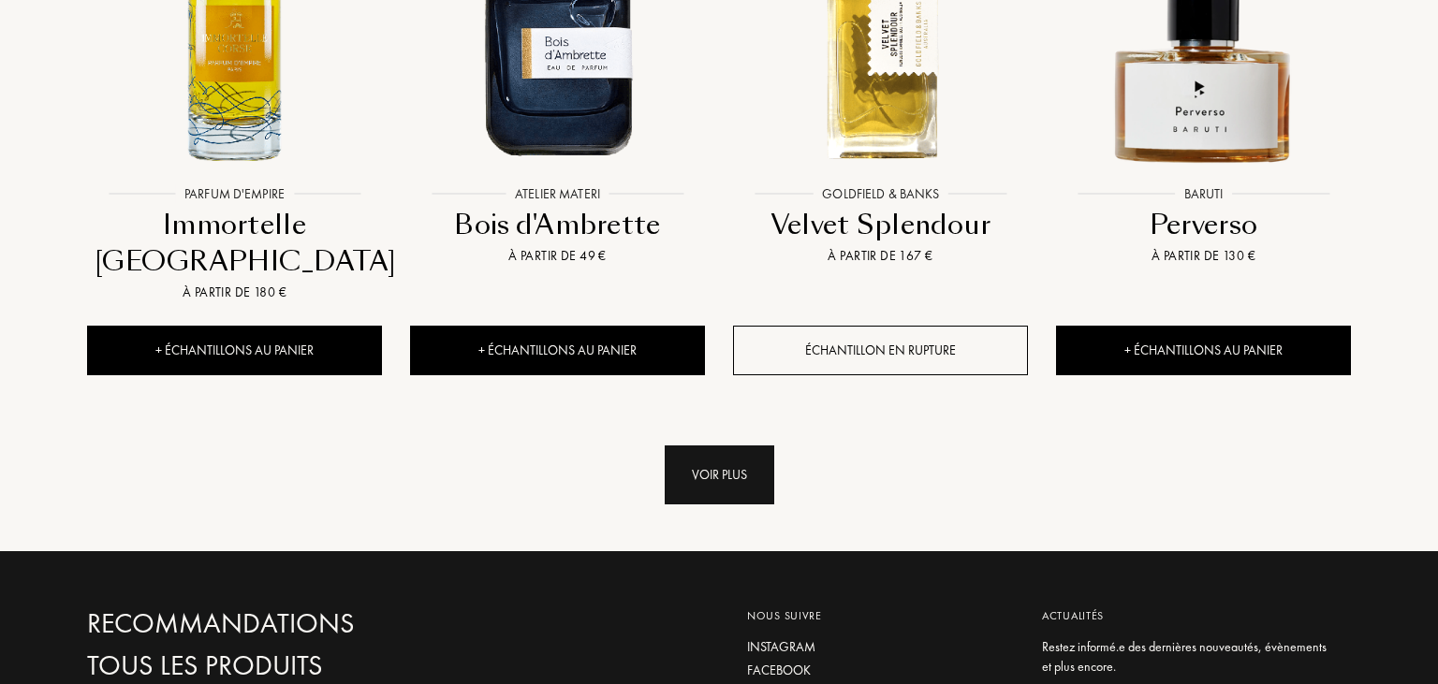
click at [713, 445] on div "Voir plus" at bounding box center [720, 474] width 110 height 59
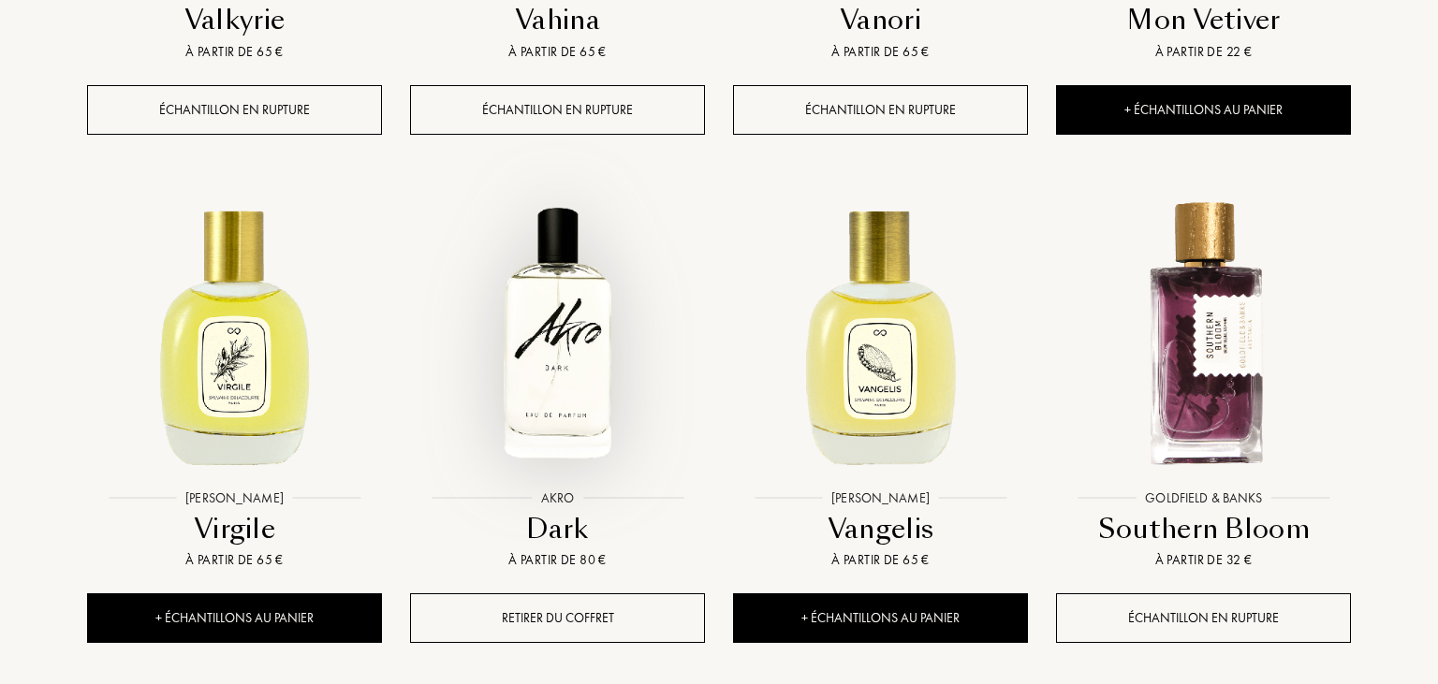
scroll to position [17493, 0]
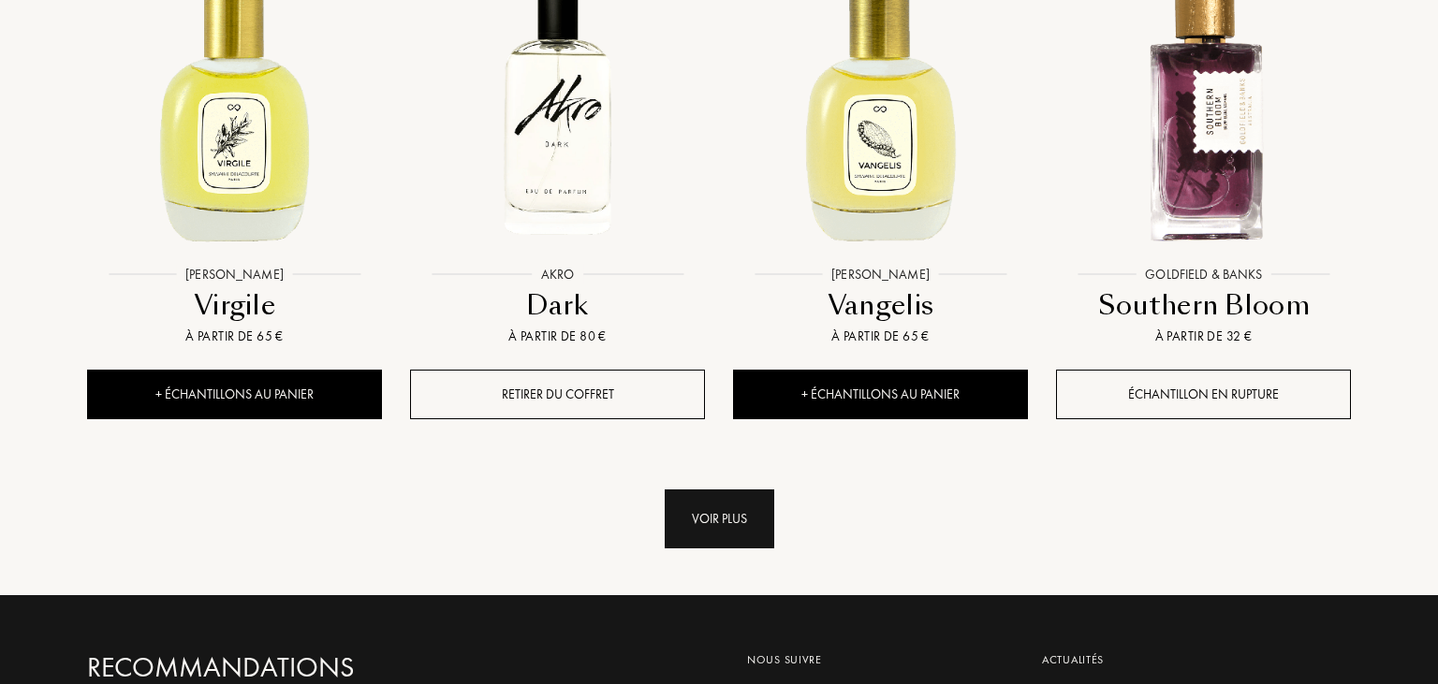
click at [724, 489] on div "Voir plus" at bounding box center [720, 518] width 110 height 59
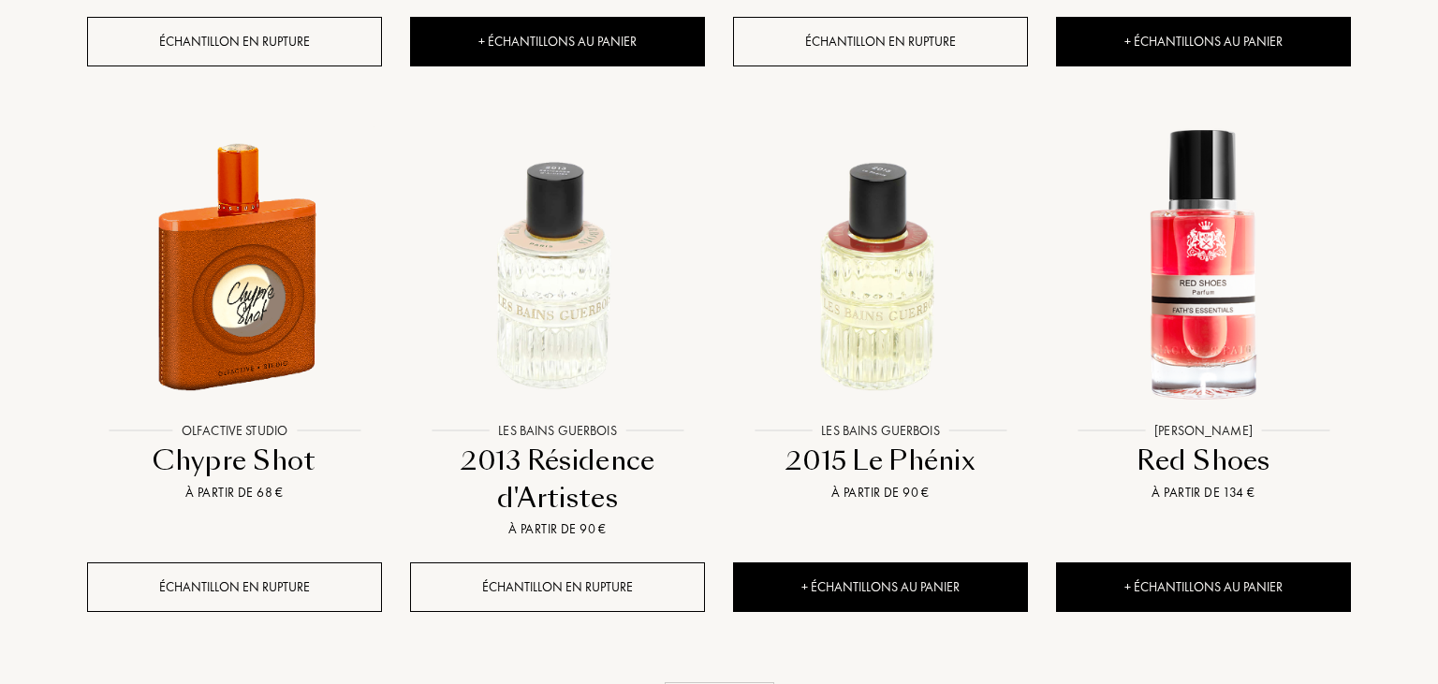
scroll to position [19173, 0]
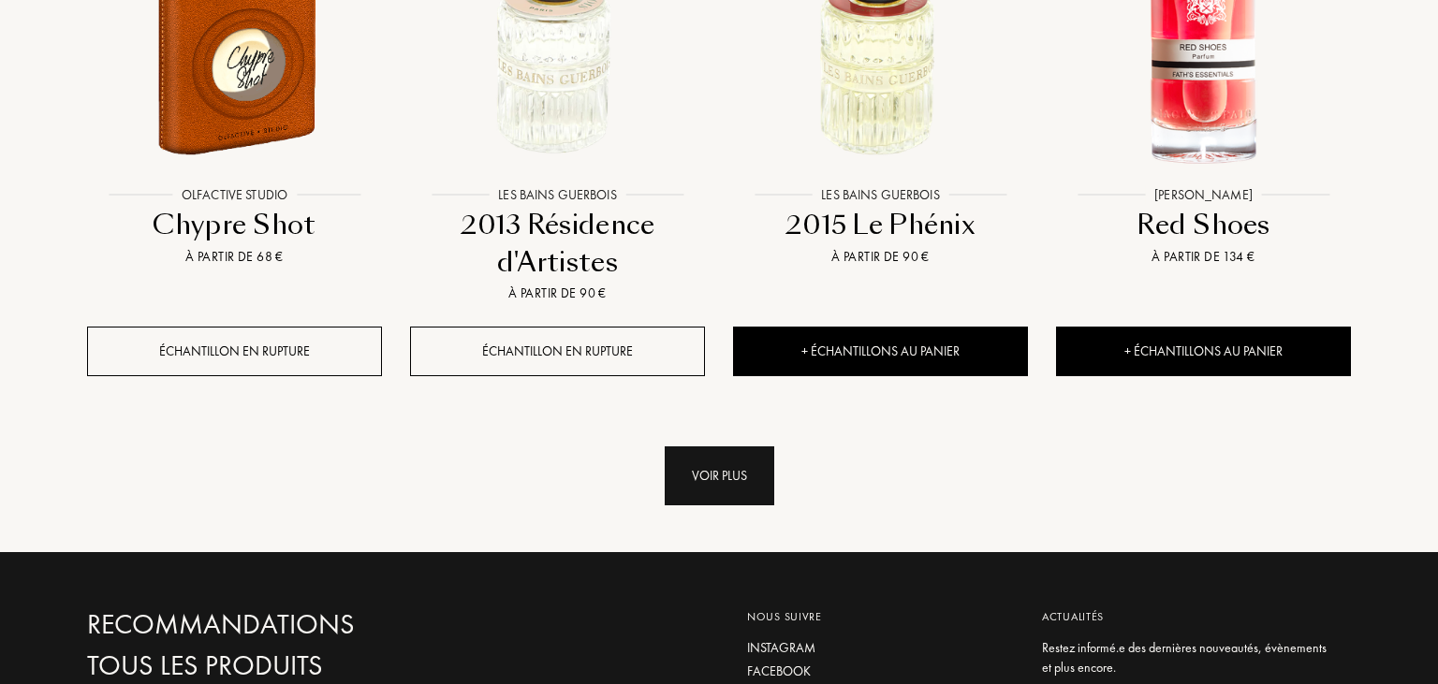
click at [725, 446] on div "Voir plus" at bounding box center [720, 475] width 110 height 59
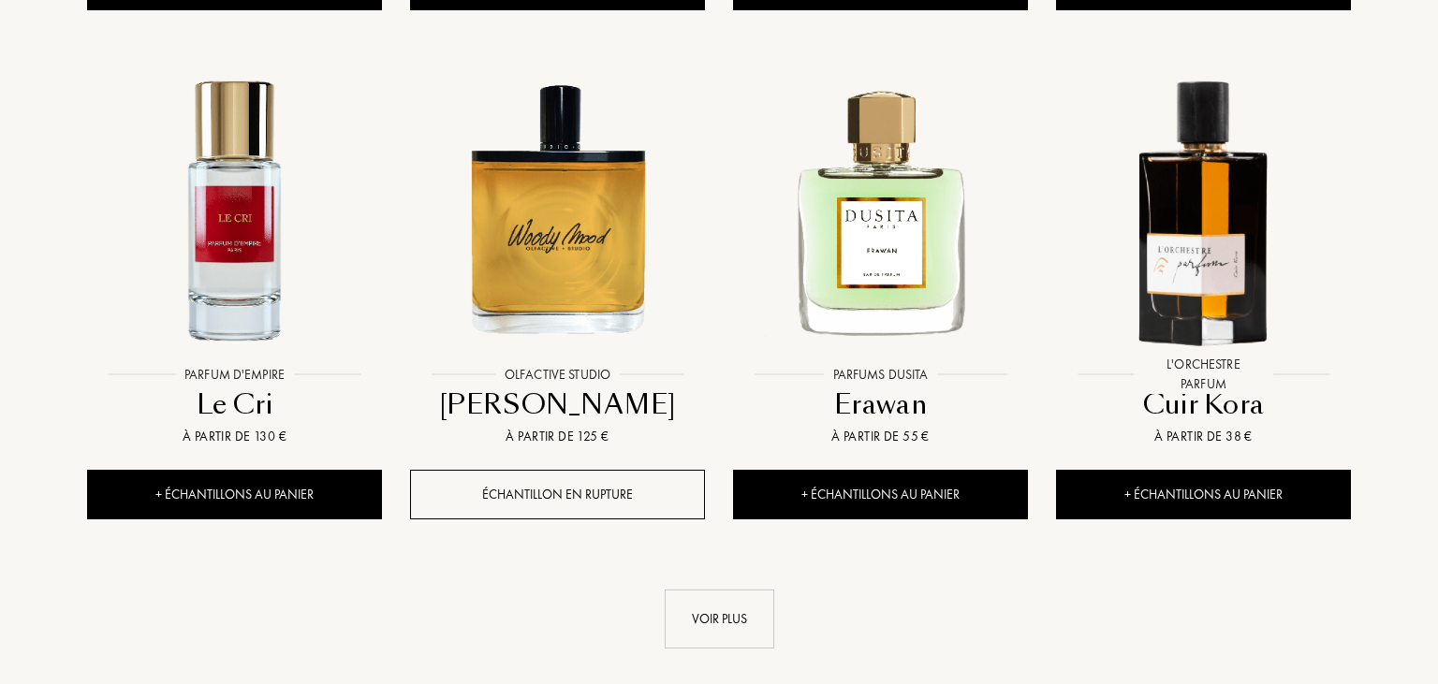
scroll to position [20557, 0]
click at [758, 590] on div "Voir plus" at bounding box center [720, 619] width 110 height 59
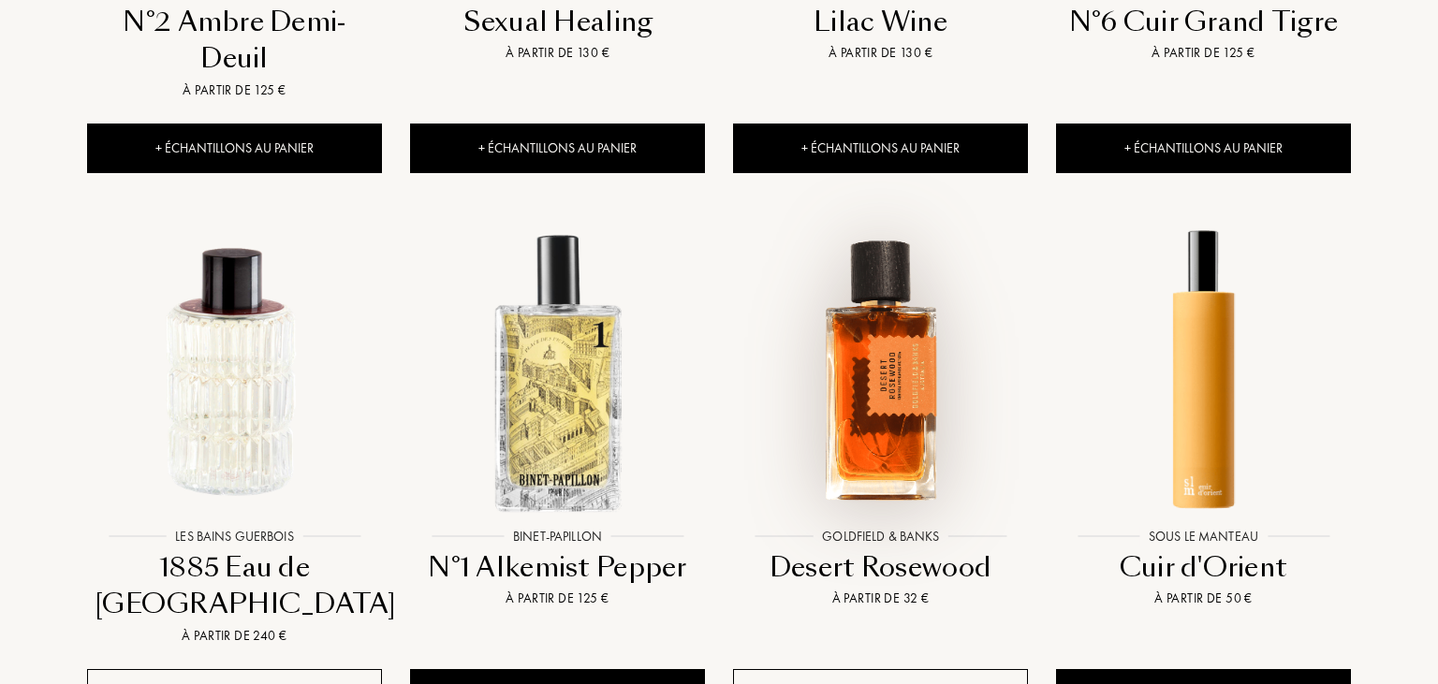
scroll to position [22039, 0]
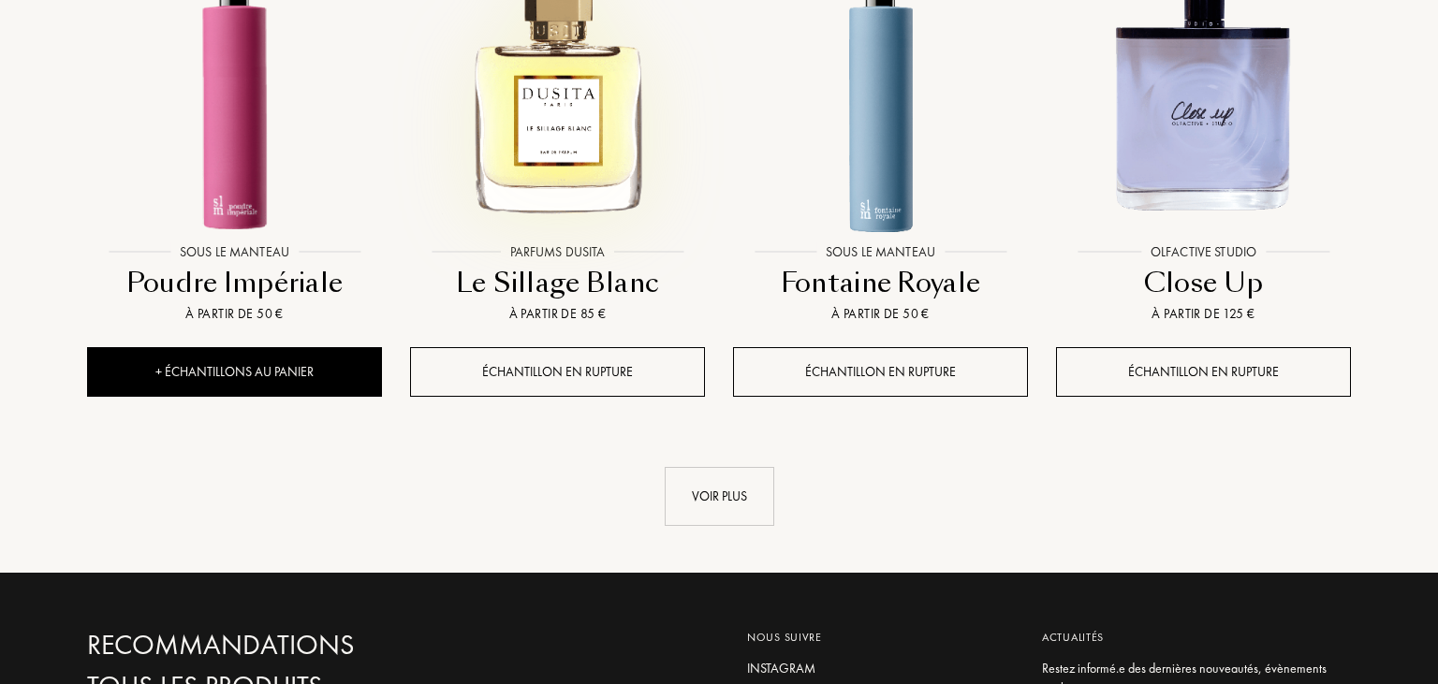
scroll to position [23818, 0]
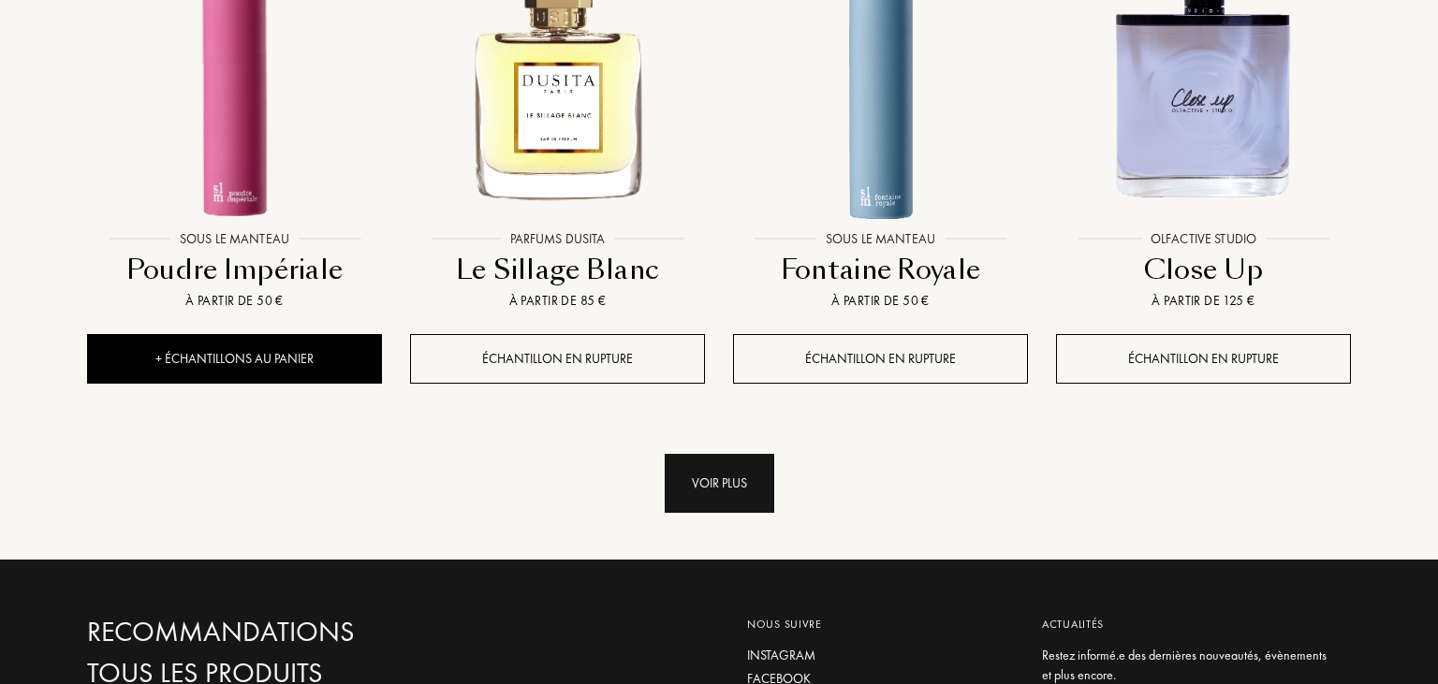
click at [708, 454] on div "Voir plus" at bounding box center [720, 483] width 110 height 59
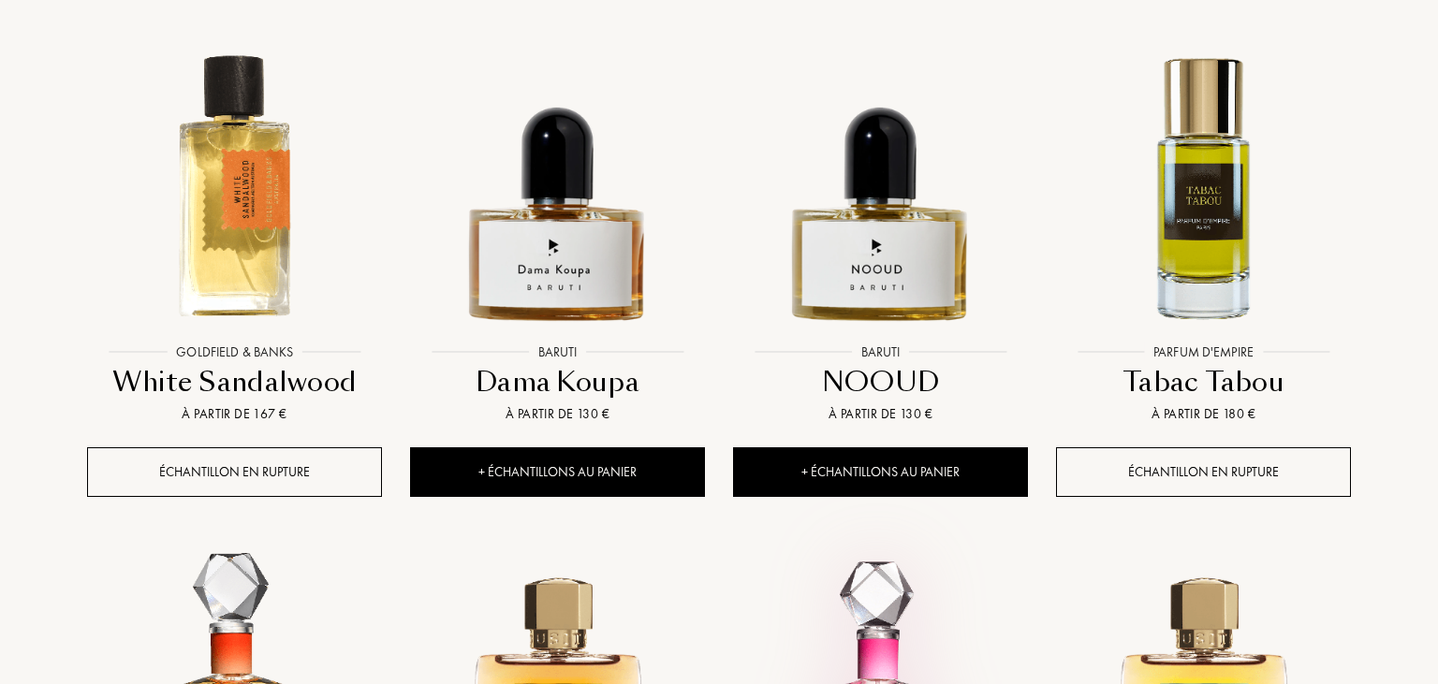
scroll to position [0, 0]
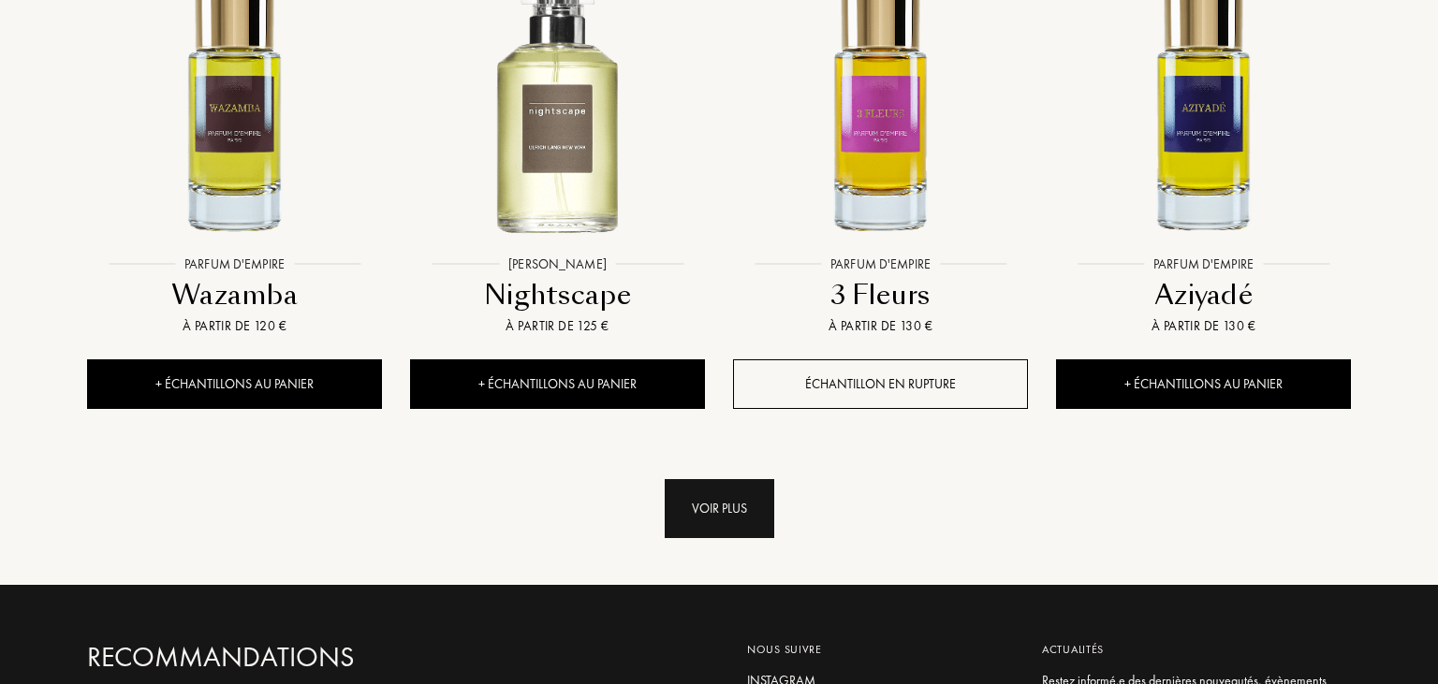
click at [717, 479] on div "Voir plus" at bounding box center [720, 508] width 110 height 59
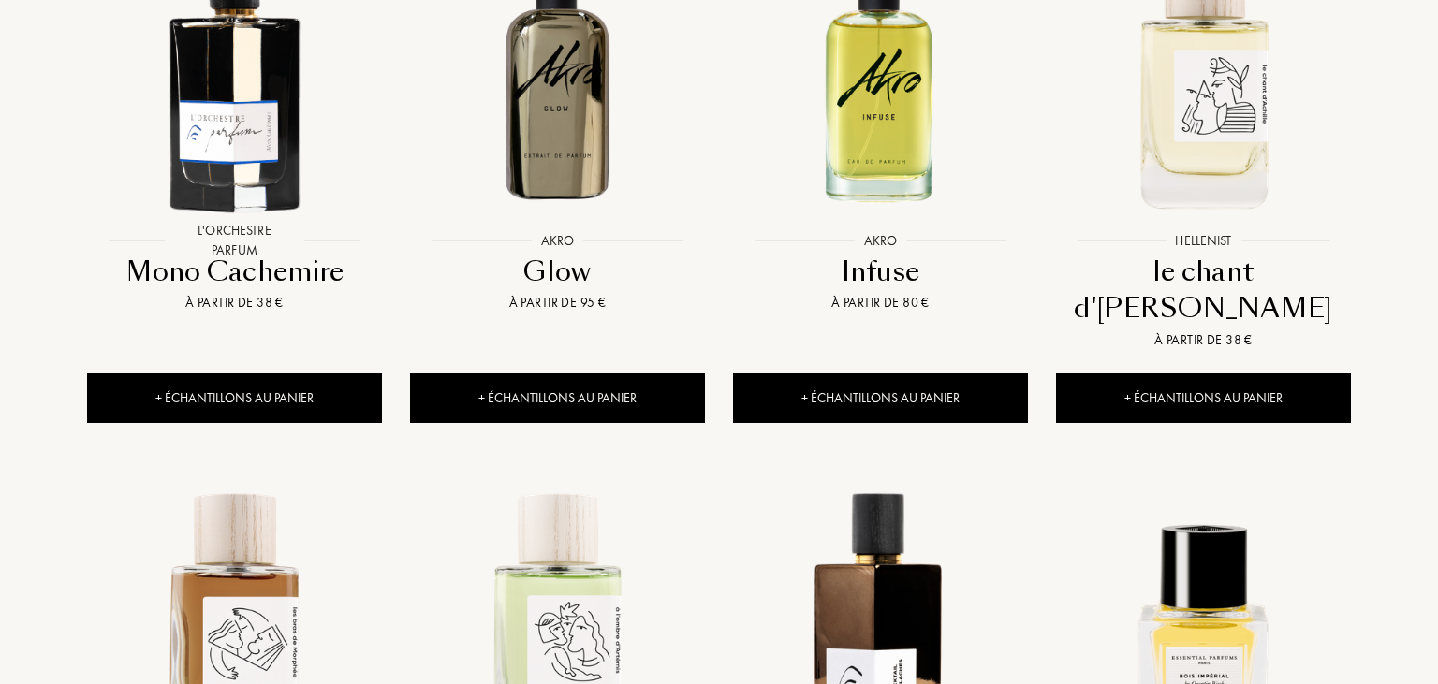
scroll to position [0, 0]
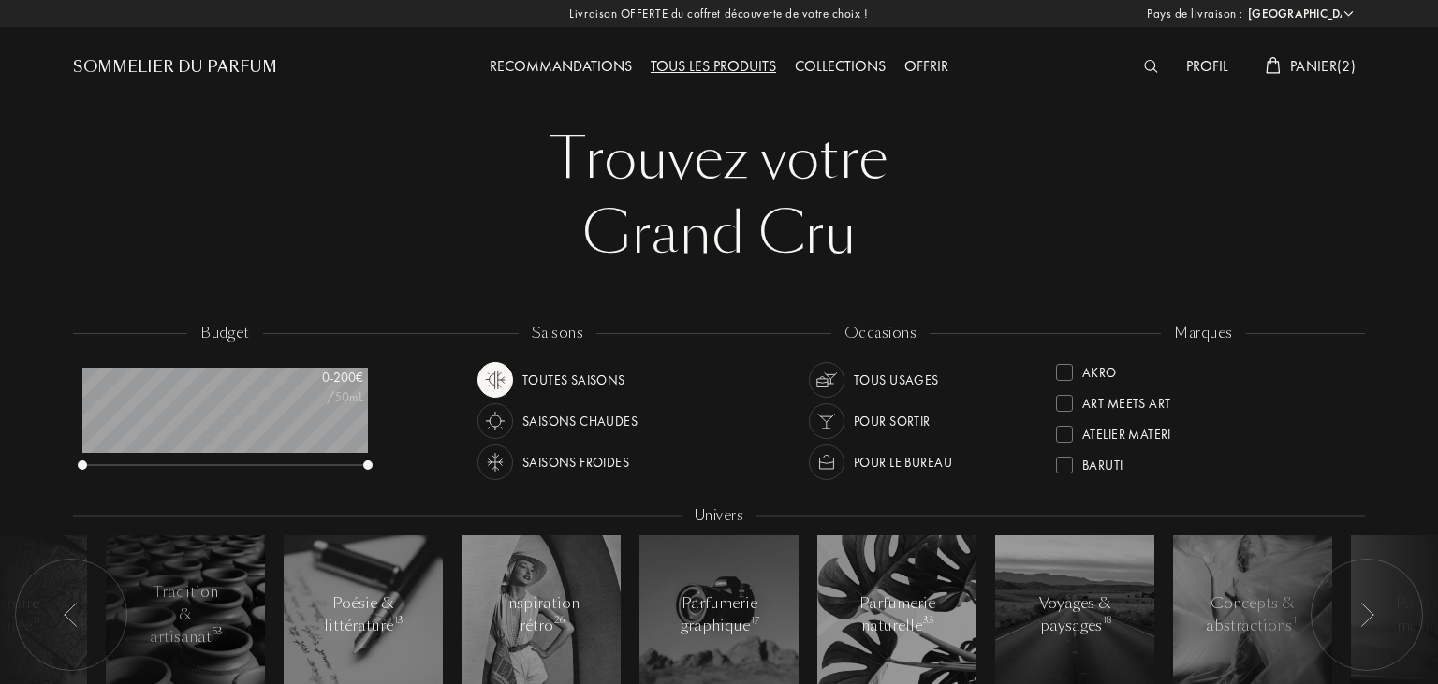
click at [601, 416] on div "Saisons chaudes" at bounding box center [579, 421] width 115 height 36
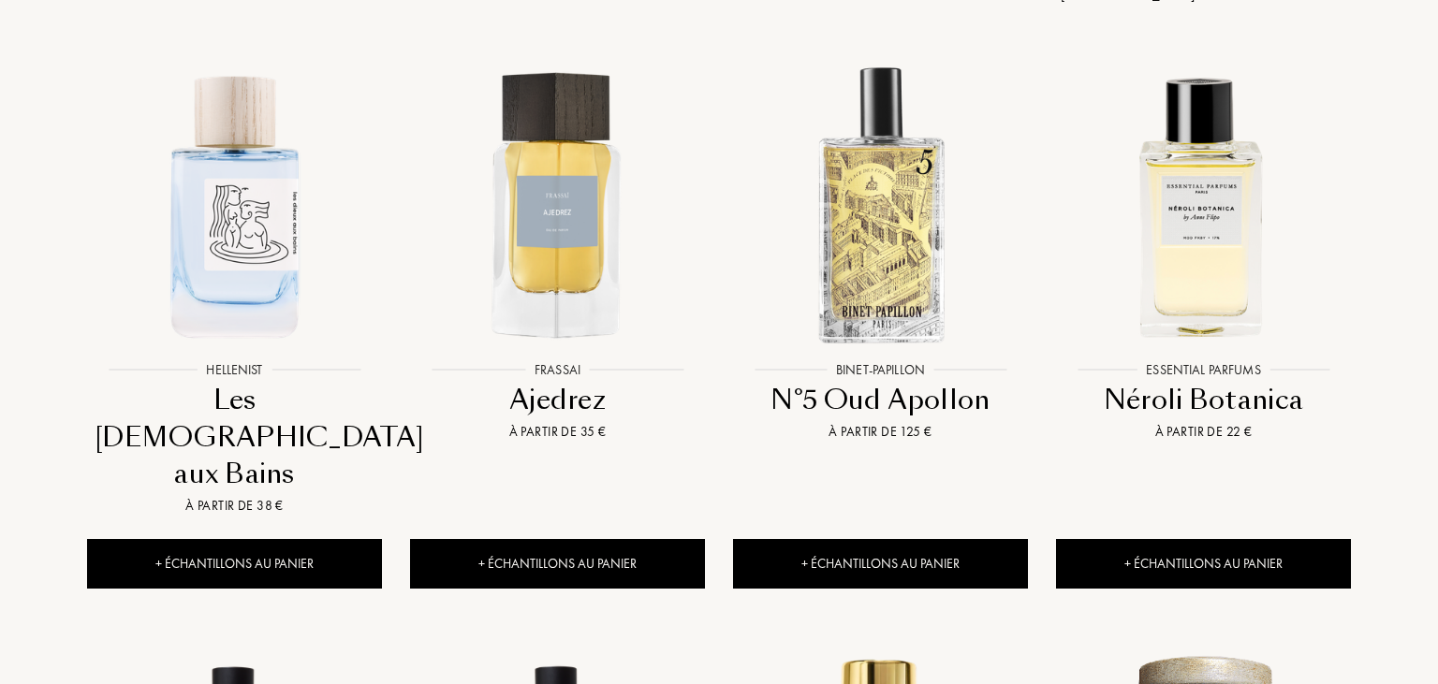
scroll to position [790, 0]
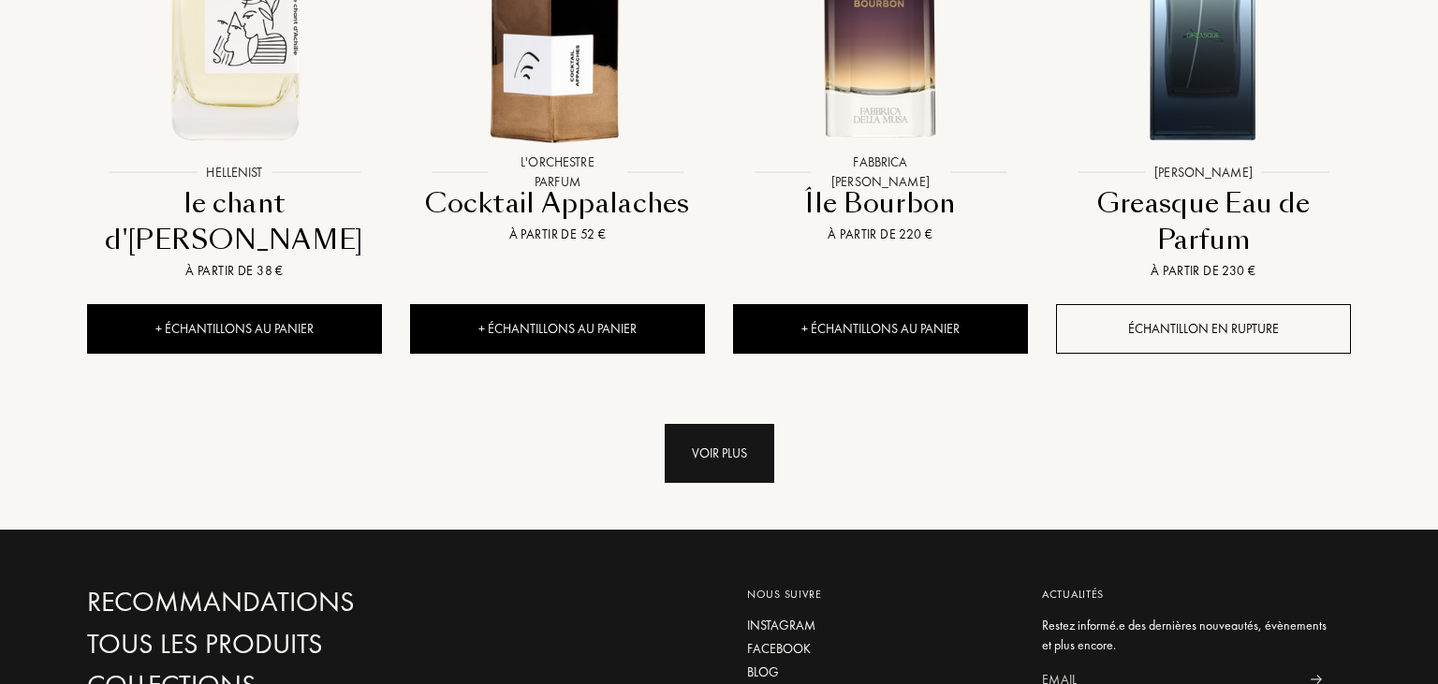
click at [691, 424] on div "Voir plus" at bounding box center [720, 453] width 110 height 59
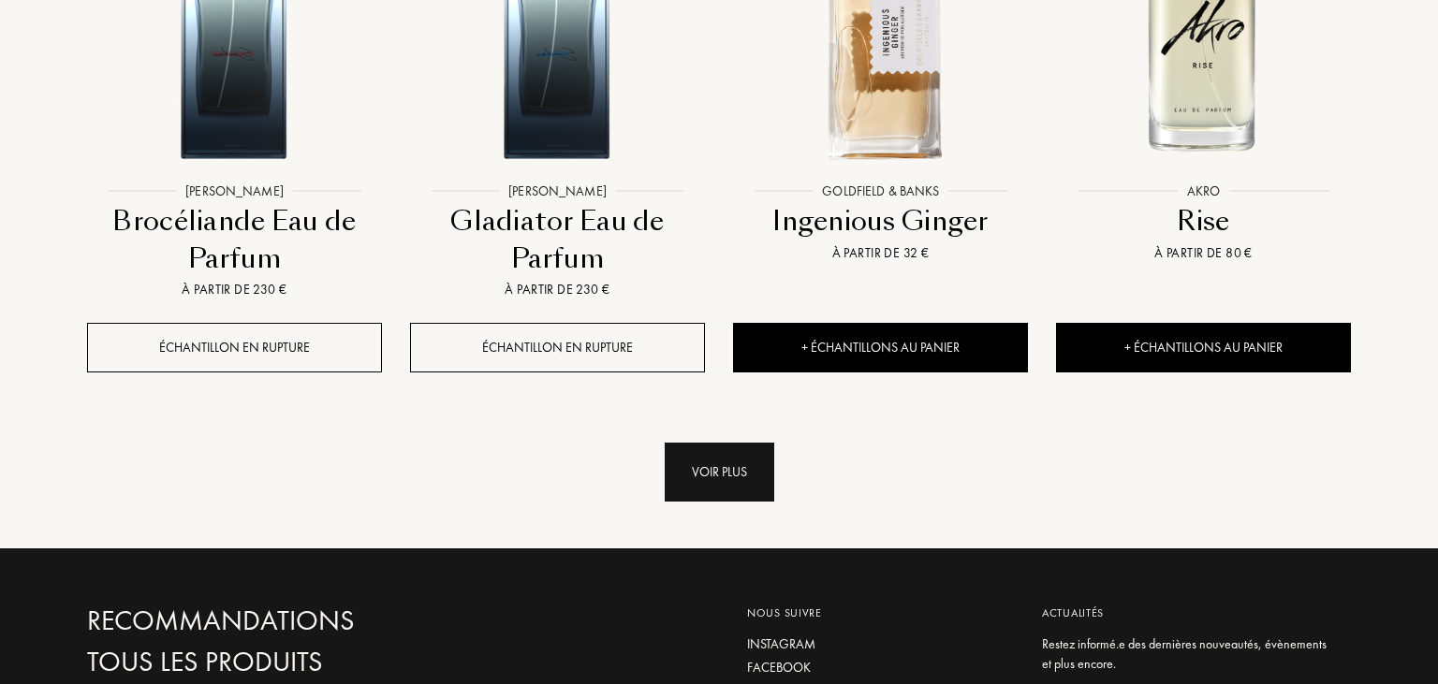
click at [701, 443] on div "Voir plus" at bounding box center [720, 472] width 110 height 59
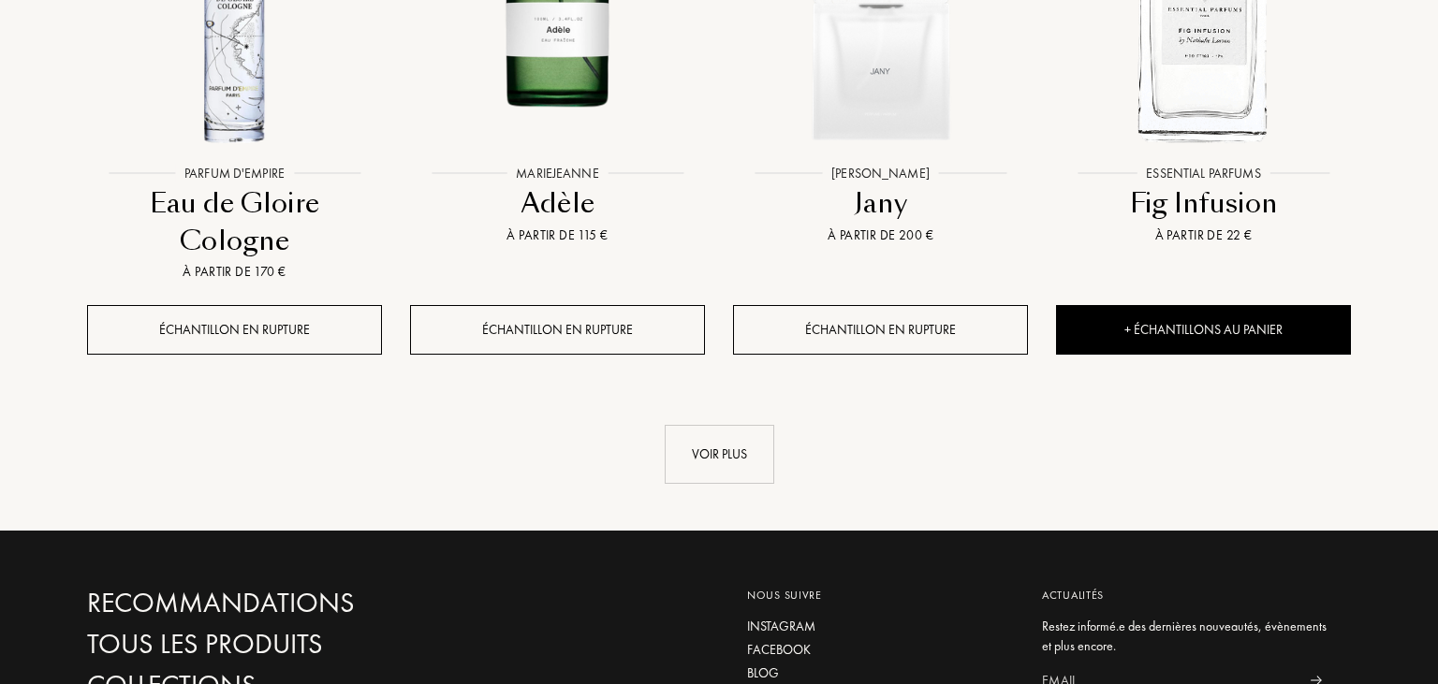
click at [701, 425] on div "Voir plus" at bounding box center [720, 454] width 110 height 59
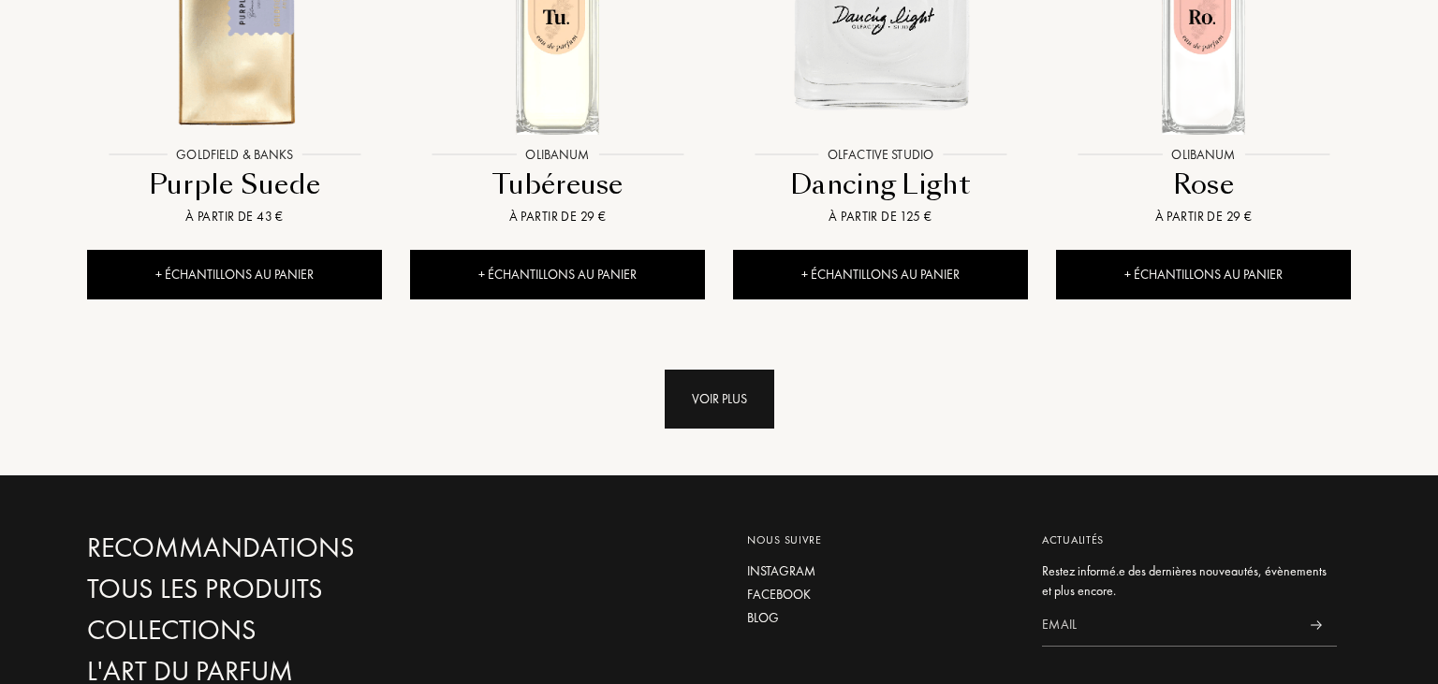
click at [702, 370] on div "Voir plus" at bounding box center [720, 399] width 110 height 59
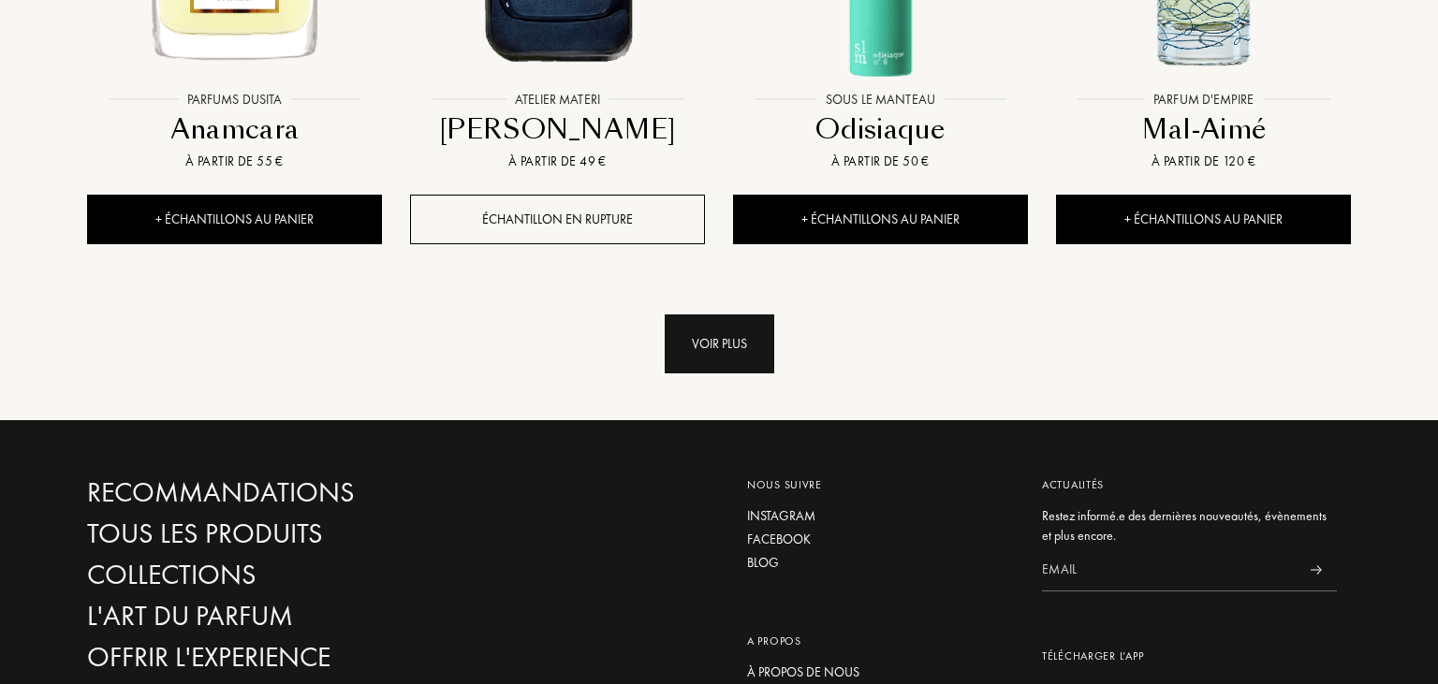
click at [698, 314] on div "Voir plus" at bounding box center [720, 343] width 110 height 59
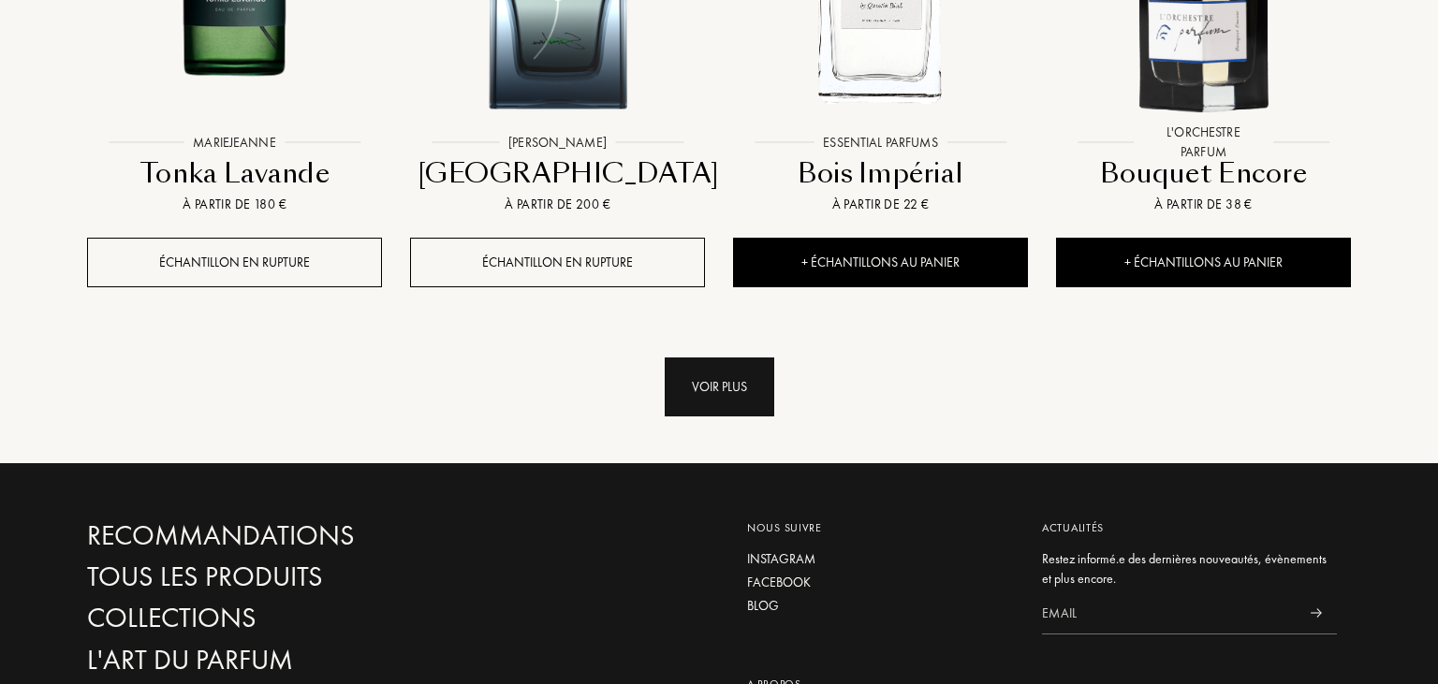
click at [730, 358] on div "Voir plus" at bounding box center [720, 387] width 110 height 59
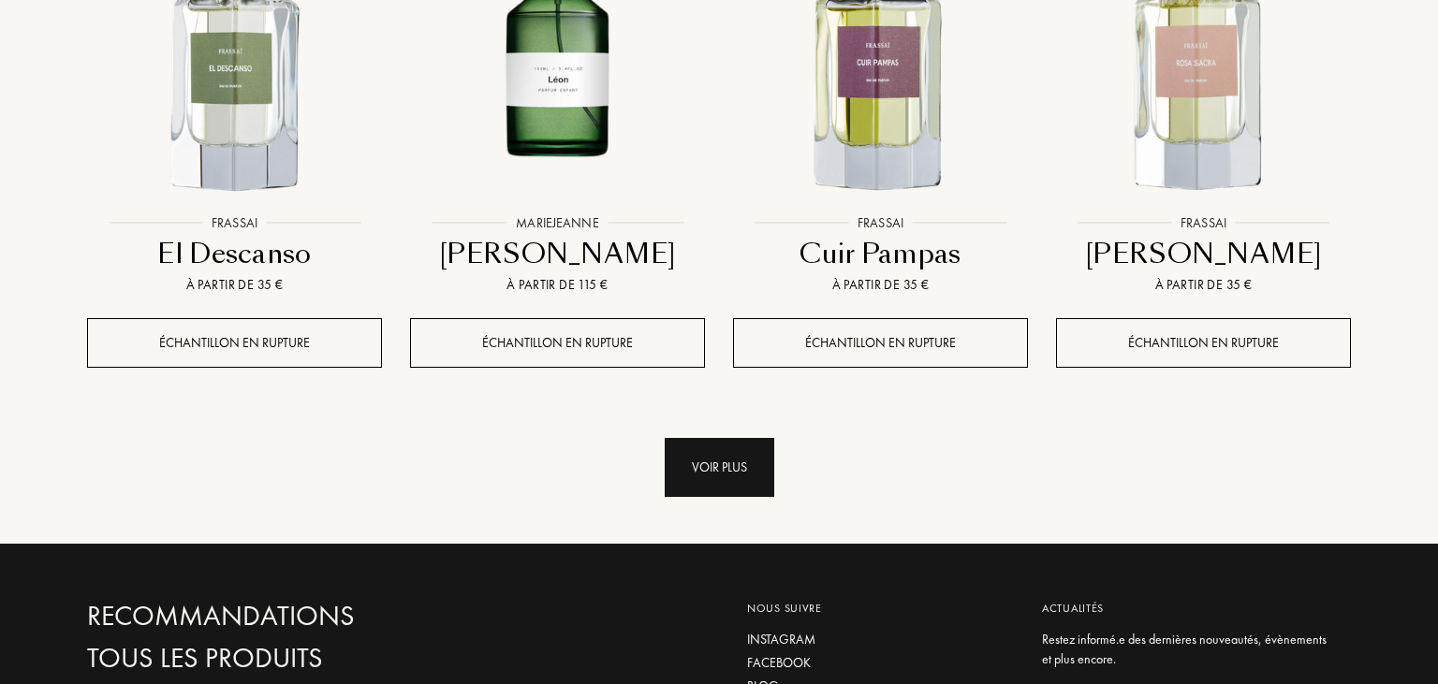
click at [738, 438] on div "Voir plus" at bounding box center [720, 467] width 110 height 59
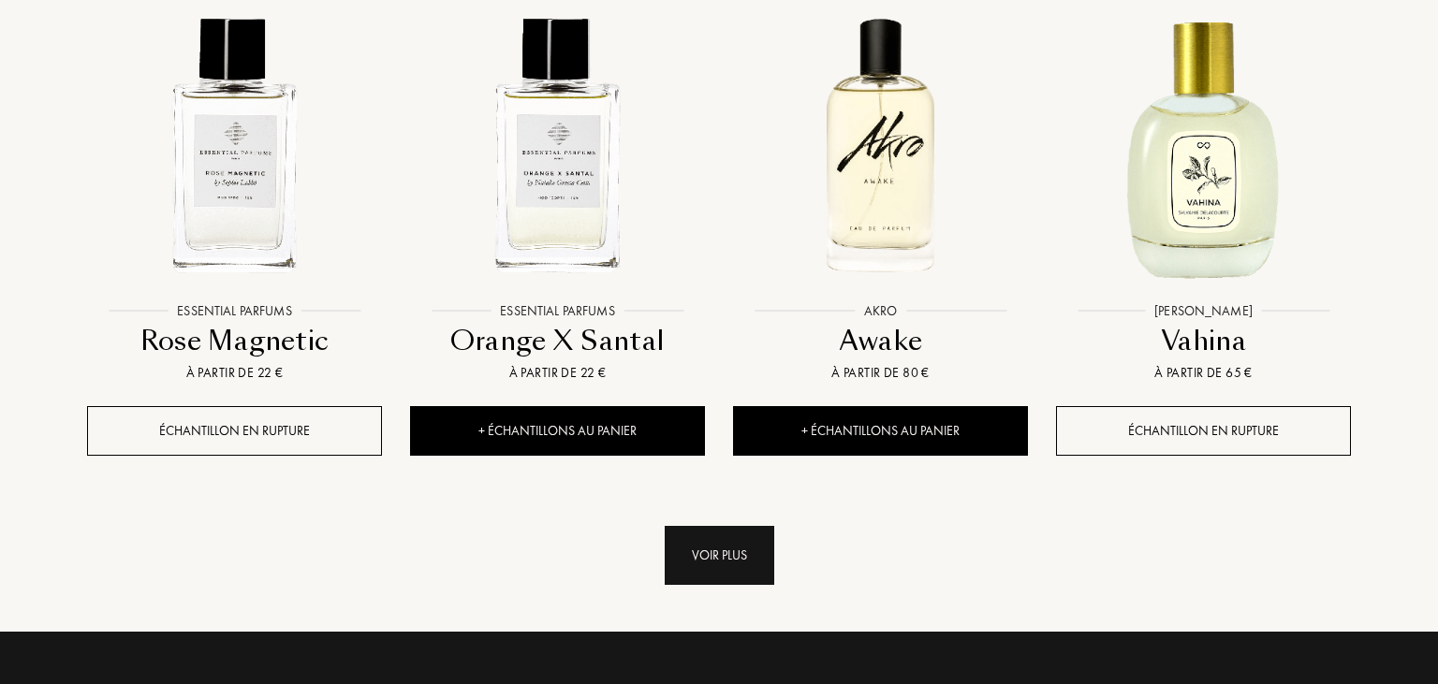
click at [738, 526] on div "Voir plus" at bounding box center [720, 555] width 110 height 59
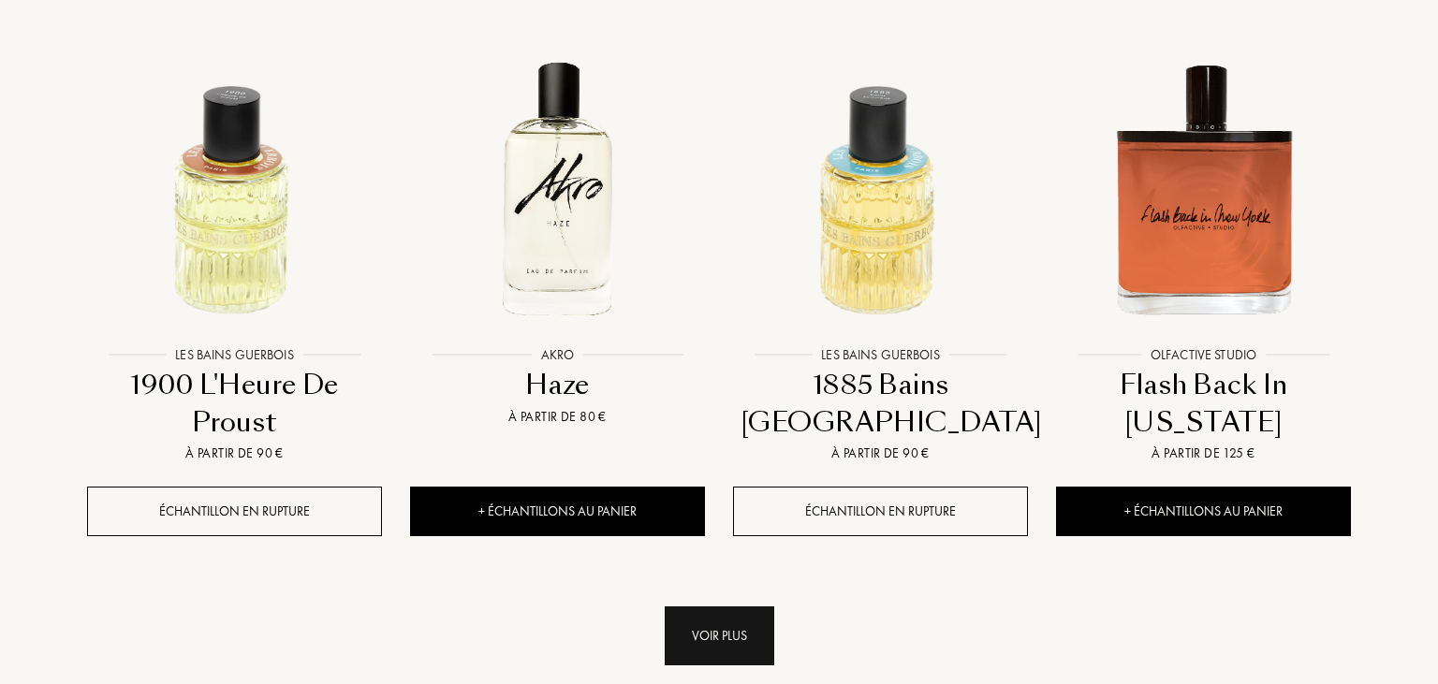
click at [702, 606] on div "Voir plus" at bounding box center [720, 635] width 110 height 59
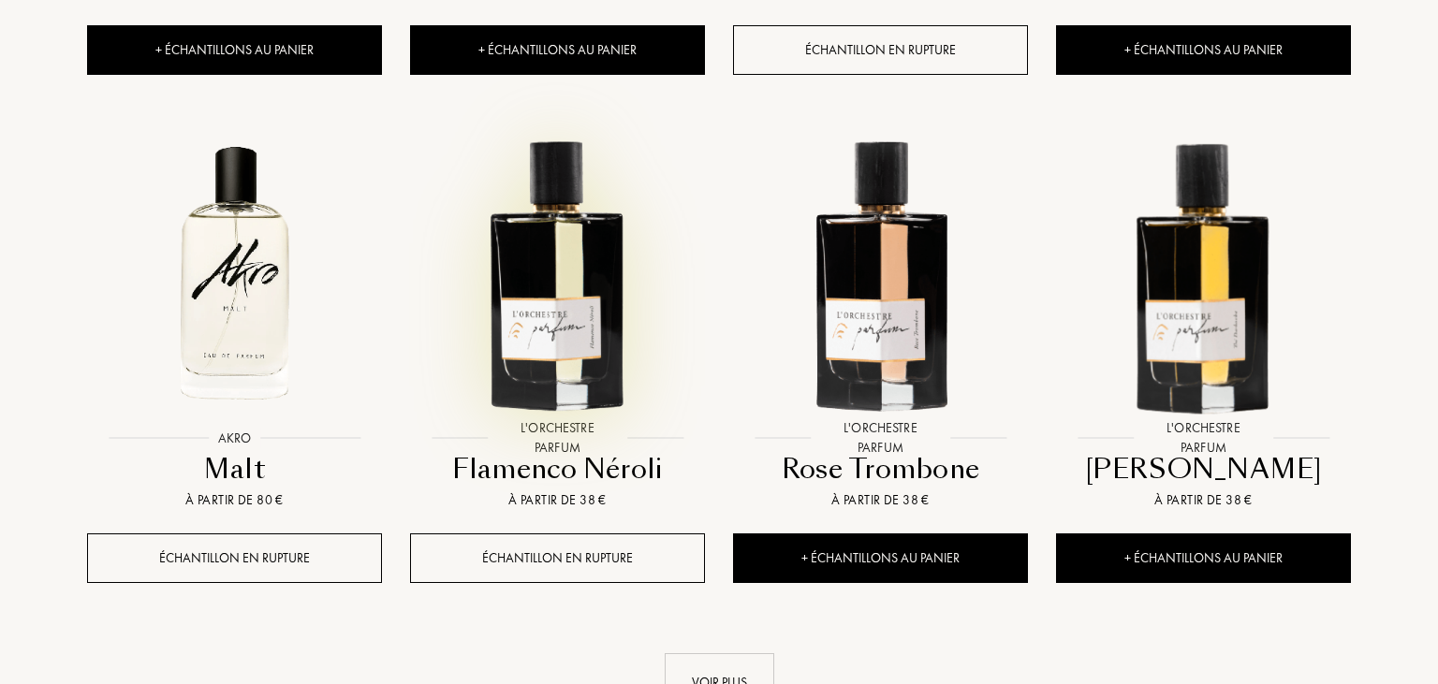
scroll to position [17493, 0]
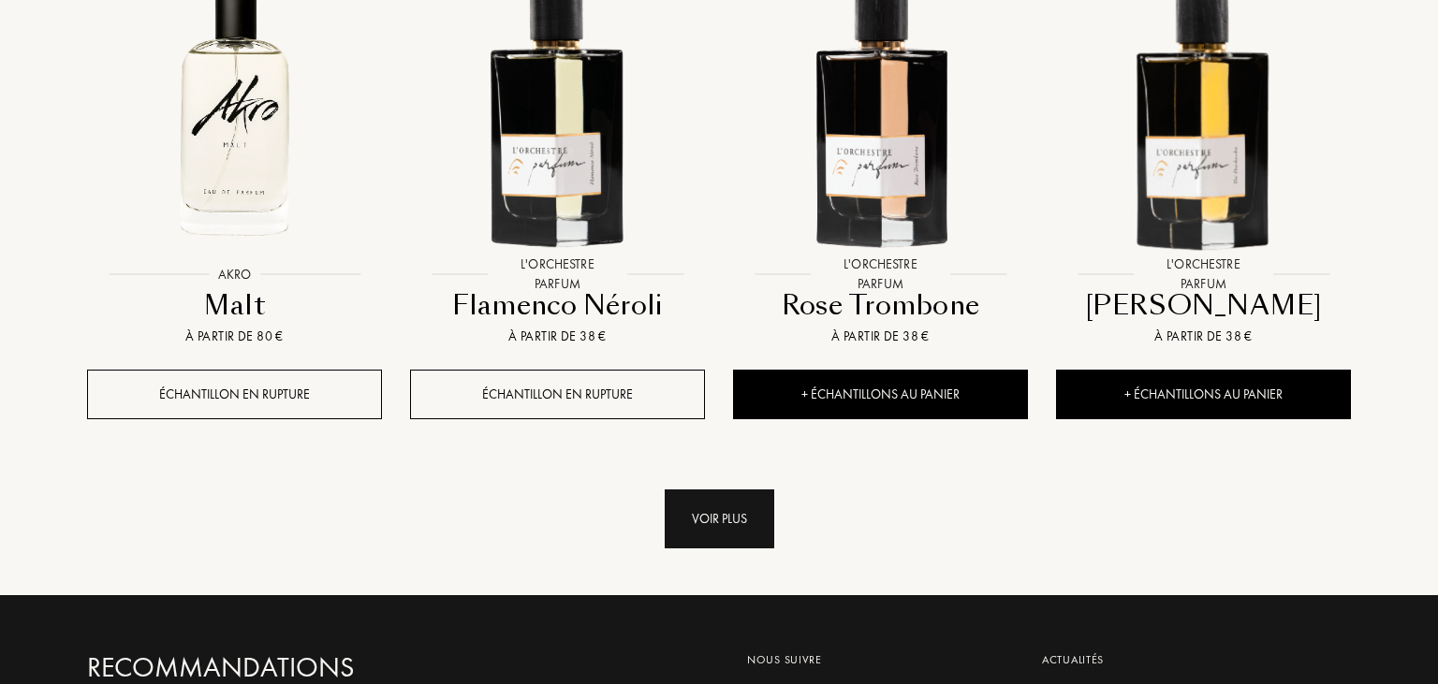
click at [769, 489] on div "Voir plus" at bounding box center [720, 518] width 110 height 59
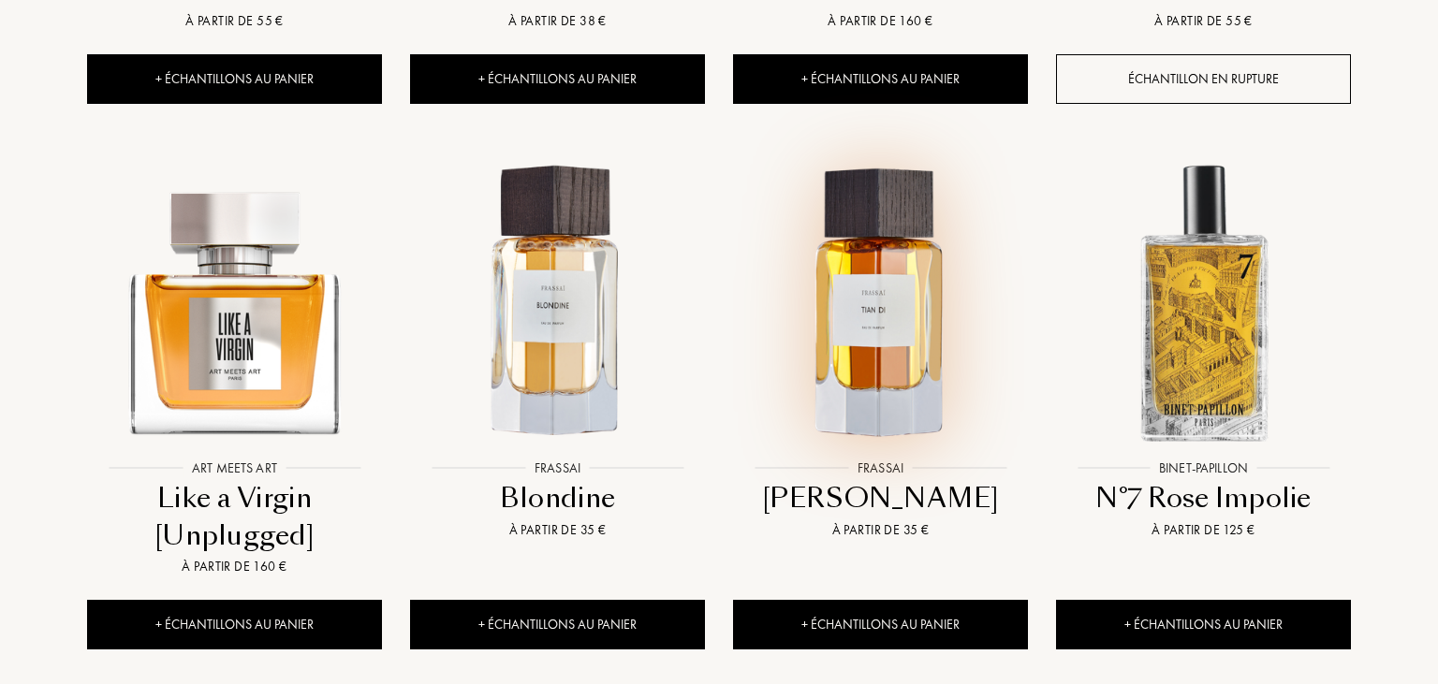
scroll to position [19074, 0]
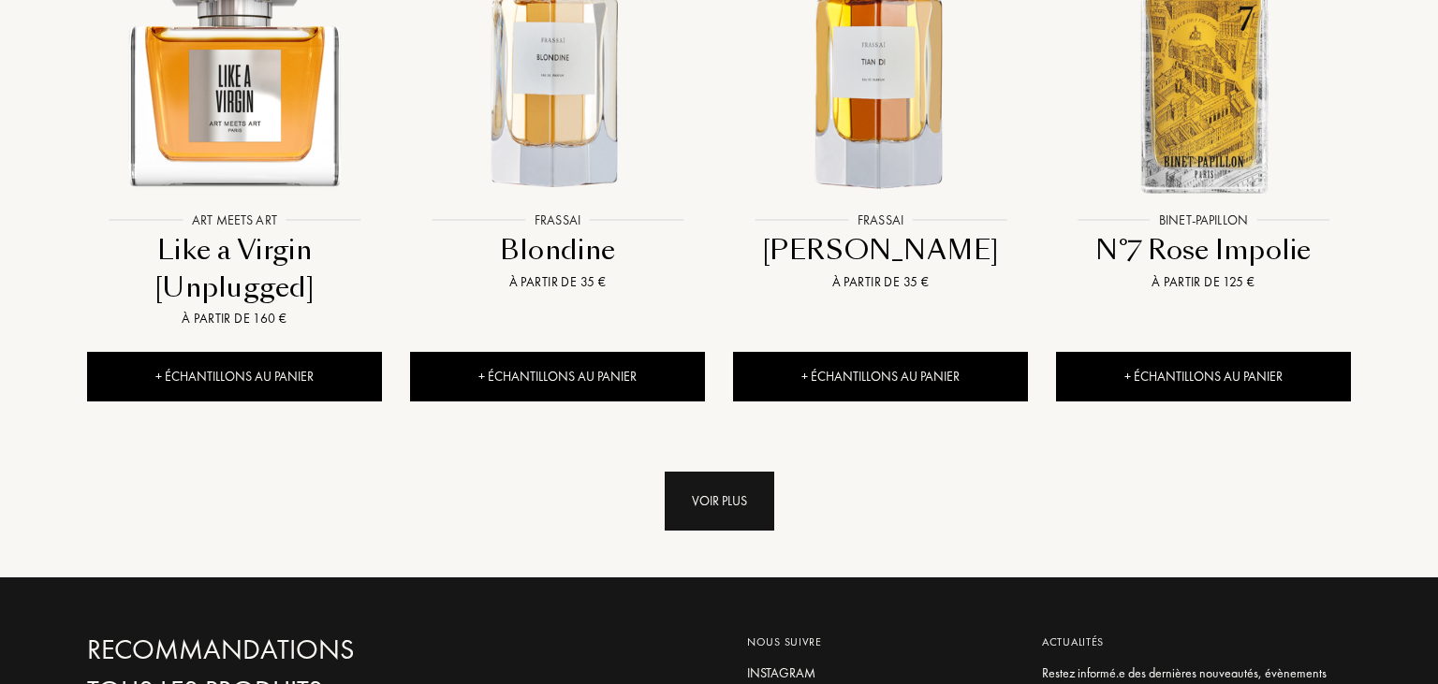
click at [698, 472] on div "Voir plus" at bounding box center [720, 501] width 110 height 59
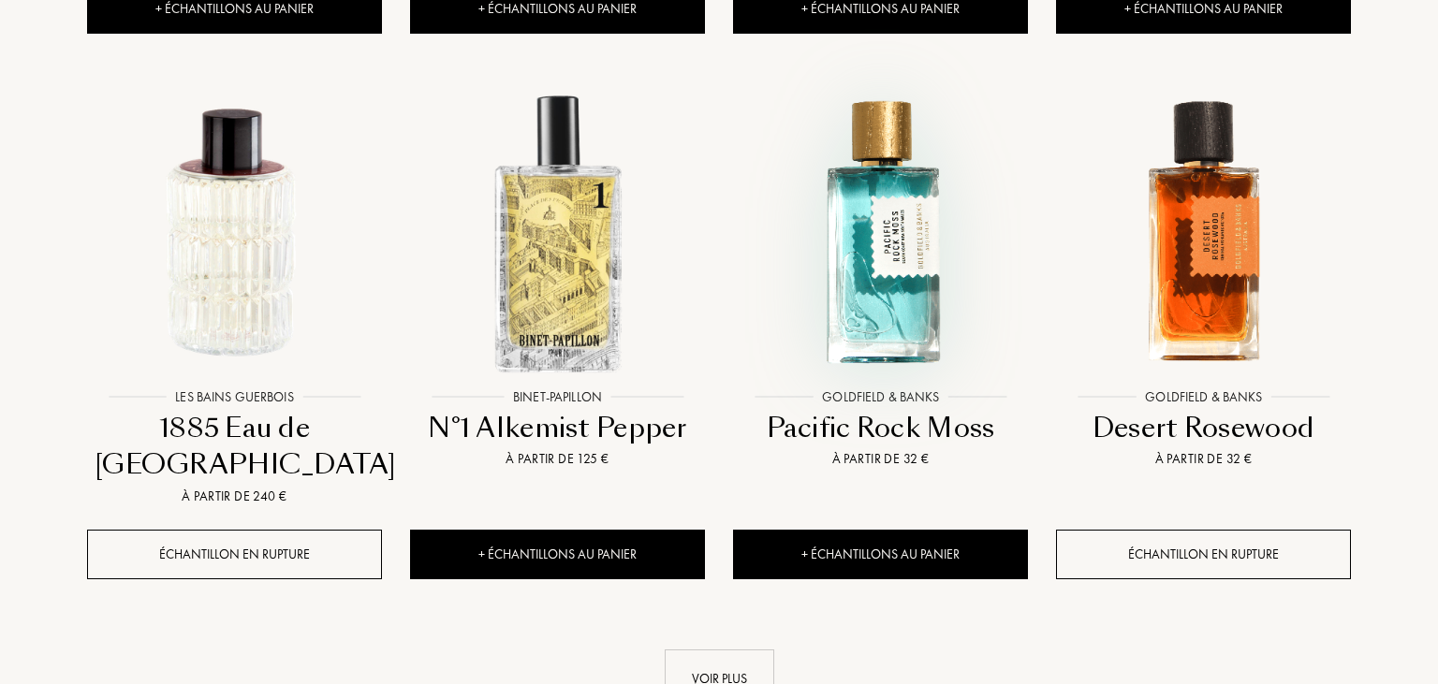
scroll to position [20557, 0]
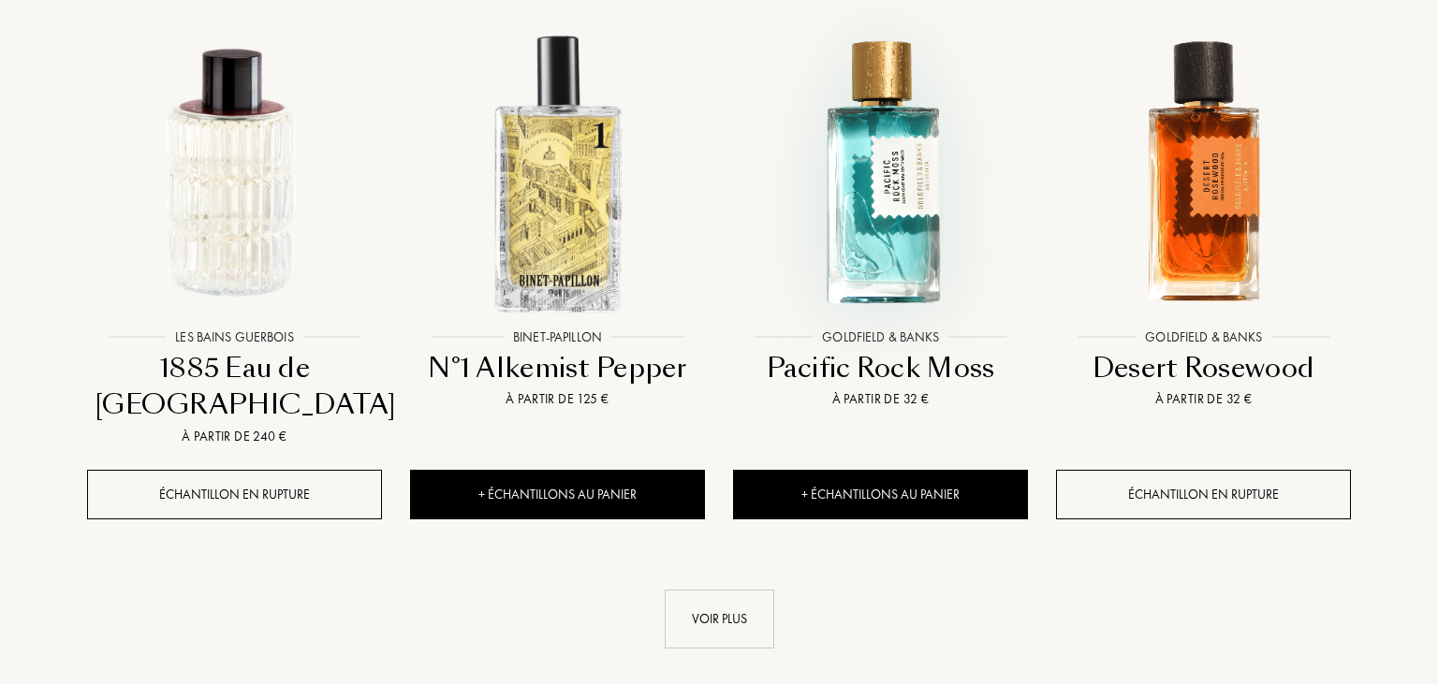
click at [883, 129] on img at bounding box center [880, 172] width 291 height 291
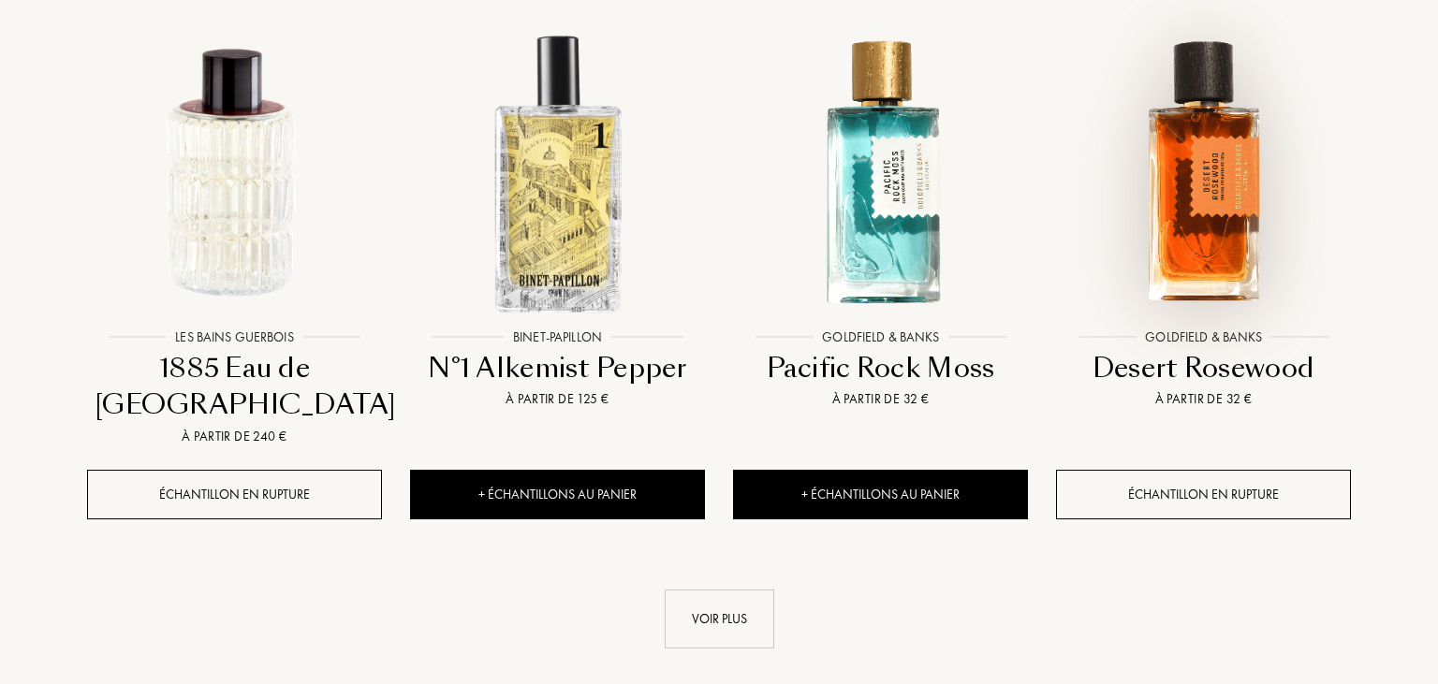
click at [1222, 109] on img at bounding box center [1203, 172] width 291 height 291
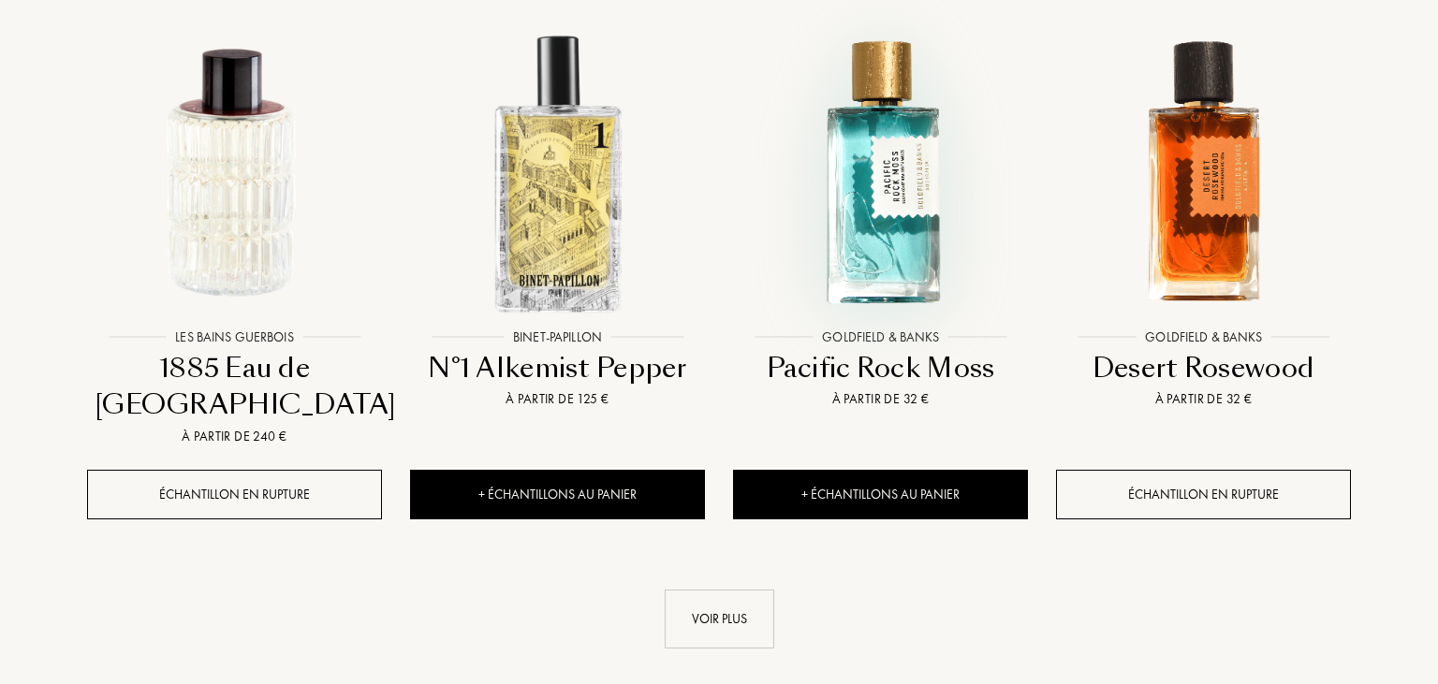
click at [867, 153] on img at bounding box center [880, 172] width 291 height 291
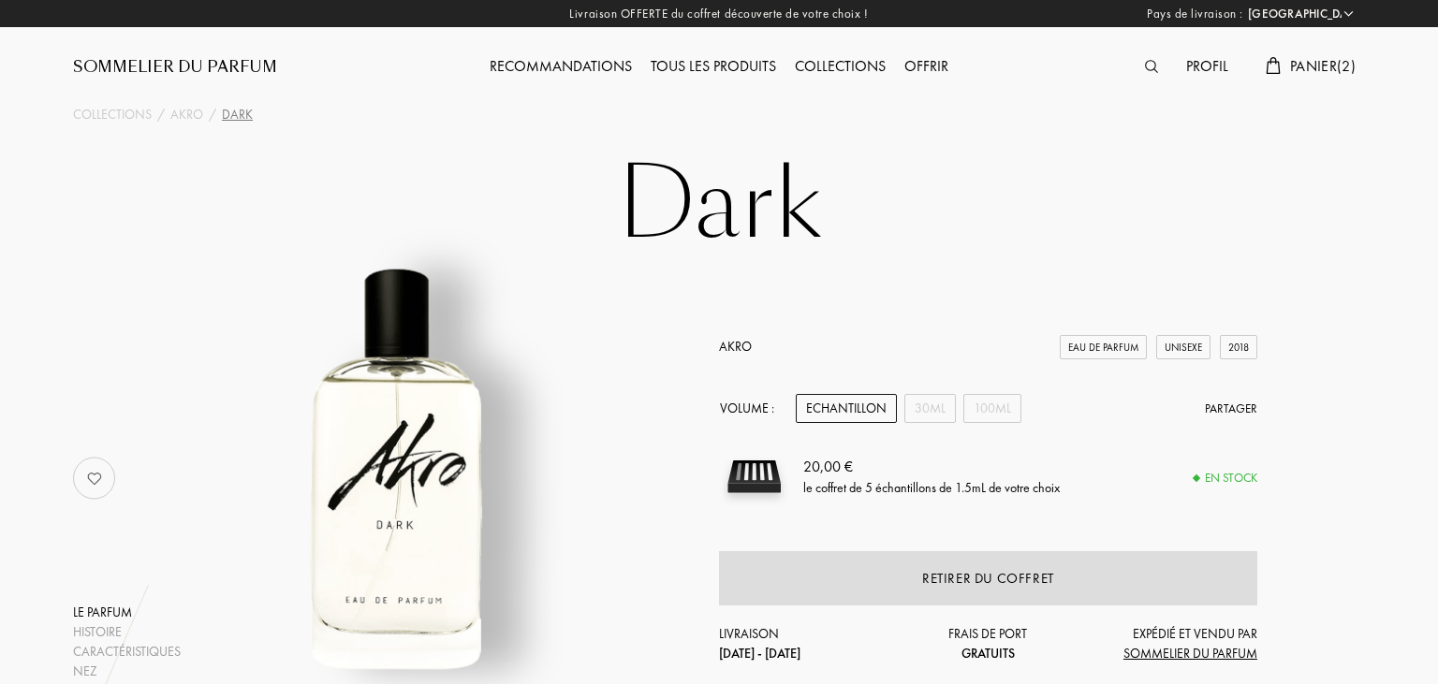
select select "FR"
click at [922, 405] on div "30mL" at bounding box center [929, 408] width 51 height 29
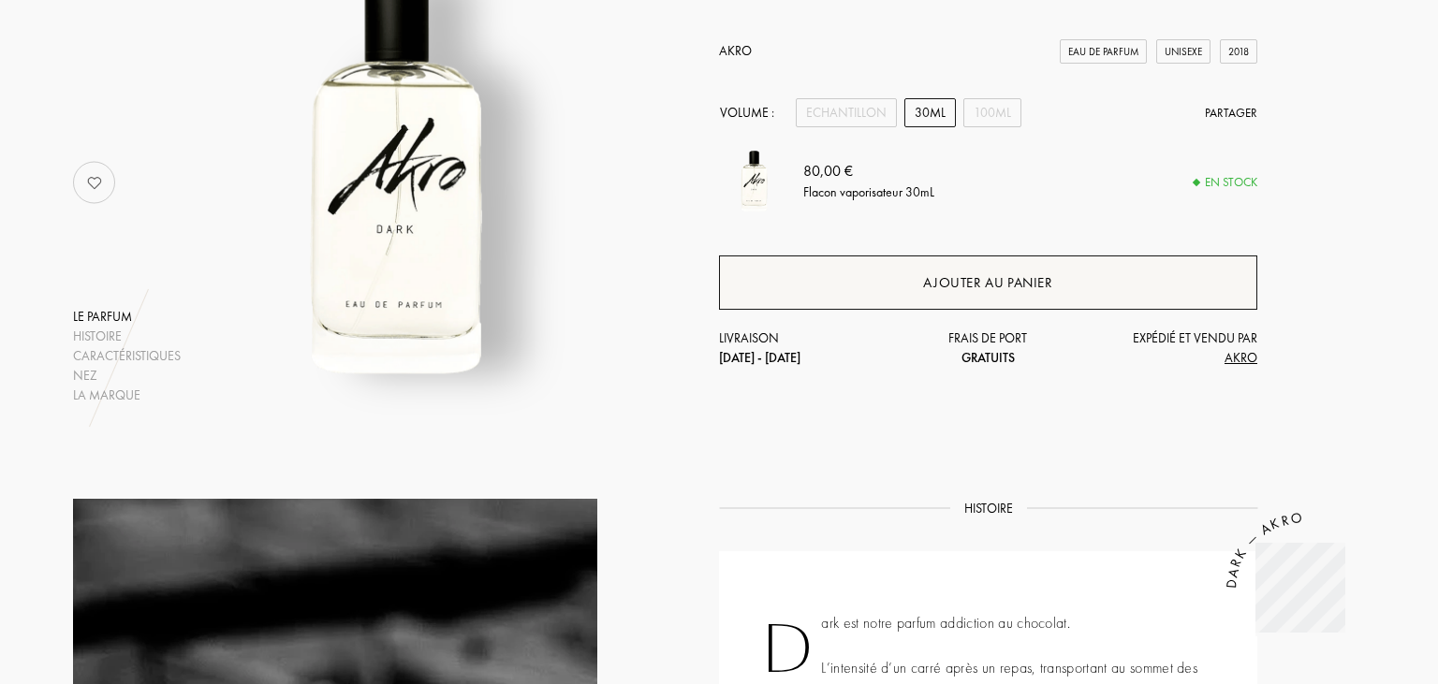
scroll to position [197, 0]
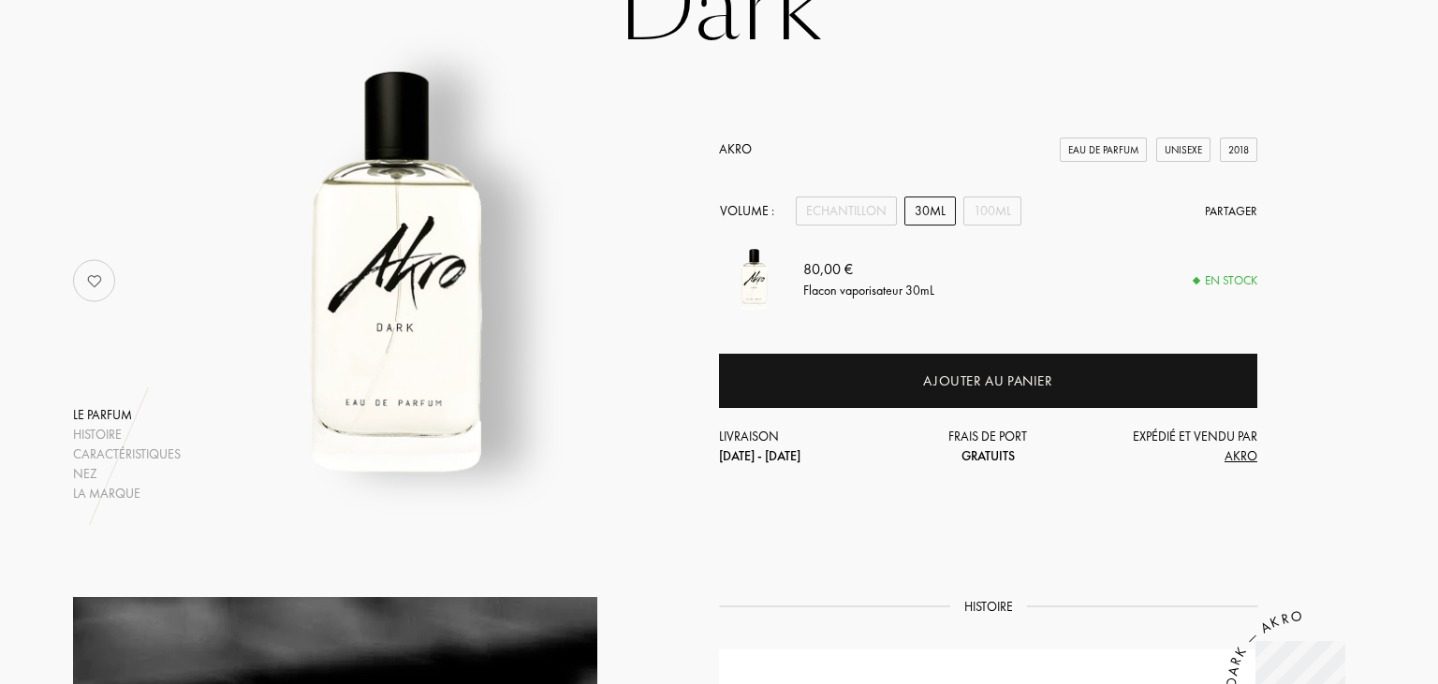
click at [918, 208] on div "30mL" at bounding box center [929, 211] width 51 height 29
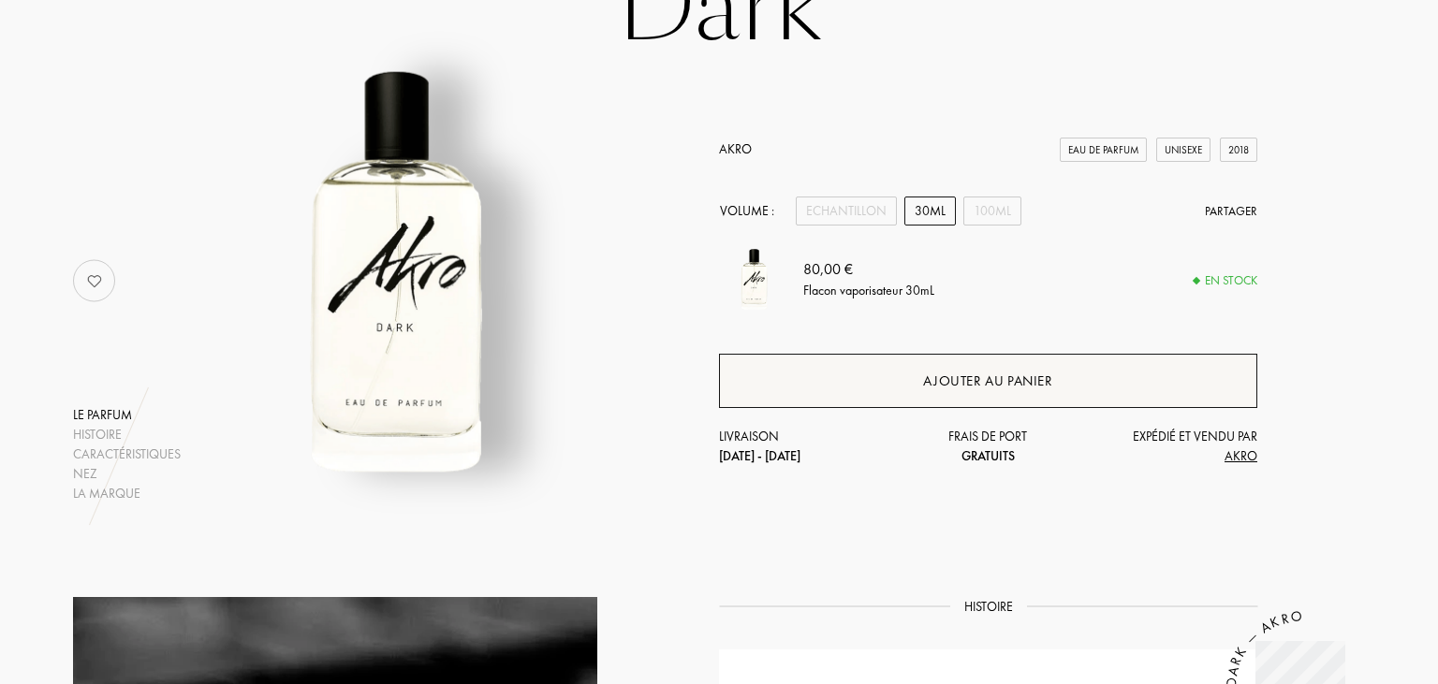
click at [950, 384] on div "Ajouter au panier" at bounding box center [987, 382] width 129 height 22
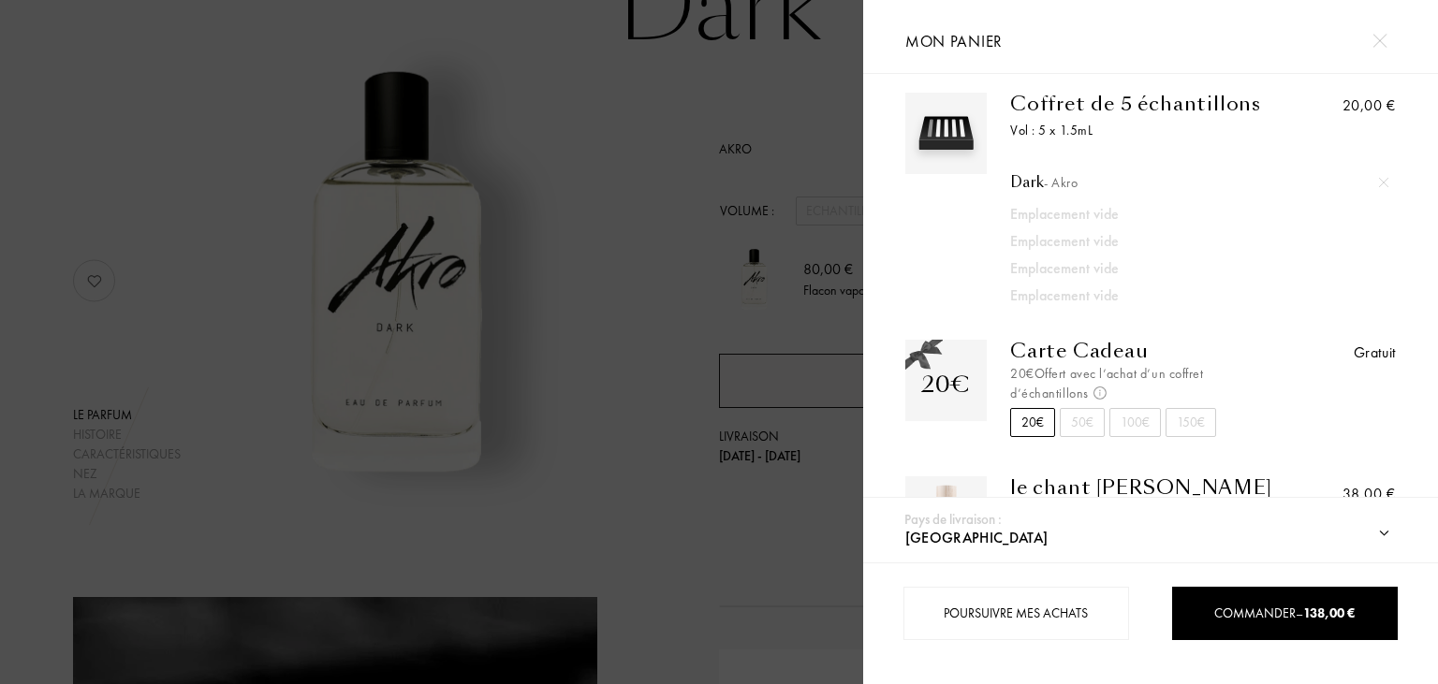
scroll to position [0, 0]
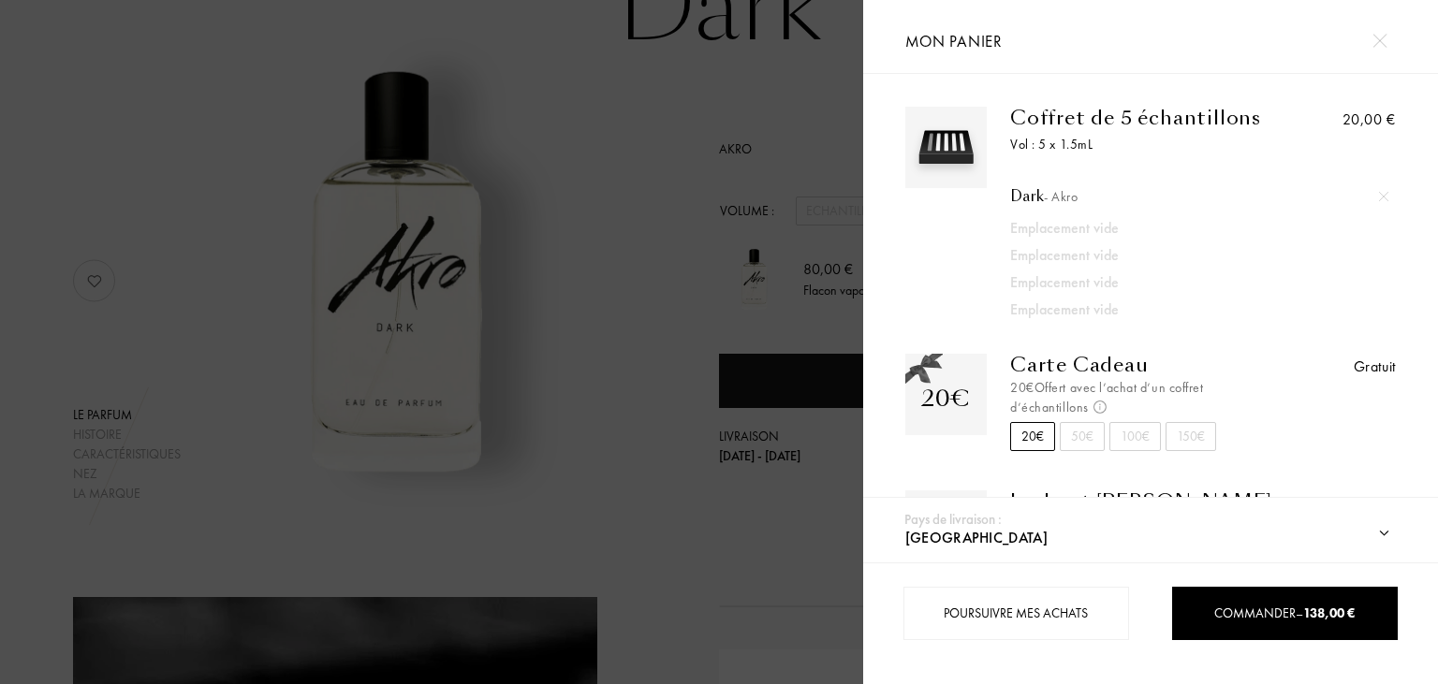
click at [1042, 195] on div "Dark - Akro" at bounding box center [1199, 196] width 378 height 19
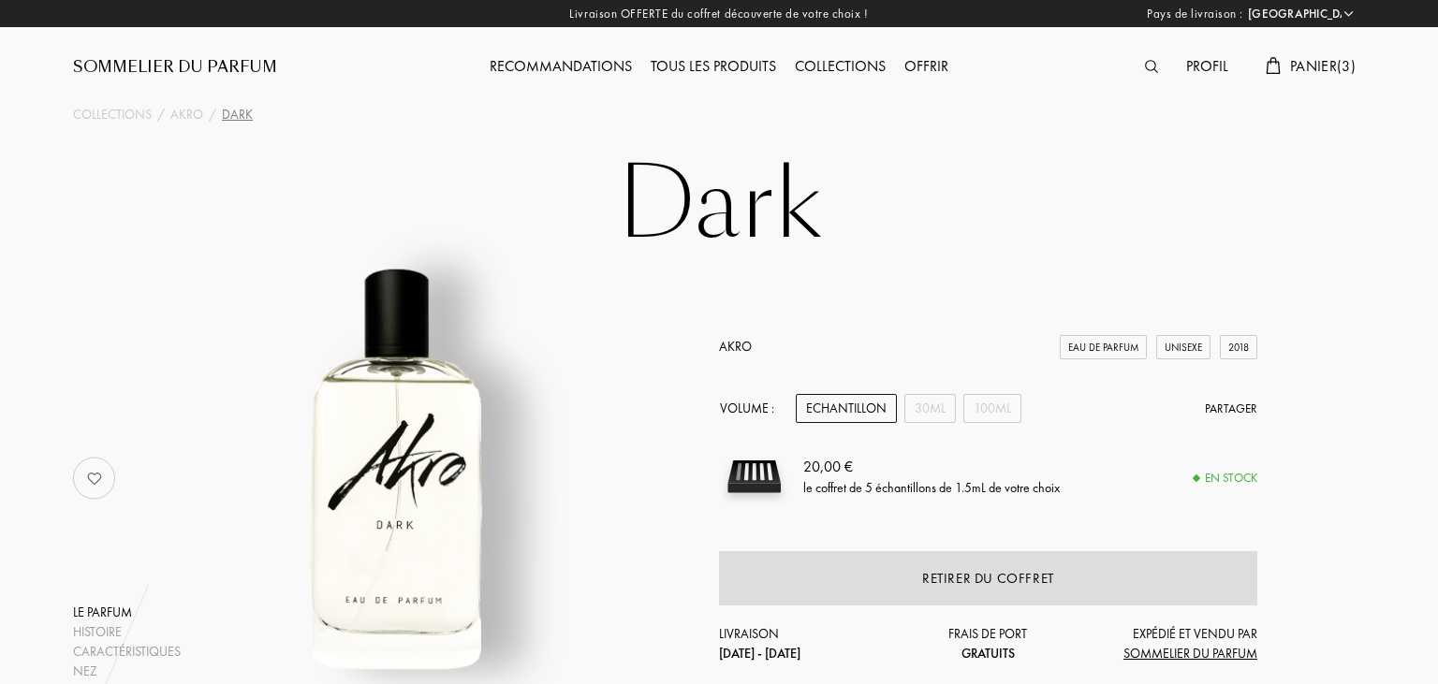
select select "FR"
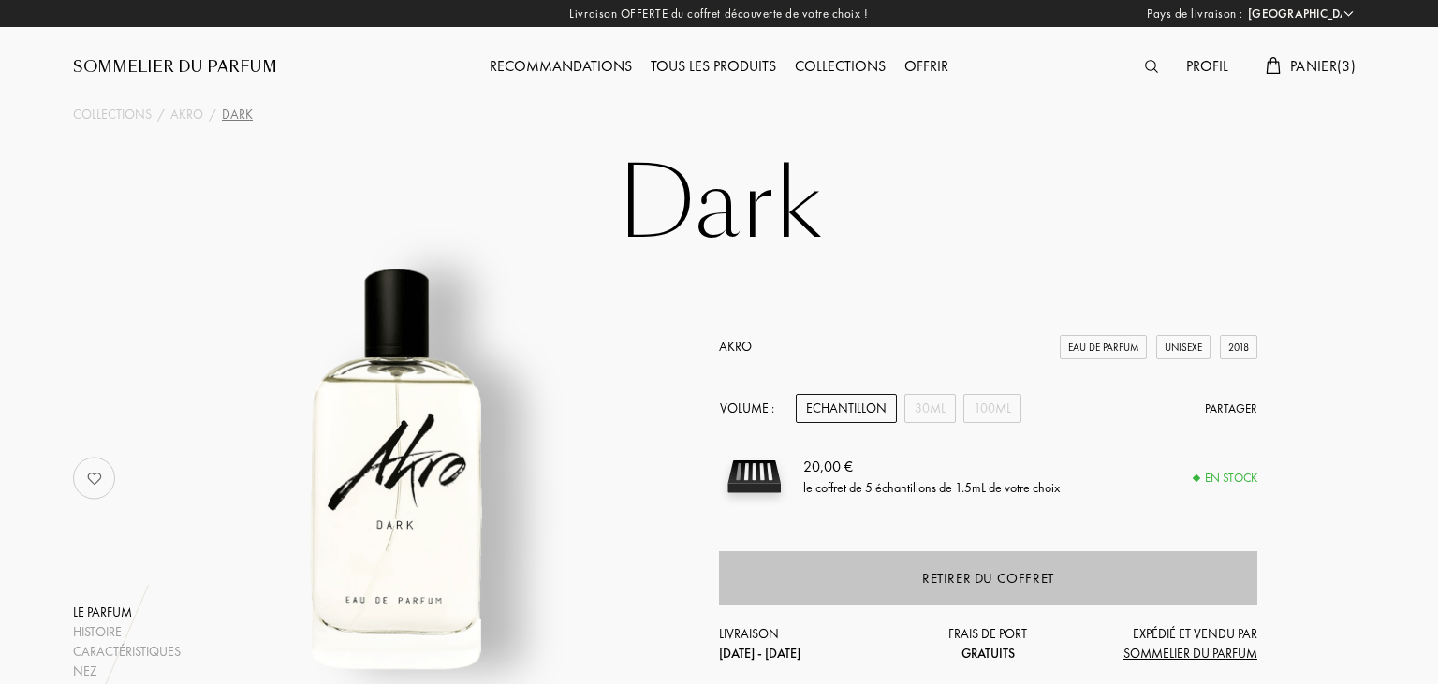
click at [971, 585] on div "Retirer du coffret" at bounding box center [988, 579] width 132 height 22
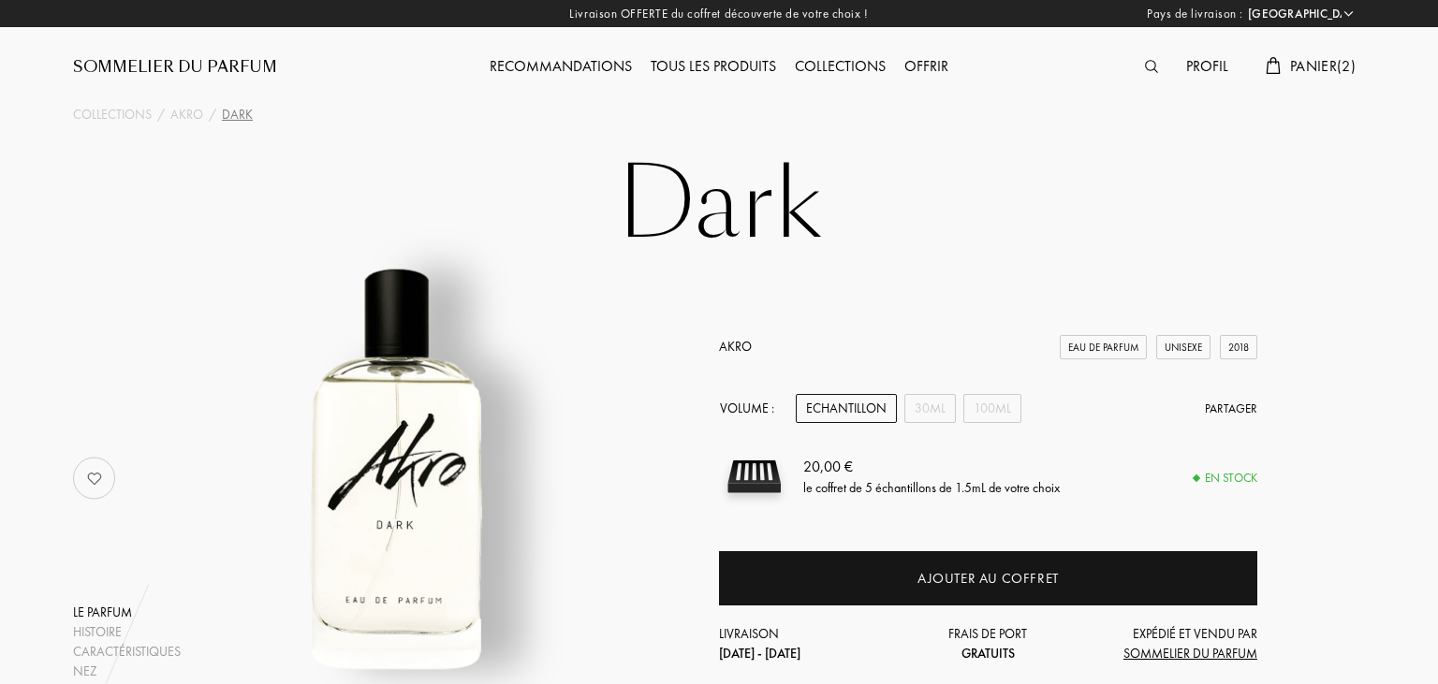
click at [1316, 73] on span "Panier ( 2 )" at bounding box center [1323, 66] width 66 height 20
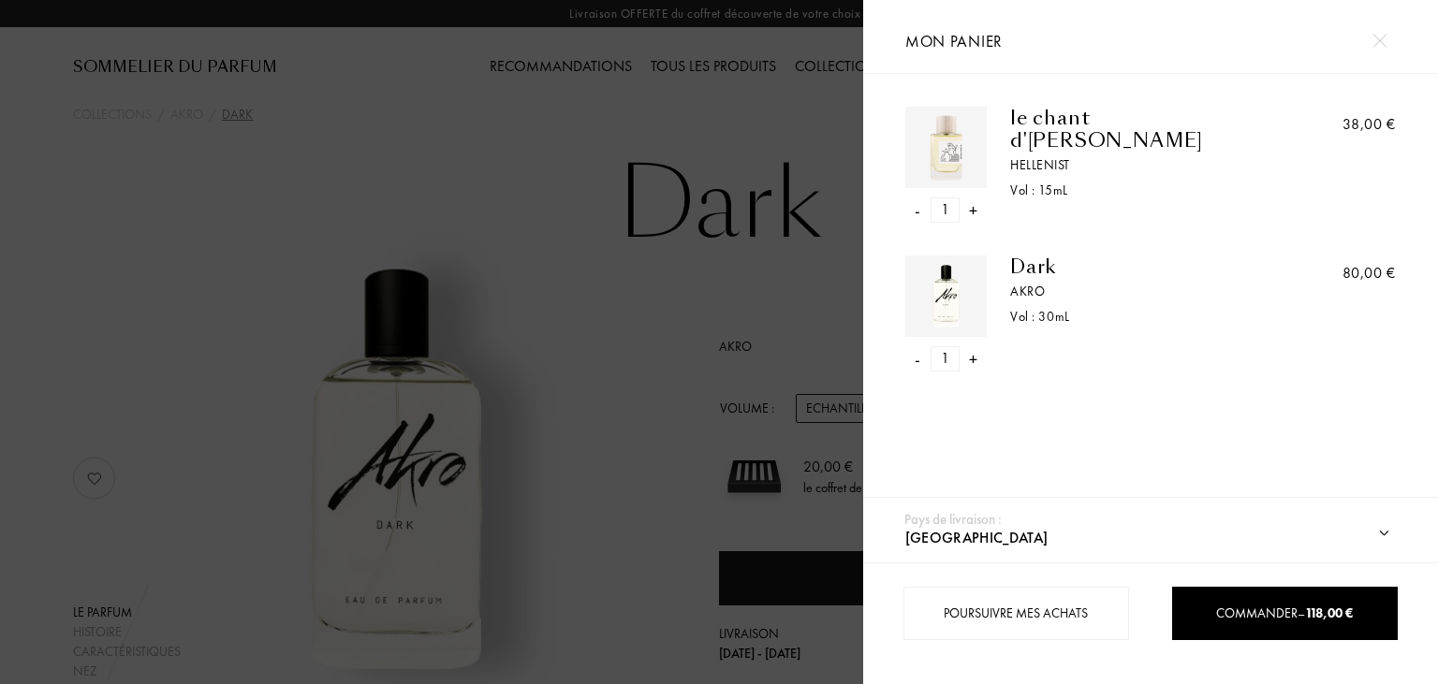
click at [326, 65] on div at bounding box center [431, 342] width 863 height 684
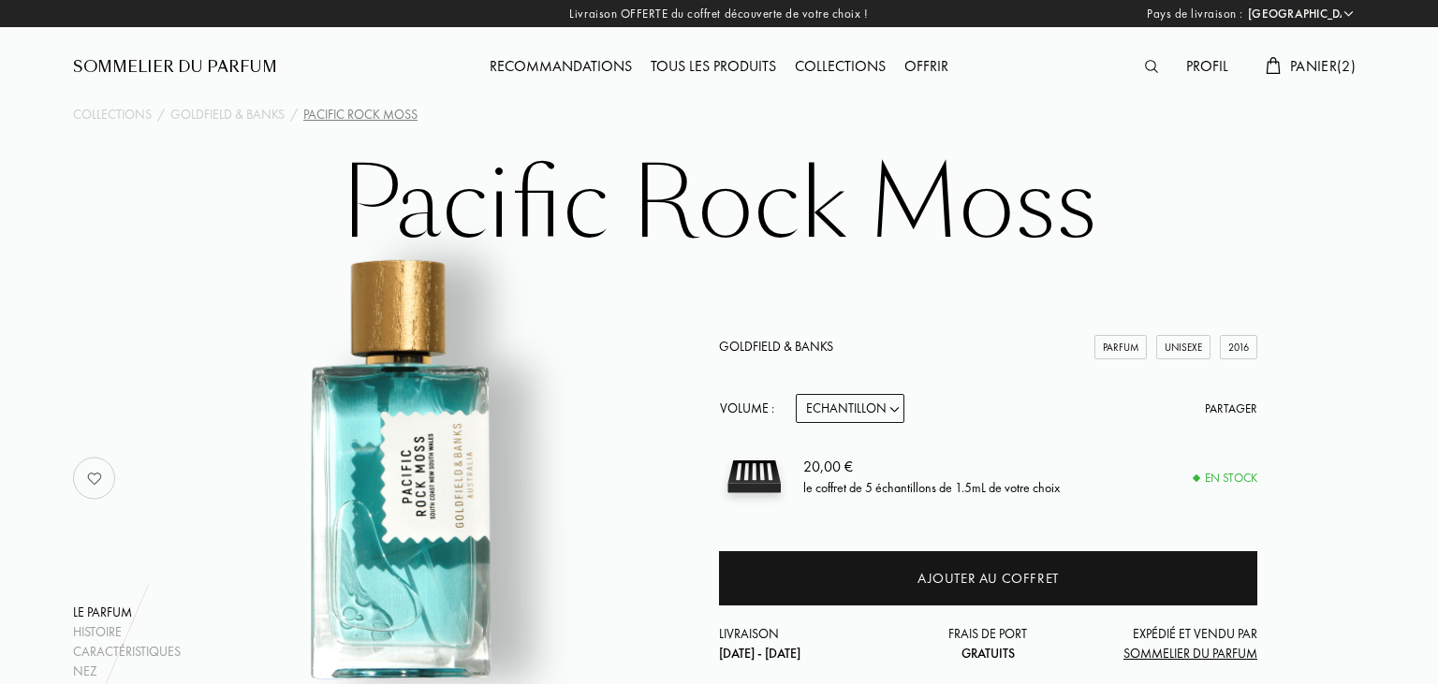
select select "FR"
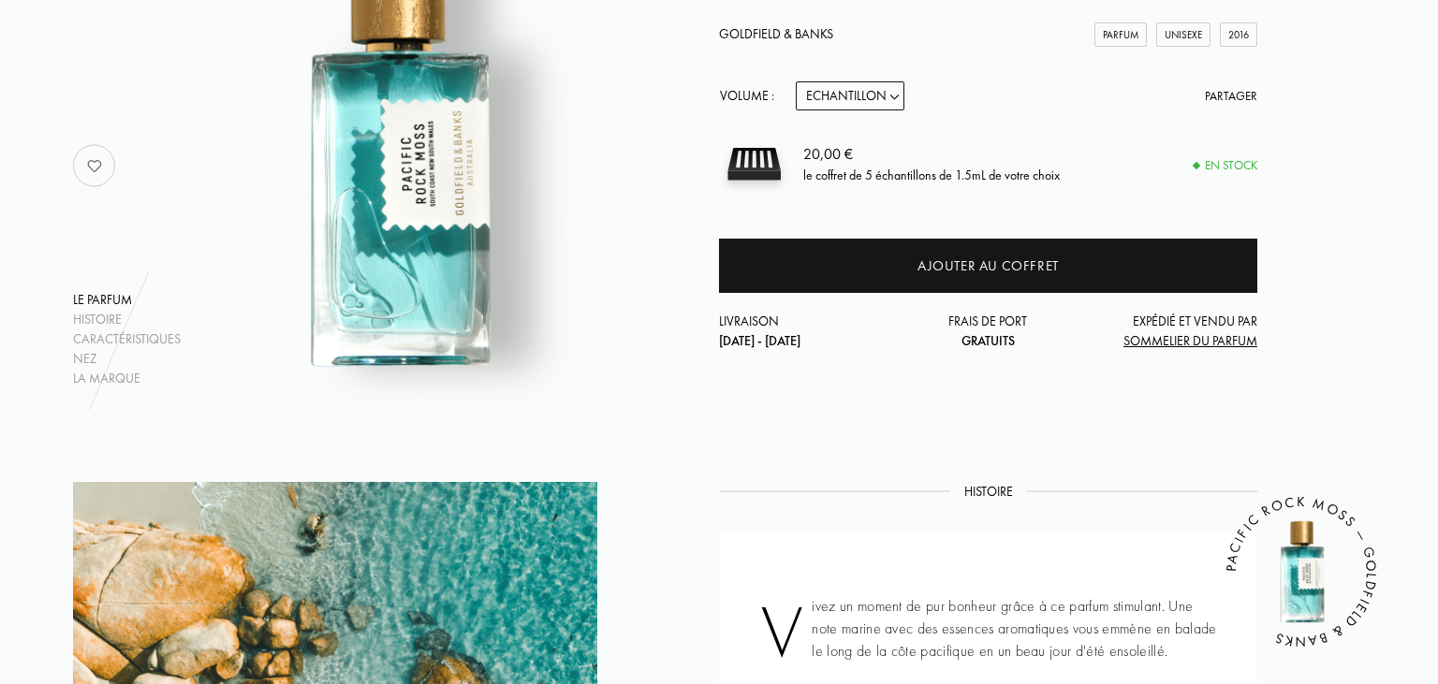
scroll to position [197, 0]
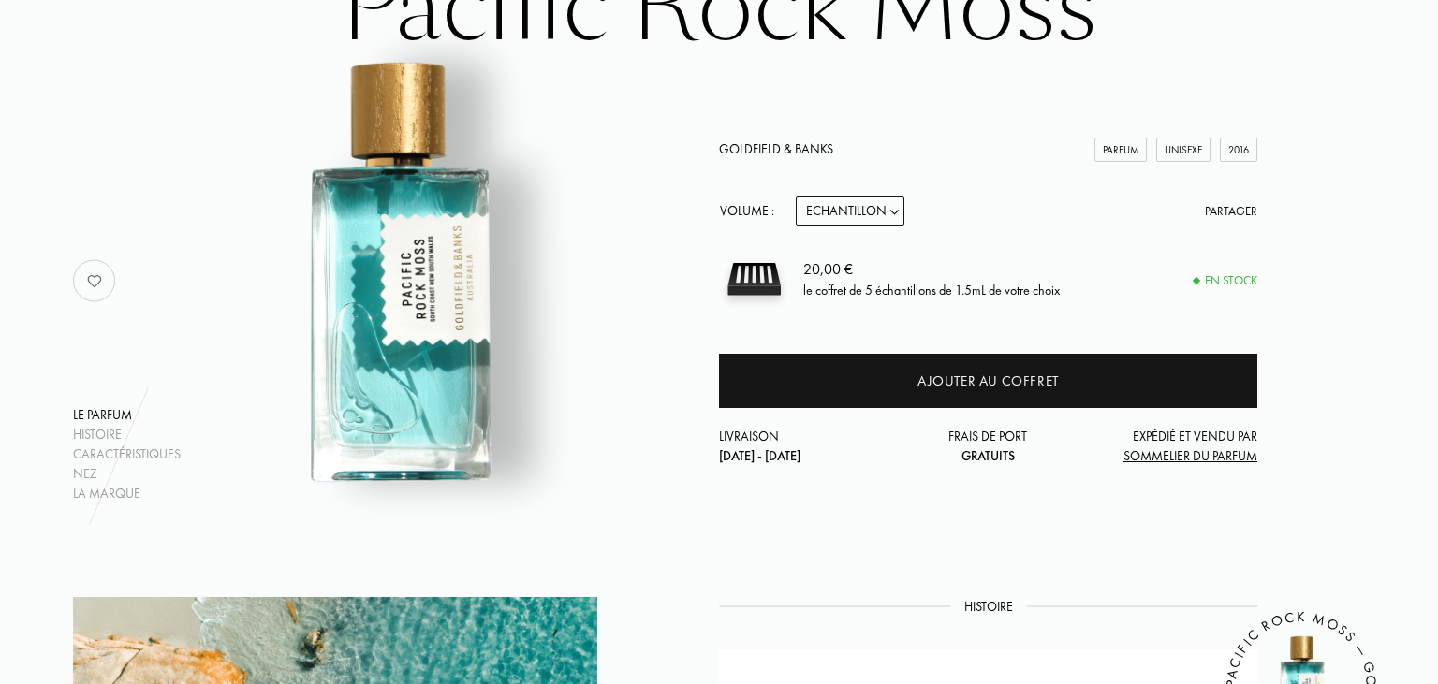
click at [1121, 148] on div "Parfum" at bounding box center [1120, 150] width 52 height 25
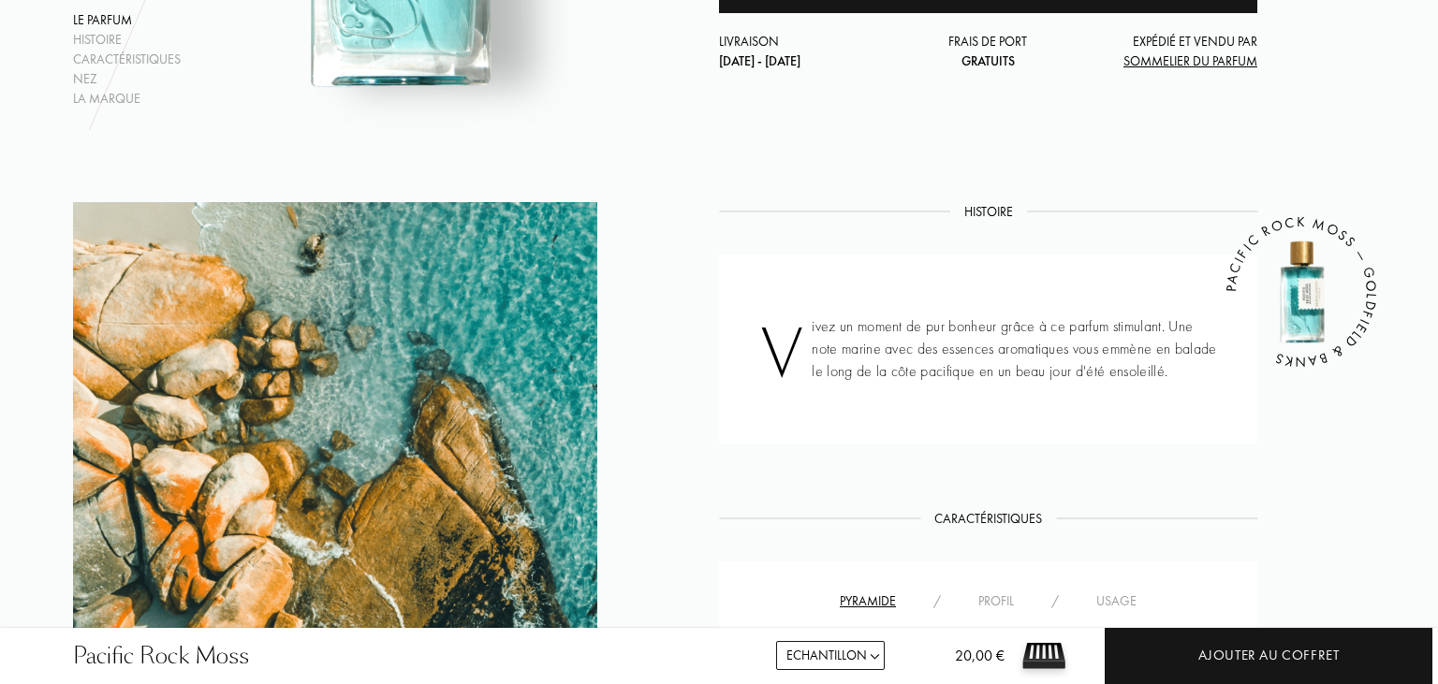
scroll to position [296, 0]
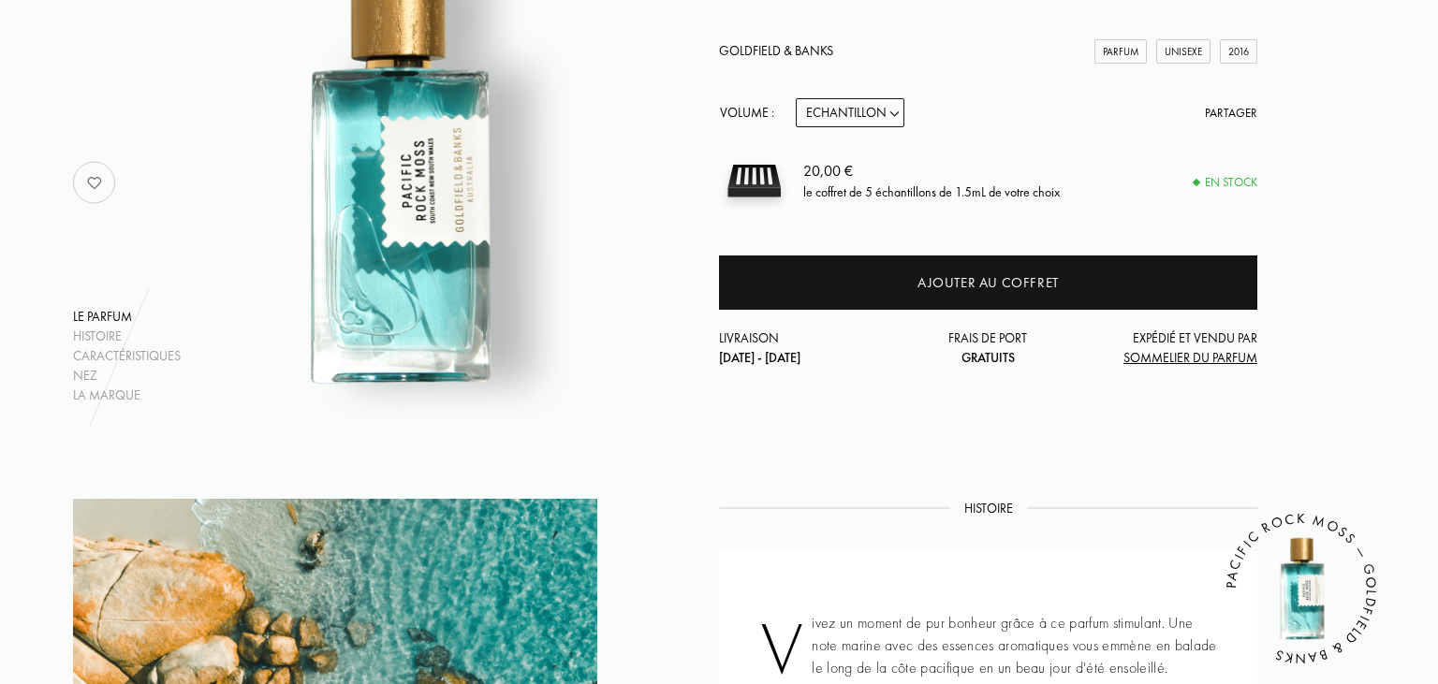
click at [1301, 593] on img at bounding box center [1301, 589] width 112 height 112
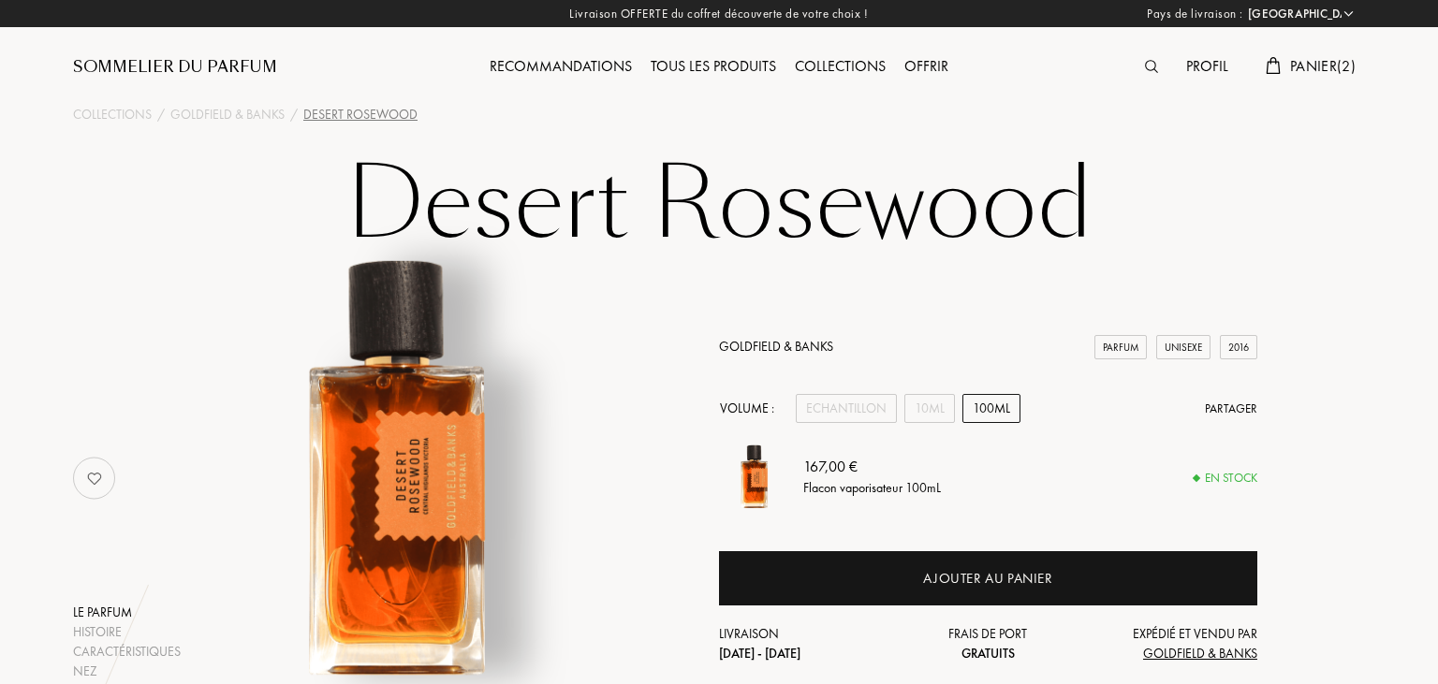
select select "FR"
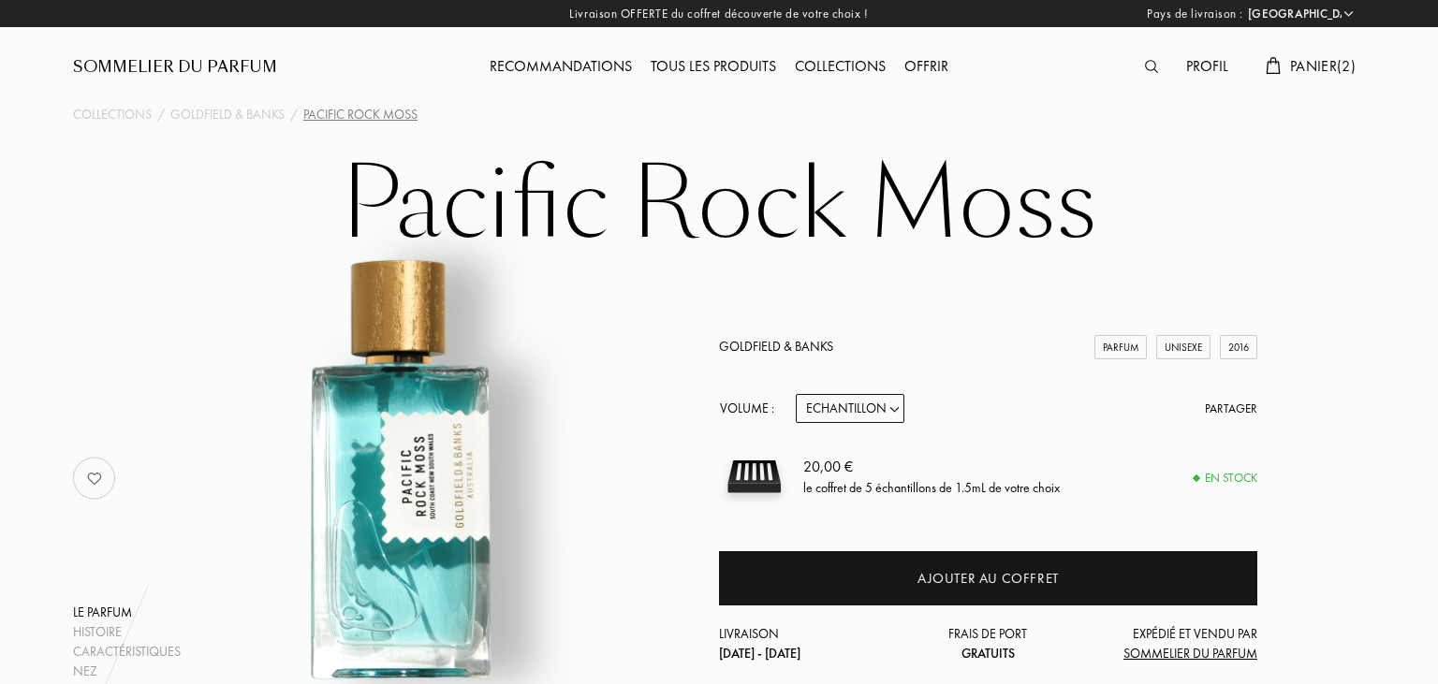
select select "FR"
click at [740, 407] on div "Volume :" at bounding box center [752, 408] width 66 height 29
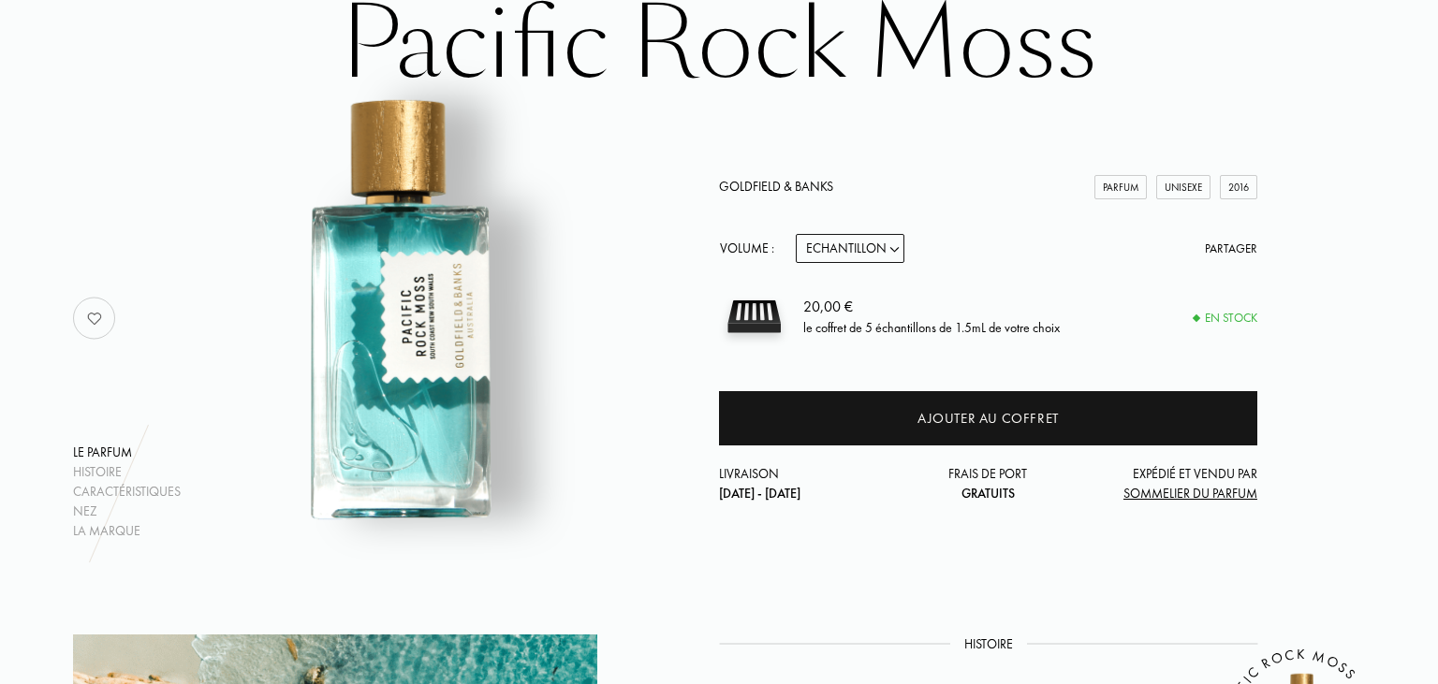
scroll to position [197, 0]
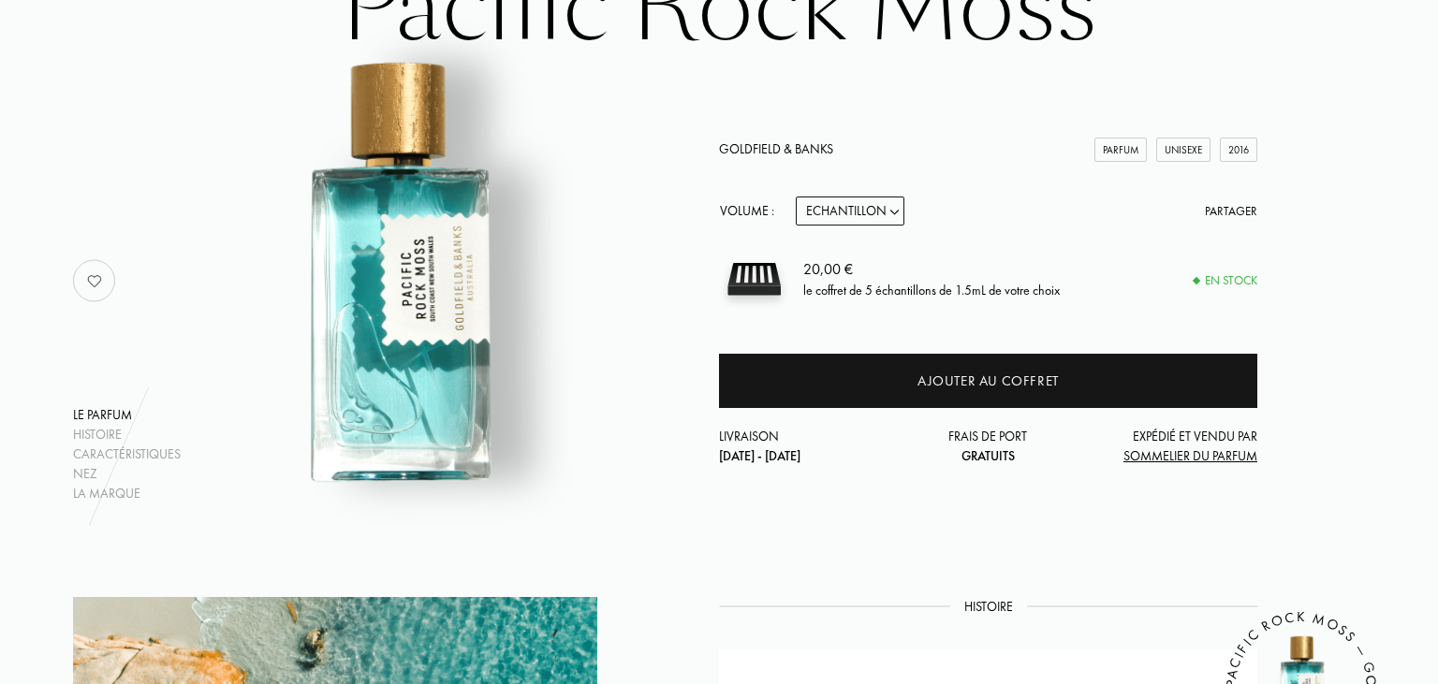
click at [743, 213] on div "Volume :" at bounding box center [752, 211] width 66 height 29
click at [775, 200] on div "Volume :" at bounding box center [752, 211] width 66 height 29
click at [782, 149] on link "Goldfield & Banks" at bounding box center [776, 148] width 114 height 17
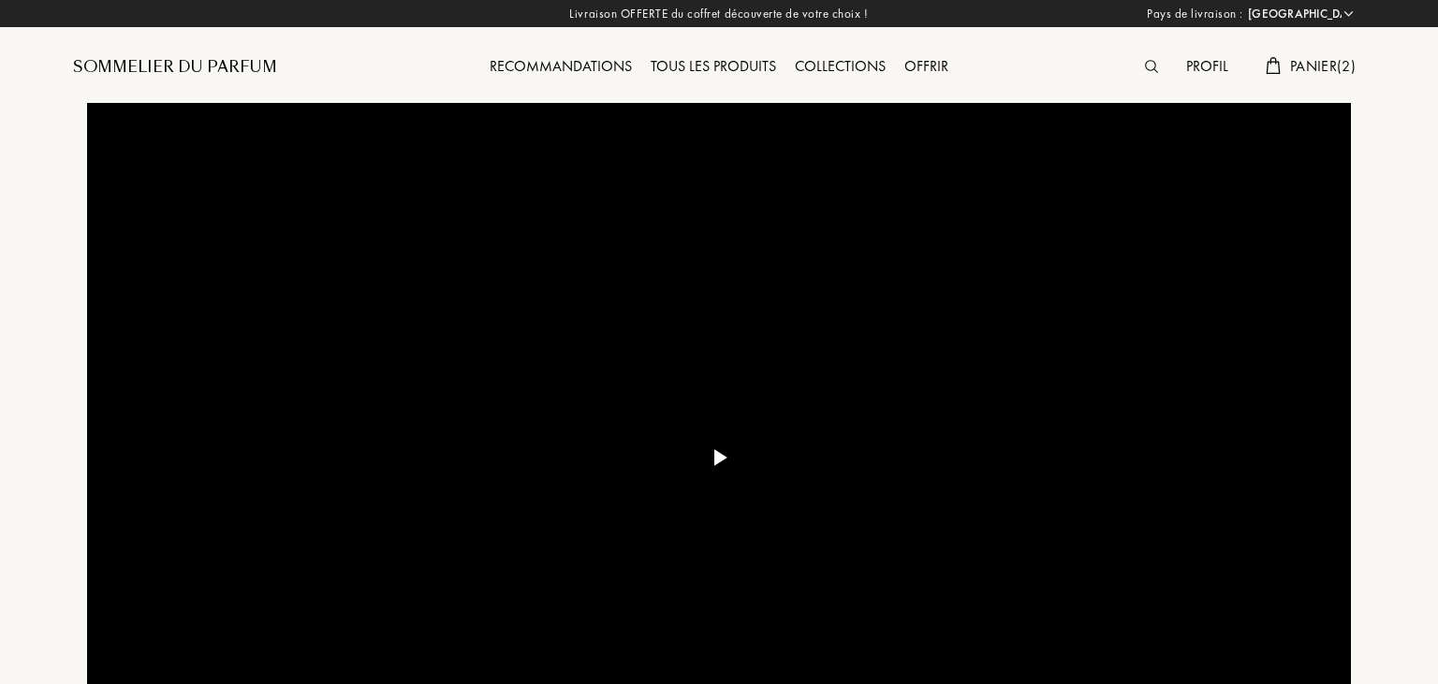
select select "FR"
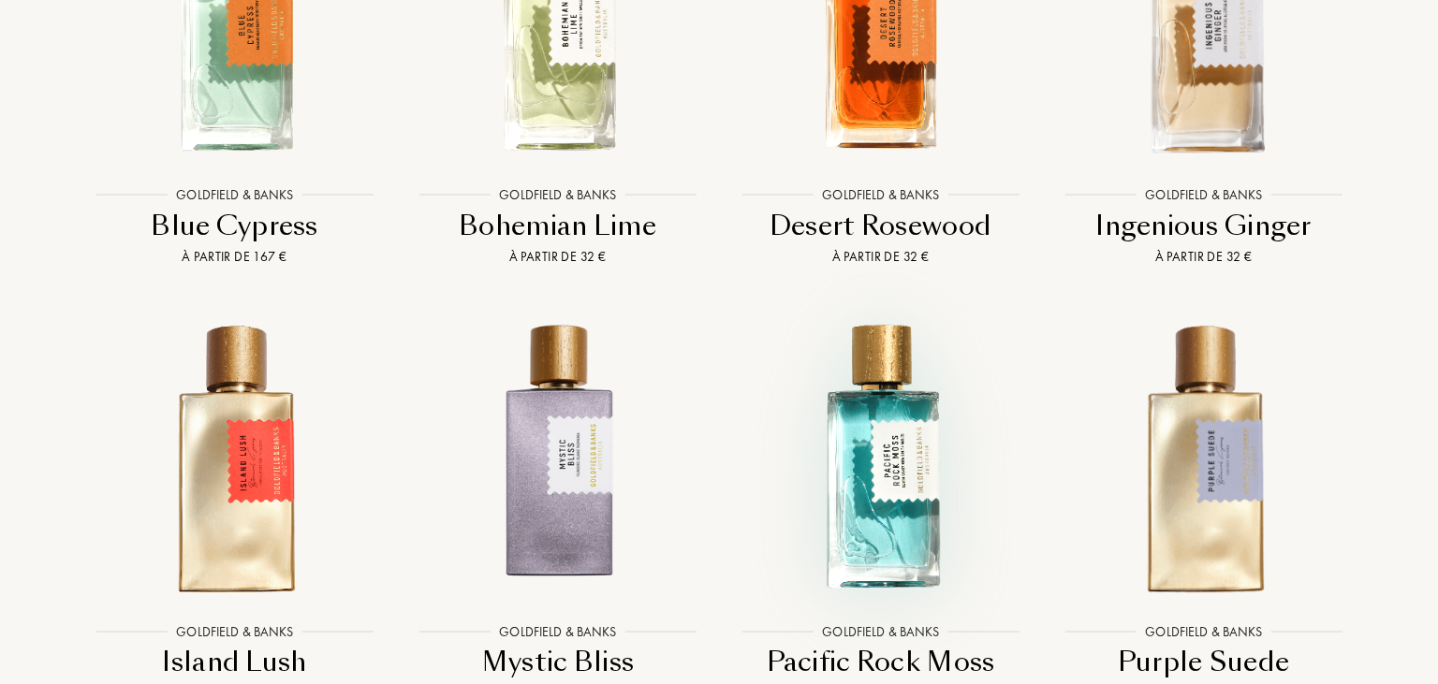
scroll to position [2075, 0]
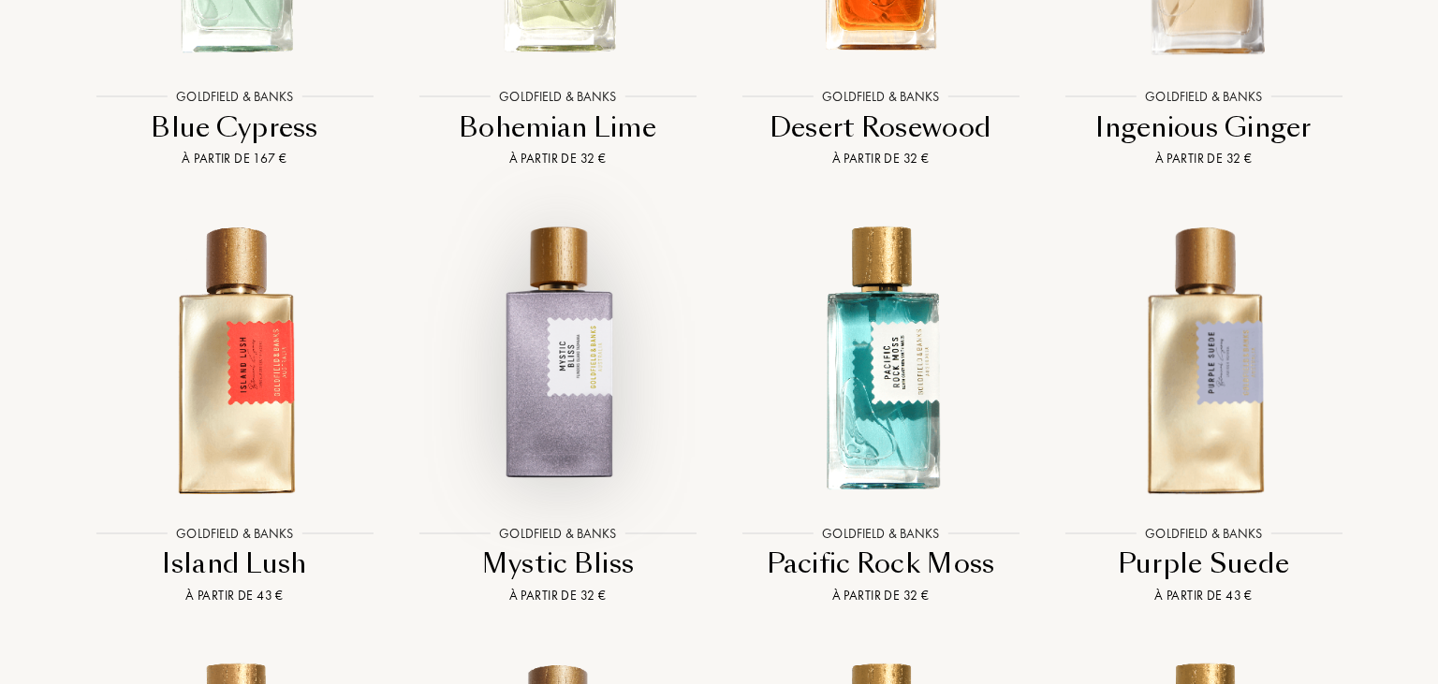
click at [569, 279] on img at bounding box center [557, 357] width 291 height 291
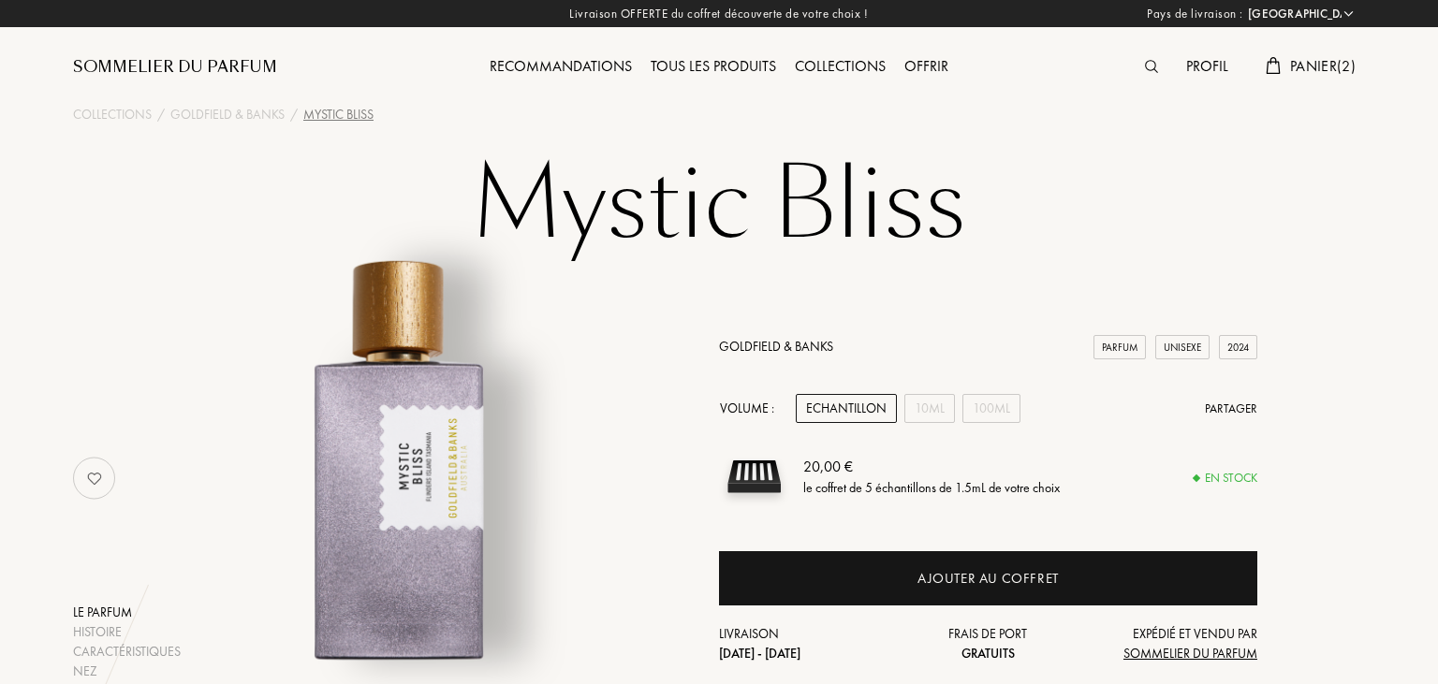
select select "FR"
click at [936, 405] on div "10mL" at bounding box center [929, 408] width 51 height 29
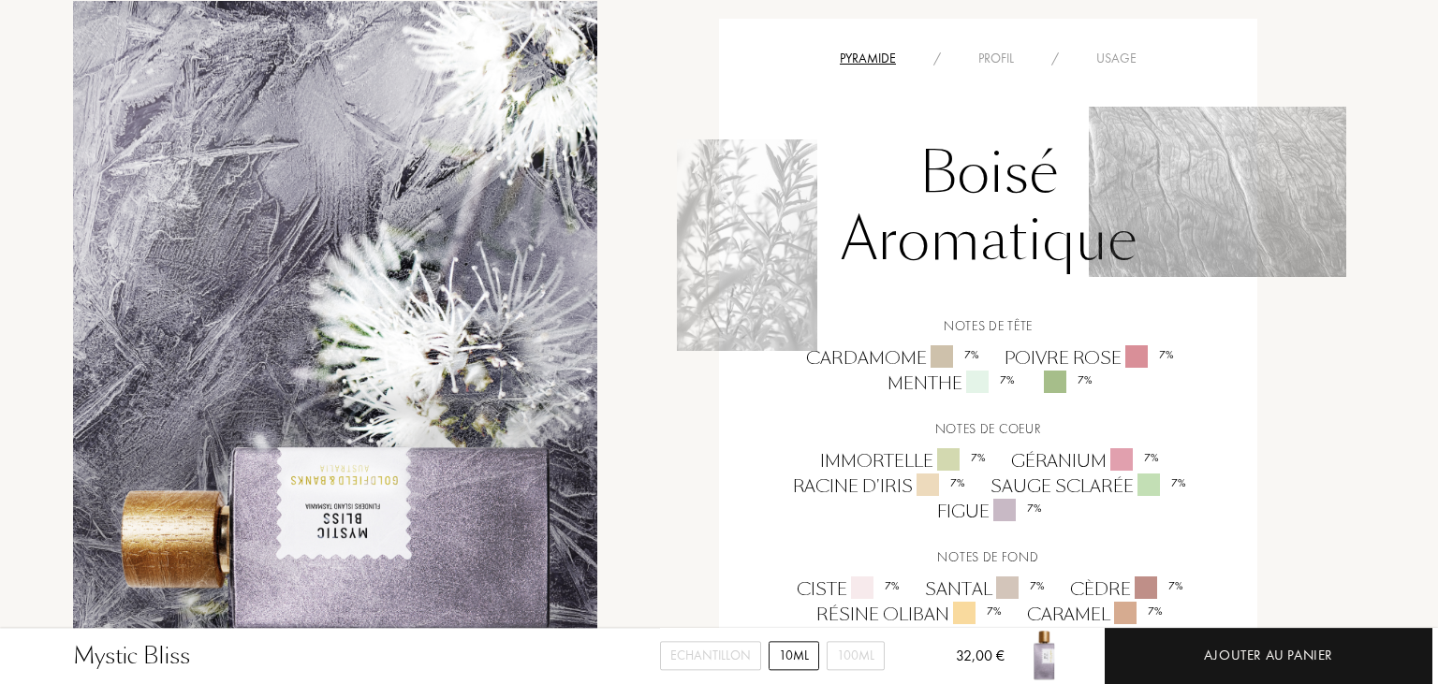
scroll to position [1383, 0]
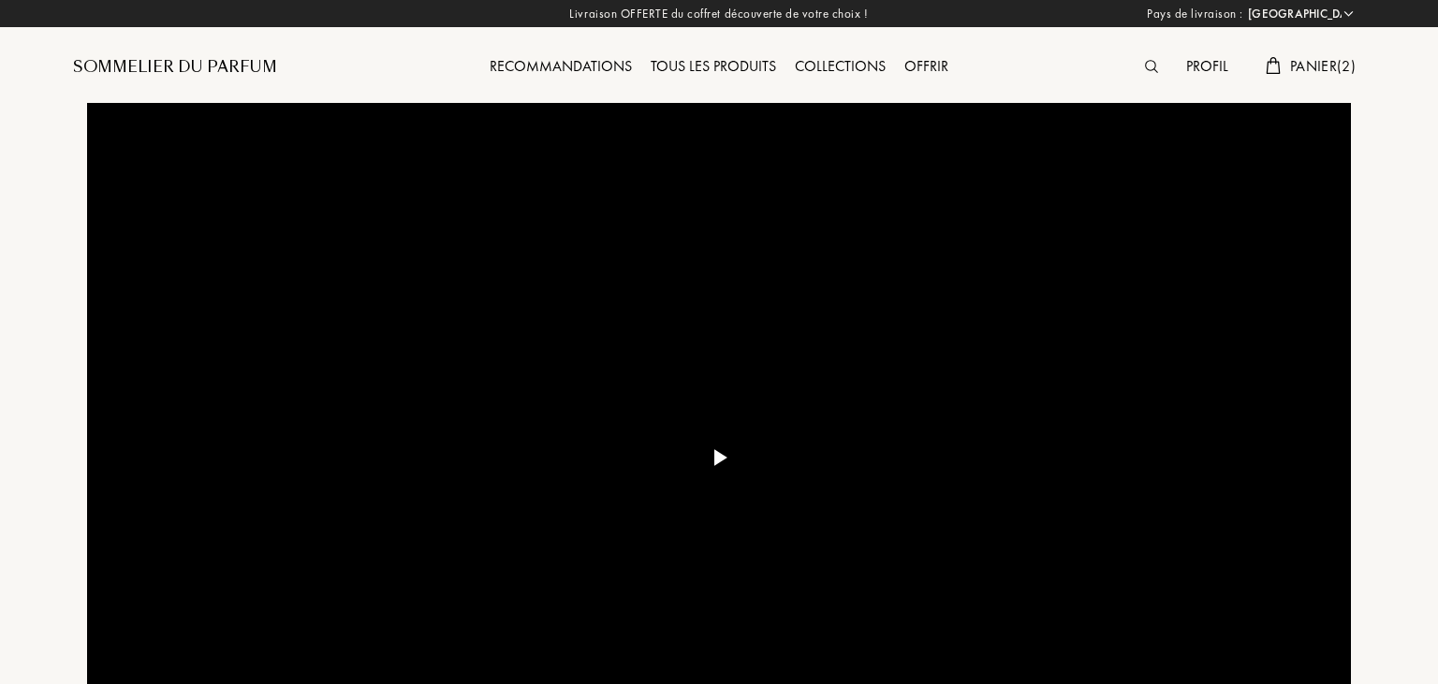
select select "FR"
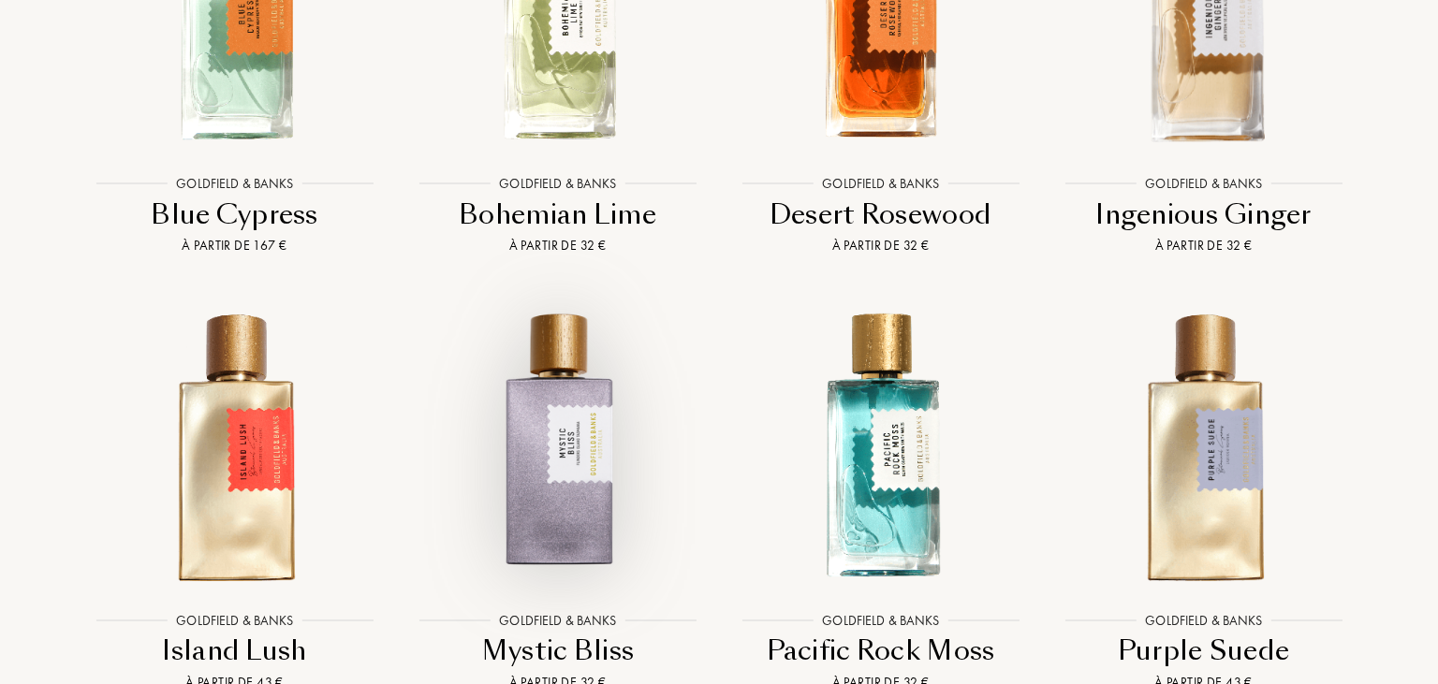
scroll to position [2075, 0]
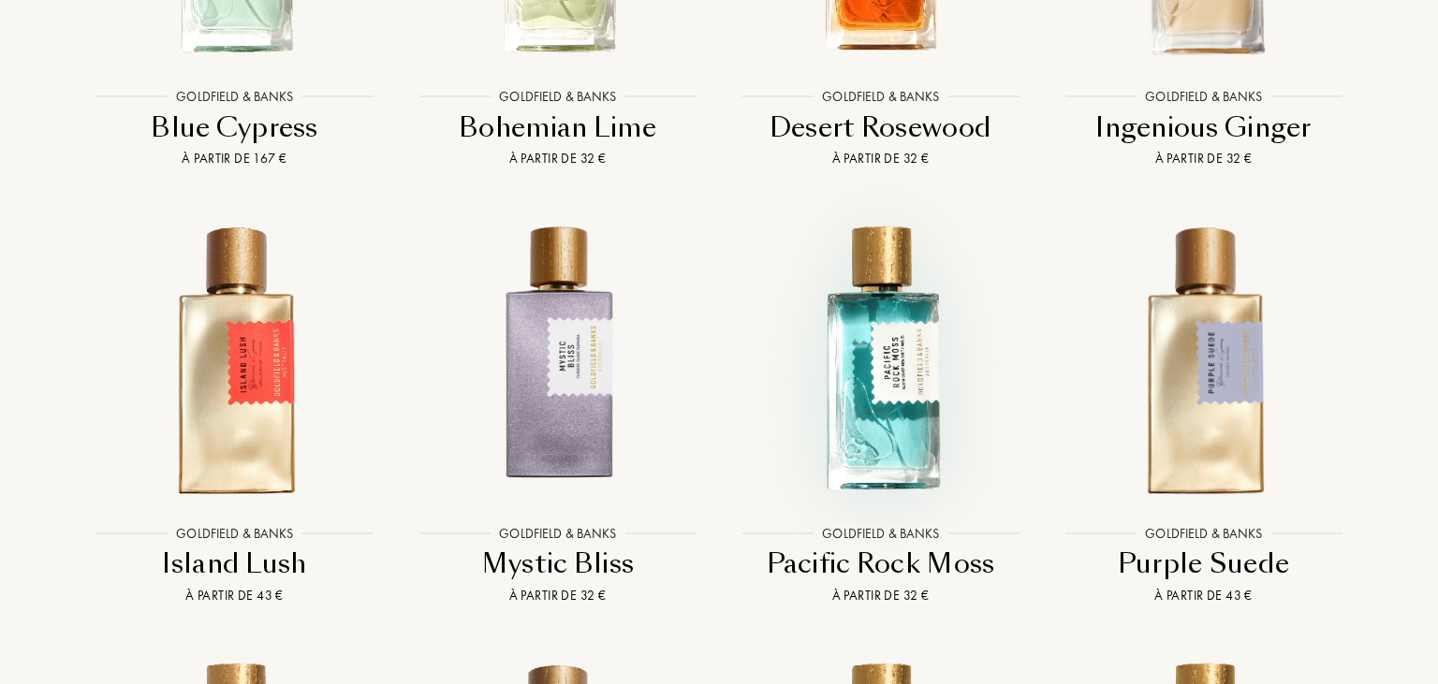
click at [892, 341] on img at bounding box center [880, 357] width 291 height 291
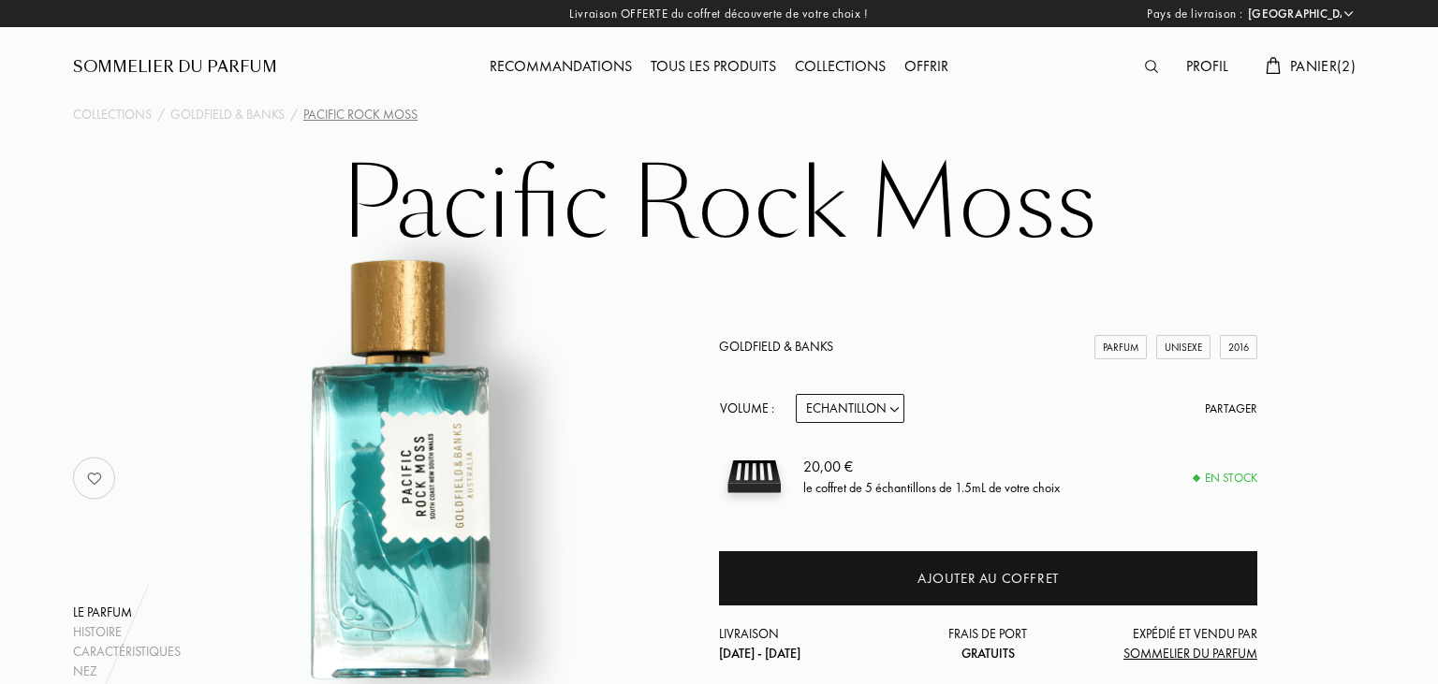
select select "FR"
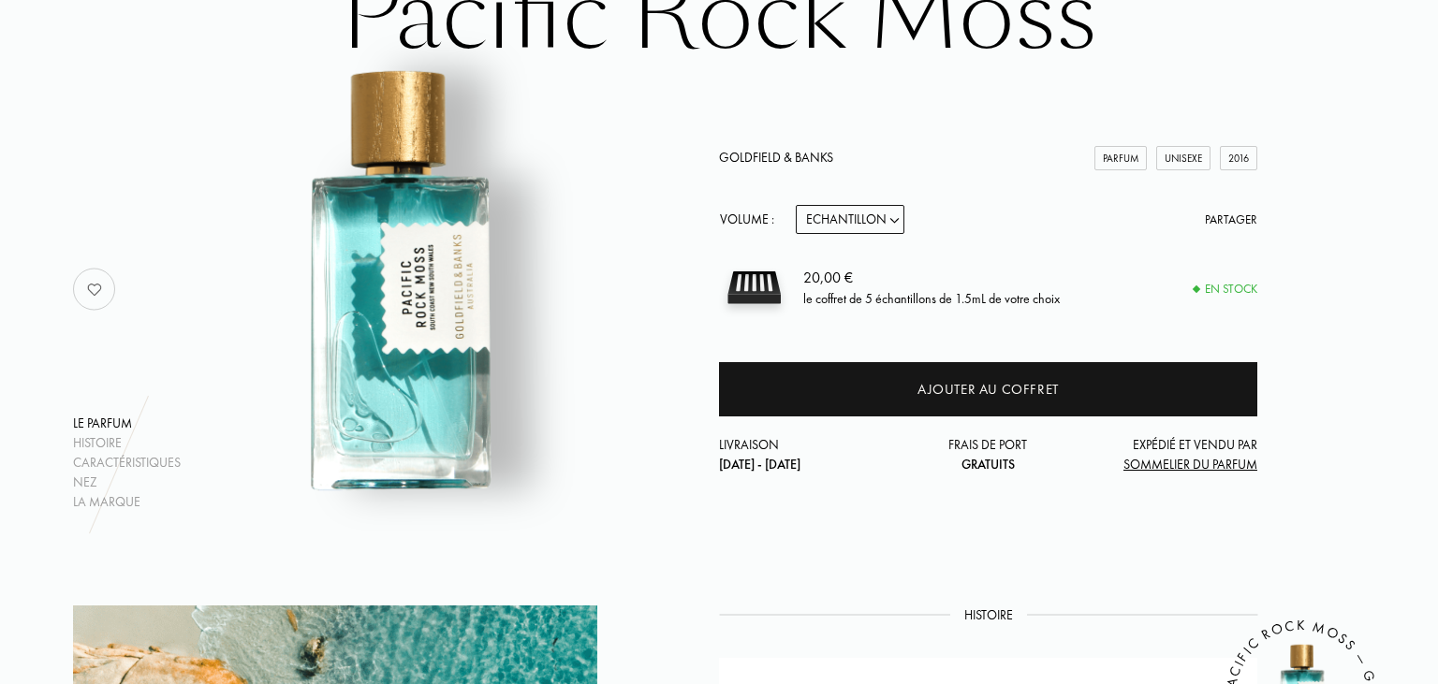
scroll to position [197, 0]
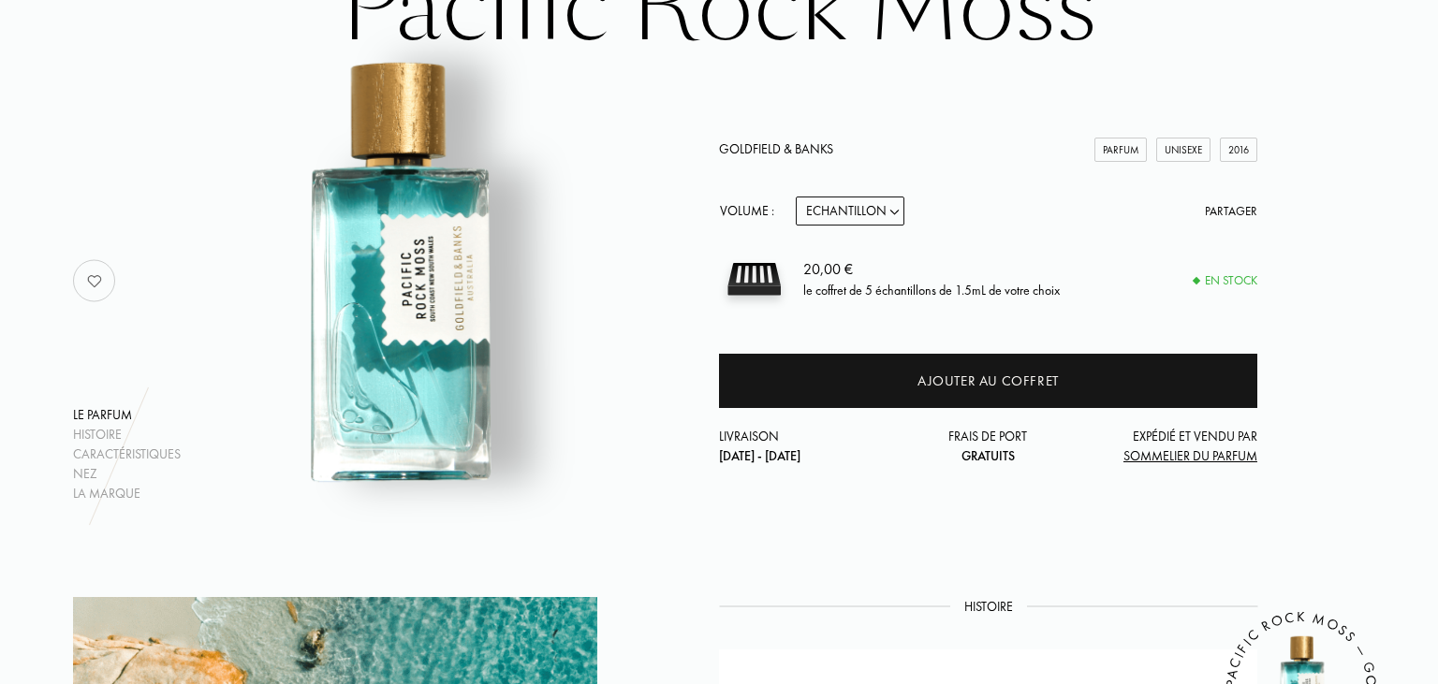
click at [92, 280] on img at bounding box center [94, 280] width 37 height 37
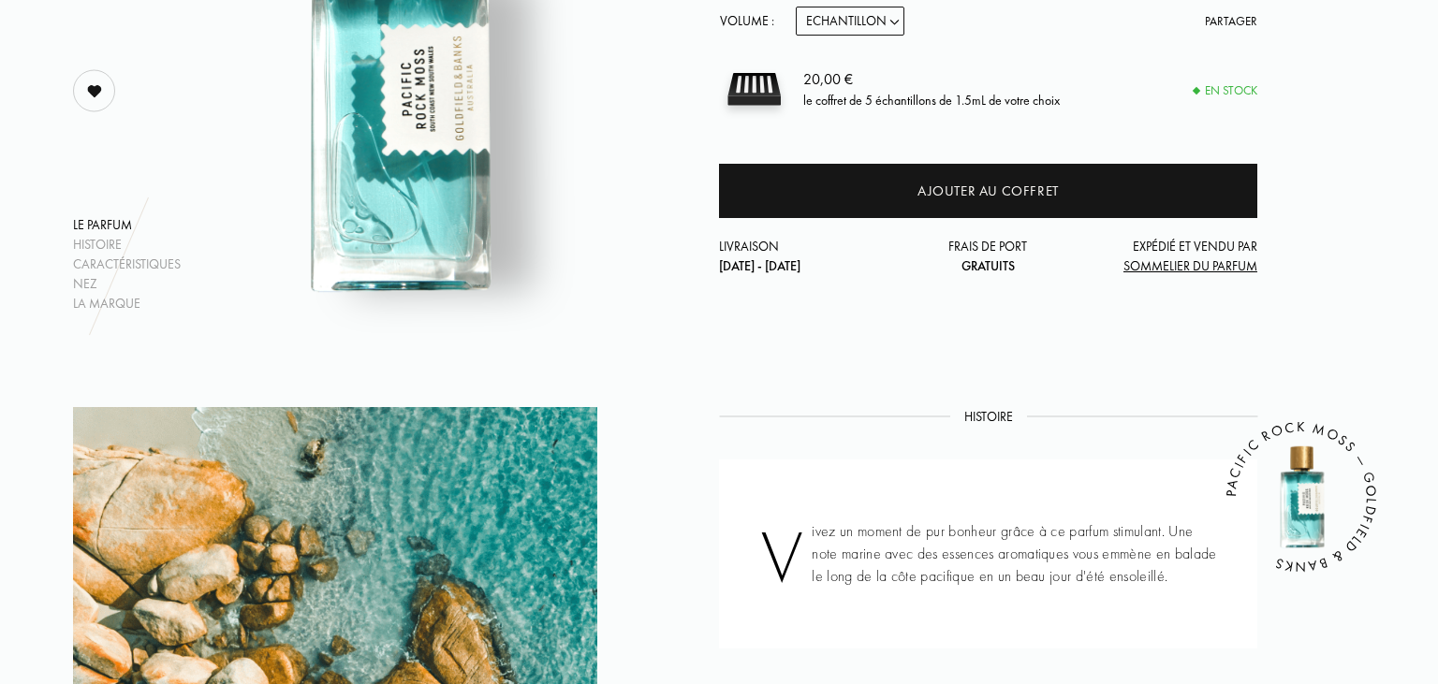
scroll to position [592, 0]
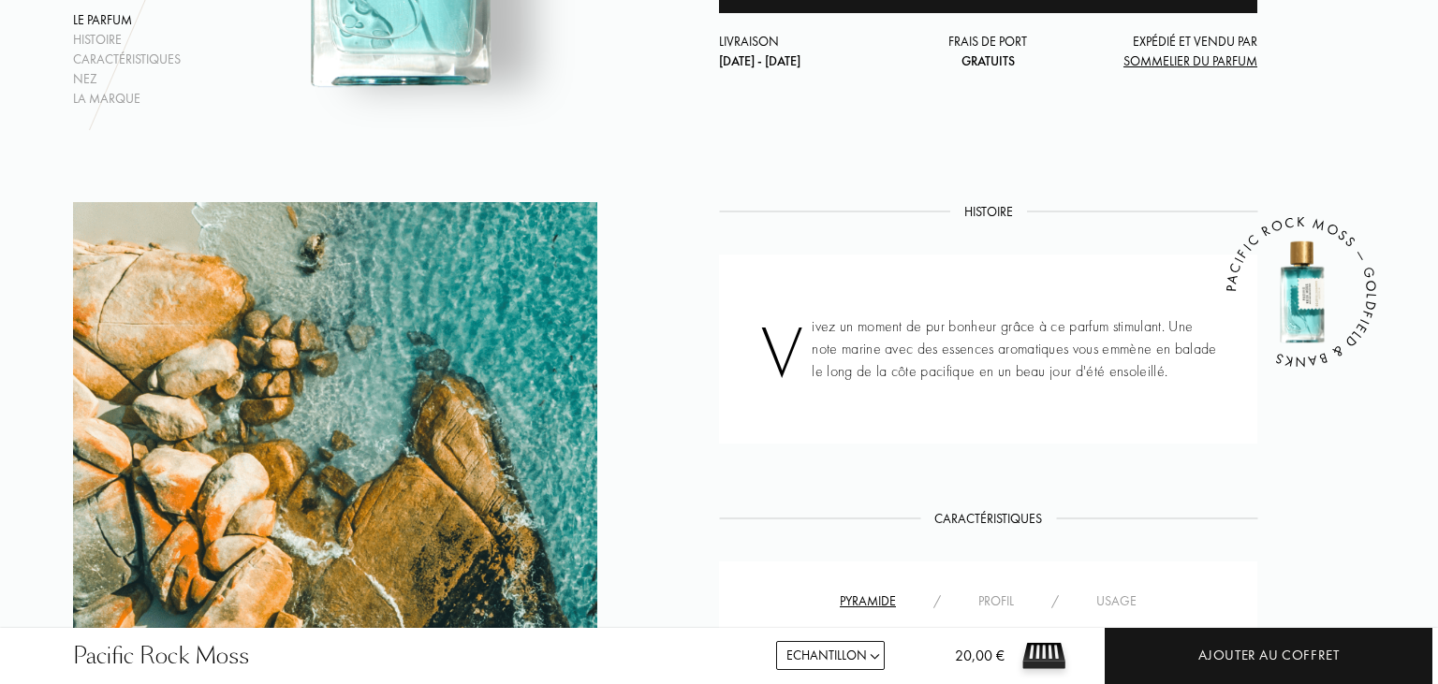
click at [998, 602] on div "Profil" at bounding box center [995, 602] width 73 height 20
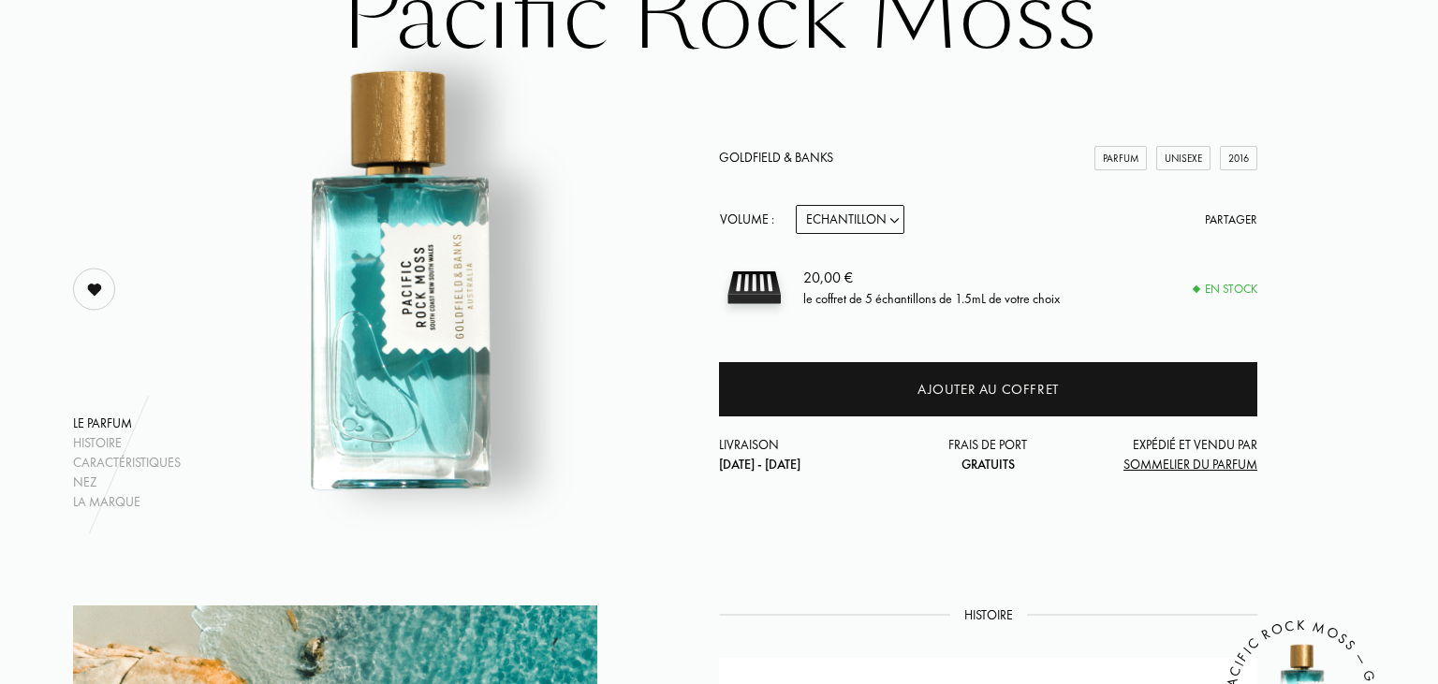
scroll to position [0, 0]
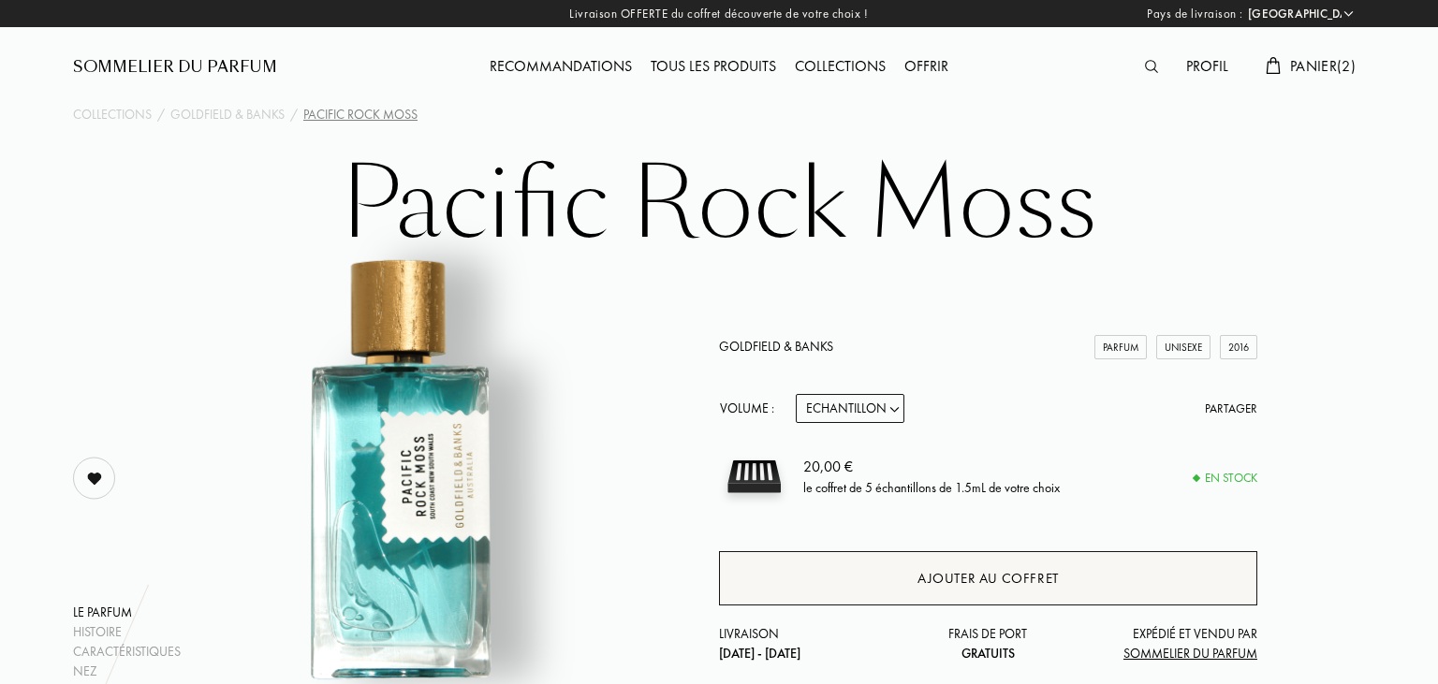
click at [957, 573] on div "Ajouter au coffret" at bounding box center [987, 579] width 141 height 22
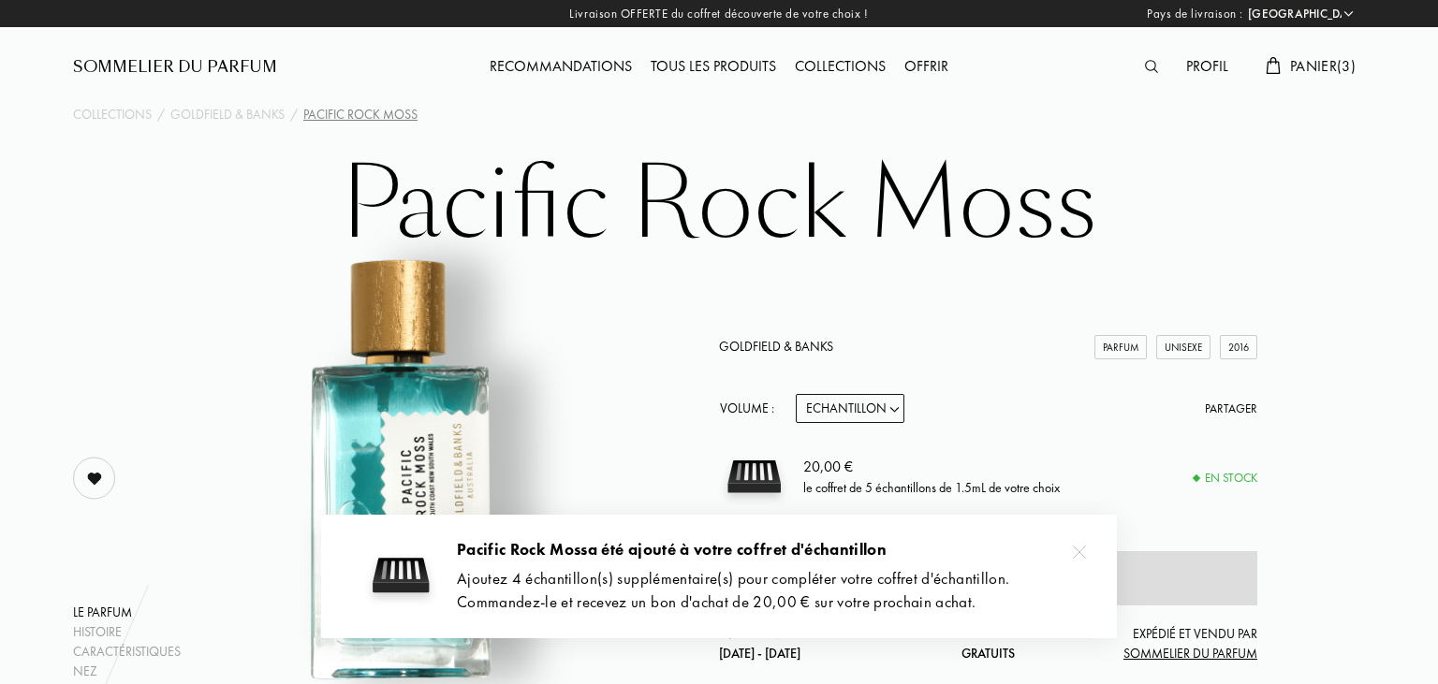
click at [1321, 69] on span "Panier ( 3 )" at bounding box center [1323, 66] width 66 height 20
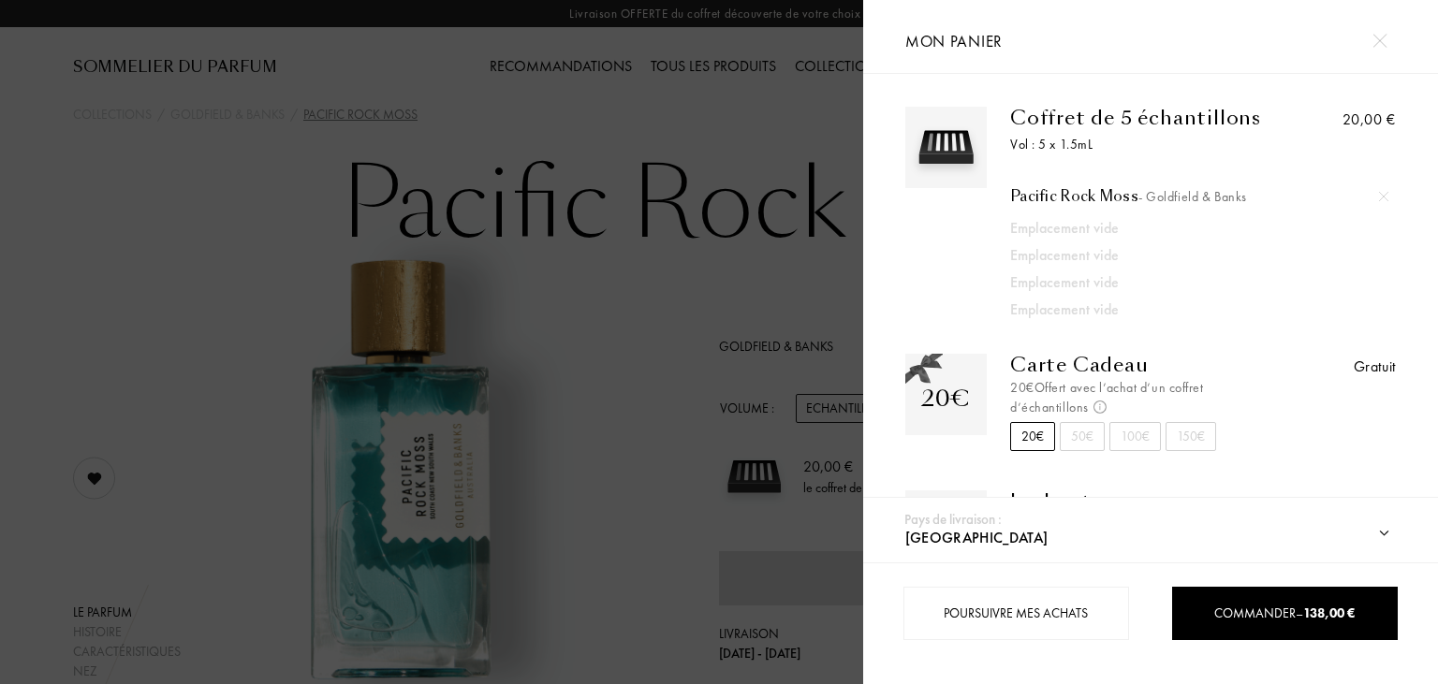
click at [1071, 193] on div "Pacific Rock Moss - Goldfield & Banks" at bounding box center [1199, 196] width 378 height 19
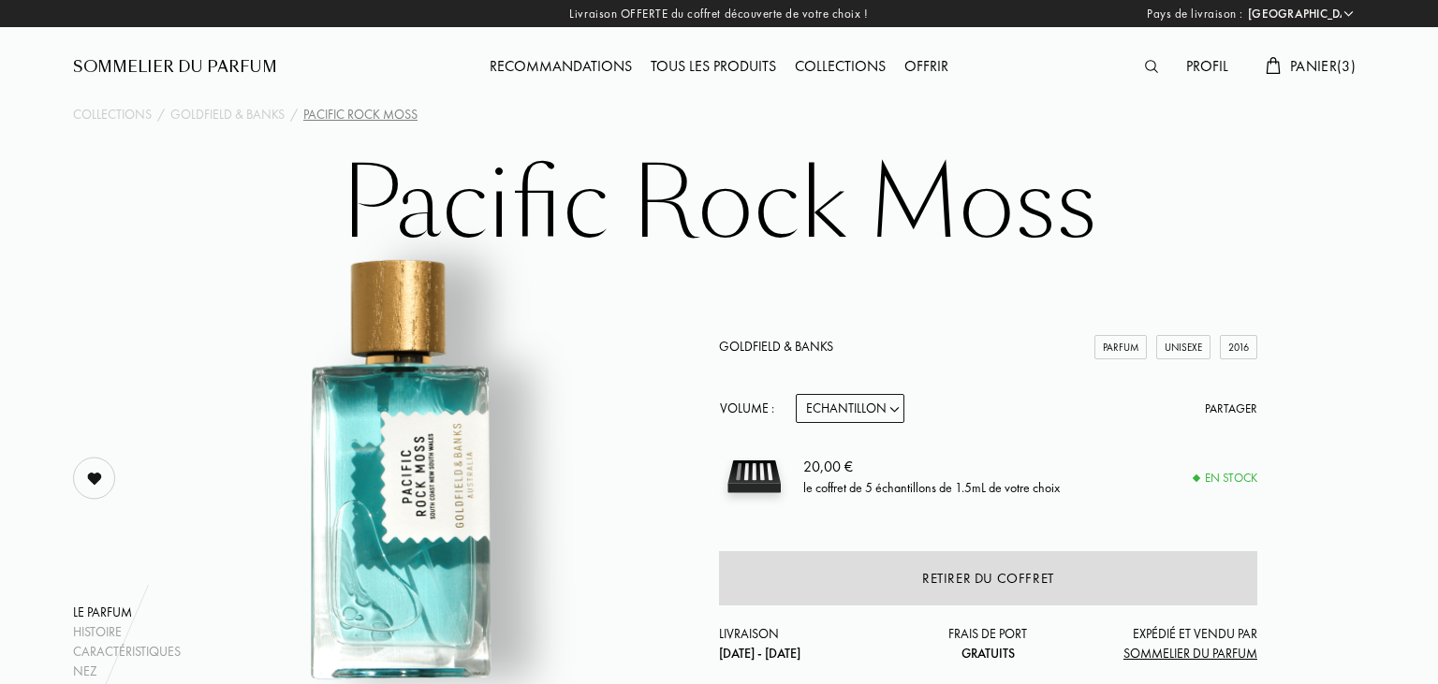
select select "FR"
click at [933, 58] on div "Offrir" at bounding box center [926, 67] width 63 height 24
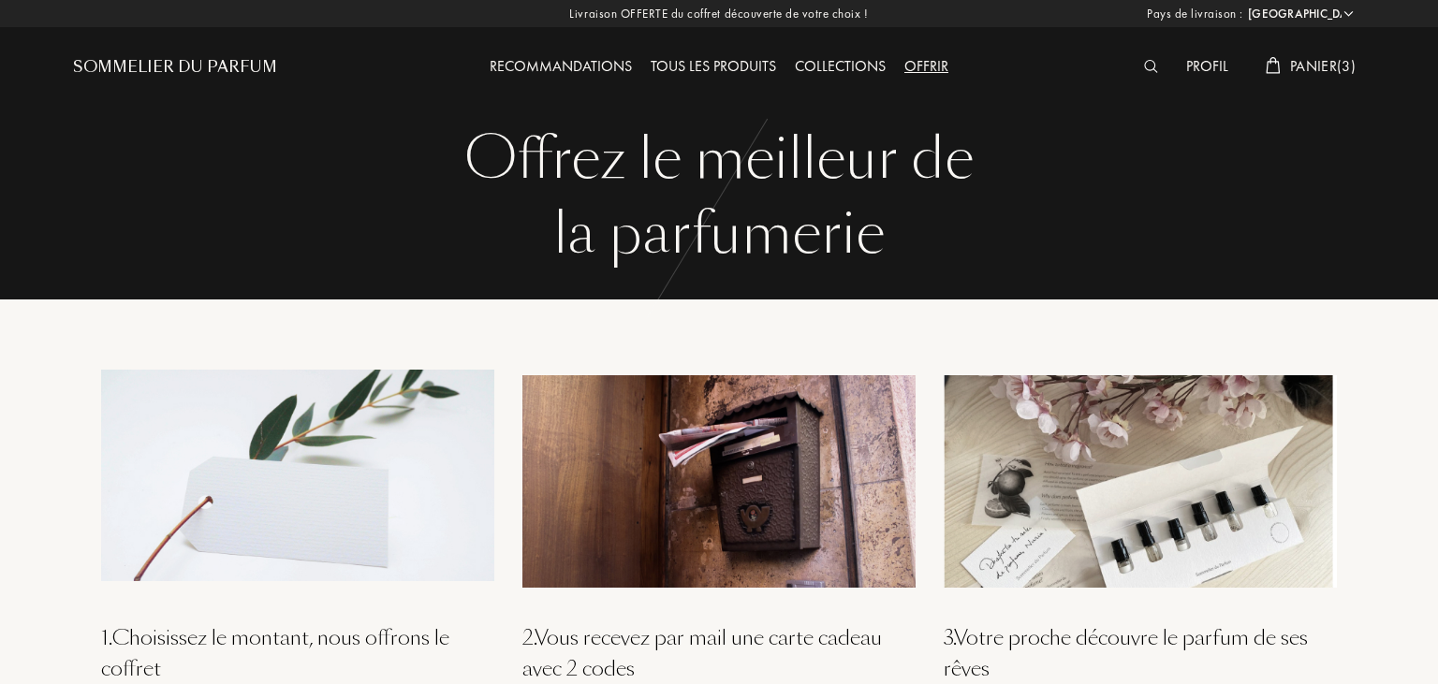
select select "FR"
click at [1299, 70] on span "Panier ( 3 )" at bounding box center [1323, 66] width 66 height 20
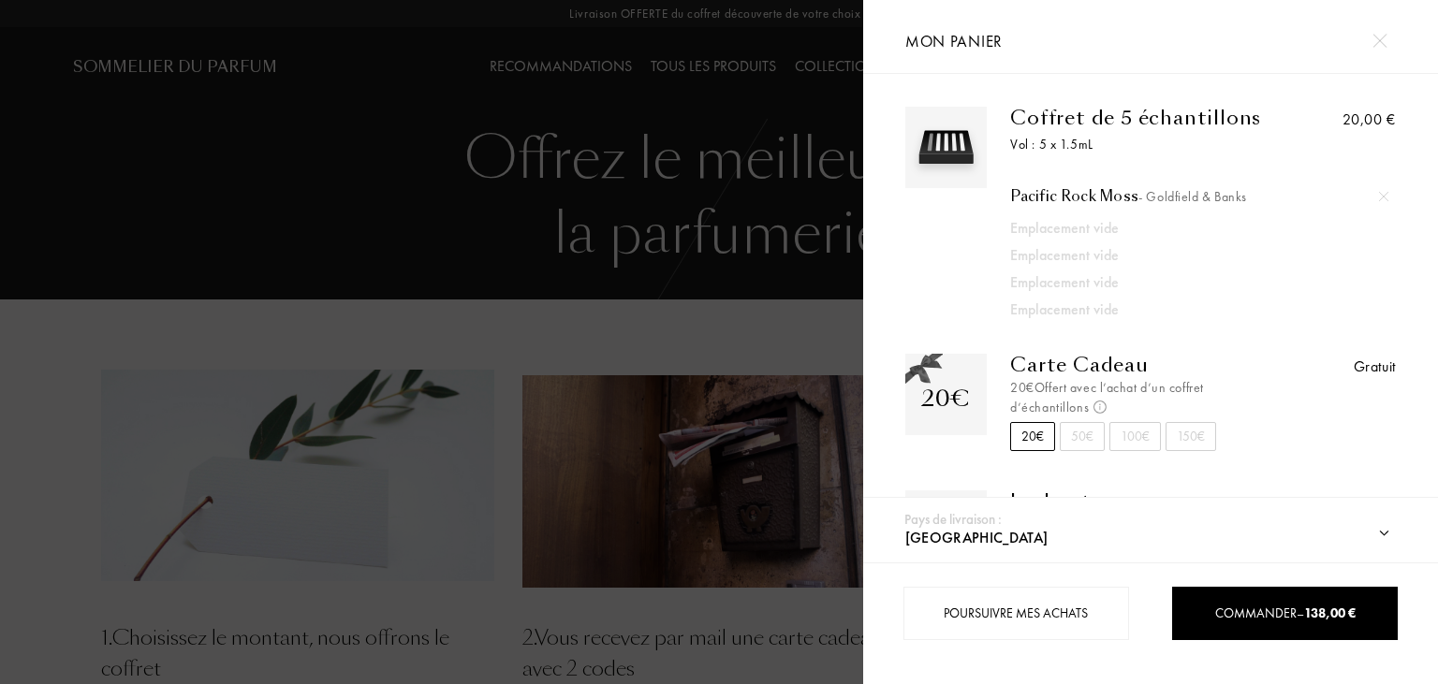
click at [1384, 197] on img at bounding box center [1383, 196] width 9 height 9
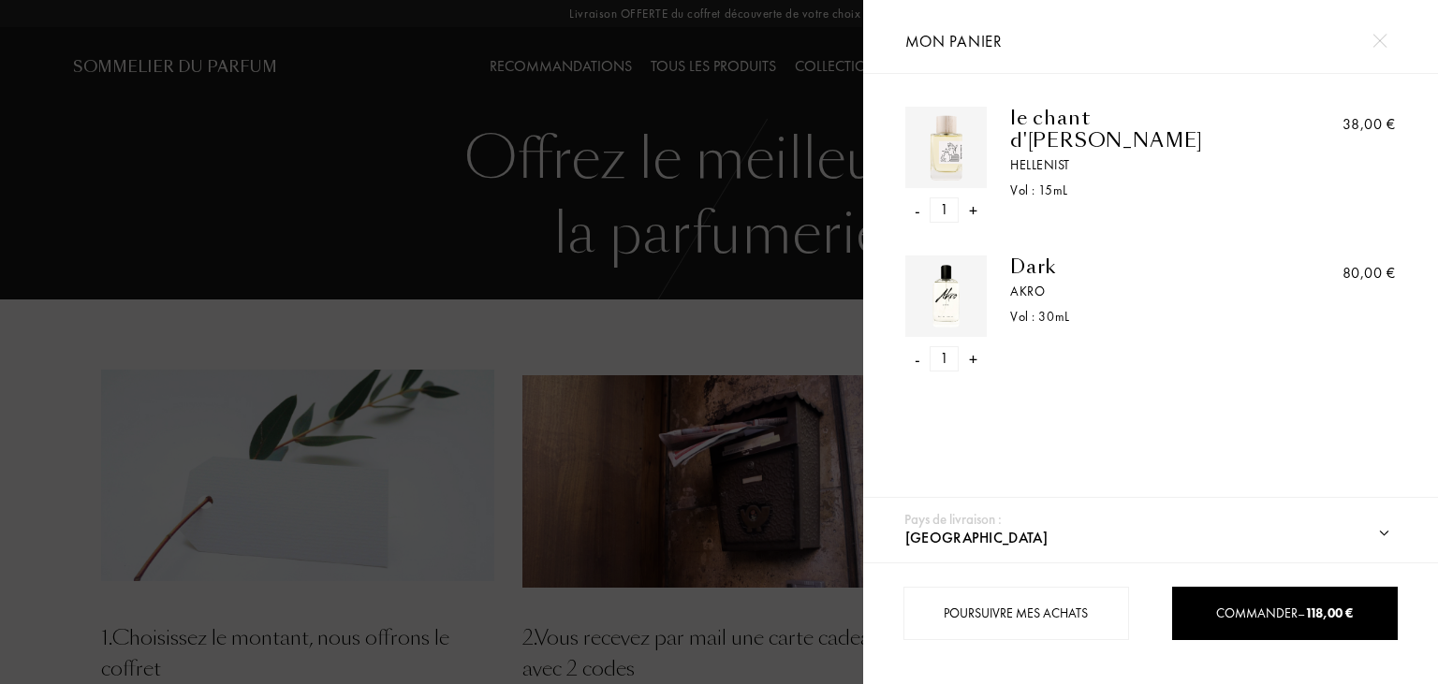
click at [916, 361] on div "-" at bounding box center [917, 358] width 6 height 25
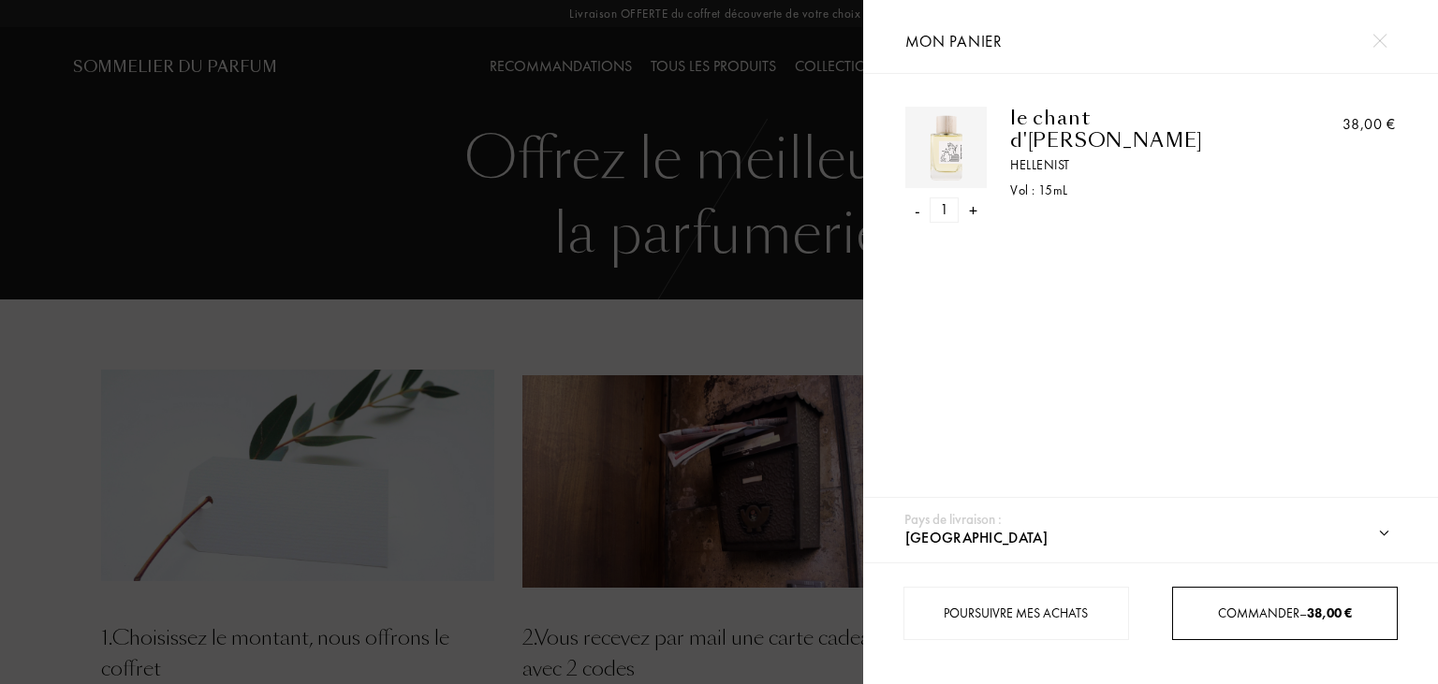
click at [1257, 610] on span "Commander – 38,00 €" at bounding box center [1285, 613] width 134 height 17
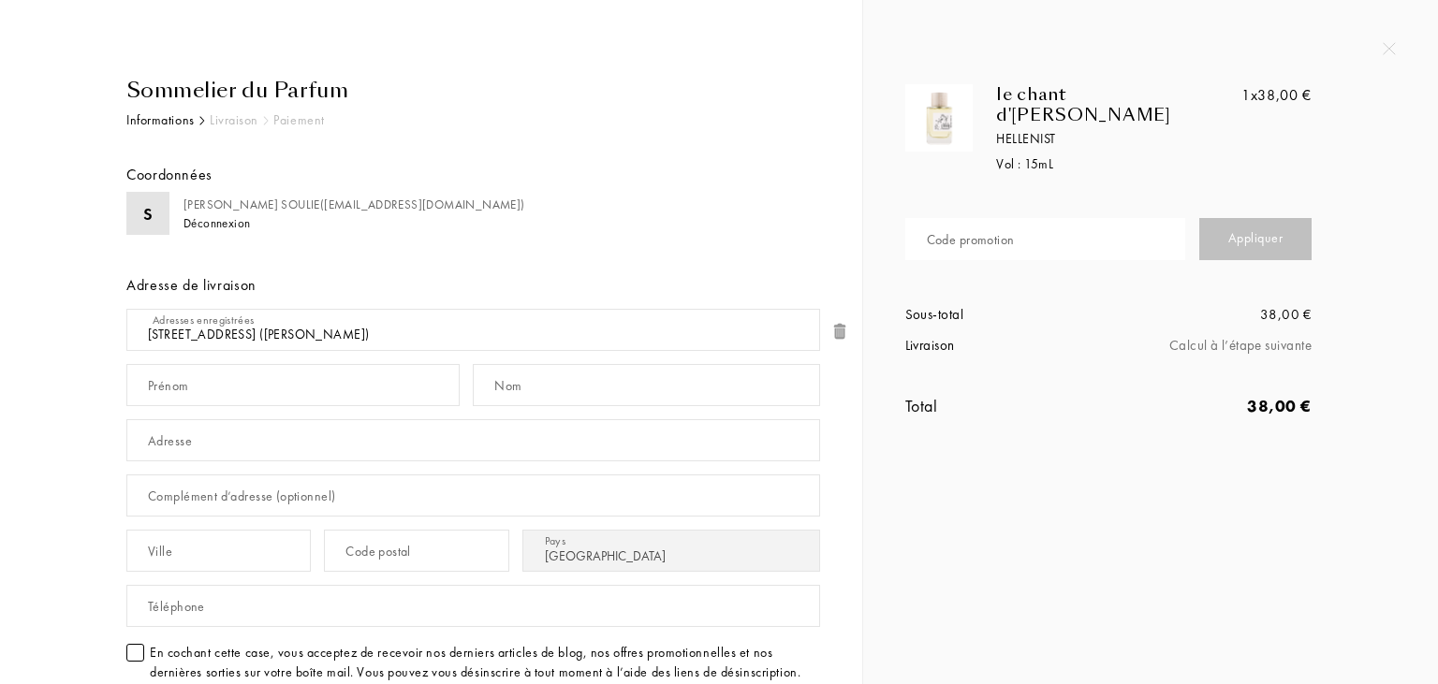
select select "FR"
click at [1039, 218] on input "text" at bounding box center [1045, 239] width 280 height 42
click at [961, 220] on input "8HXW-" at bounding box center [1045, 239] width 280 height 42
click at [983, 219] on input "8HXWH-" at bounding box center [1045, 239] width 280 height 42
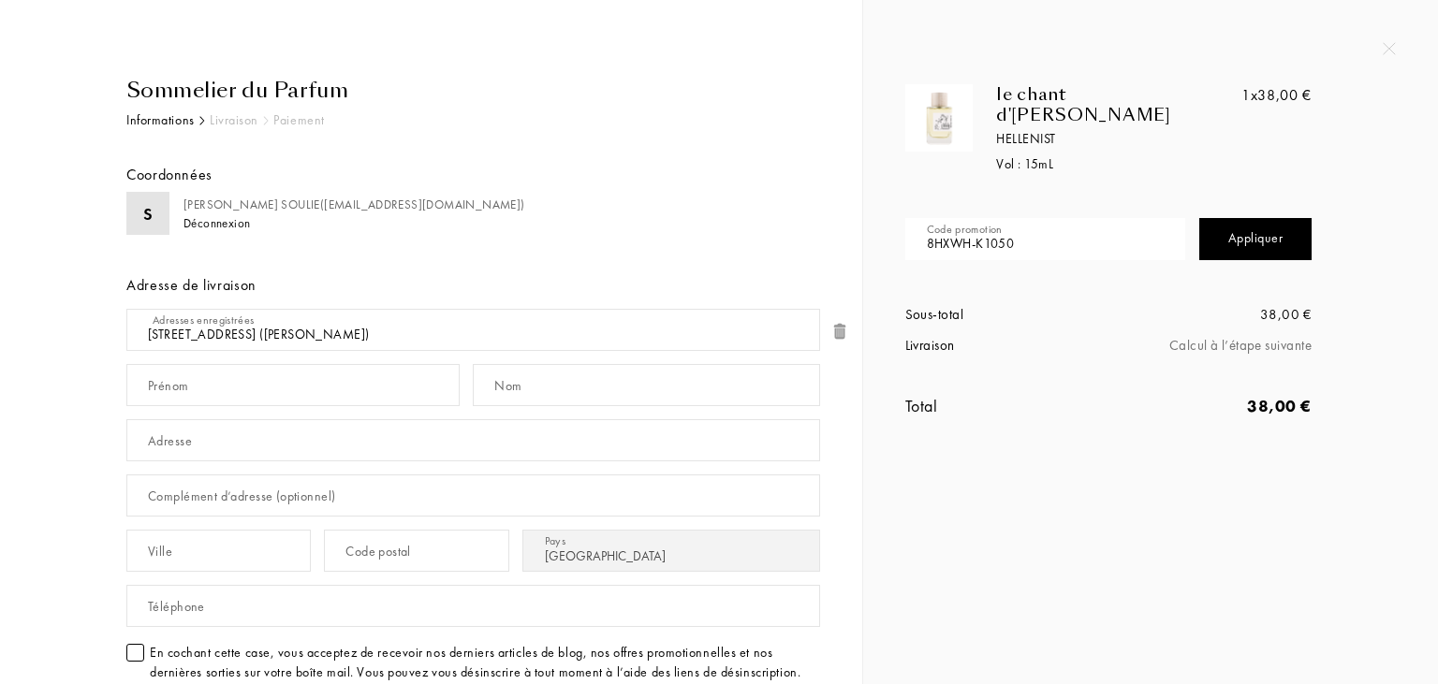
click at [1286, 218] on div "Appliquer" at bounding box center [1255, 239] width 112 height 42
click at [1015, 223] on input "8HXWH-K1050" at bounding box center [1045, 239] width 280 height 42
click at [998, 225] on input "8HXWH-K105" at bounding box center [1045, 239] width 280 height 42
click at [1015, 224] on input "8HXWH-K1o5" at bounding box center [1045, 239] width 280 height 42
click at [1268, 223] on div "Appliquer" at bounding box center [1255, 239] width 112 height 42
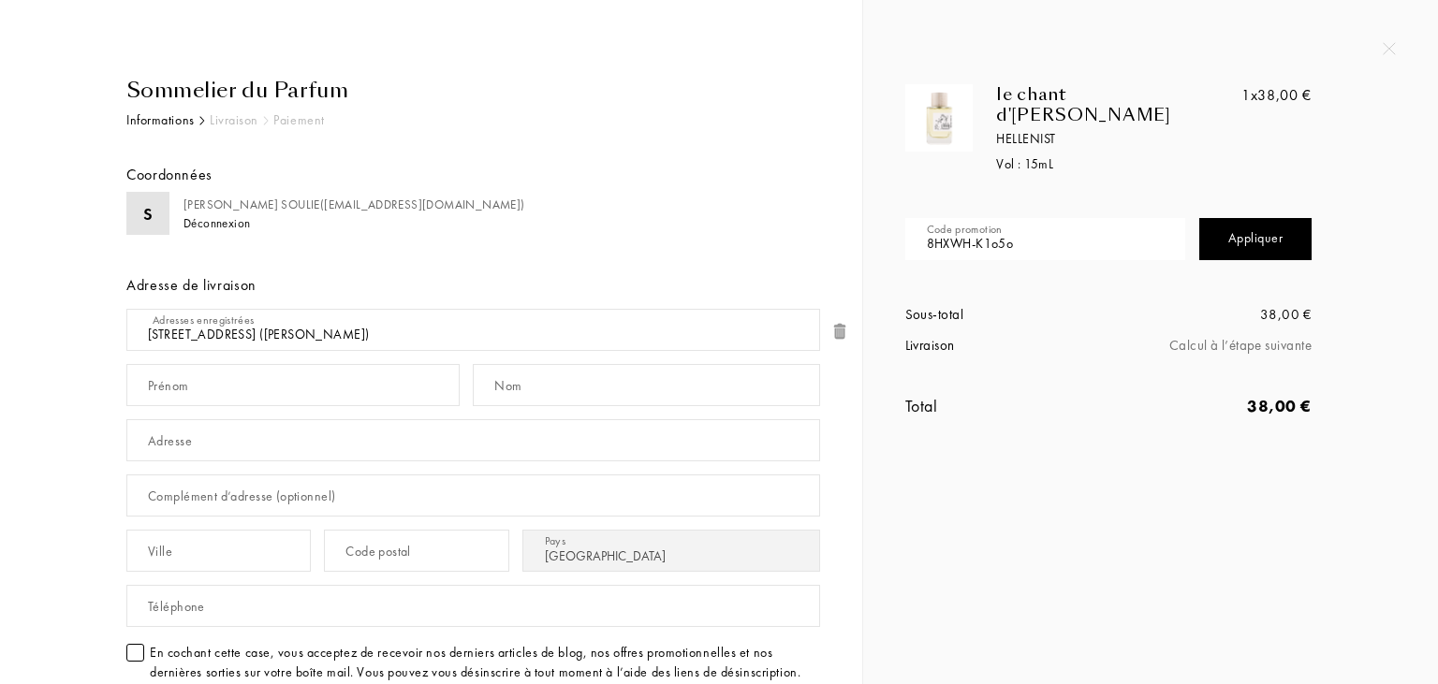
click at [1030, 222] on input "8HXWH-K1o5o" at bounding box center [1045, 239] width 280 height 42
click at [1243, 223] on div "Appliquer" at bounding box center [1255, 239] width 112 height 42
click at [955, 219] on input "8HXWH-K1050" at bounding box center [1045, 239] width 280 height 42
click at [975, 221] on input "8HXWH-K1050" at bounding box center [1045, 239] width 280 height 42
click at [1263, 231] on div "Appliquer" at bounding box center [1255, 239] width 112 height 42
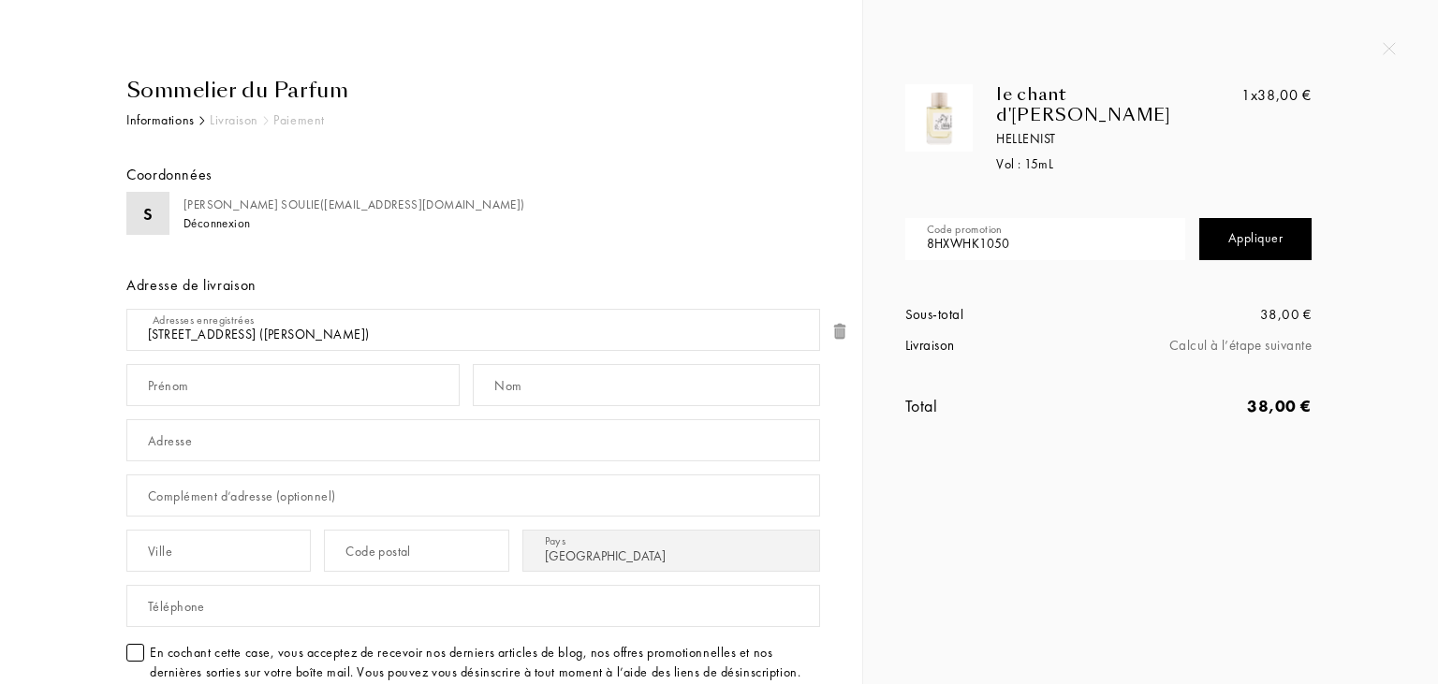
click at [1012, 218] on input "8HXWHK1050" at bounding box center [1045, 239] width 280 height 42
click at [1263, 225] on div "Appliquer" at bounding box center [1255, 239] width 112 height 42
click at [1000, 223] on input "8HXWHK105" at bounding box center [1045, 239] width 280 height 42
type input "8"
type input "DOVUU-SL860"
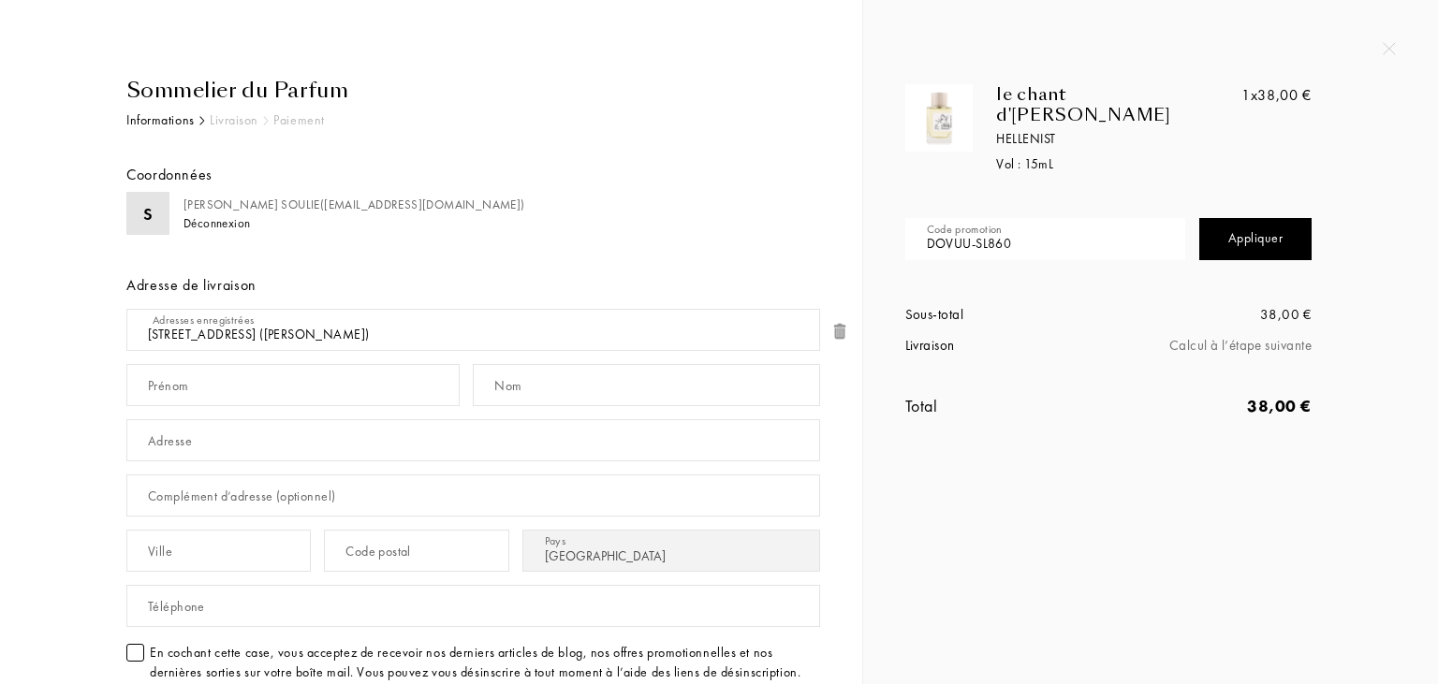
click at [1271, 220] on div "Appliquer" at bounding box center [1255, 239] width 112 height 42
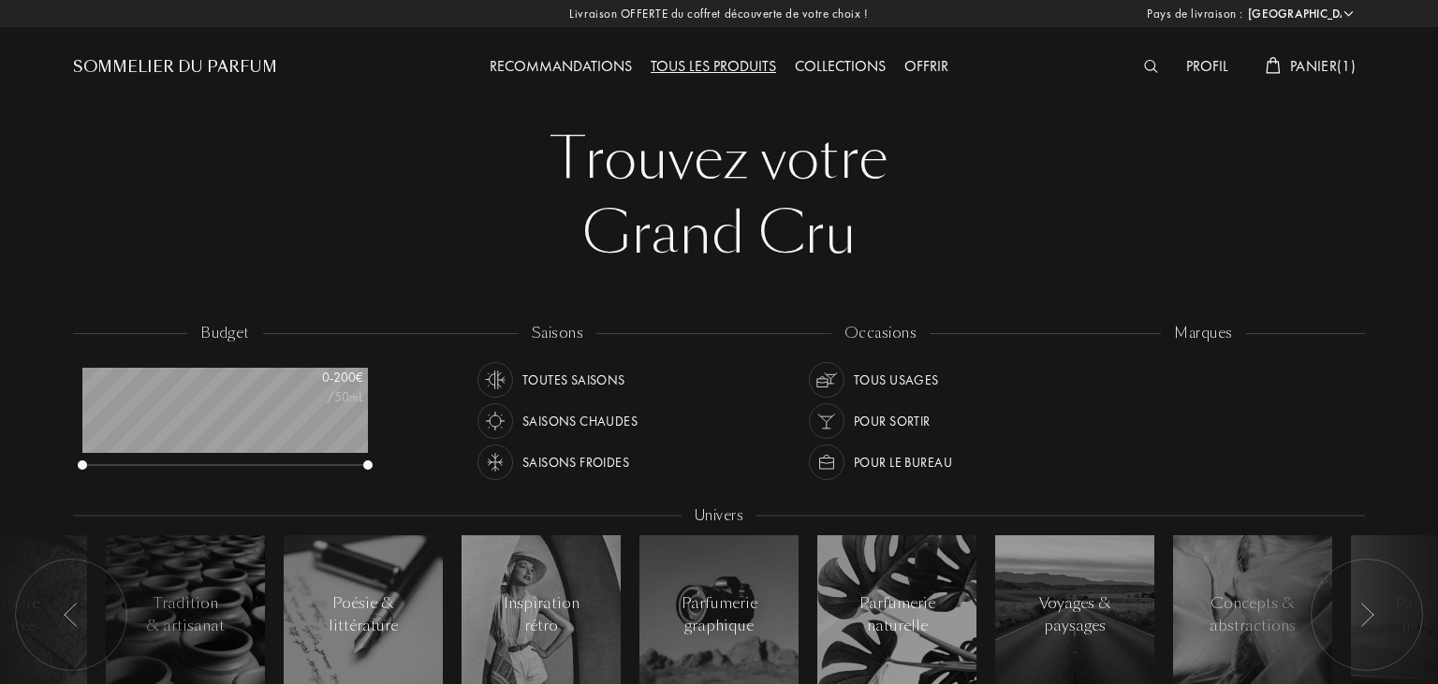
select select "FR"
